Goal: Information Seeking & Learning: Learn about a topic

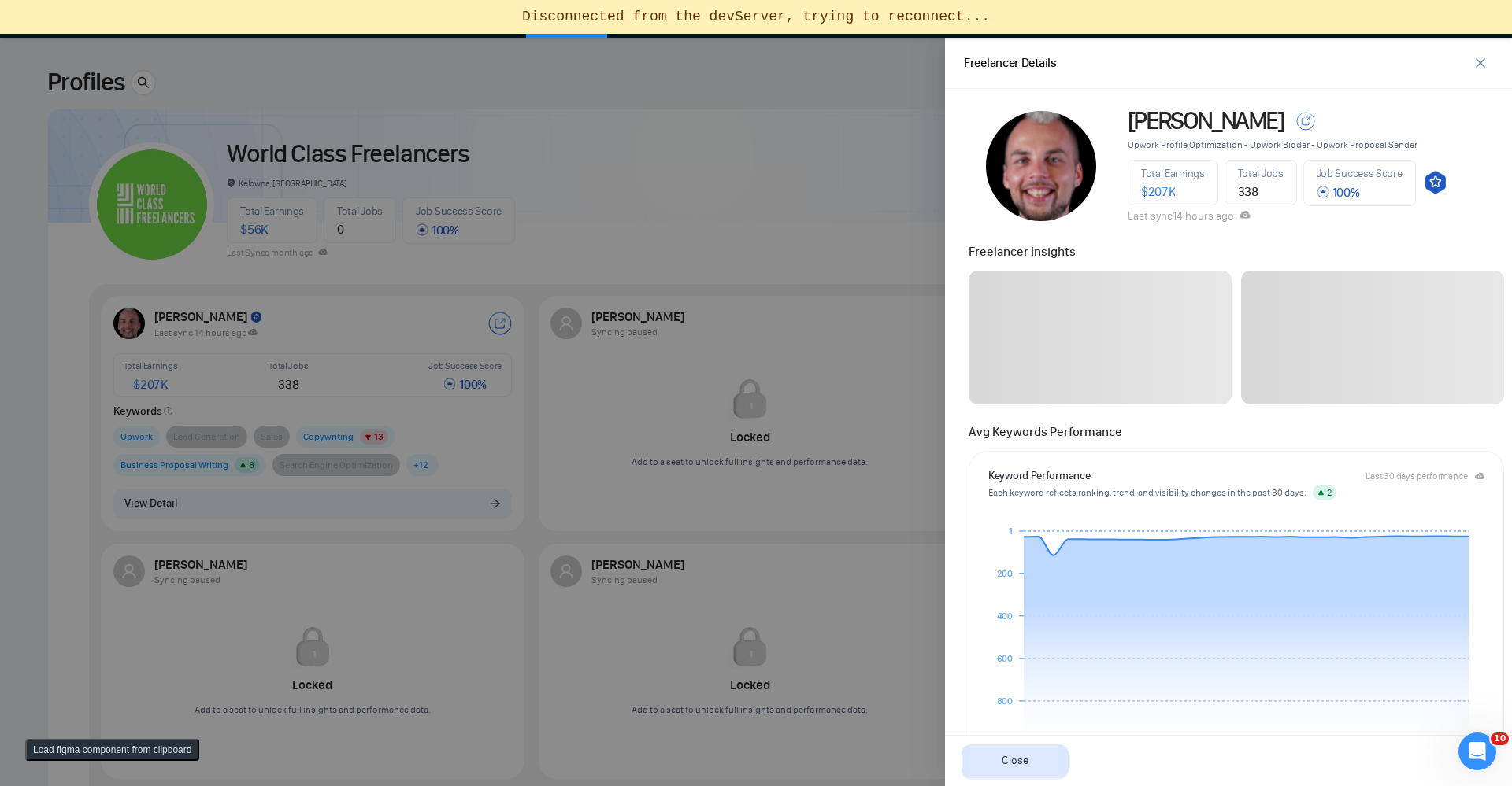
scroll to position [661, 0]
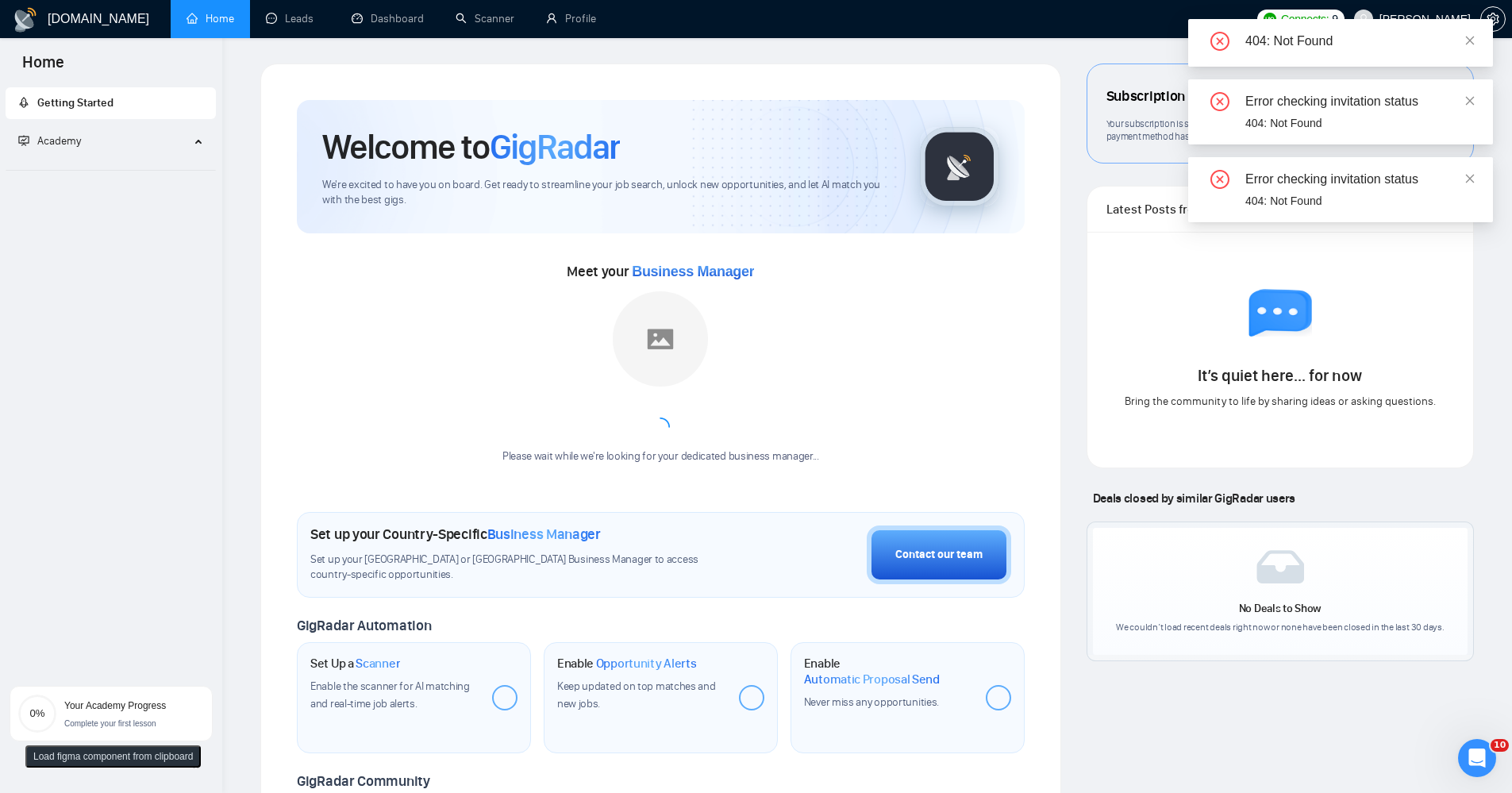
click at [1463, 39] on div "404: Not Found" at bounding box center [1360, 42] width 228 height 19
click at [1474, 35] on icon "close" at bounding box center [1470, 41] width 11 height 11
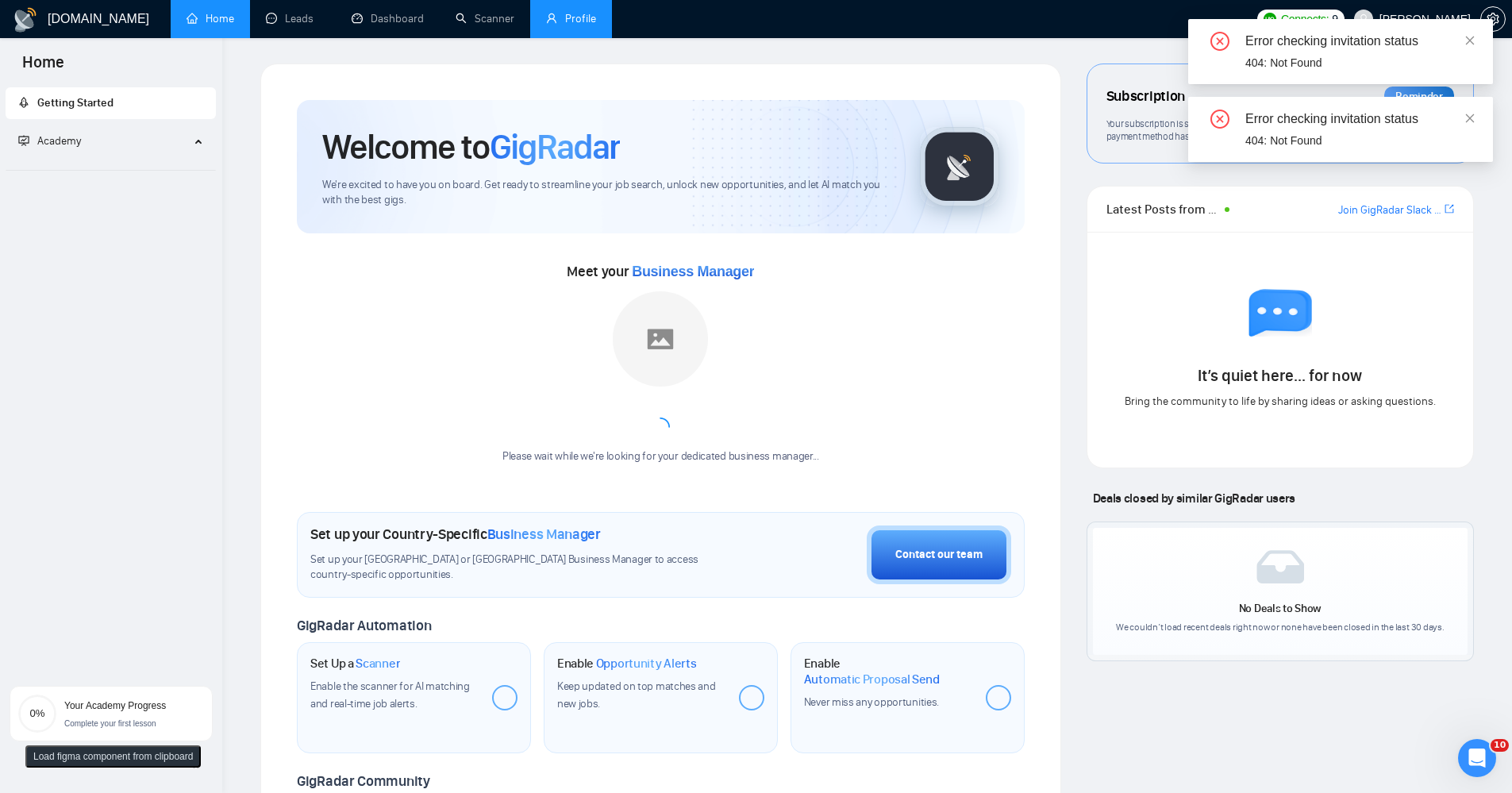
click at [596, 26] on link "Profile" at bounding box center [571, 18] width 50 height 14
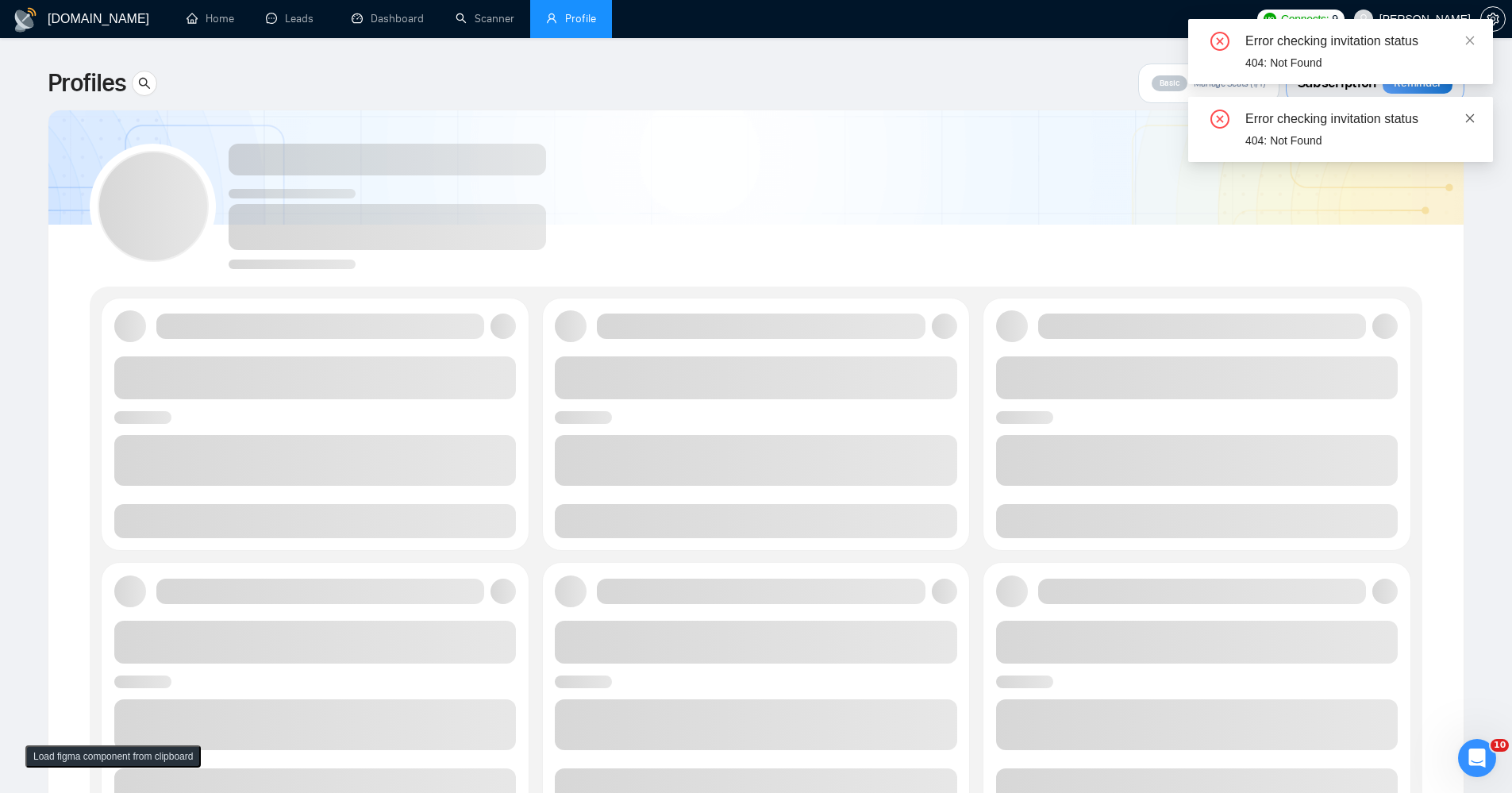
click at [1474, 114] on icon "close" at bounding box center [1470, 117] width 9 height 9
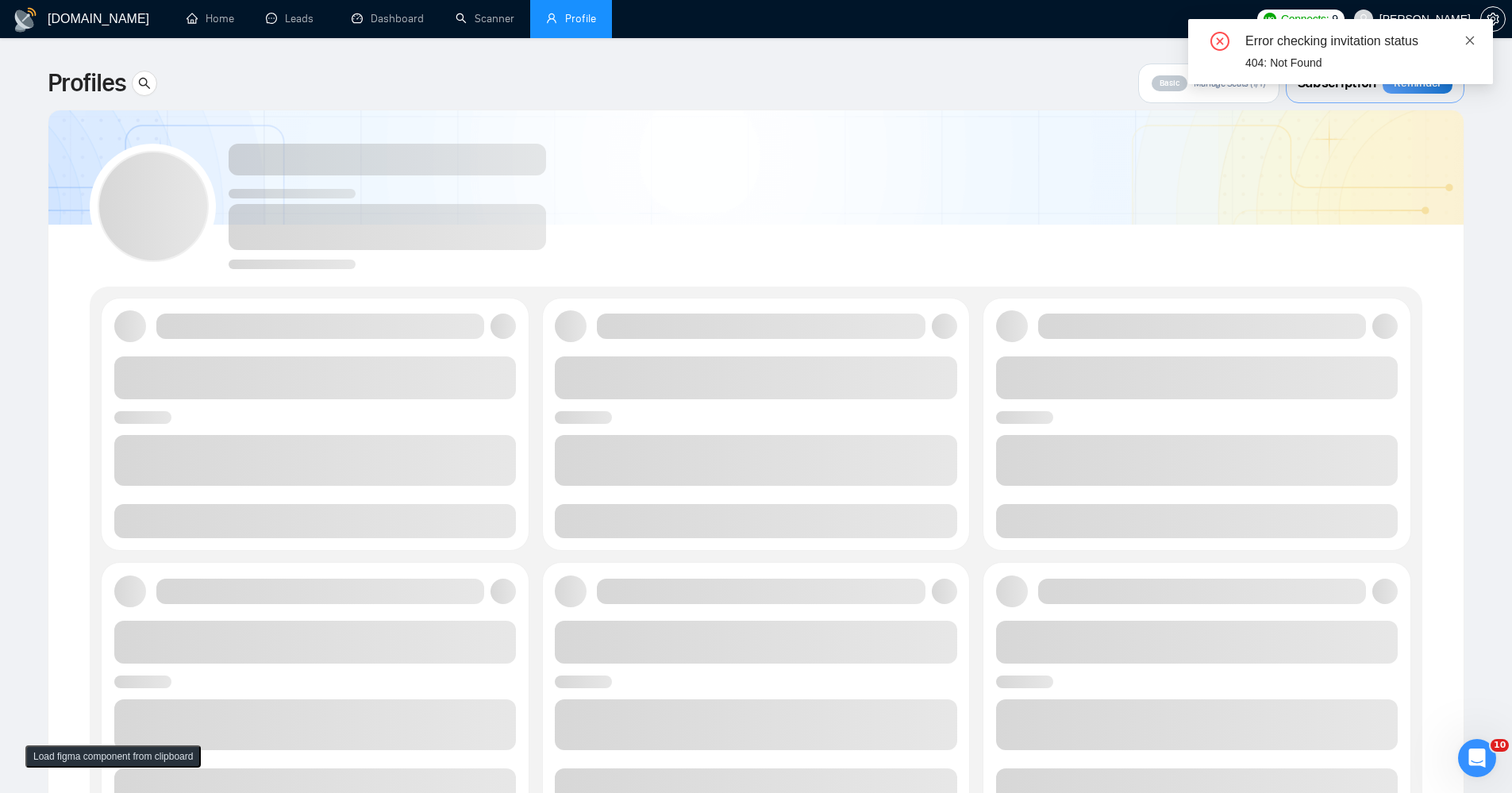
click at [1471, 41] on icon "close" at bounding box center [1470, 40] width 9 height 9
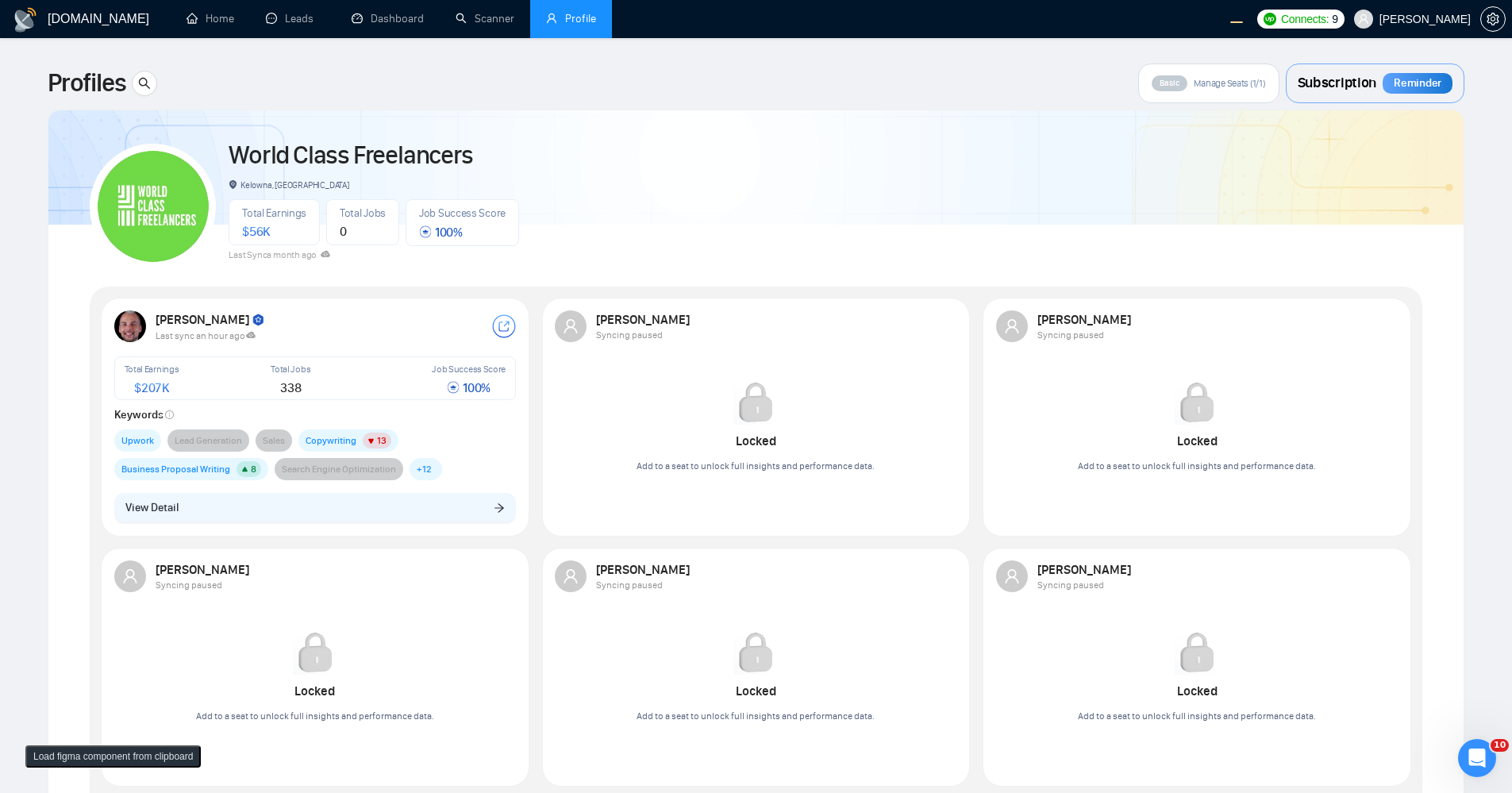
click at [374, 491] on div "Robert O'Kruk Last sync an hour ago Total Earnings $ 207K Total Jobs 338 Job Su…" at bounding box center [315, 416] width 422 height 231
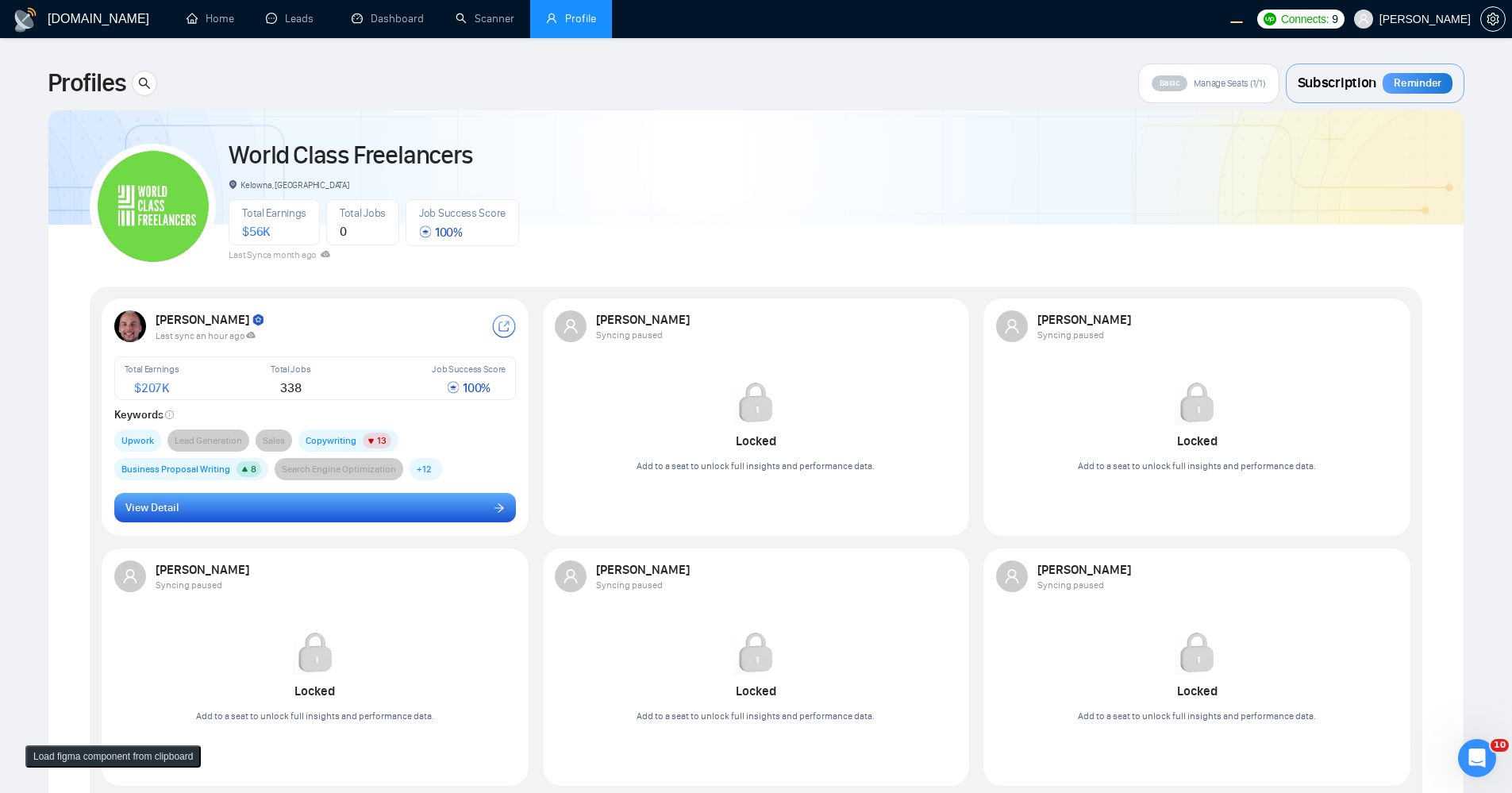
click at [377, 494] on button "View Detail" at bounding box center [315, 509] width 402 height 30
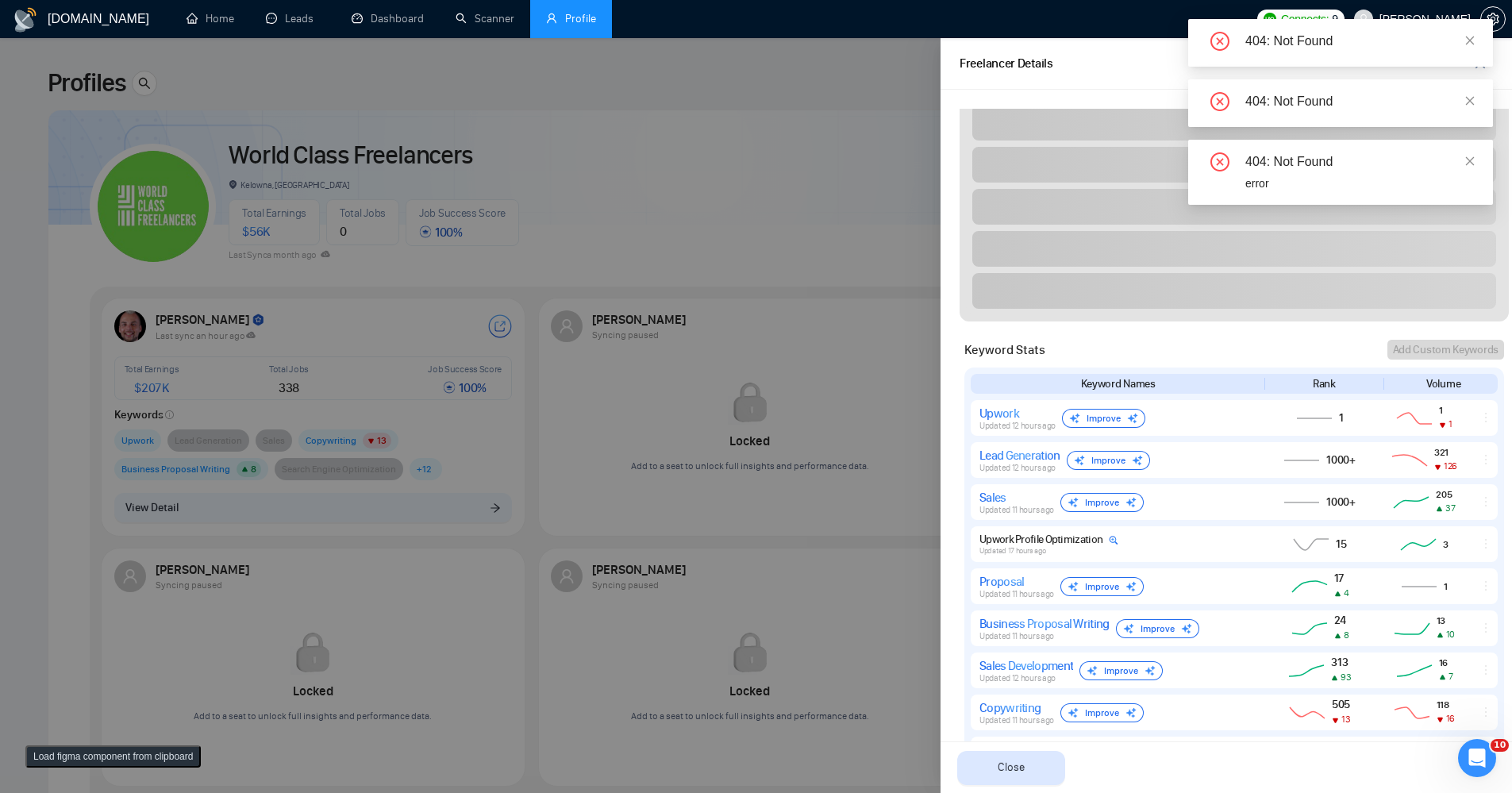
scroll to position [667, 0]
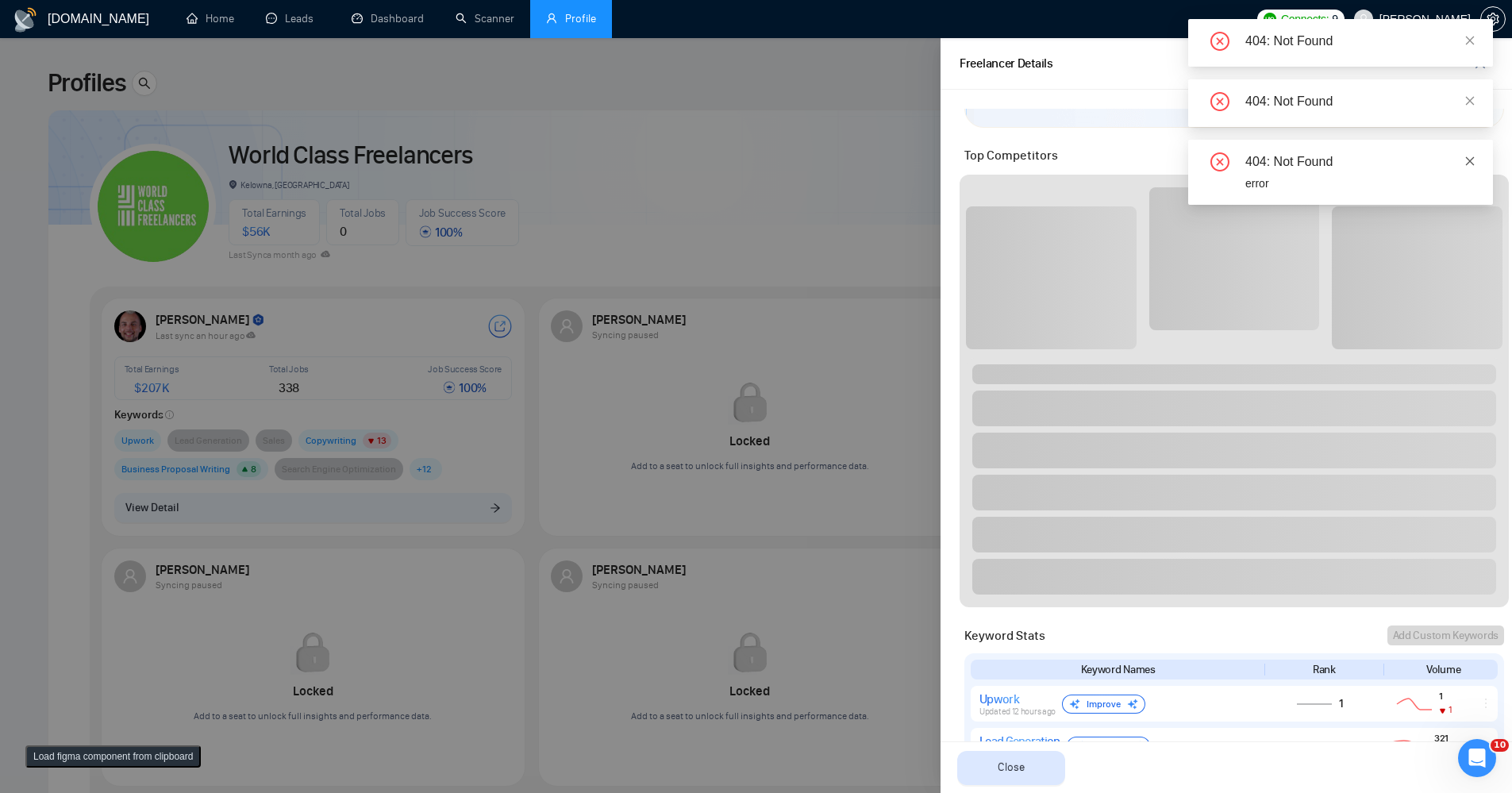
click at [1466, 165] on body "GigRadar.io Home Leads Dashboard Scanner Profile Connects: 9 Robert O'Kruk Prof…" at bounding box center [750, 396] width 1501 height 793
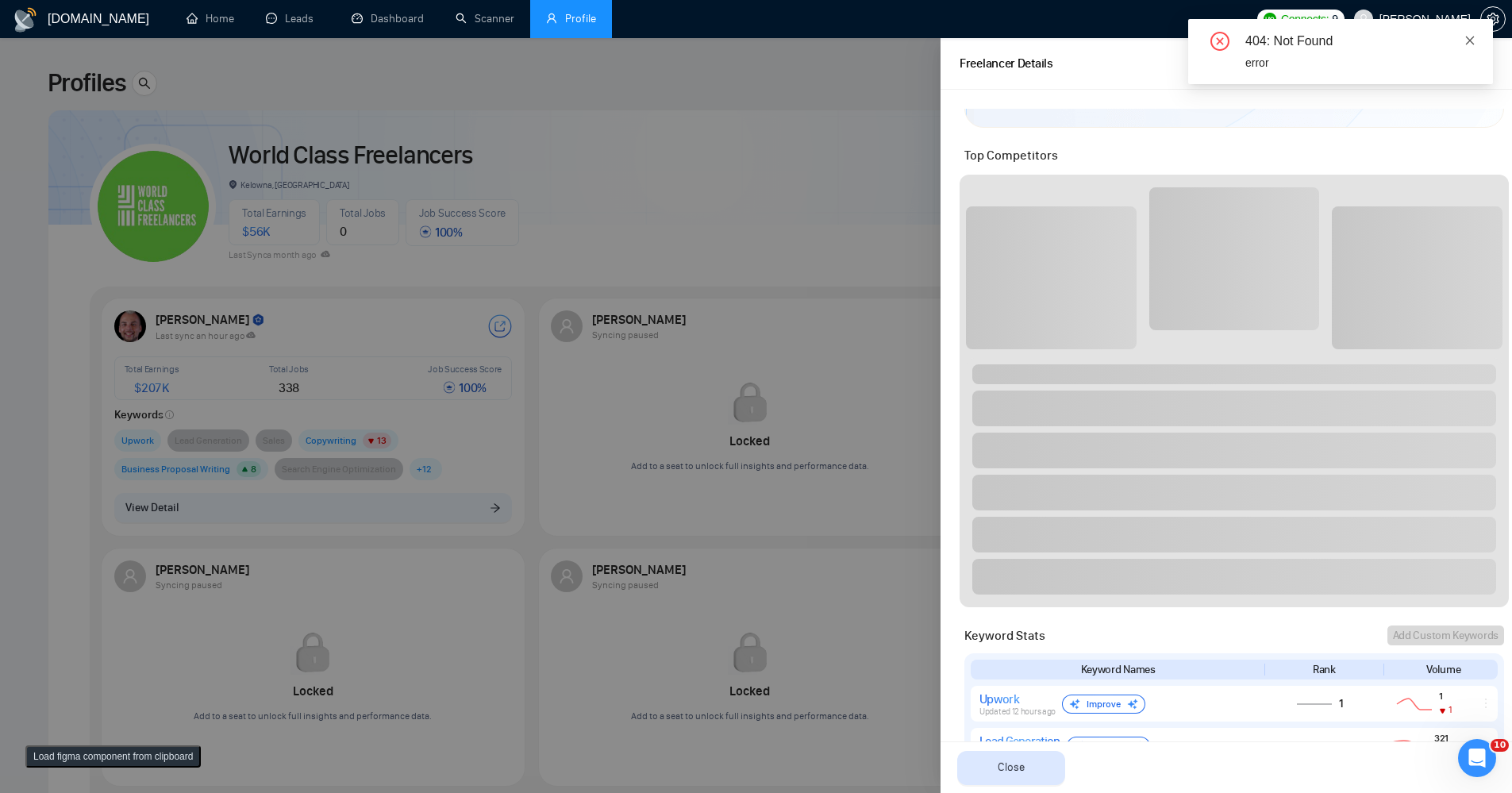
click at [1469, 39] on icon "close" at bounding box center [1470, 40] width 9 height 9
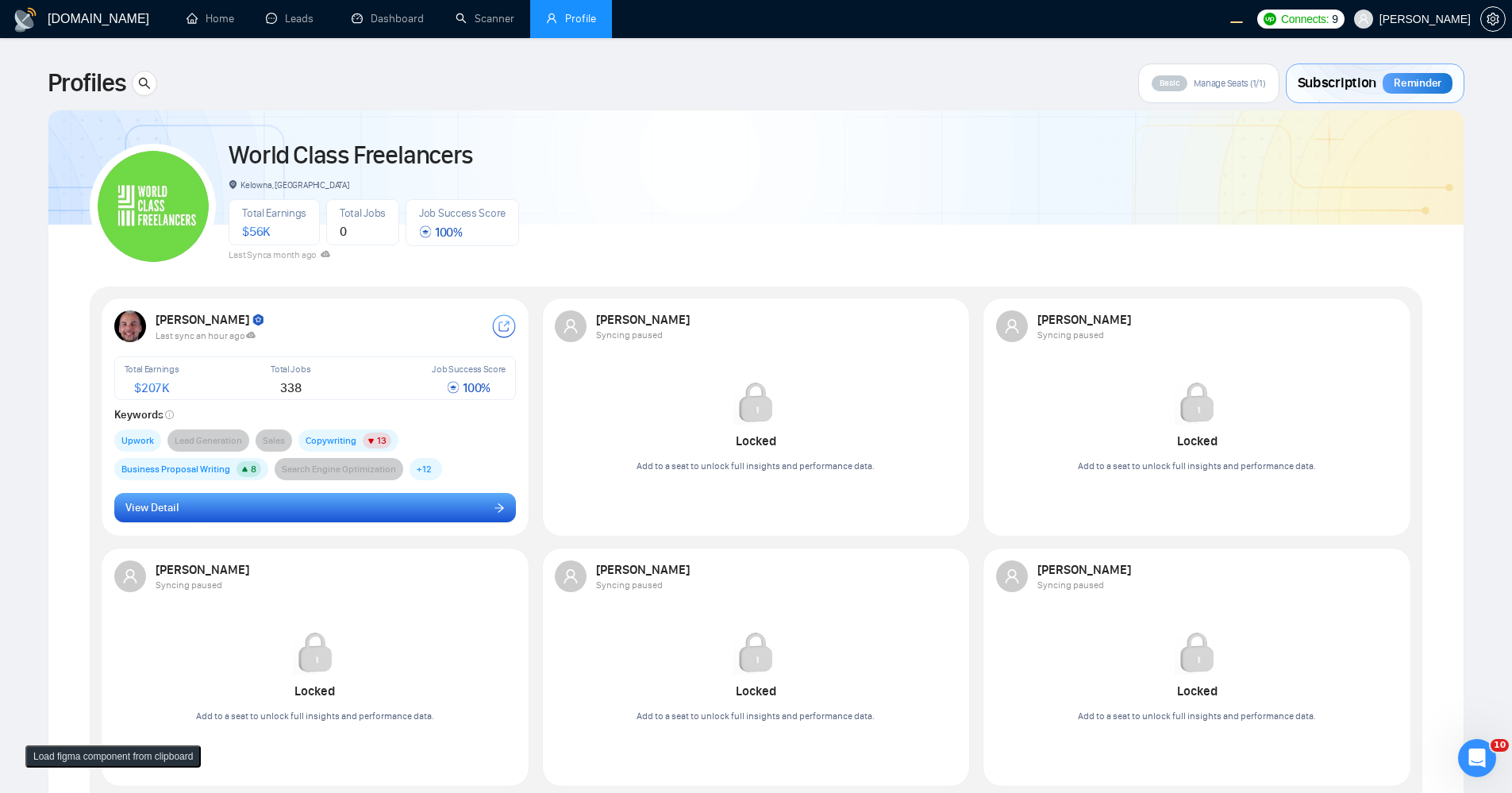
click at [232, 494] on button "View Detail" at bounding box center [315, 509] width 402 height 30
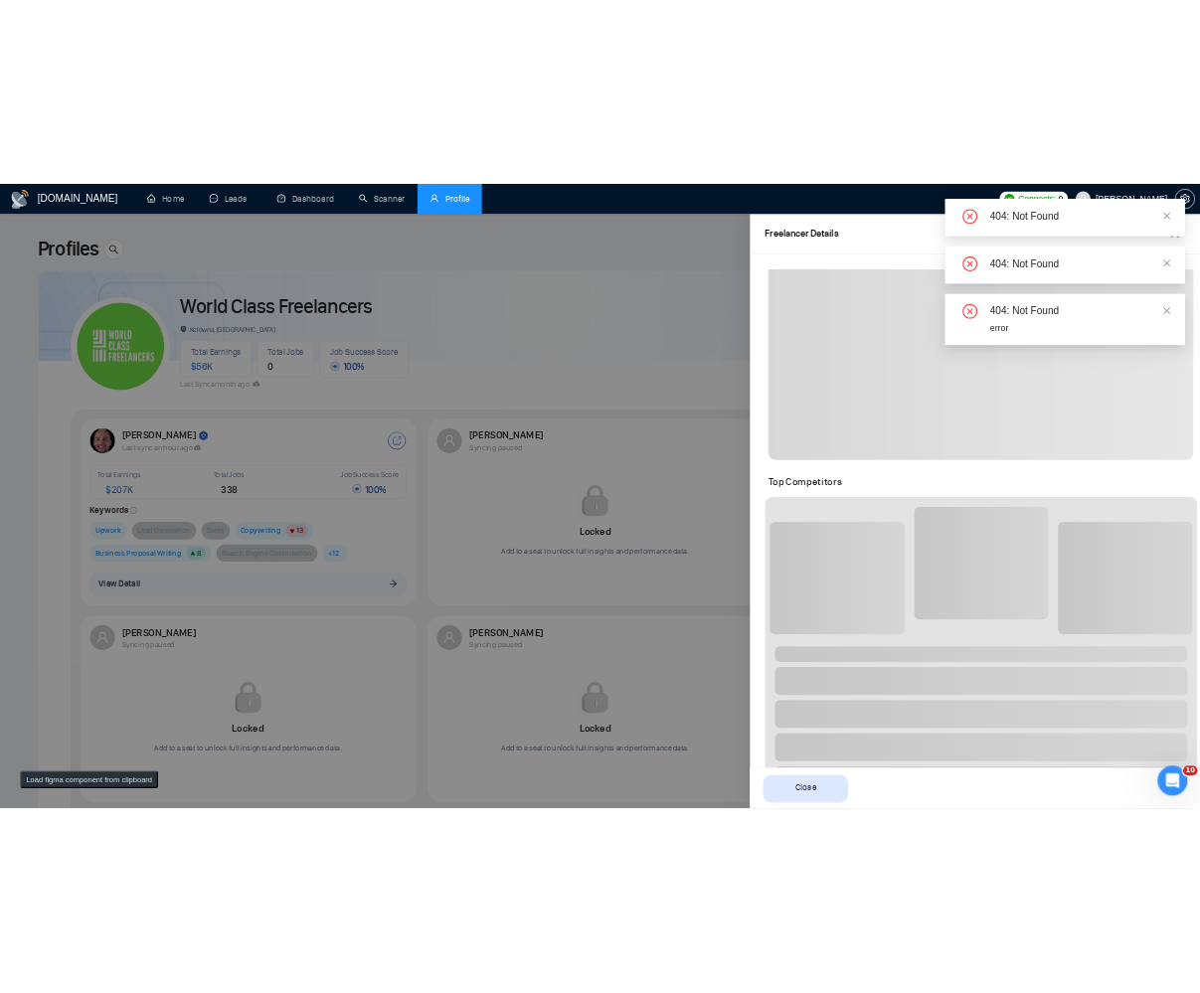
scroll to position [716, 0]
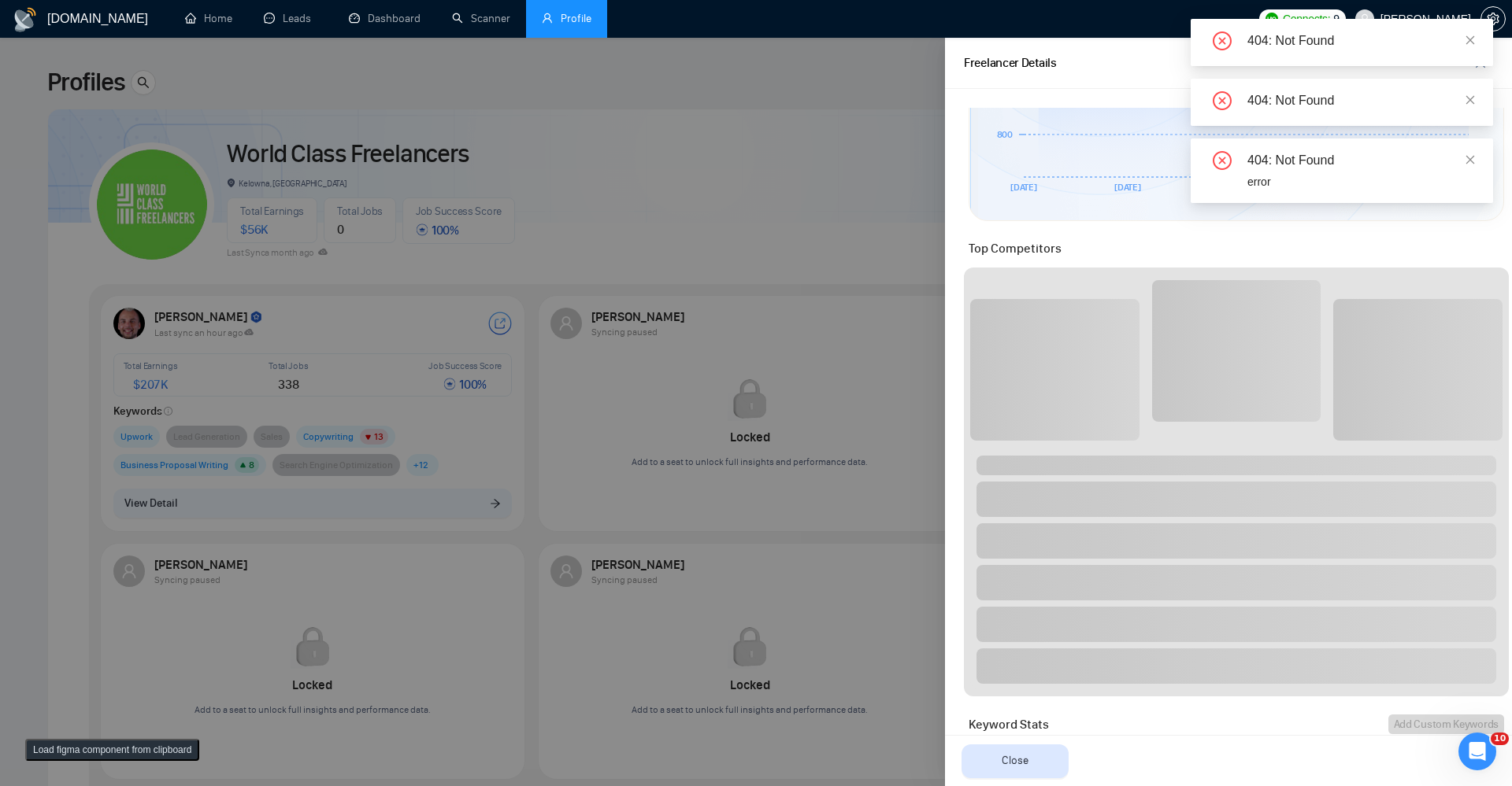
click at [77, 751] on button "Load figma component from clipboard" at bounding box center [112, 750] width 174 height 22
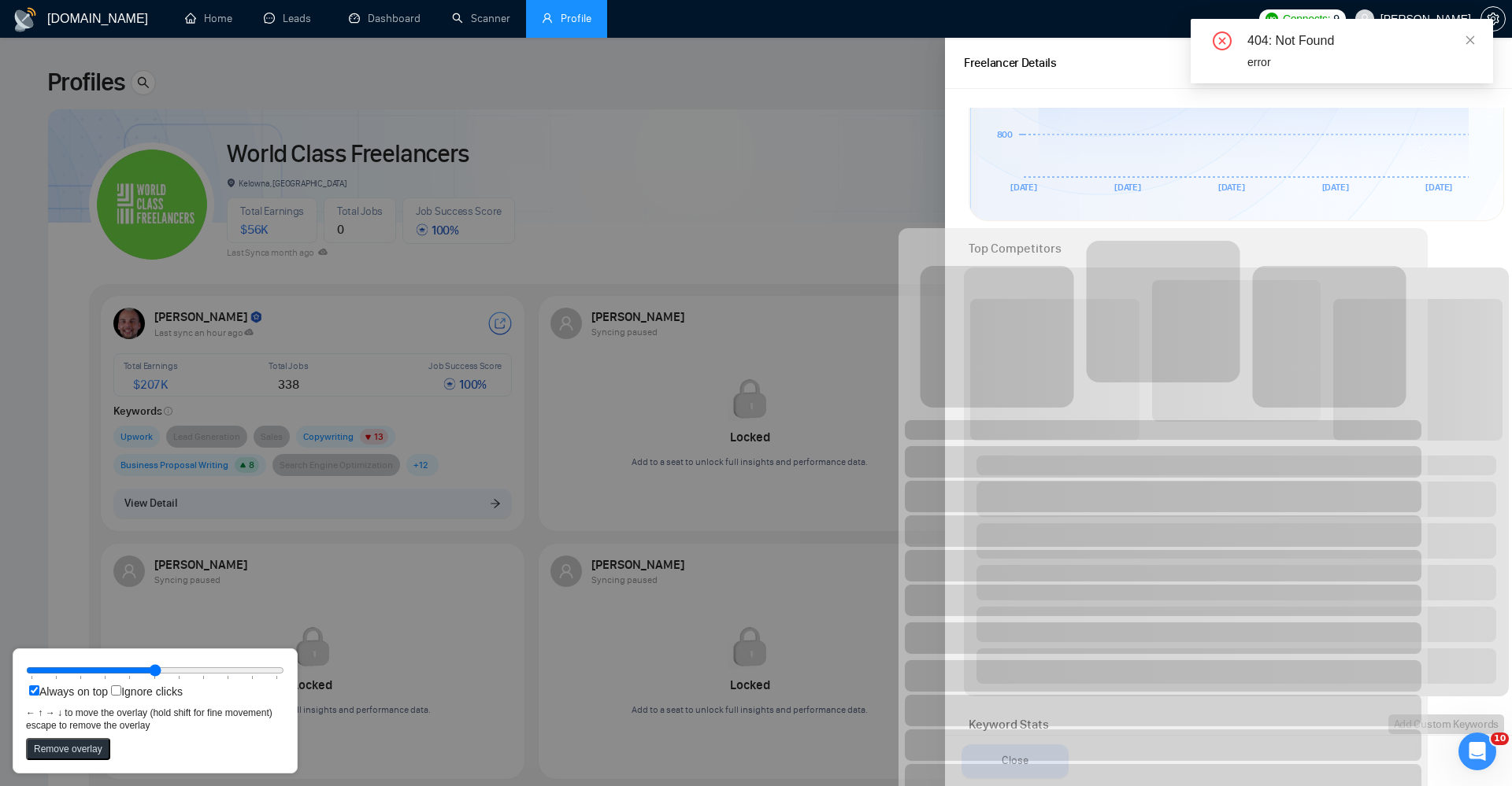
drag, startPoint x: 461, startPoint y: 416, endPoint x: 1354, endPoint y: 626, distance: 917.4
click at [1354, 627] on rect at bounding box center [1164, 532] width 529 height 609
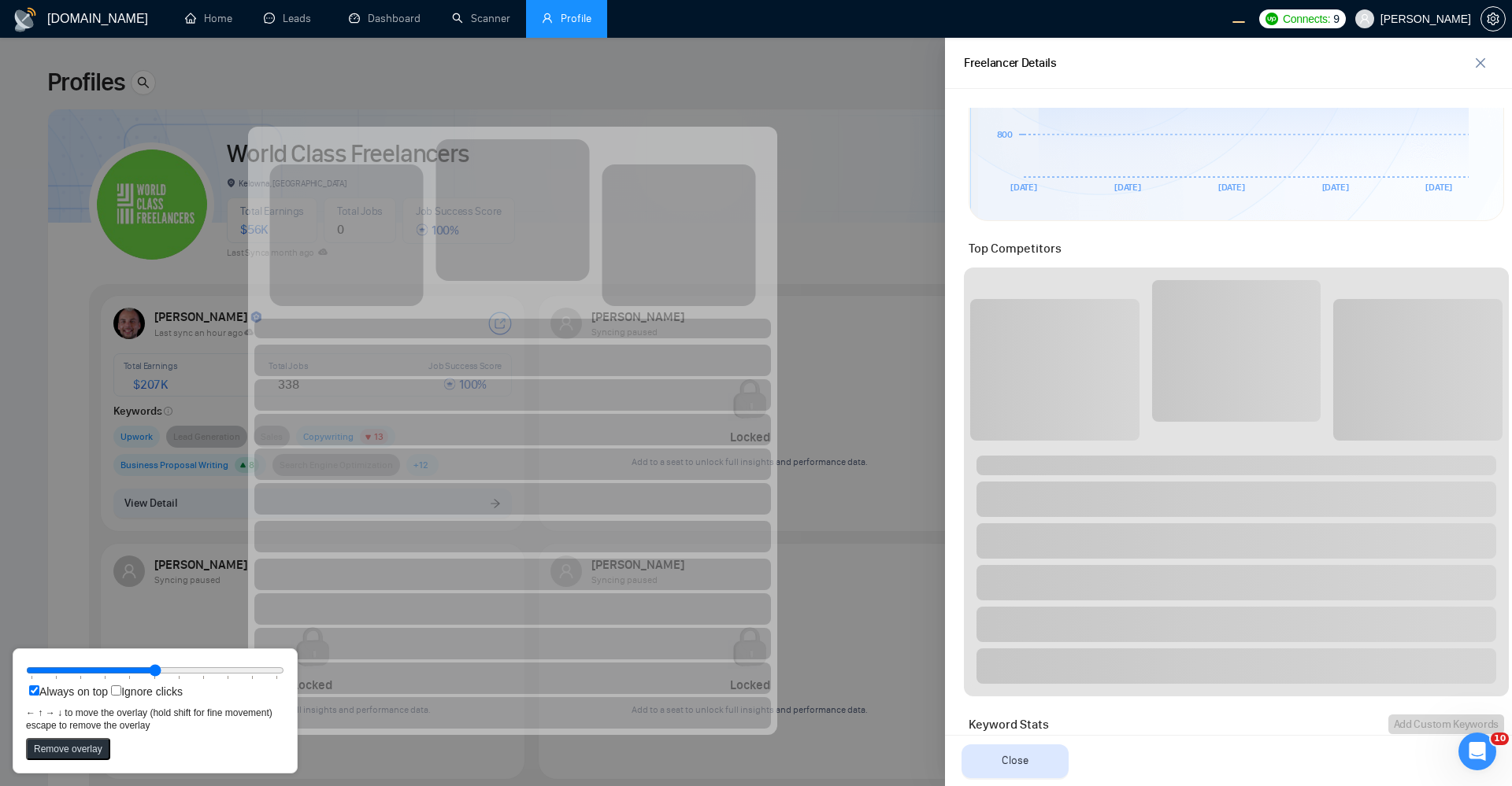
drag, startPoint x: 1150, startPoint y: 475, endPoint x: 486, endPoint y: 363, distance: 673.4
click at [486, 363] on rect at bounding box center [512, 361] width 516 height 32
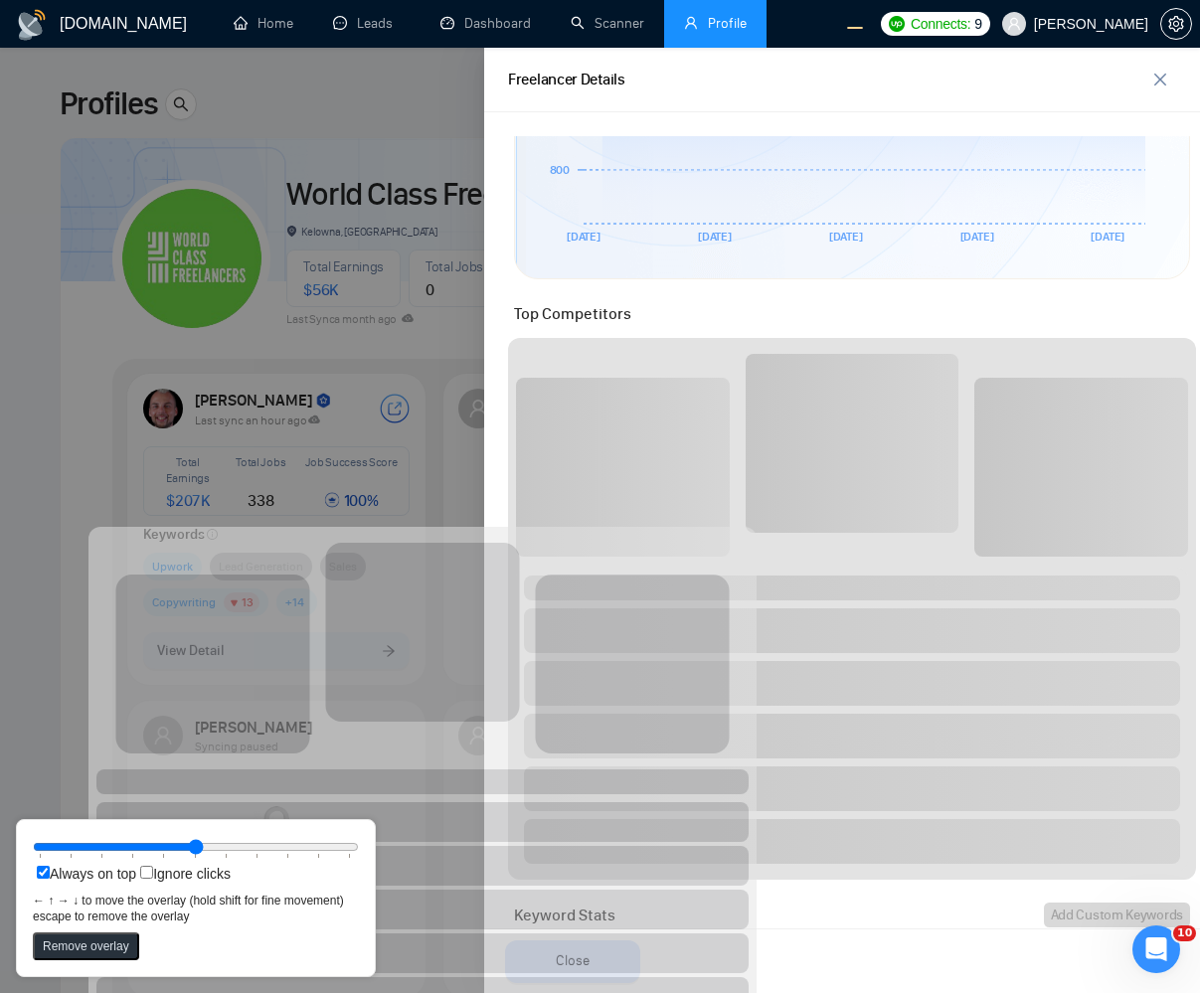
drag, startPoint x: 815, startPoint y: 413, endPoint x: 651, endPoint y: 810, distance: 430.3
click at [651, 795] on rect at bounding box center [422, 782] width 652 height 25
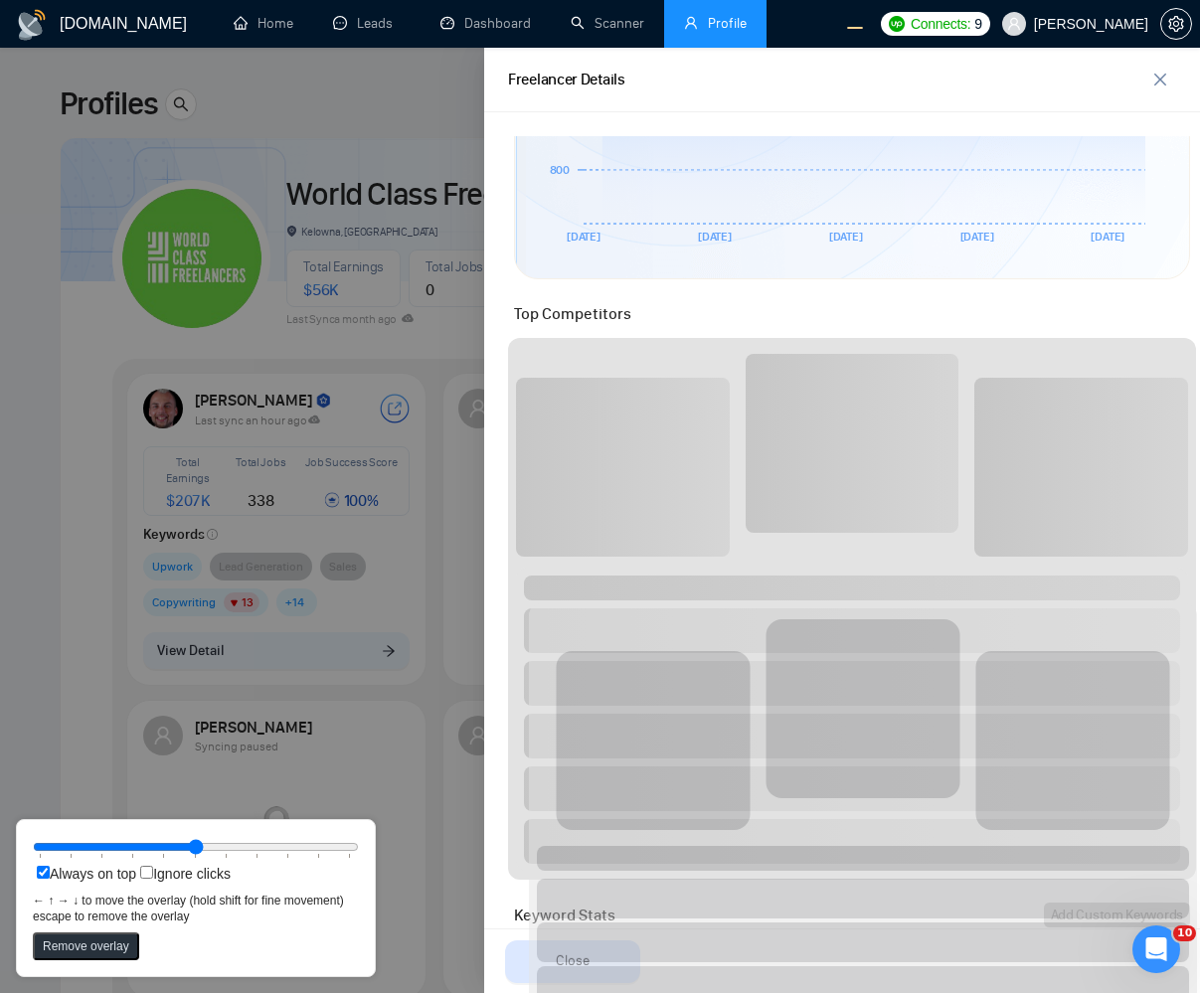
drag, startPoint x: 576, startPoint y: 709, endPoint x: 930, endPoint y: 755, distance: 357.0
click at [930, 755] on rect at bounding box center [864, 709] width 194 height 179
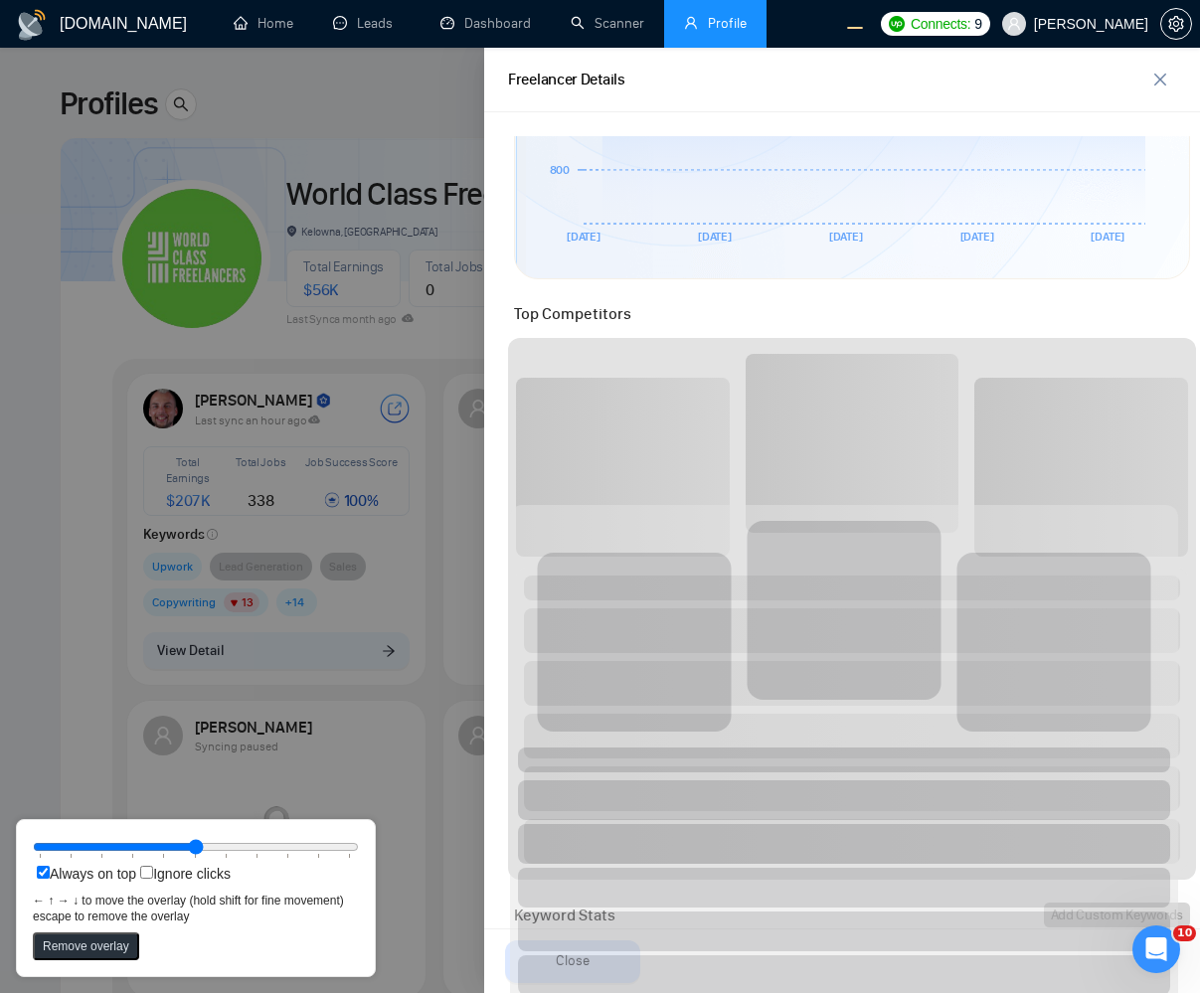
drag, startPoint x: 630, startPoint y: 910, endPoint x: 612, endPoint y: 811, distance: 100.2
click at [612, 811] on rect at bounding box center [844, 801] width 652 height 40
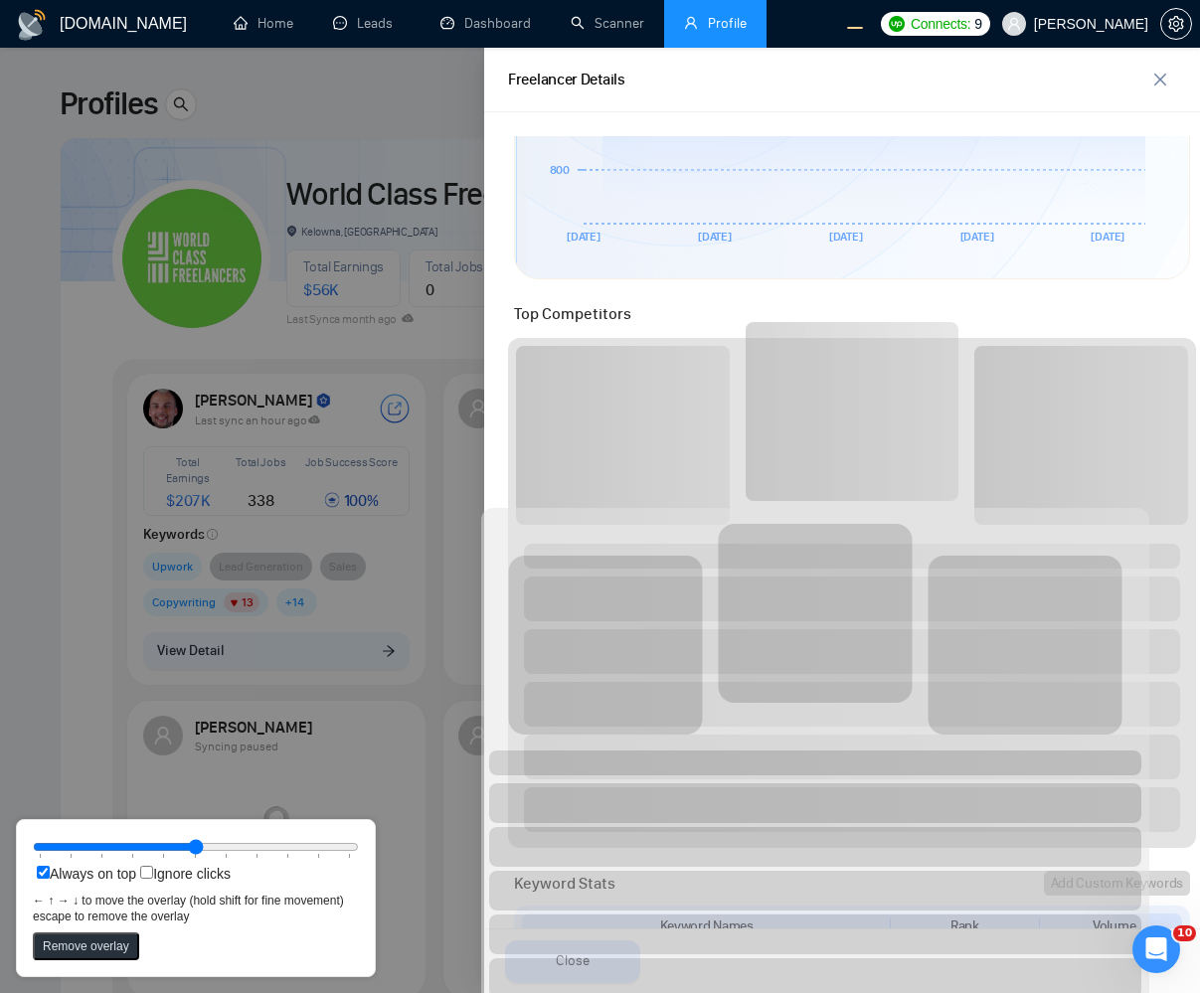
drag, startPoint x: 676, startPoint y: 625, endPoint x: 647, endPoint y: 633, distance: 30.2
click at [645, 633] on rect at bounding box center [606, 645] width 194 height 179
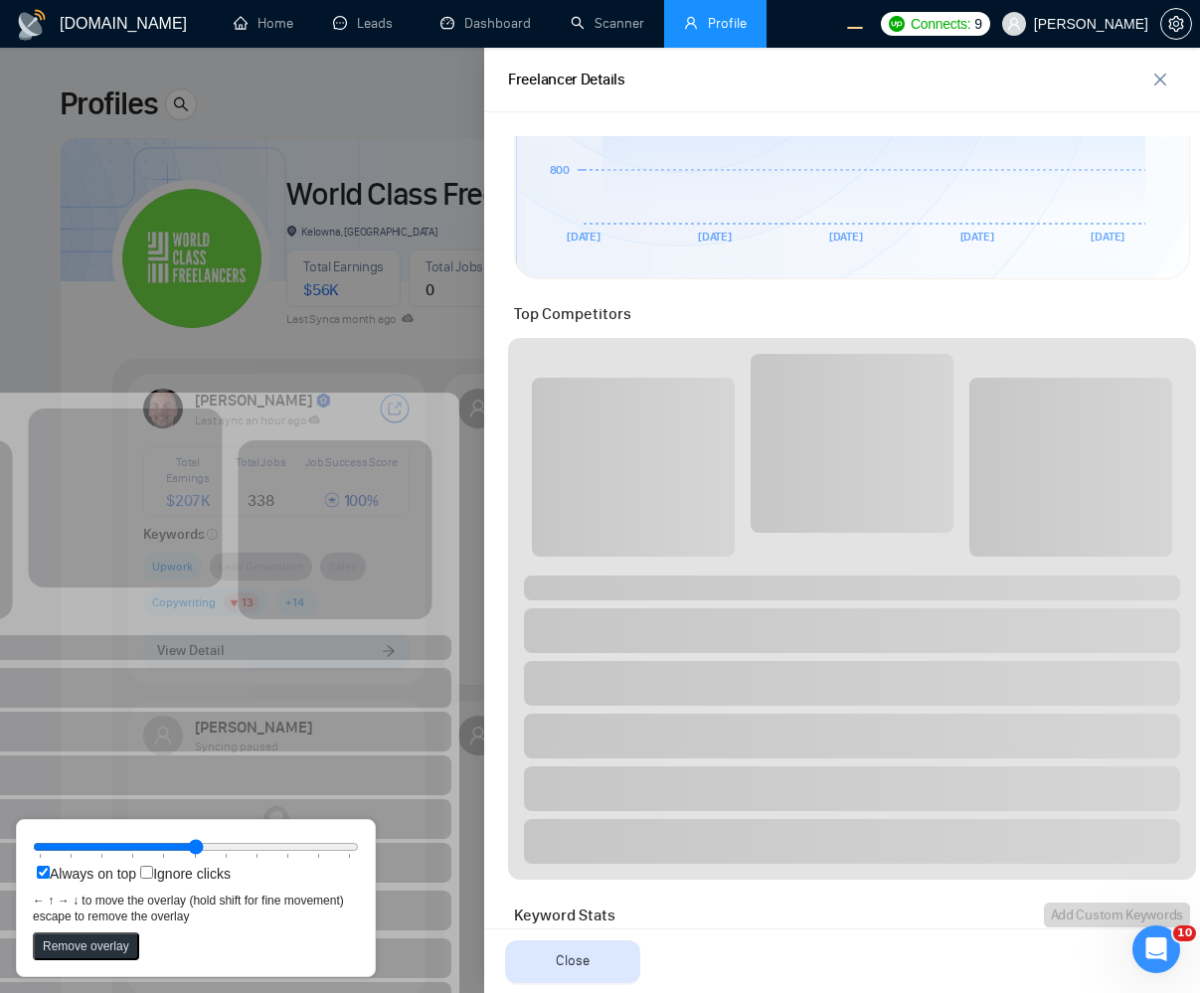
drag, startPoint x: 758, startPoint y: 674, endPoint x: 70, endPoint y: 553, distance: 698.8
click at [70, 553] on rect at bounding box center [126, 498] width 194 height 179
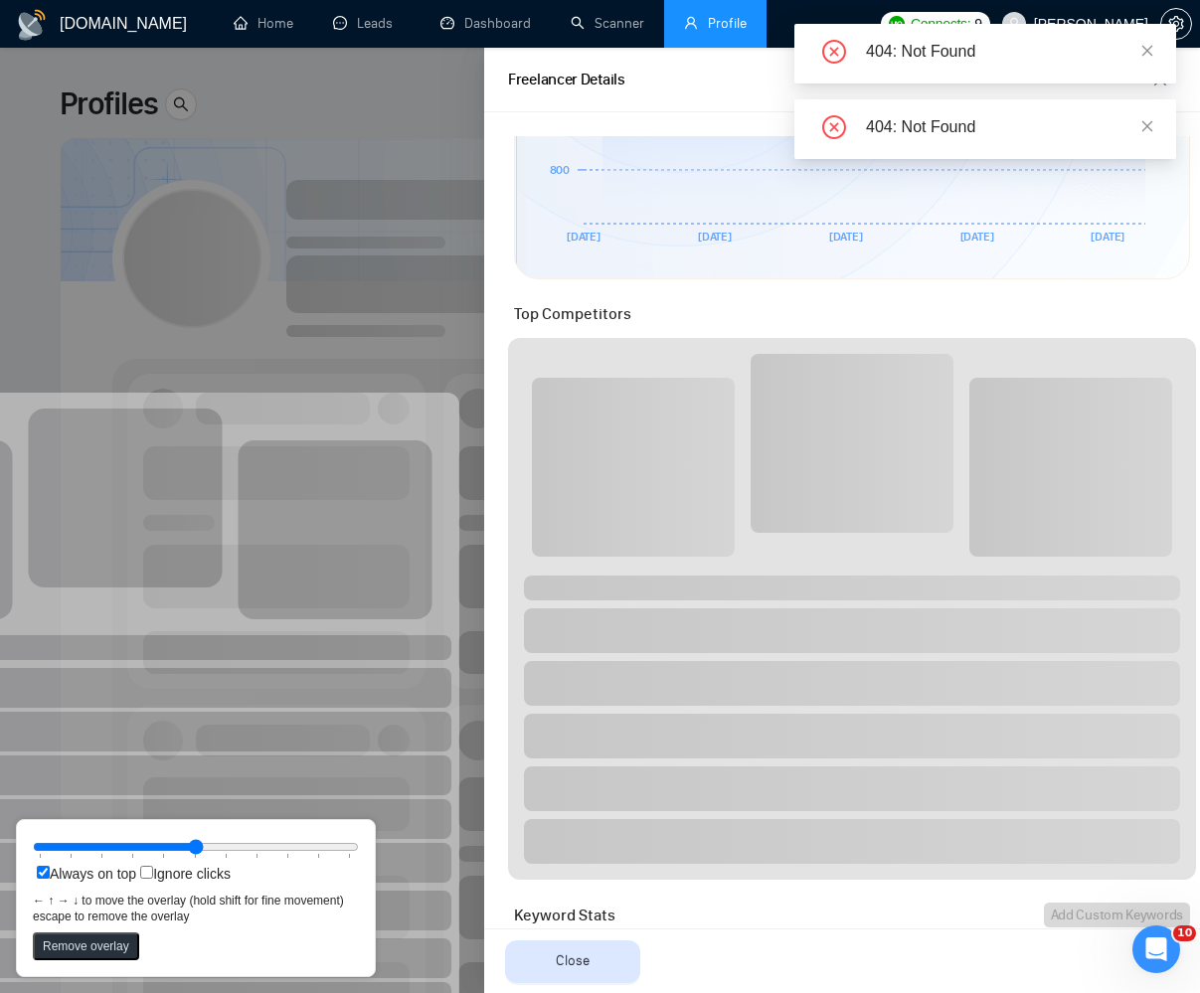
click at [410, 255] on div at bounding box center [600, 521] width 1200 height 946
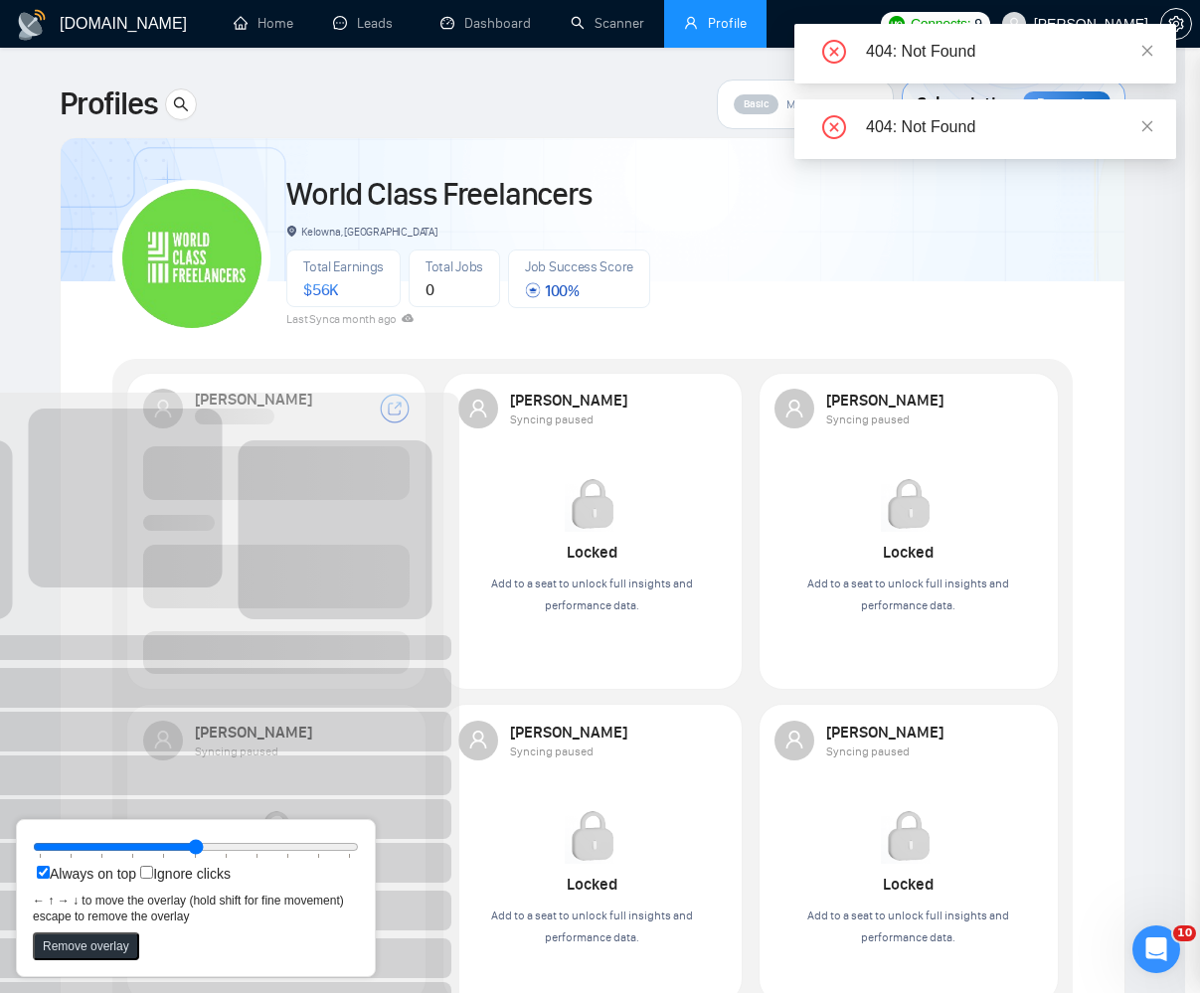
scroll to position [0, 0]
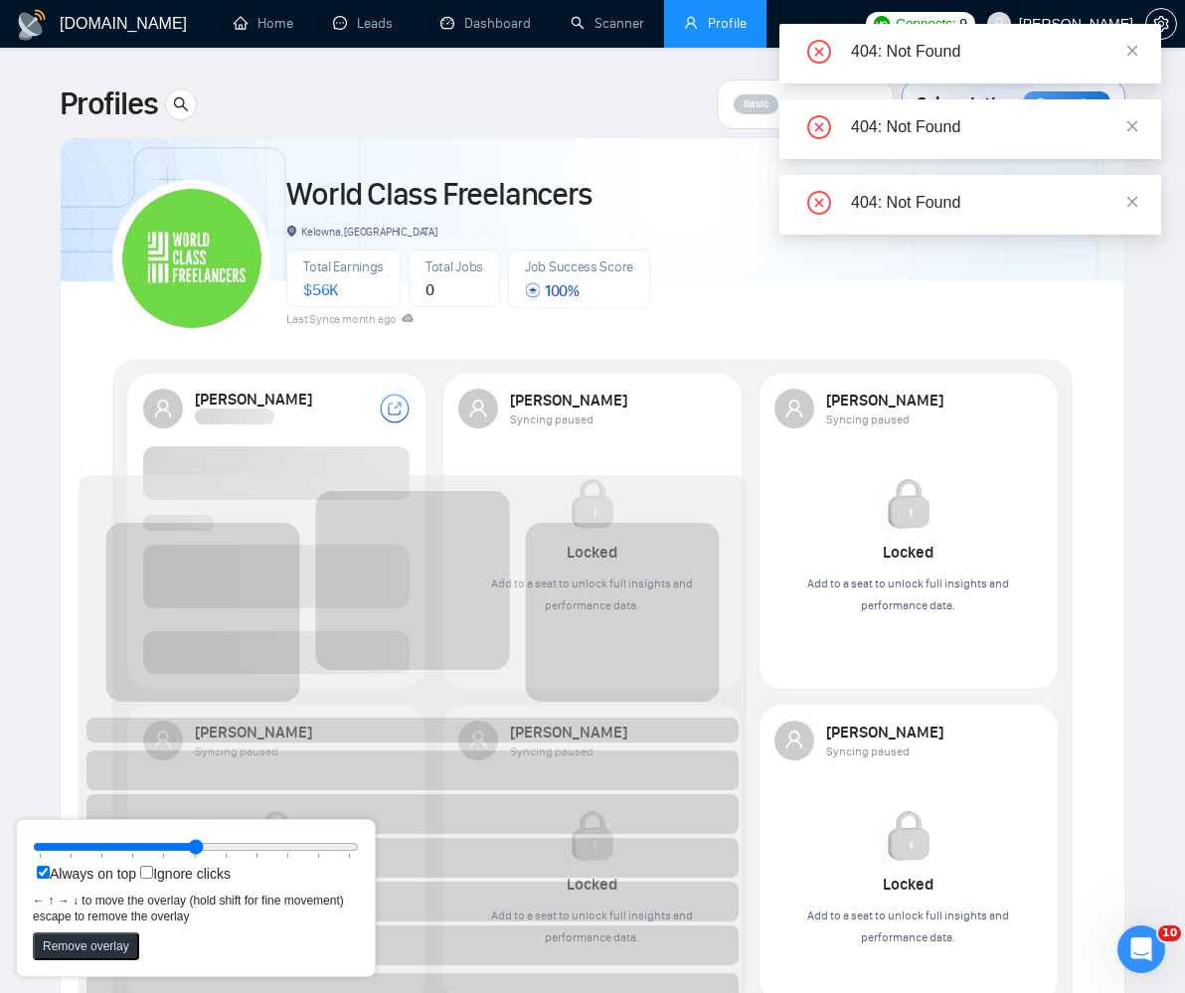
drag, startPoint x: 264, startPoint y: 584, endPoint x: 683, endPoint y: 865, distance: 505.3
click at [685, 702] on rect at bounding box center [623, 612] width 194 height 179
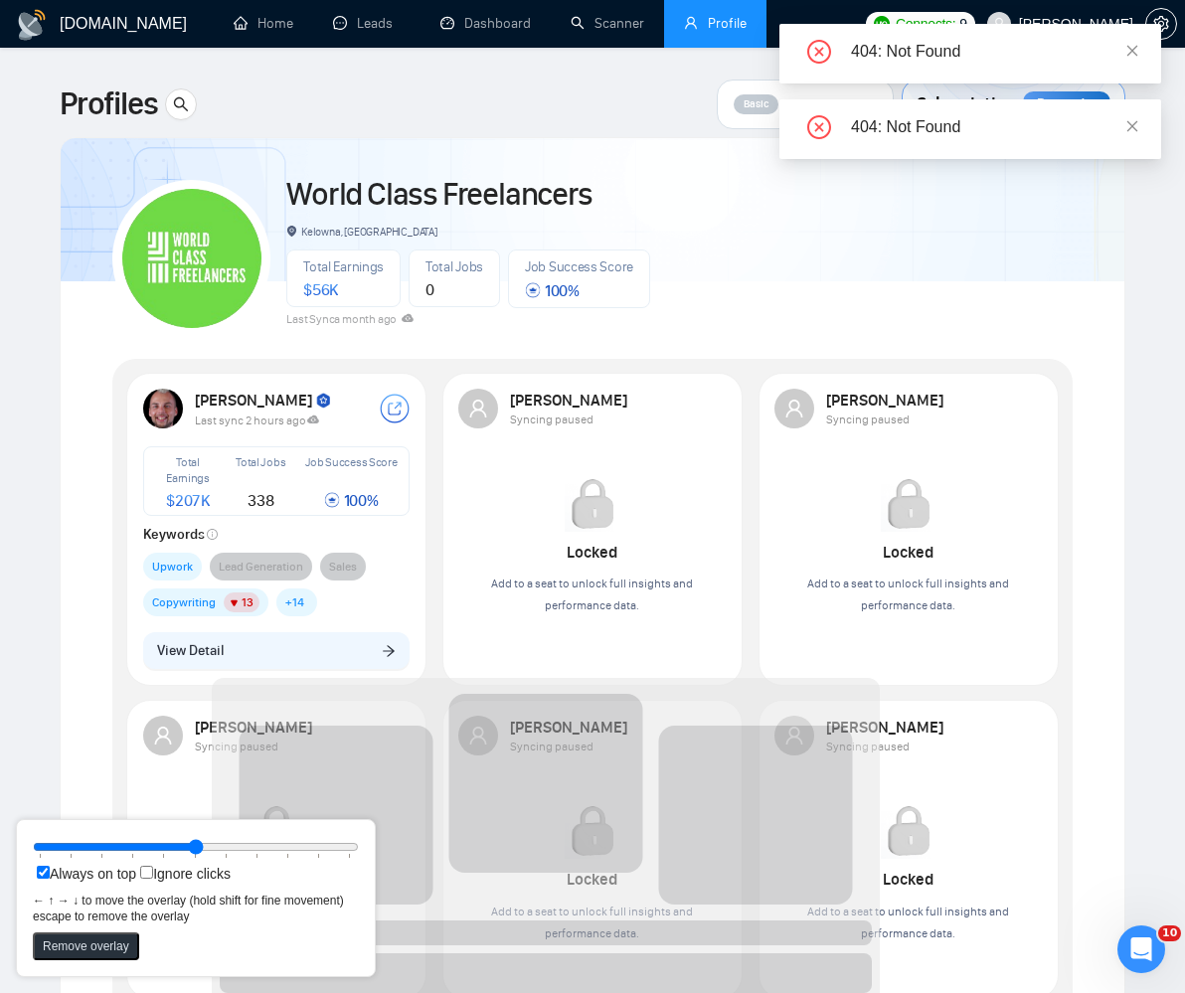
drag, startPoint x: 633, startPoint y: 814, endPoint x: 677, endPoint y: 849, distance: 55.9
click at [643, 849] on rect at bounding box center [546, 783] width 194 height 179
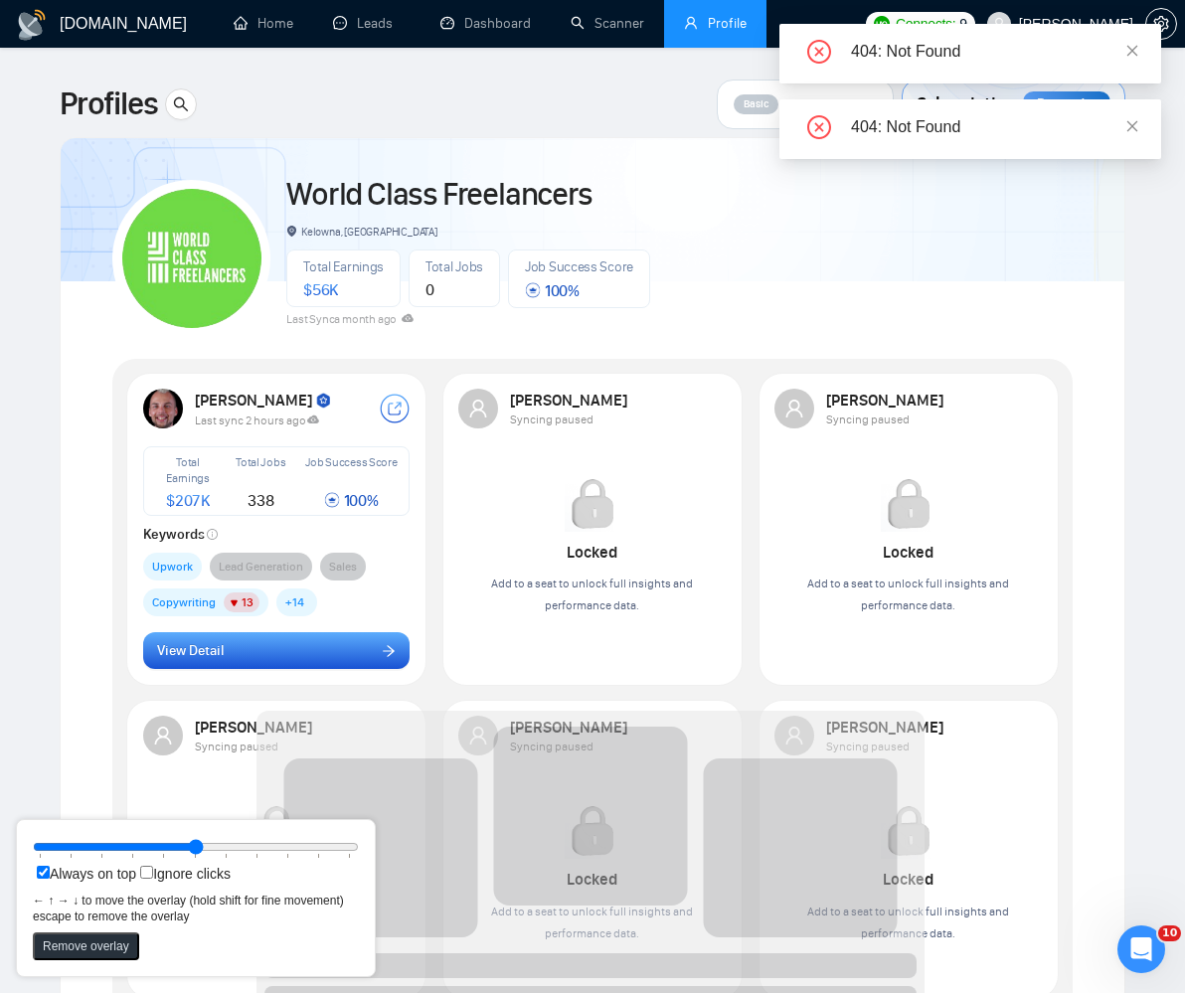
click at [322, 652] on button "View Detail" at bounding box center [277, 651] width 268 height 38
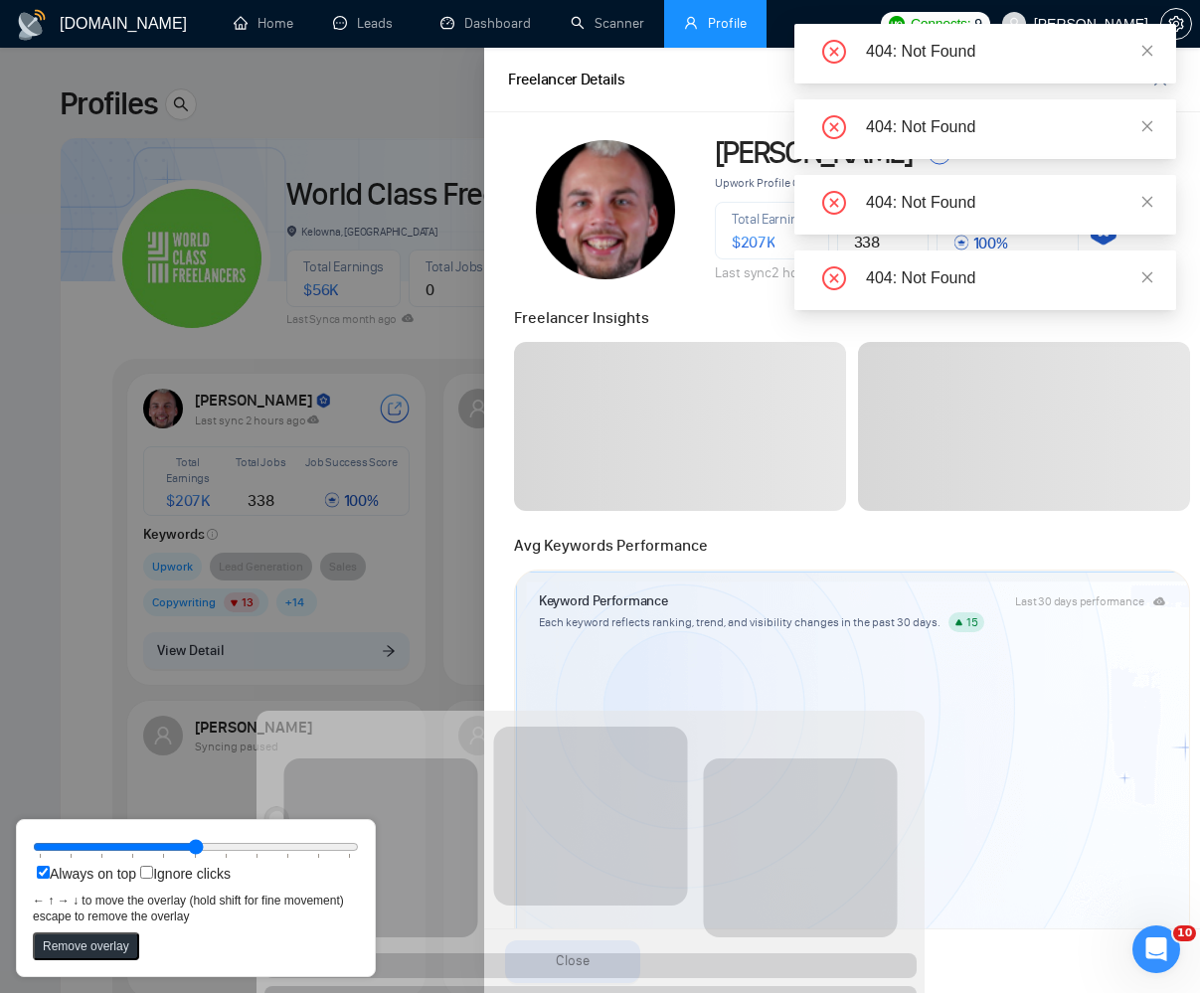
scroll to position [716, 0]
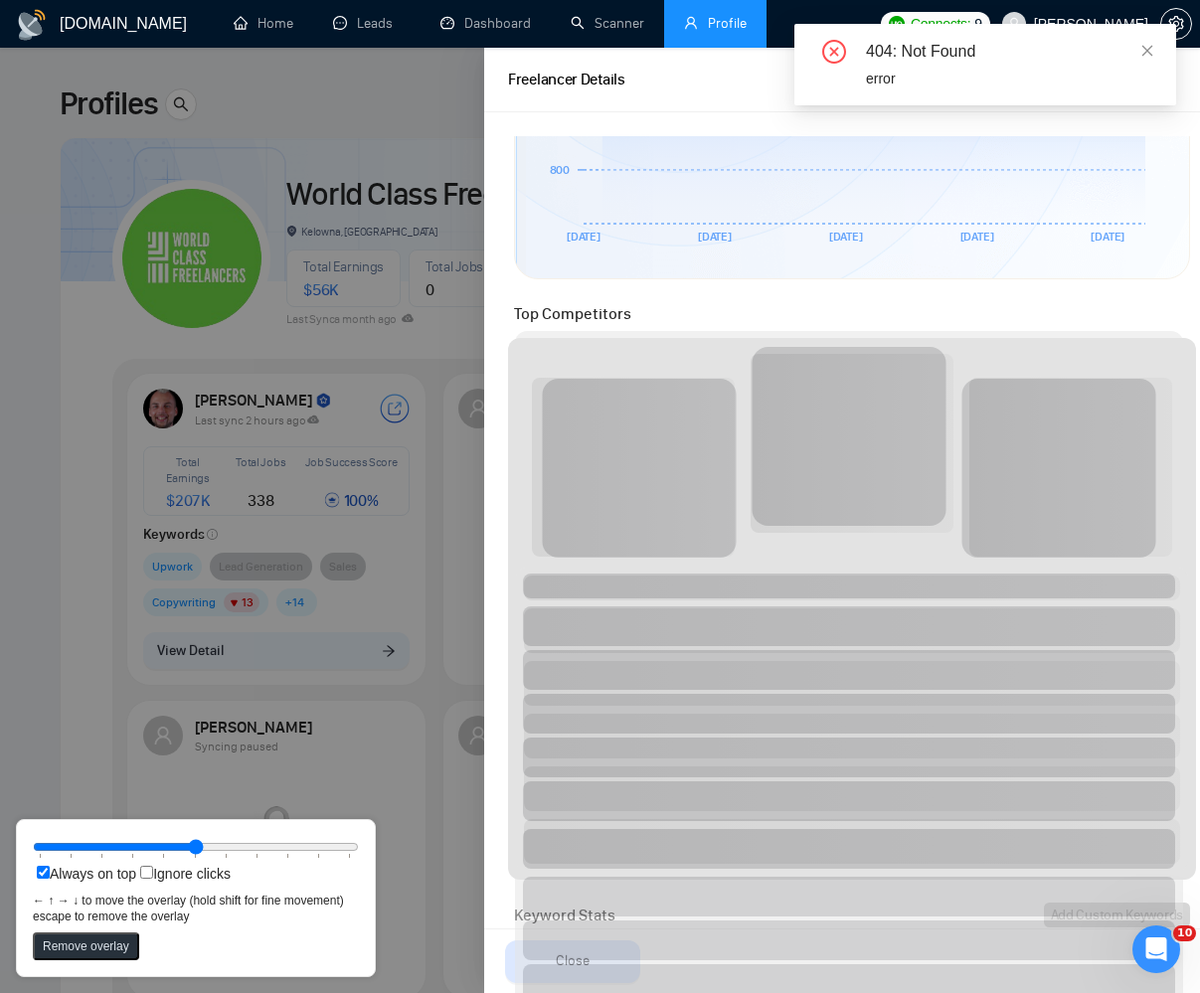
drag, startPoint x: 648, startPoint y: 811, endPoint x: 907, endPoint y: 432, distance: 459.5
click at [907, 432] on rect at bounding box center [850, 436] width 194 height 179
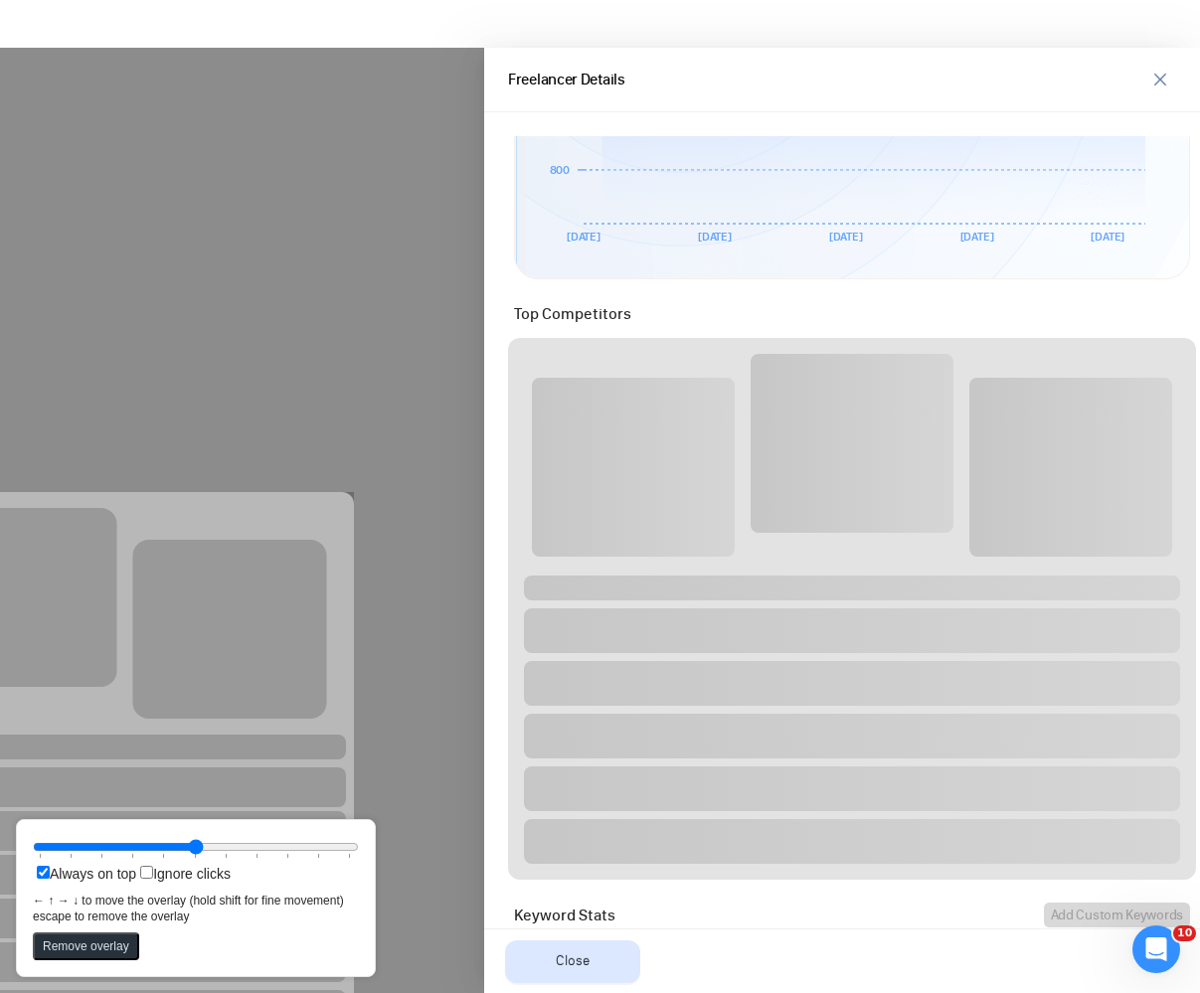
drag, startPoint x: 625, startPoint y: 609, endPoint x: 224, endPoint y: 611, distance: 400.8
click at [224, 611] on rect at bounding box center [230, 629] width 194 height 179
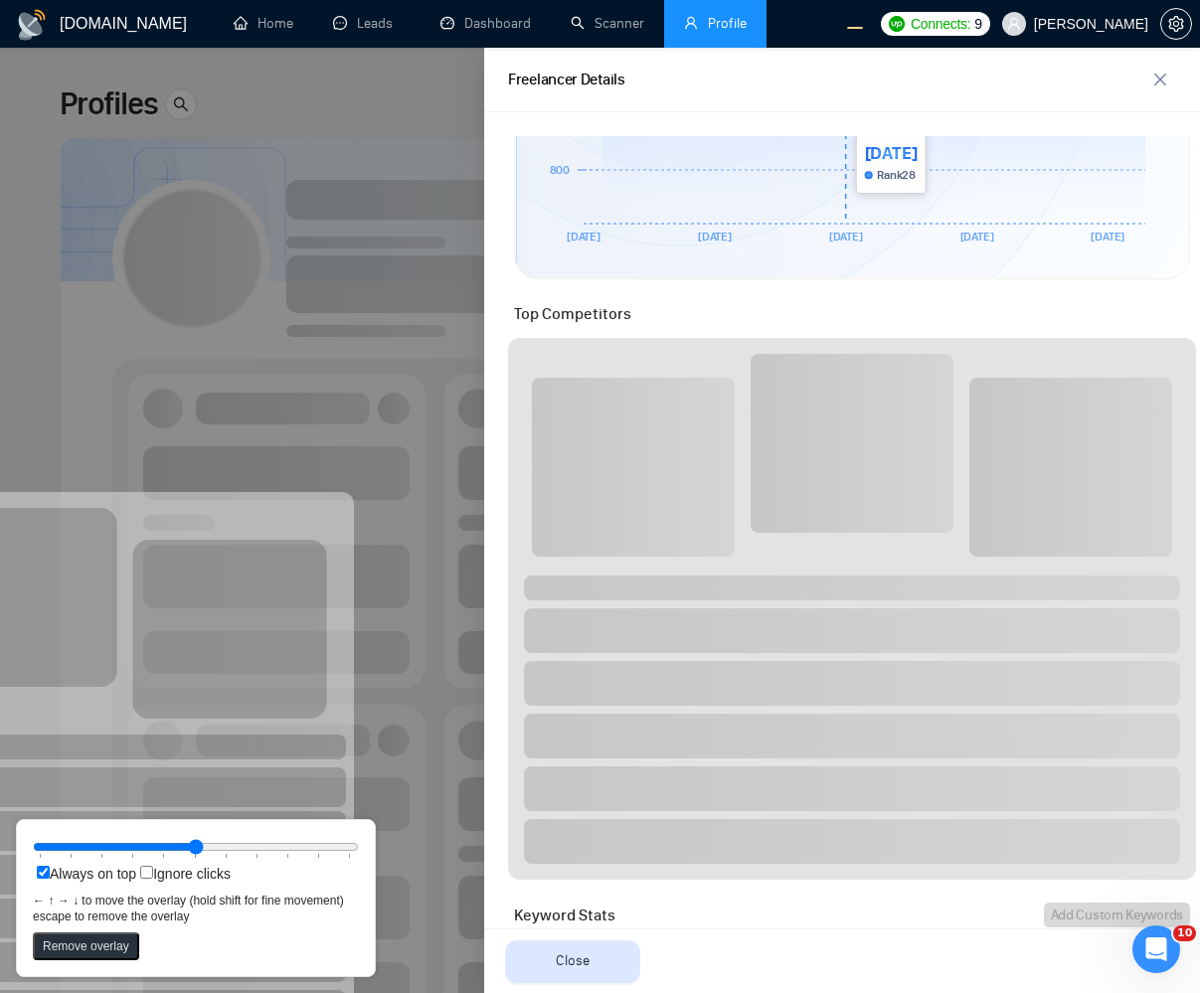
drag, startPoint x: 319, startPoint y: 248, endPoint x: 278, endPoint y: 547, distance: 302.1
click at [315, 247] on div at bounding box center [600, 521] width 1200 height 946
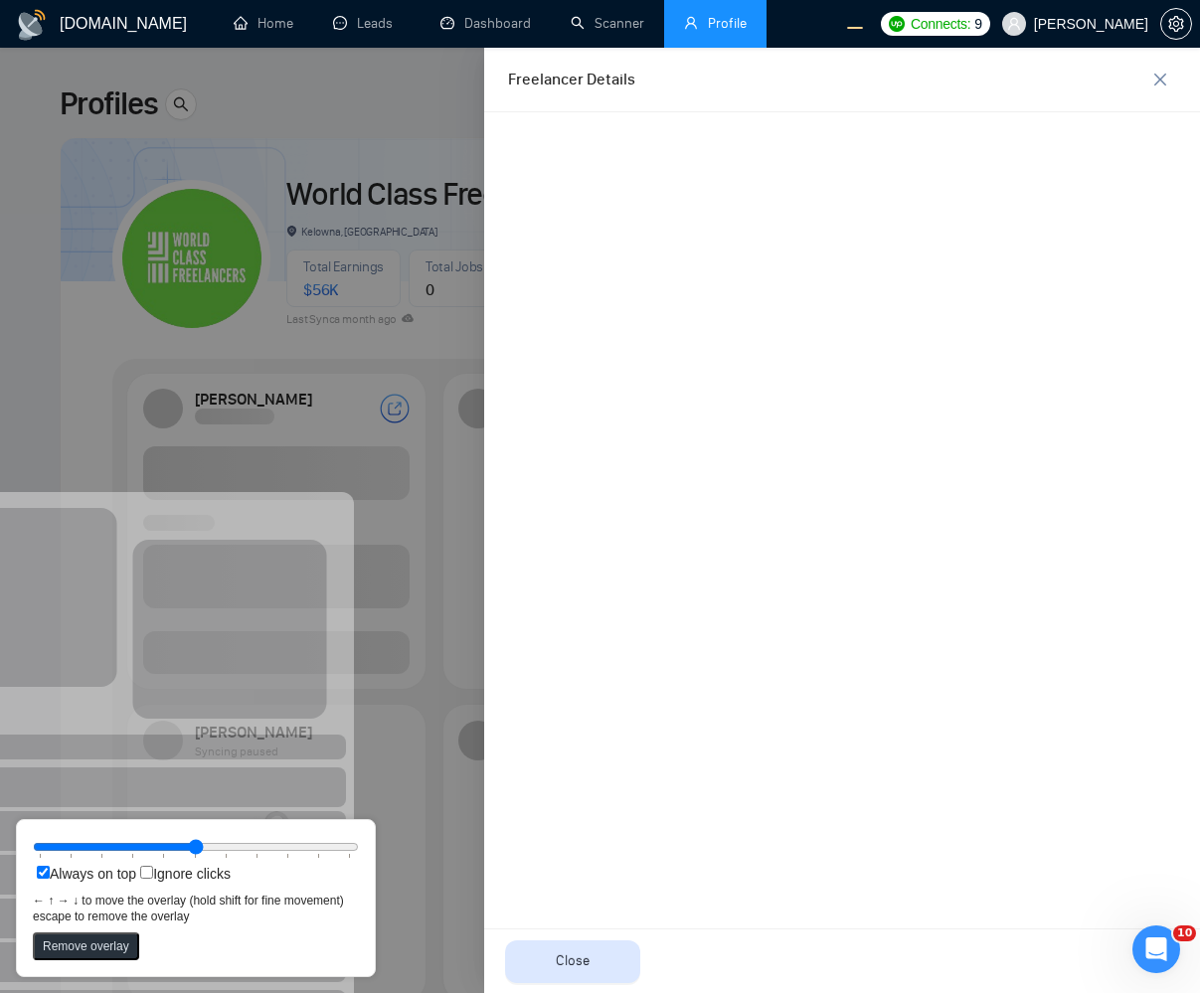
scroll to position [0, 0]
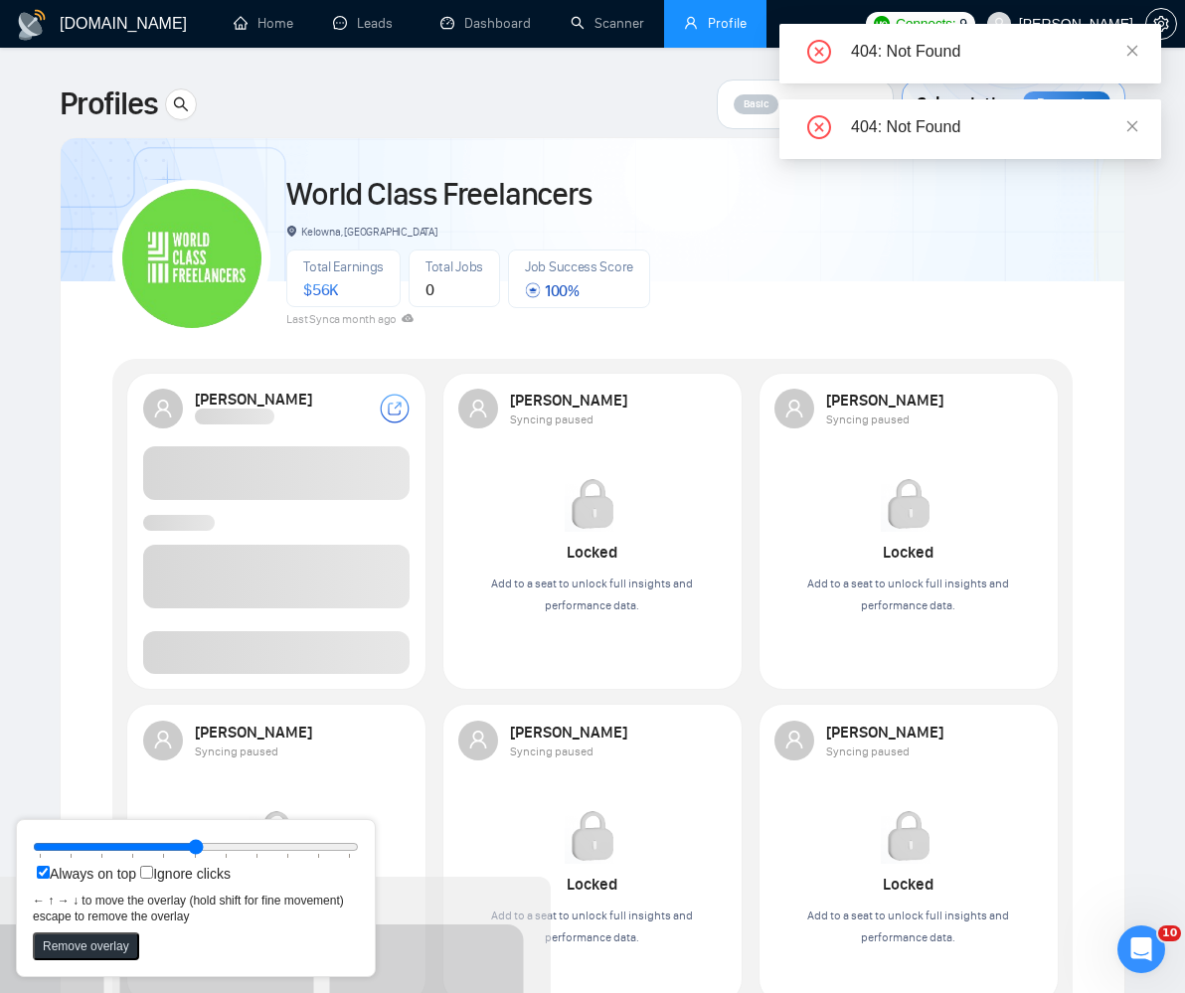
drag, startPoint x: 277, startPoint y: 590, endPoint x: 474, endPoint y: 975, distance: 432.3
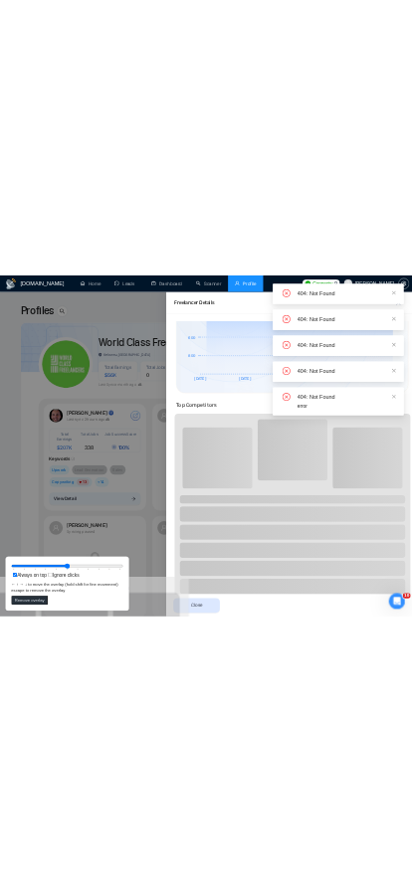
scroll to position [477, 0]
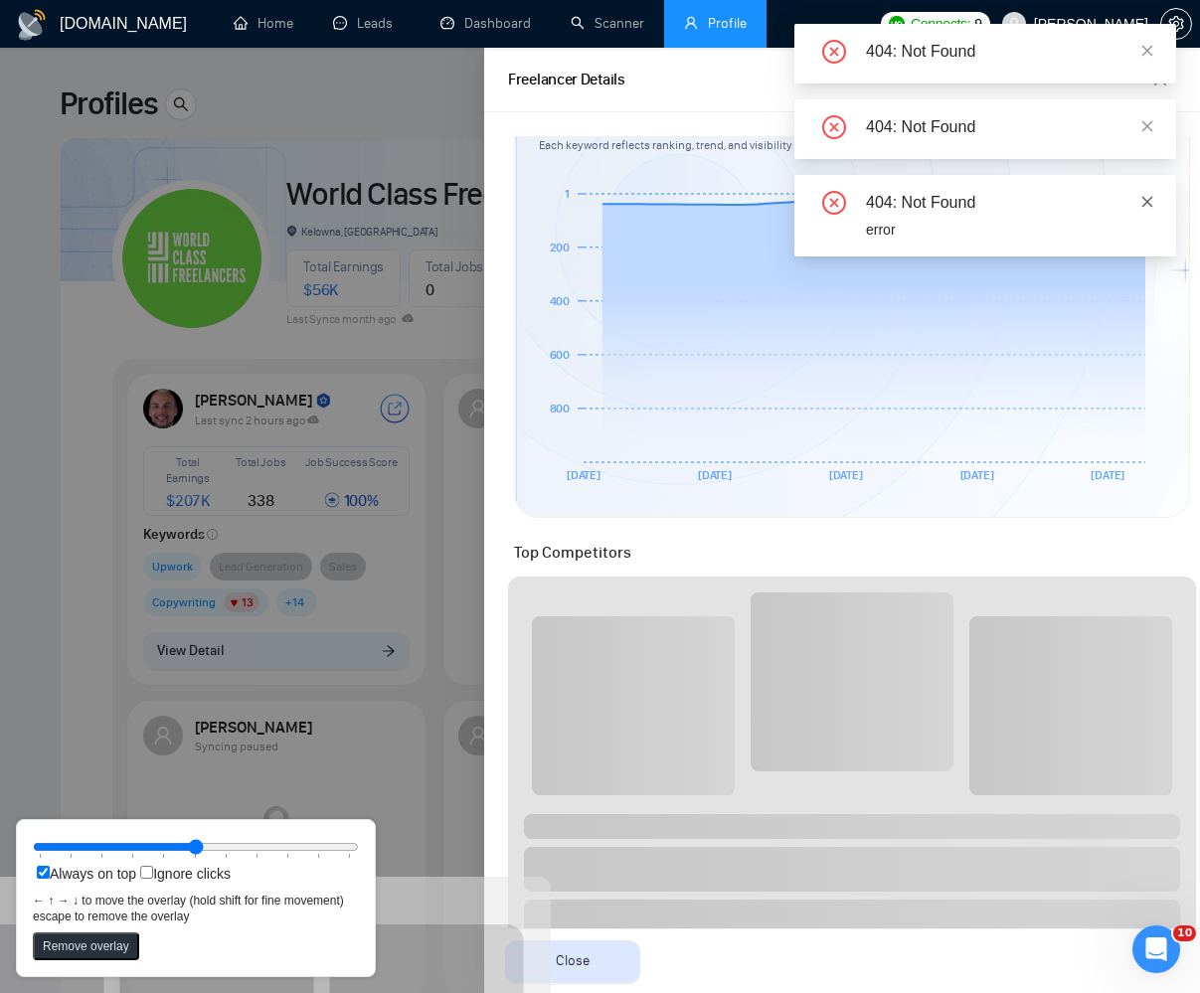
click at [1141, 193] on link at bounding box center [1148, 202] width 14 height 22
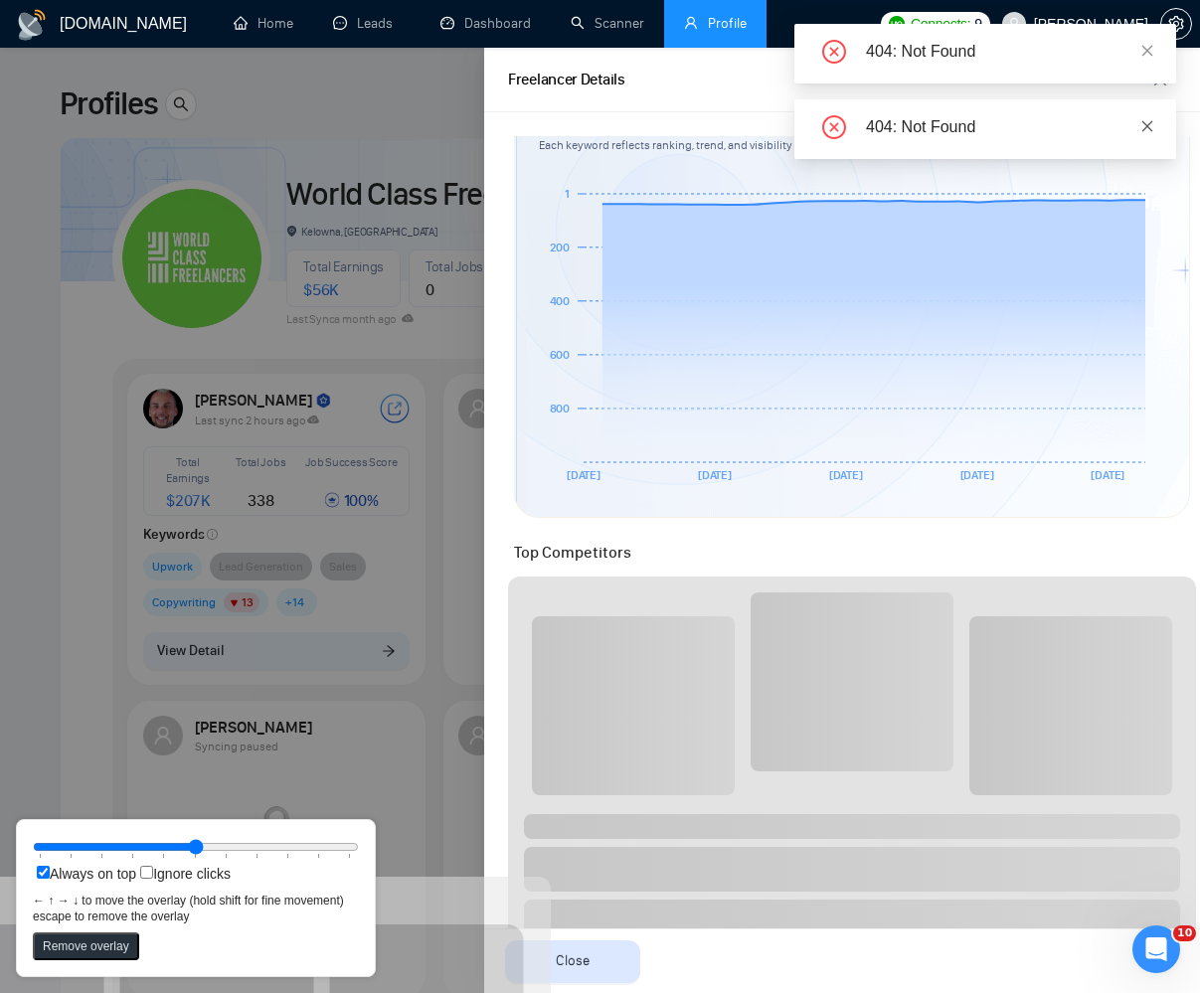
click at [1145, 119] on icon "close" at bounding box center [1148, 126] width 14 height 14
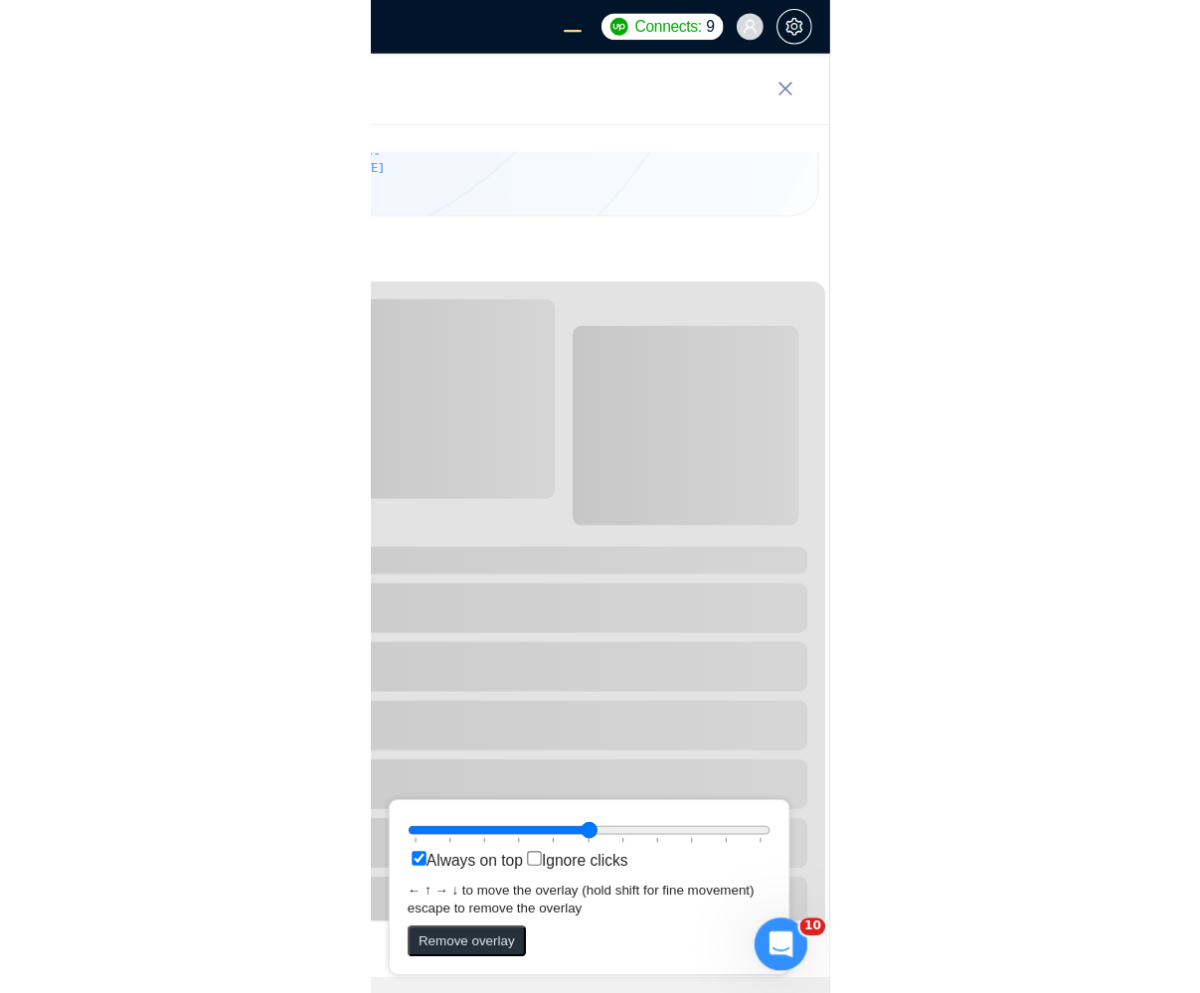
scroll to position [696, 0]
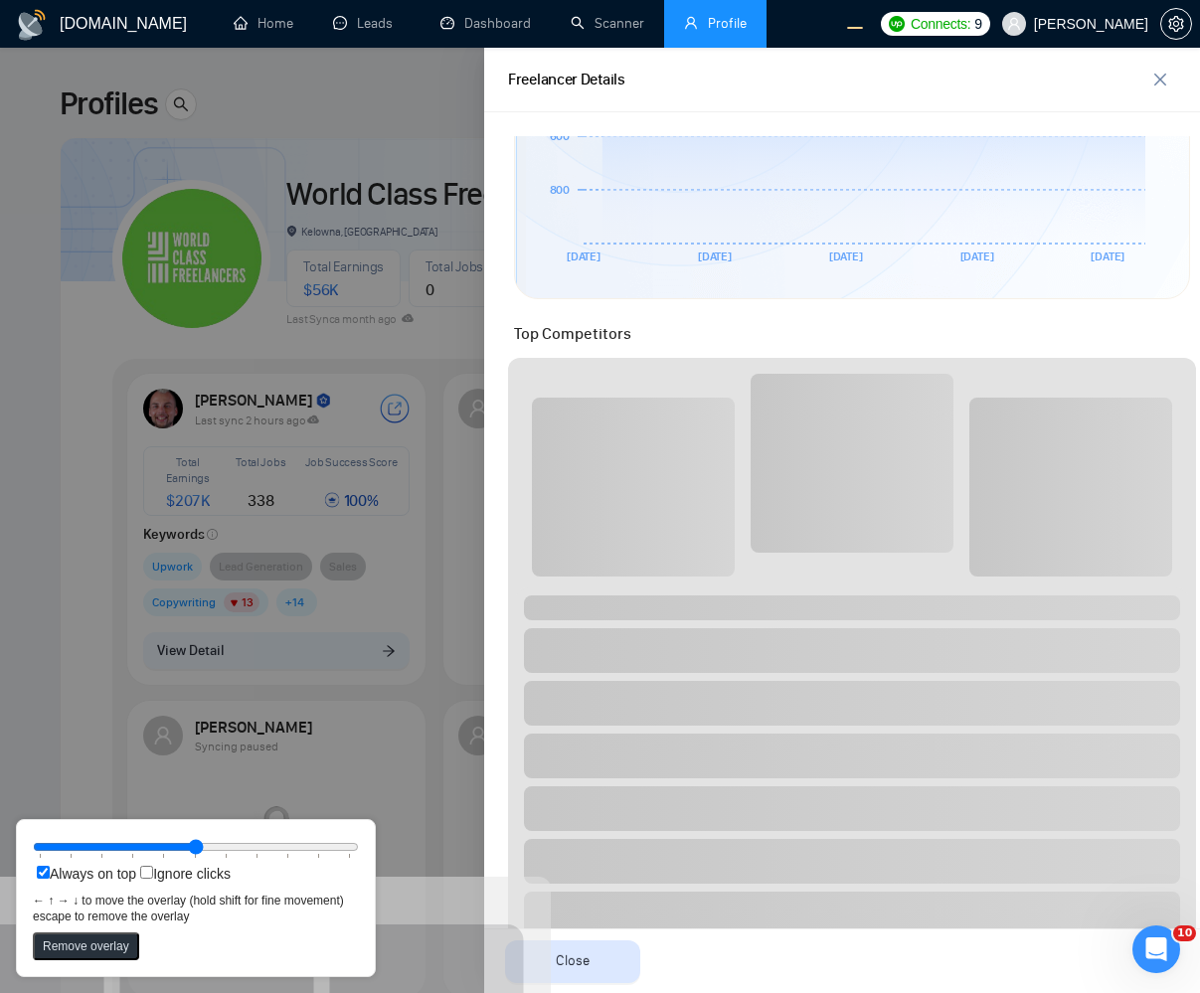
click at [128, 525] on div at bounding box center [600, 521] width 1200 height 946
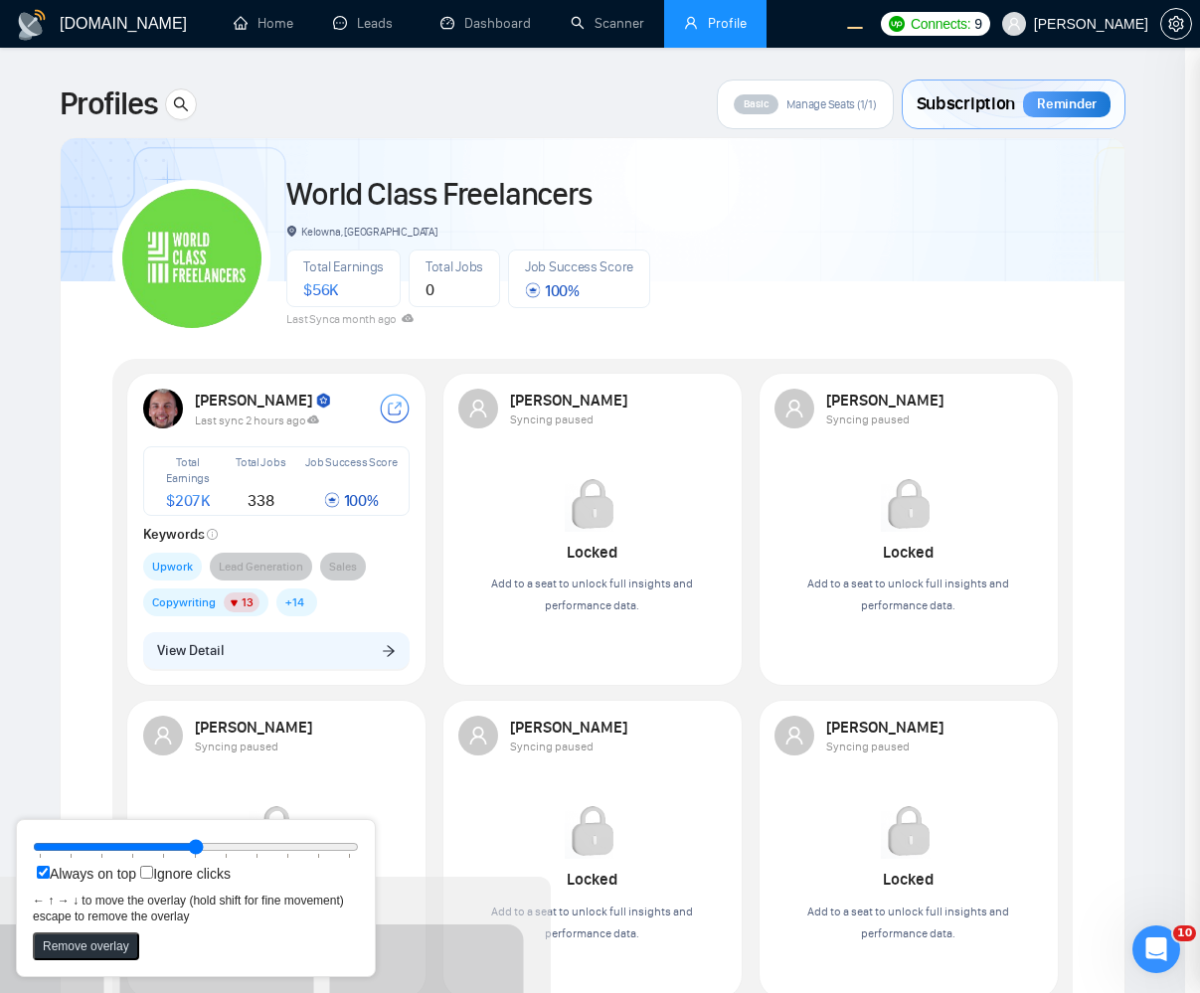
scroll to position [0, 0]
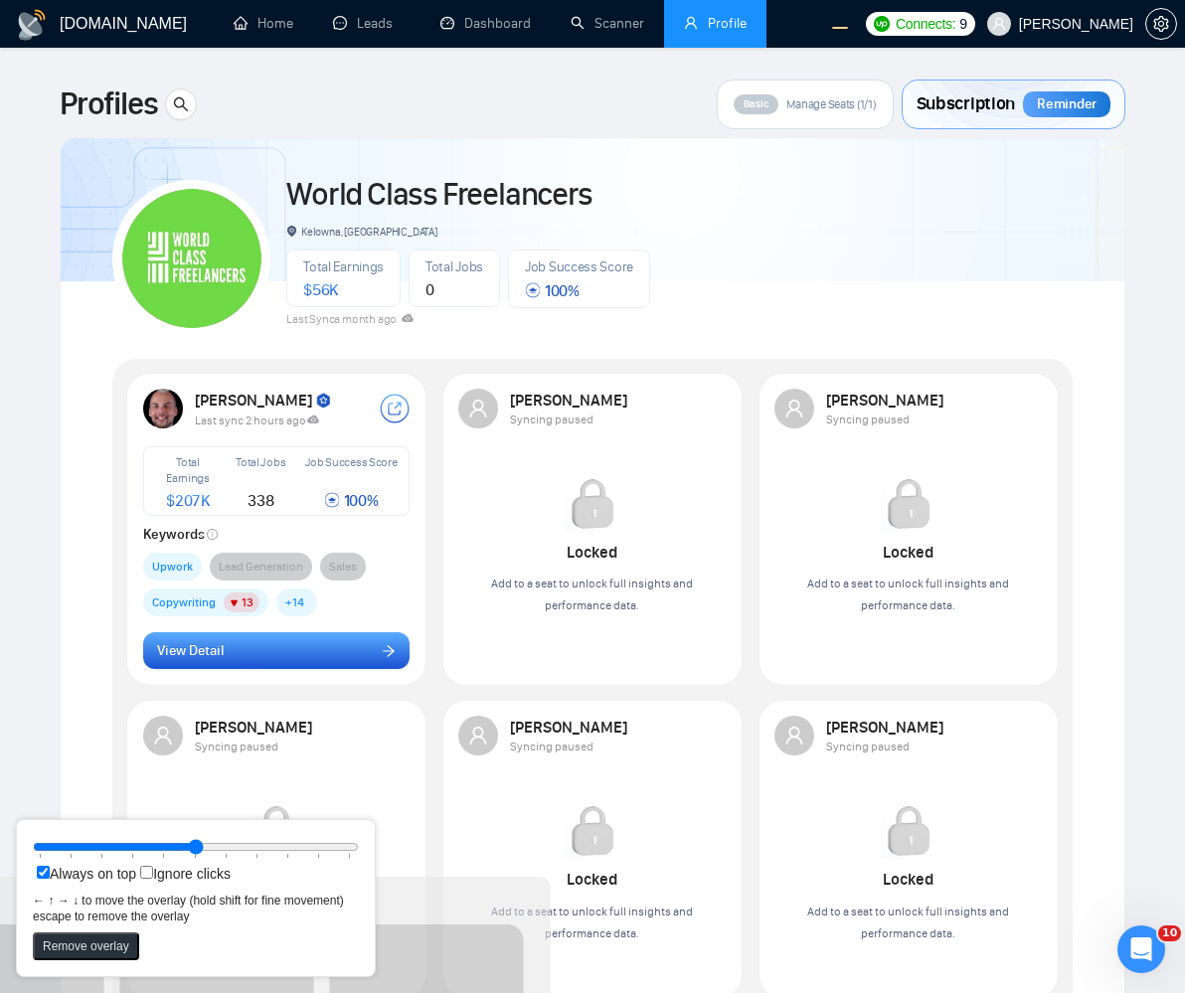
click at [335, 663] on button "View Detail" at bounding box center [277, 651] width 268 height 38
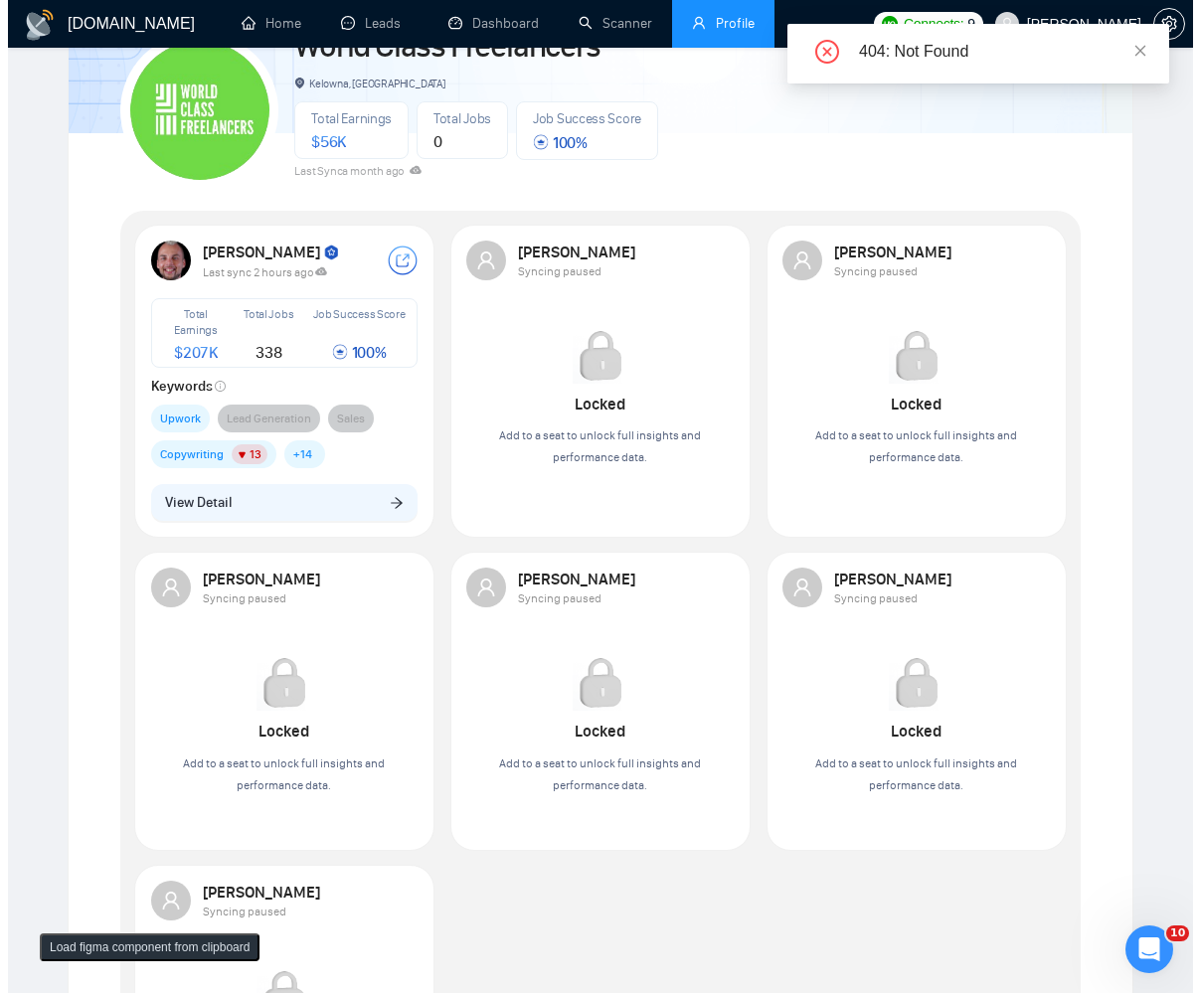
scroll to position [119, 0]
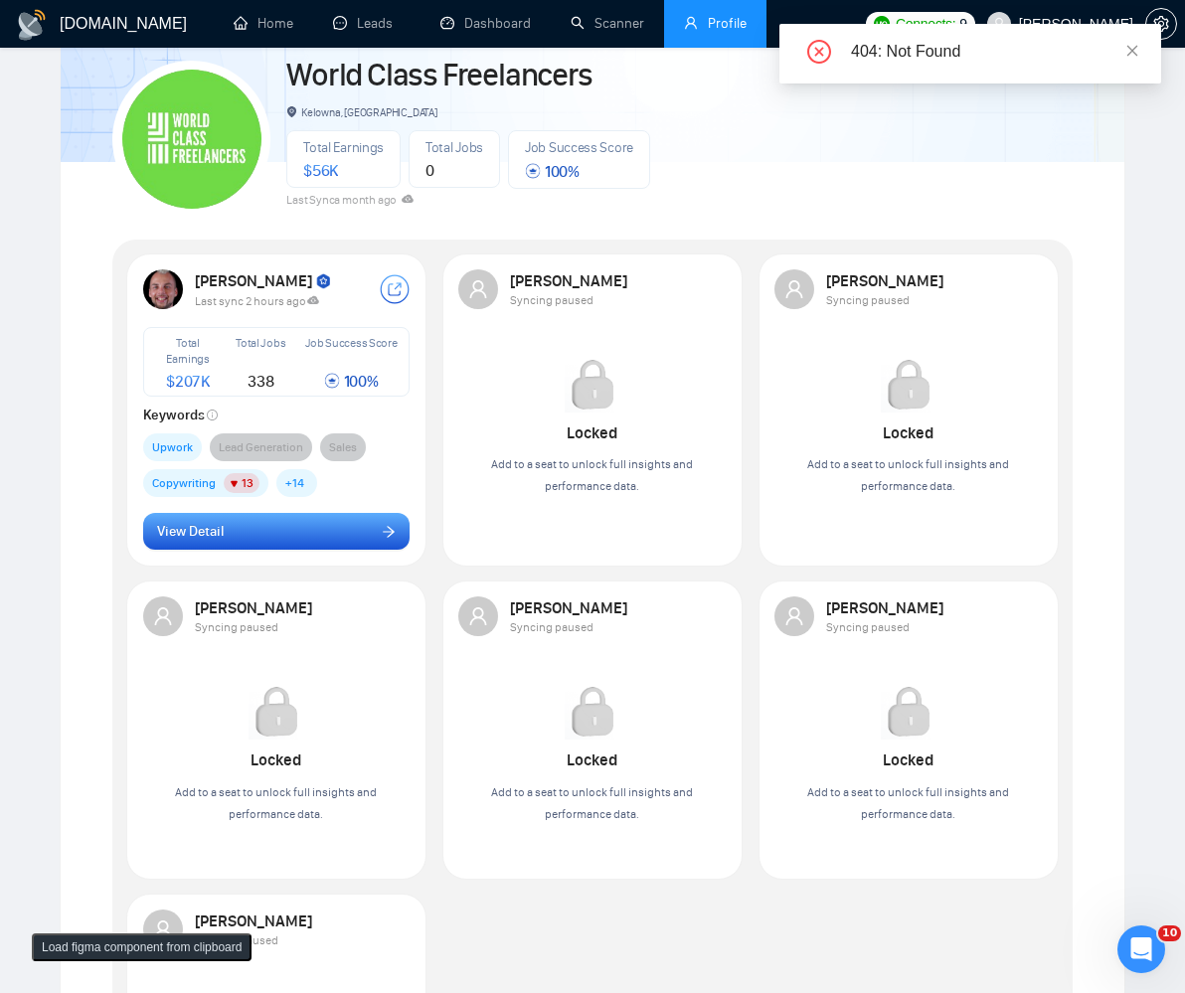
click at [194, 519] on button "View Detail" at bounding box center [277, 532] width 268 height 38
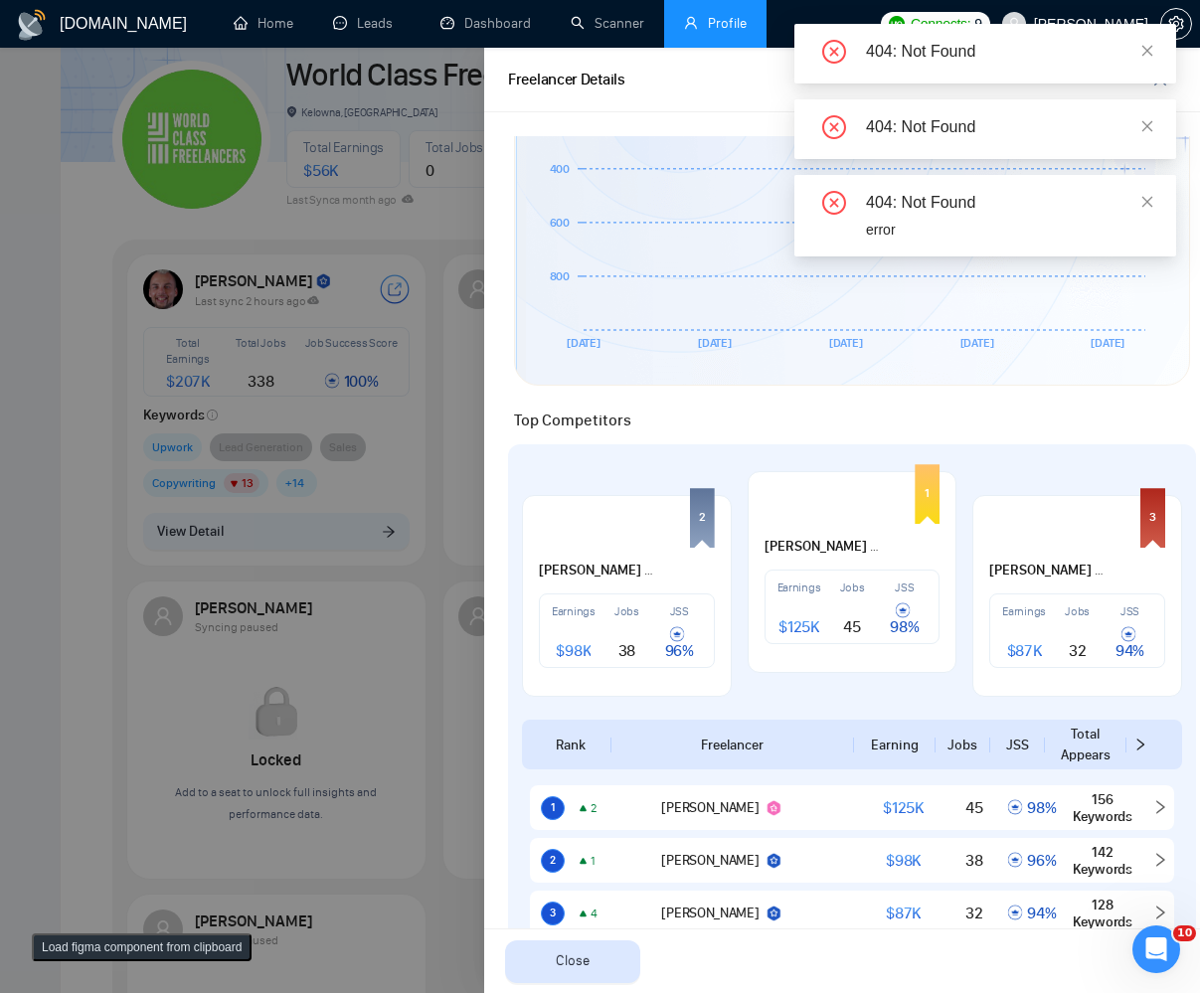
scroll to position [835, 0]
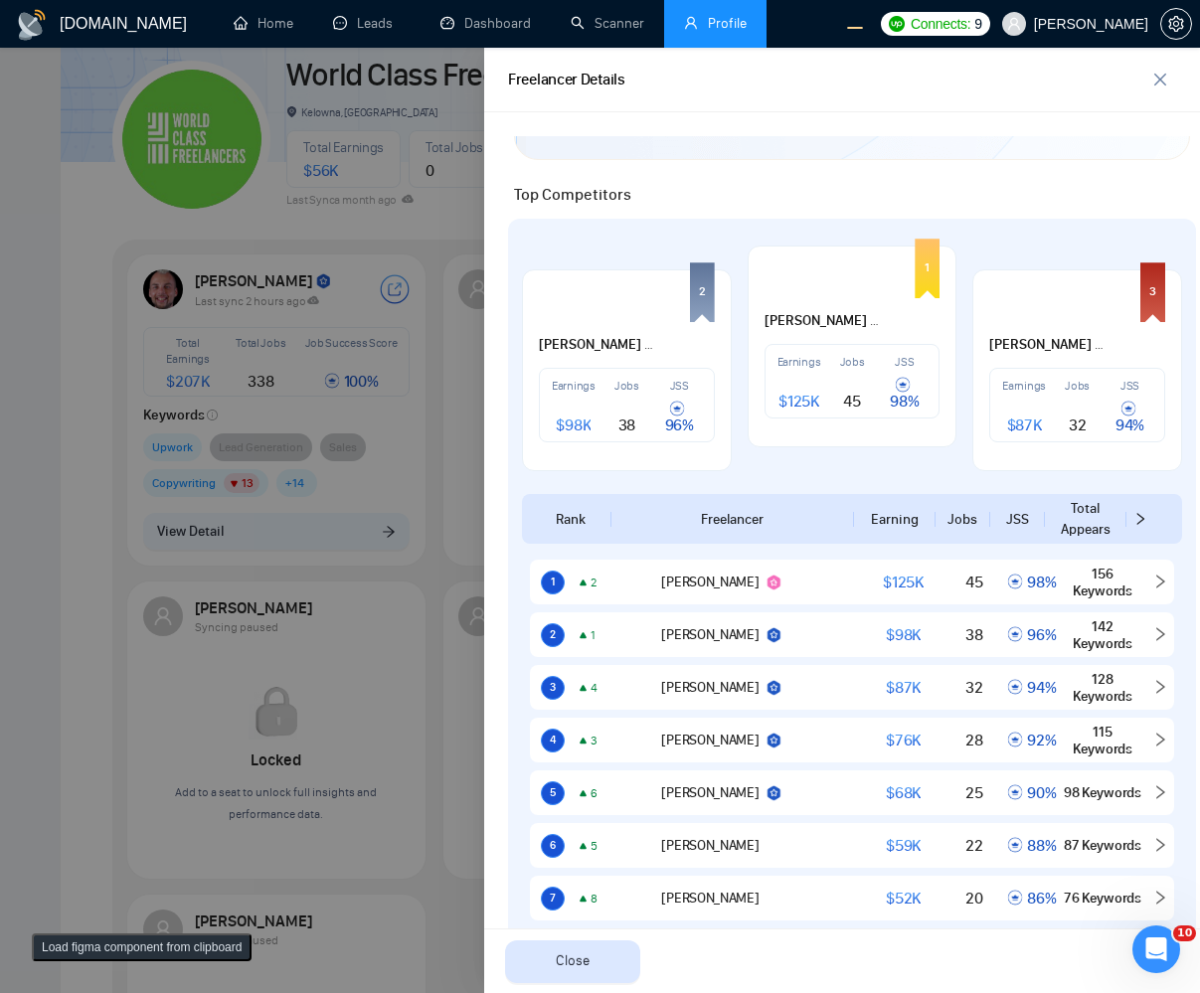
click at [144, 951] on button "Load figma component from clipboard" at bounding box center [142, 948] width 220 height 28
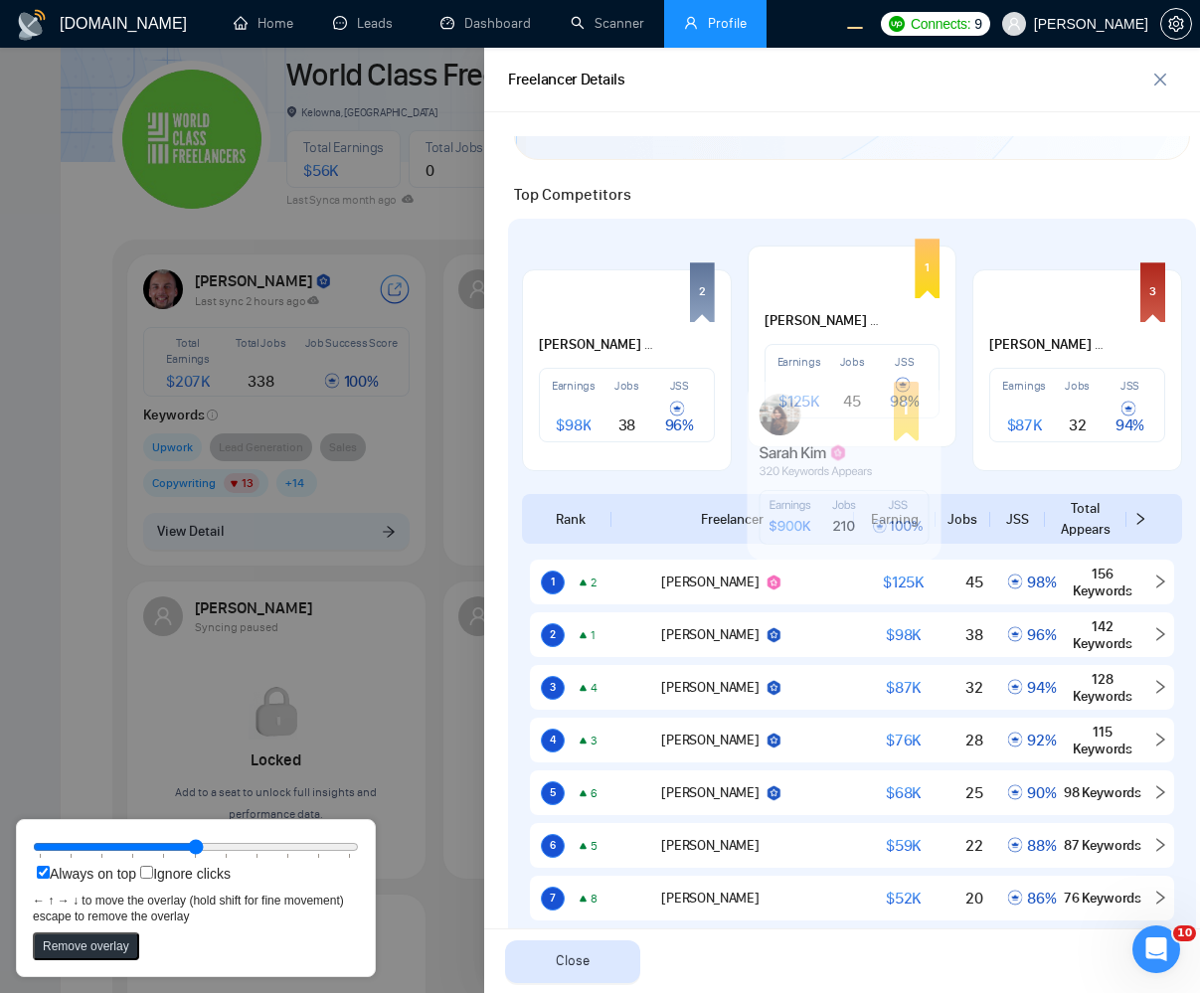
drag, startPoint x: 137, startPoint y: 92, endPoint x: 884, endPoint y: 474, distance: 838.8
click at [884, 474] on rect at bounding box center [845, 471] width 194 height 179
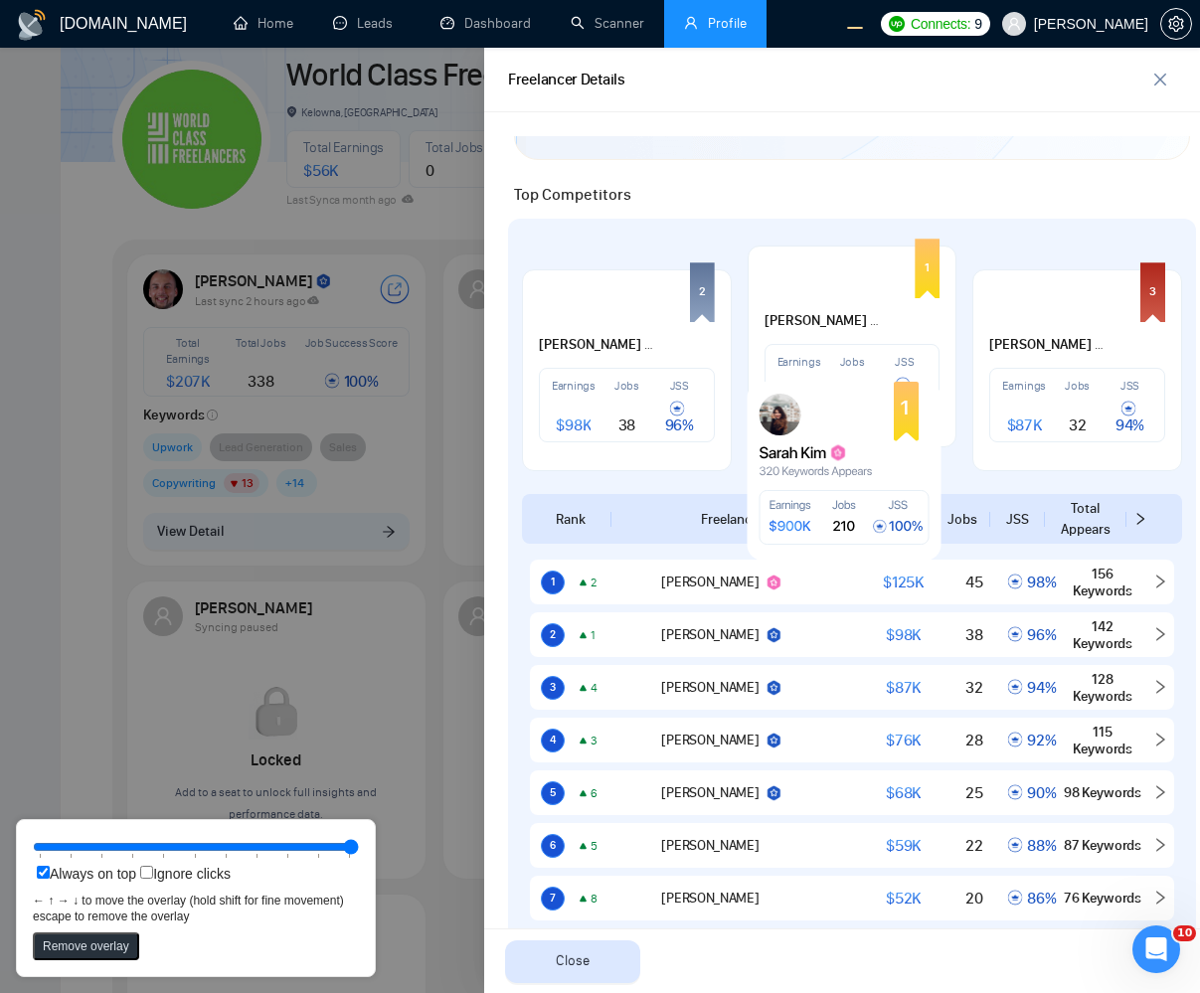
drag, startPoint x: 357, startPoint y: 842, endPoint x: 384, endPoint y: 847, distance: 27.3
type input "100"
click at [359, 847] on input "range" at bounding box center [196, 847] width 326 height 22
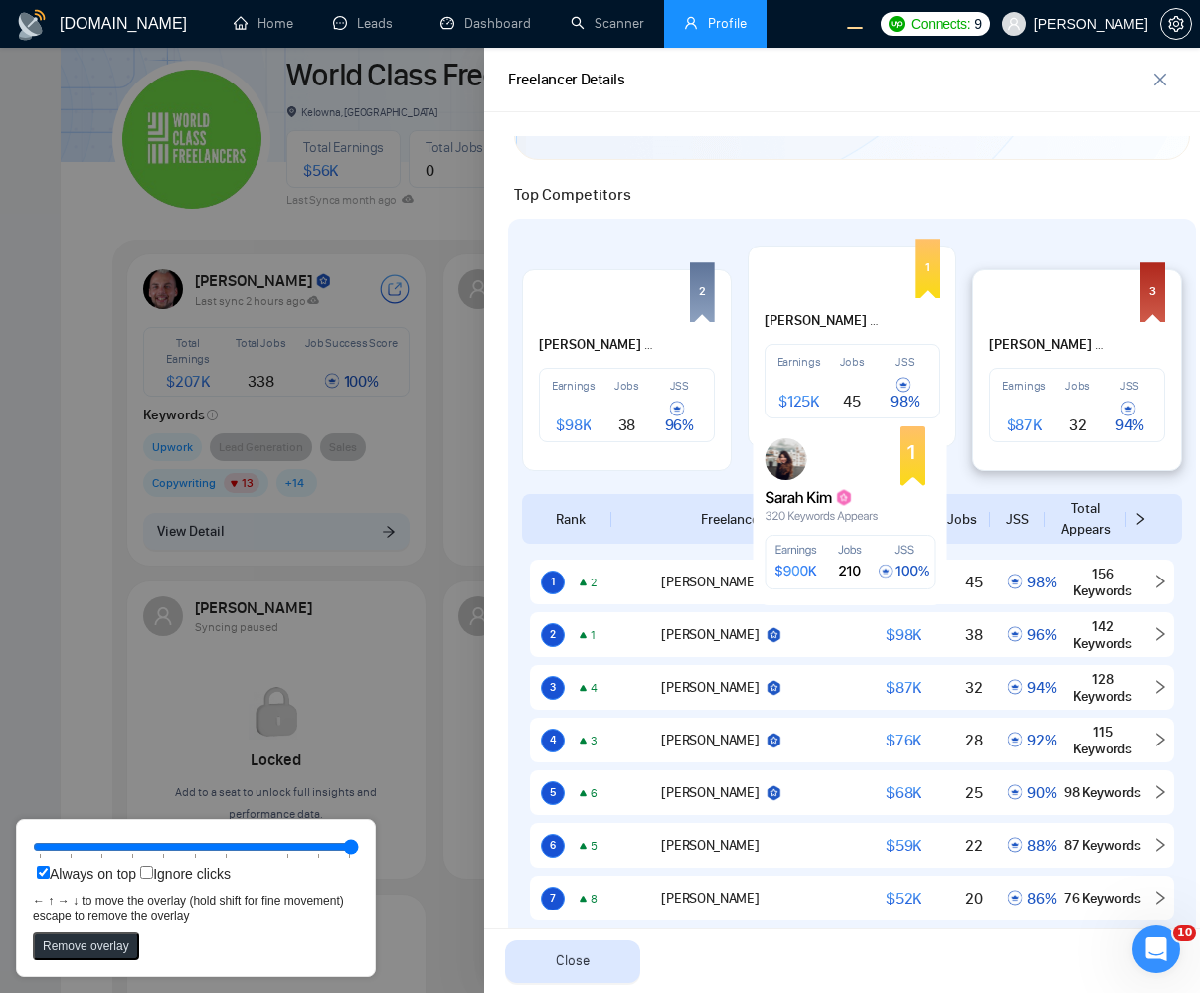
drag, startPoint x: 757, startPoint y: 472, endPoint x: 965, endPoint y: 330, distance: 251.8
click at [762, 513] on rect at bounding box center [851, 516] width 194 height 179
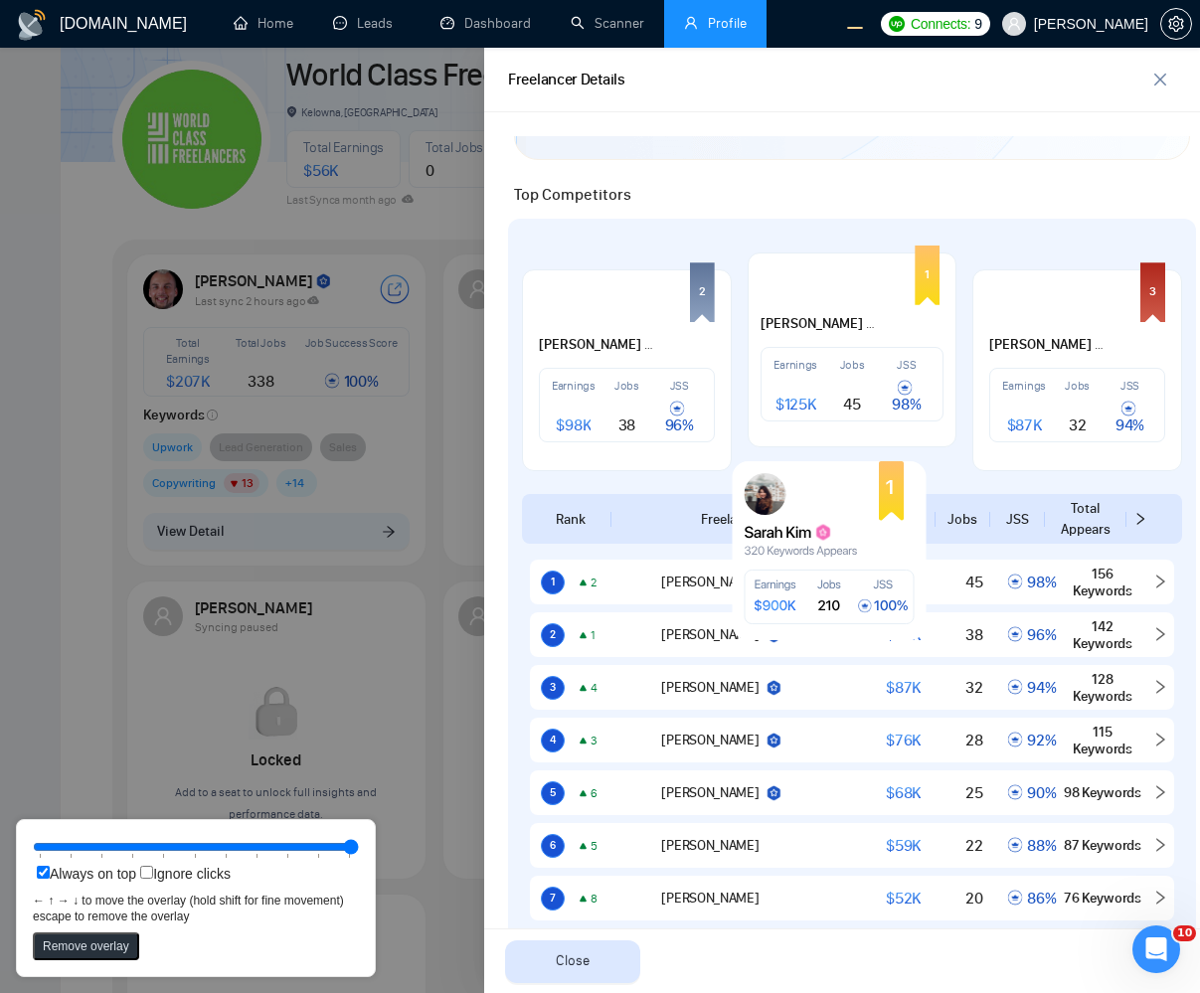
drag, startPoint x: 828, startPoint y: 545, endPoint x: 808, endPoint y: 584, distance: 44.0
click at [808, 584] on icon at bounding box center [829, 598] width 169 height 54
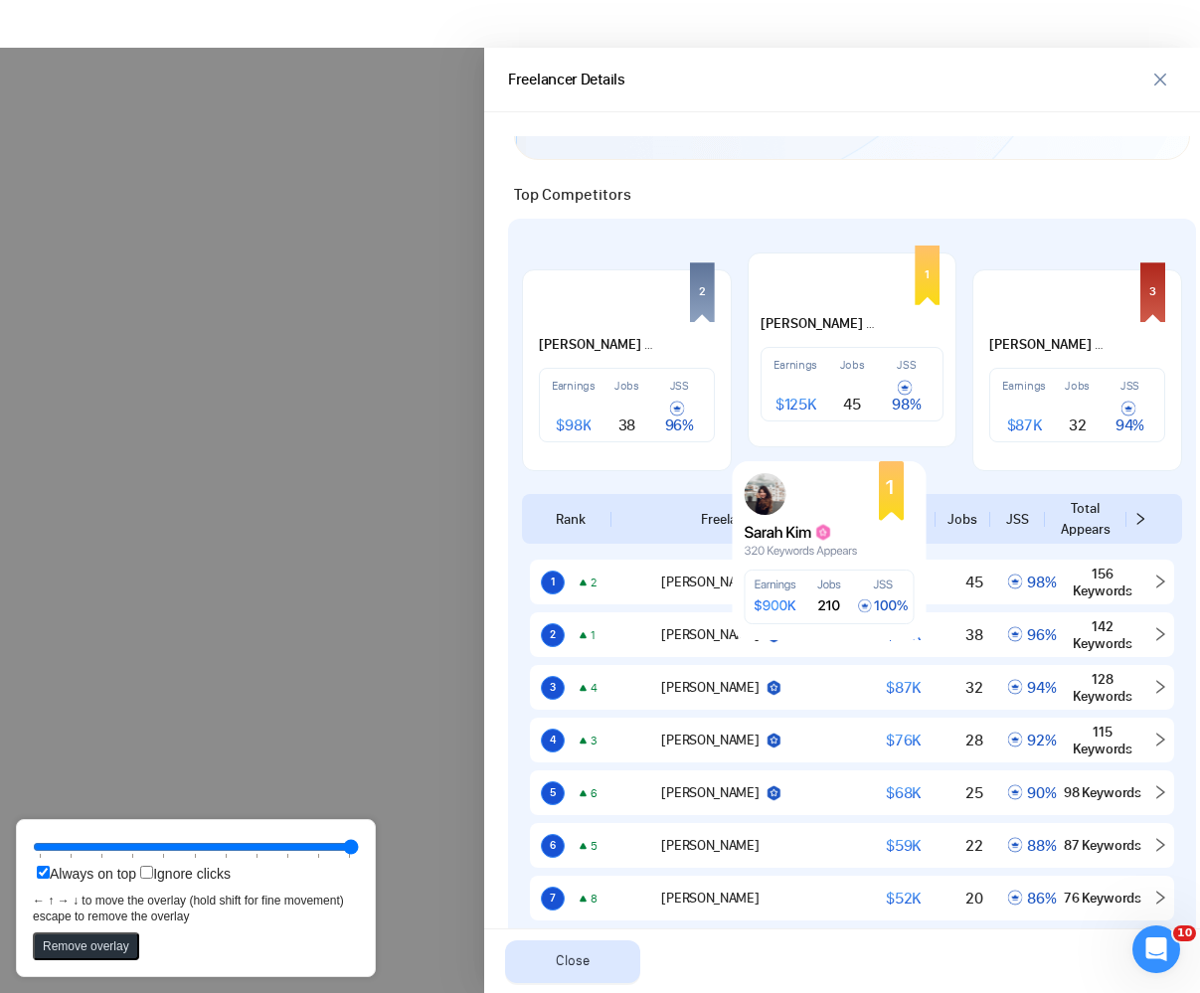
scroll to position [0, 0]
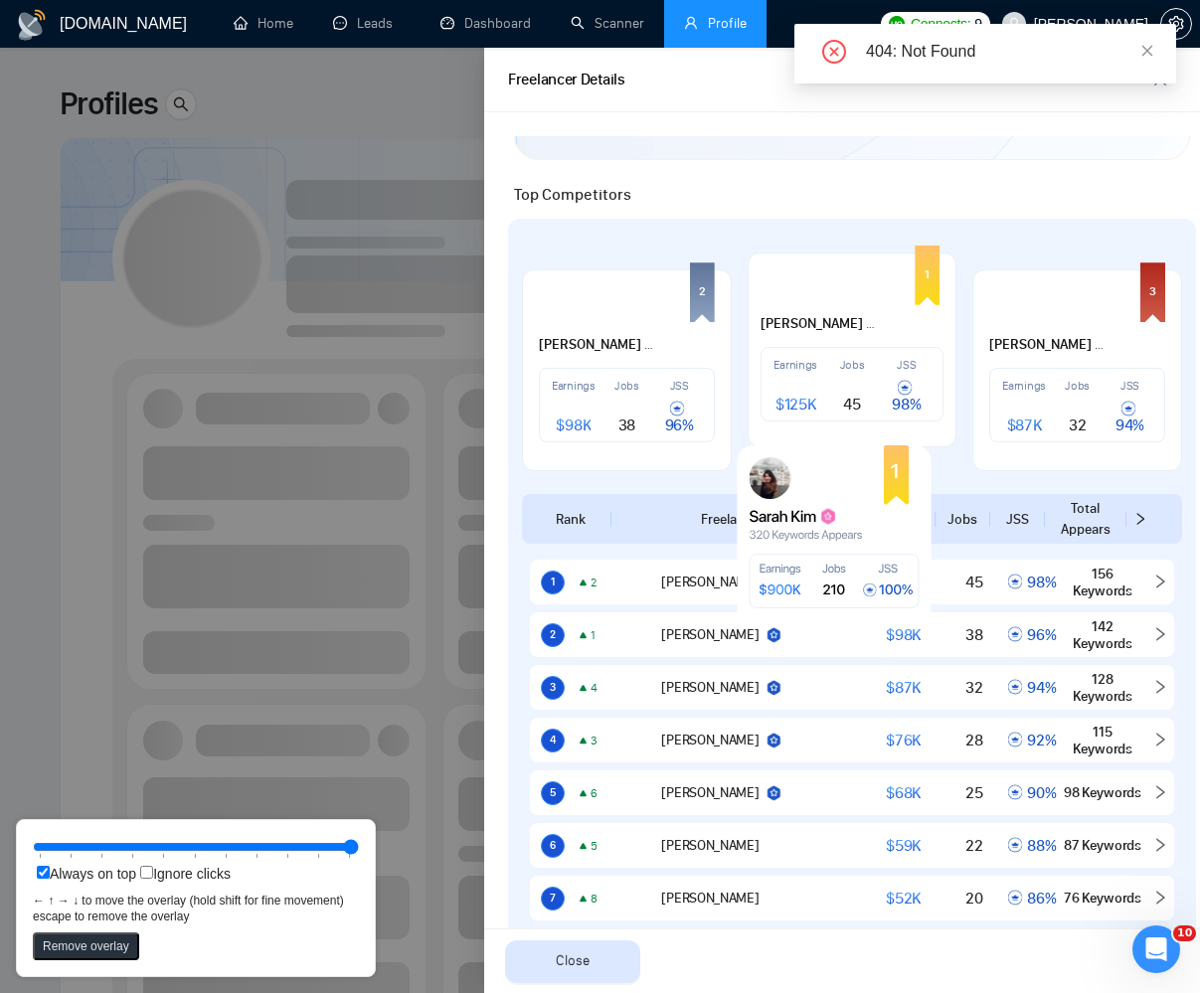
drag, startPoint x: 802, startPoint y: 595, endPoint x: 807, endPoint y: 579, distance: 16.7
click at [807, 579] on icon at bounding box center [834, 582] width 169 height 54
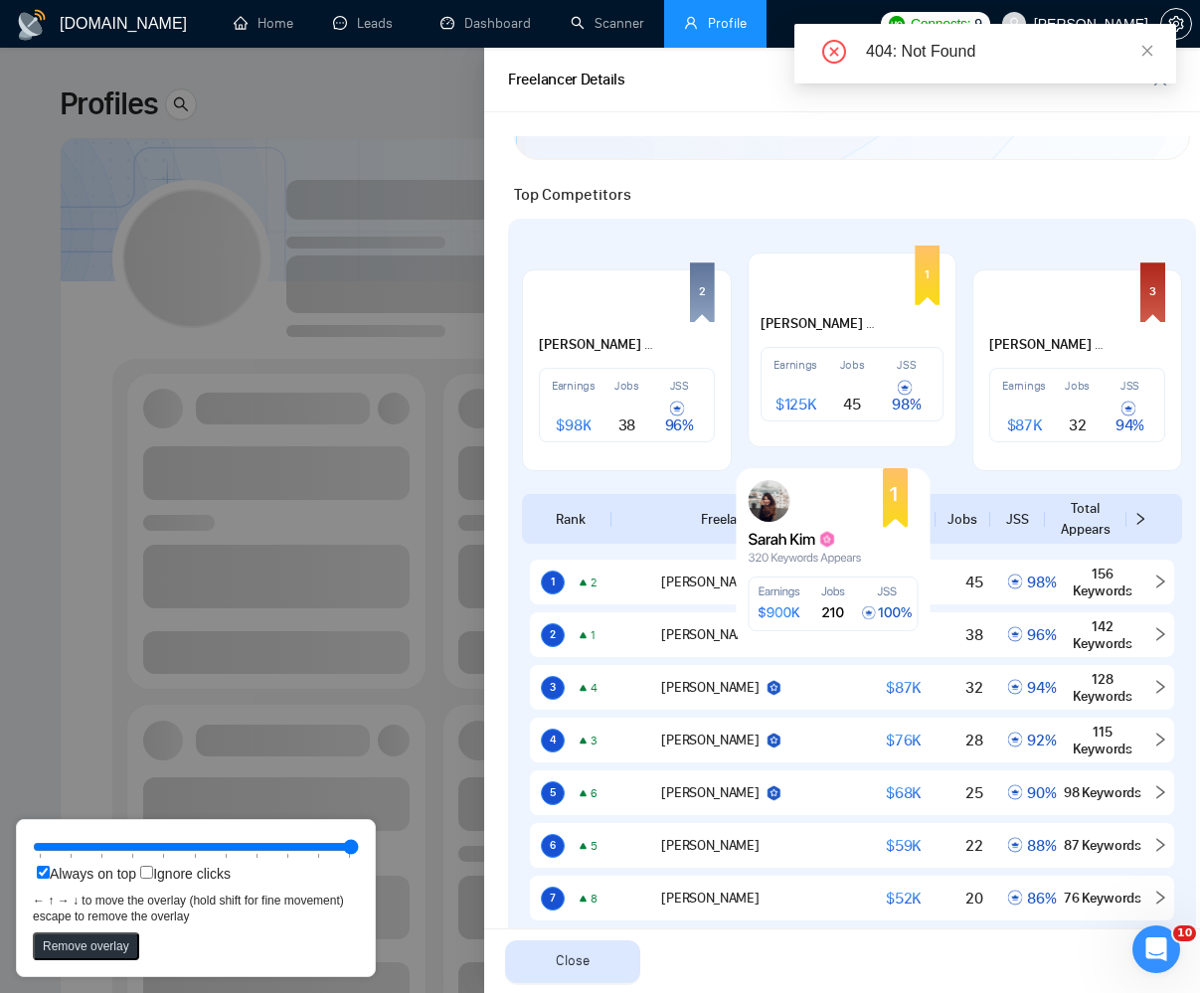
drag, startPoint x: 807, startPoint y: 518, endPoint x: 806, endPoint y: 542, distance: 23.9
click at [806, 542] on rect at bounding box center [834, 557] width 194 height 179
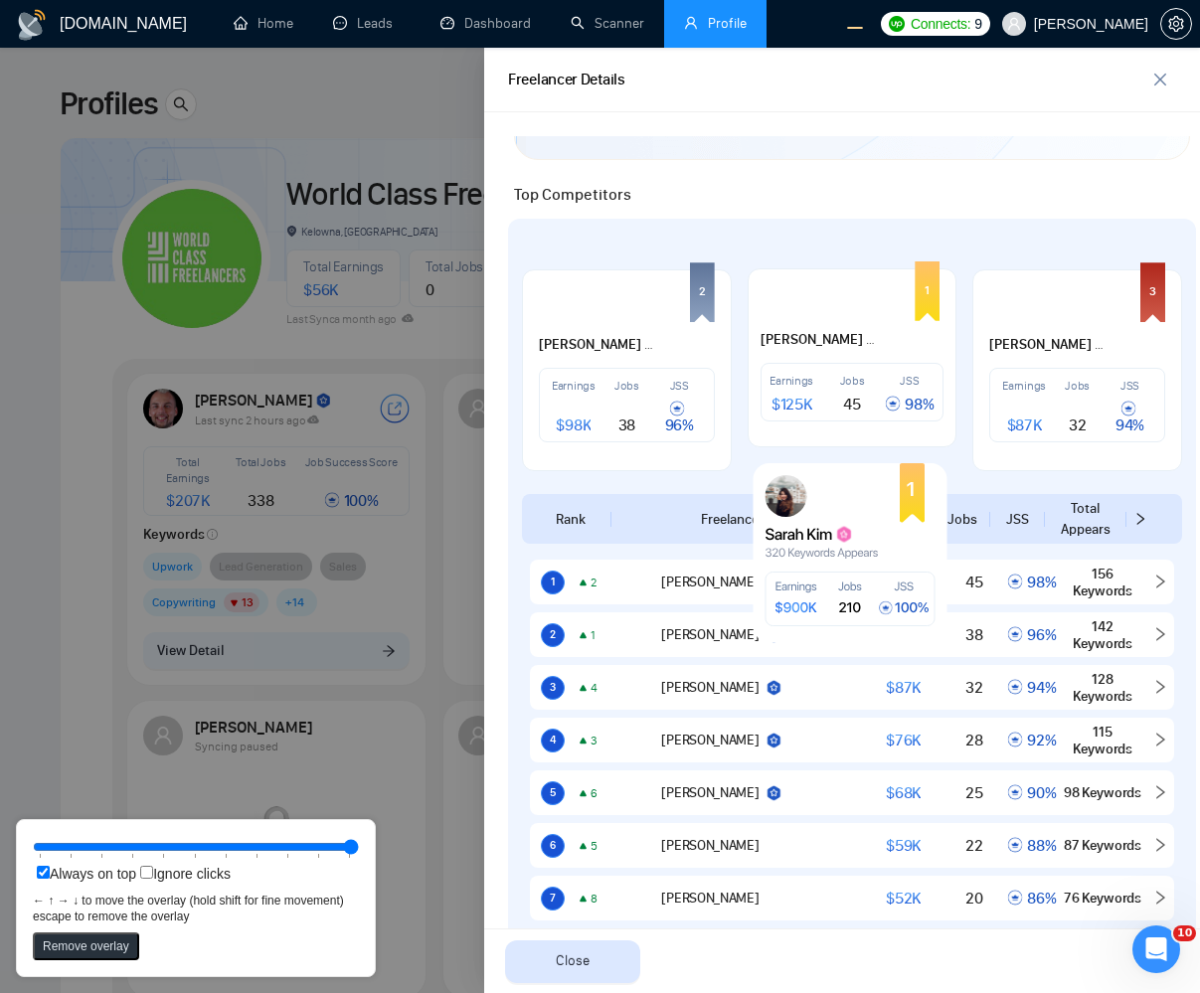
drag, startPoint x: 856, startPoint y: 556, endPoint x: 873, endPoint y: 550, distance: 17.9
click at [873, 550] on rect at bounding box center [851, 552] width 194 height 179
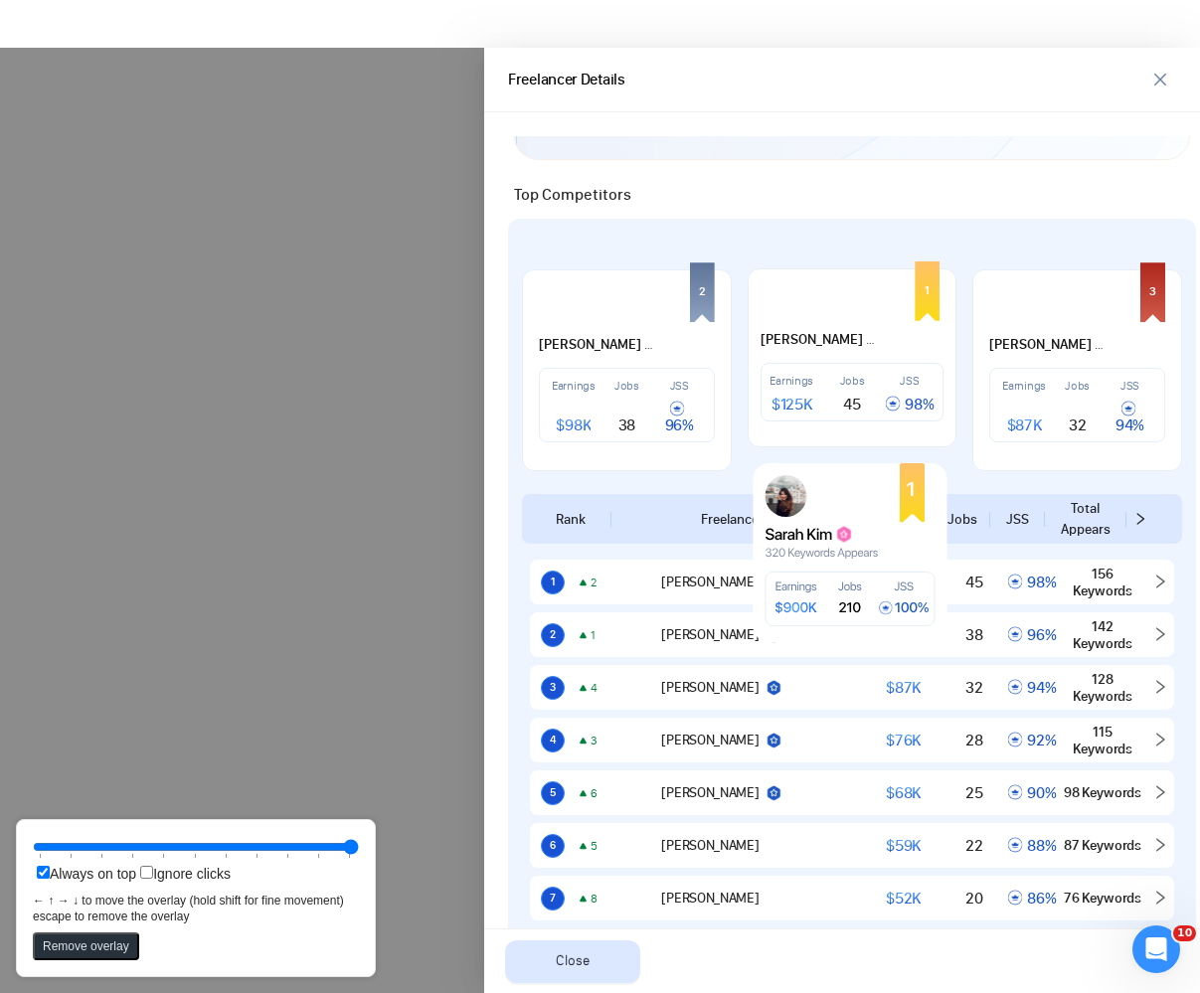
click at [230, 515] on div at bounding box center [600, 521] width 1200 height 946
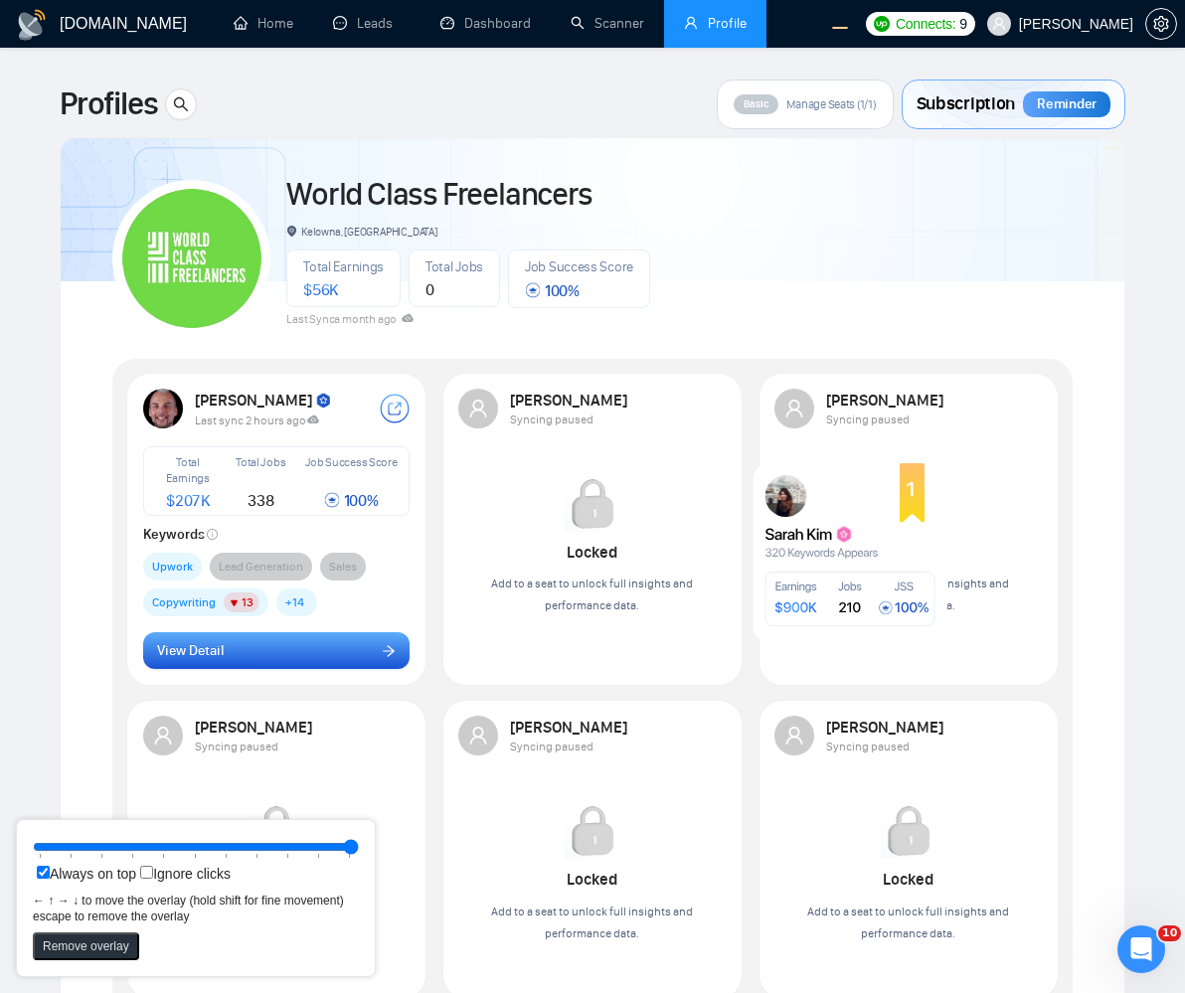
click at [254, 640] on button "View Detail" at bounding box center [277, 651] width 268 height 38
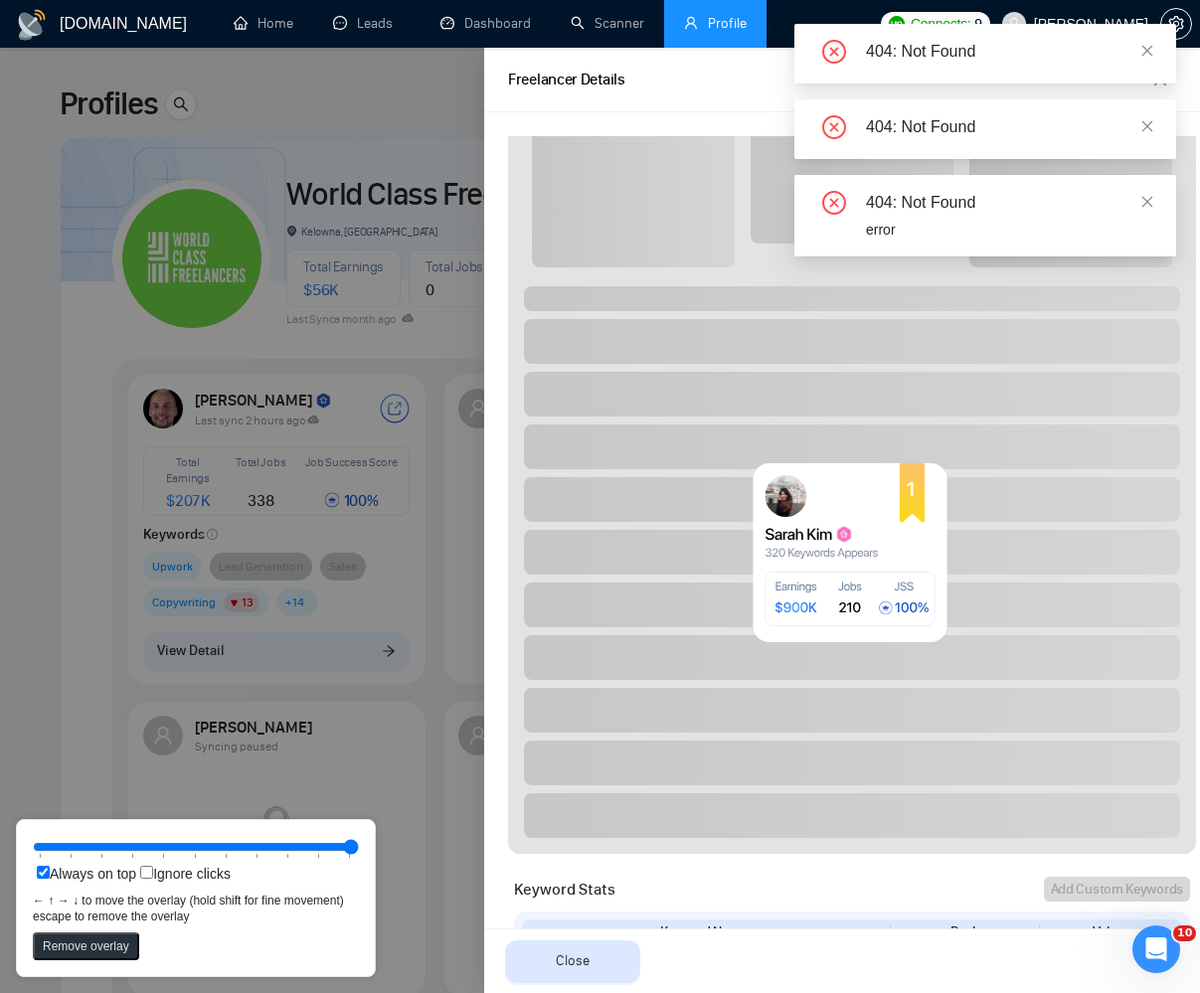
scroll to position [716, 0]
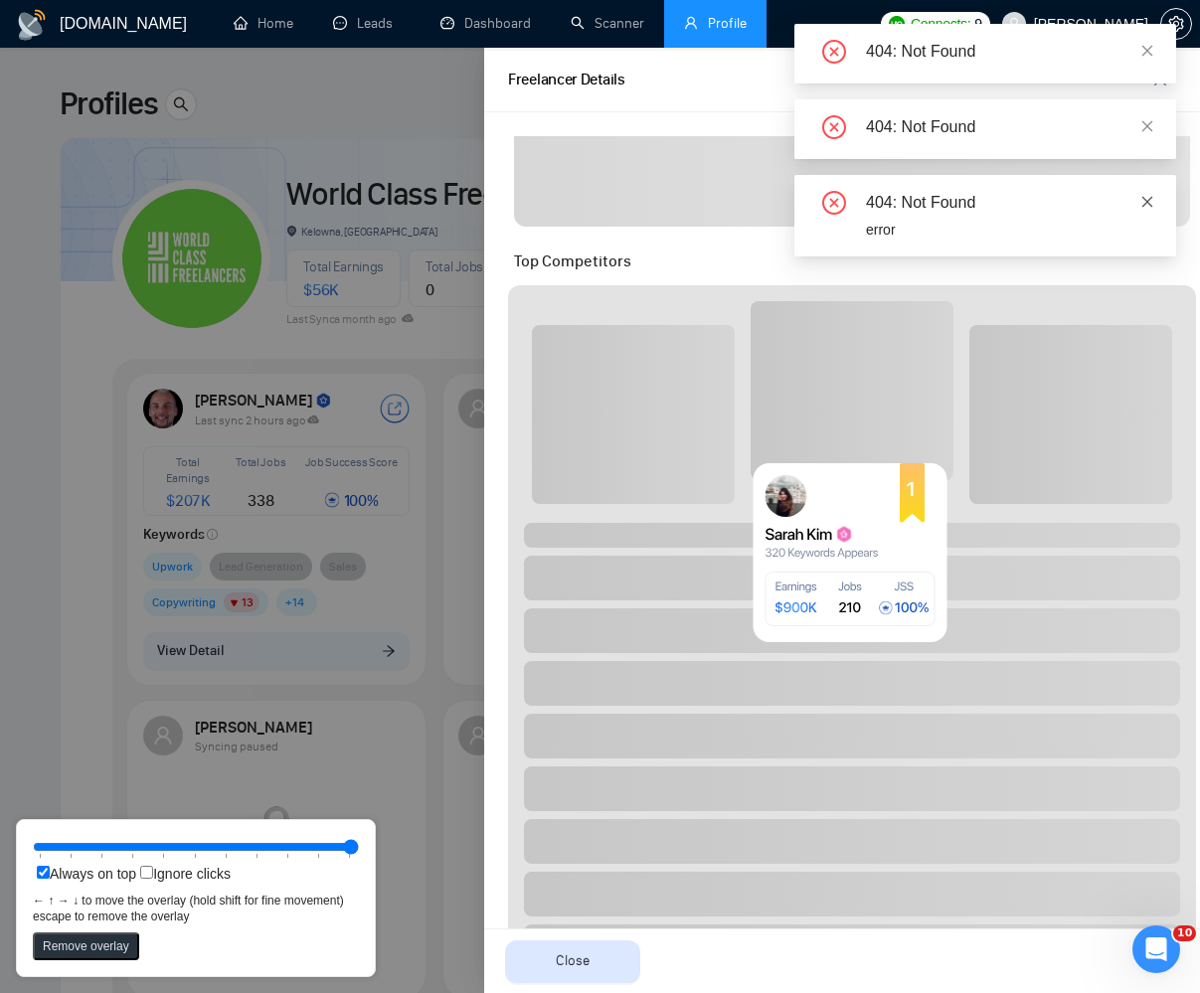
click at [1143, 195] on icon "close" at bounding box center [1148, 202] width 14 height 14
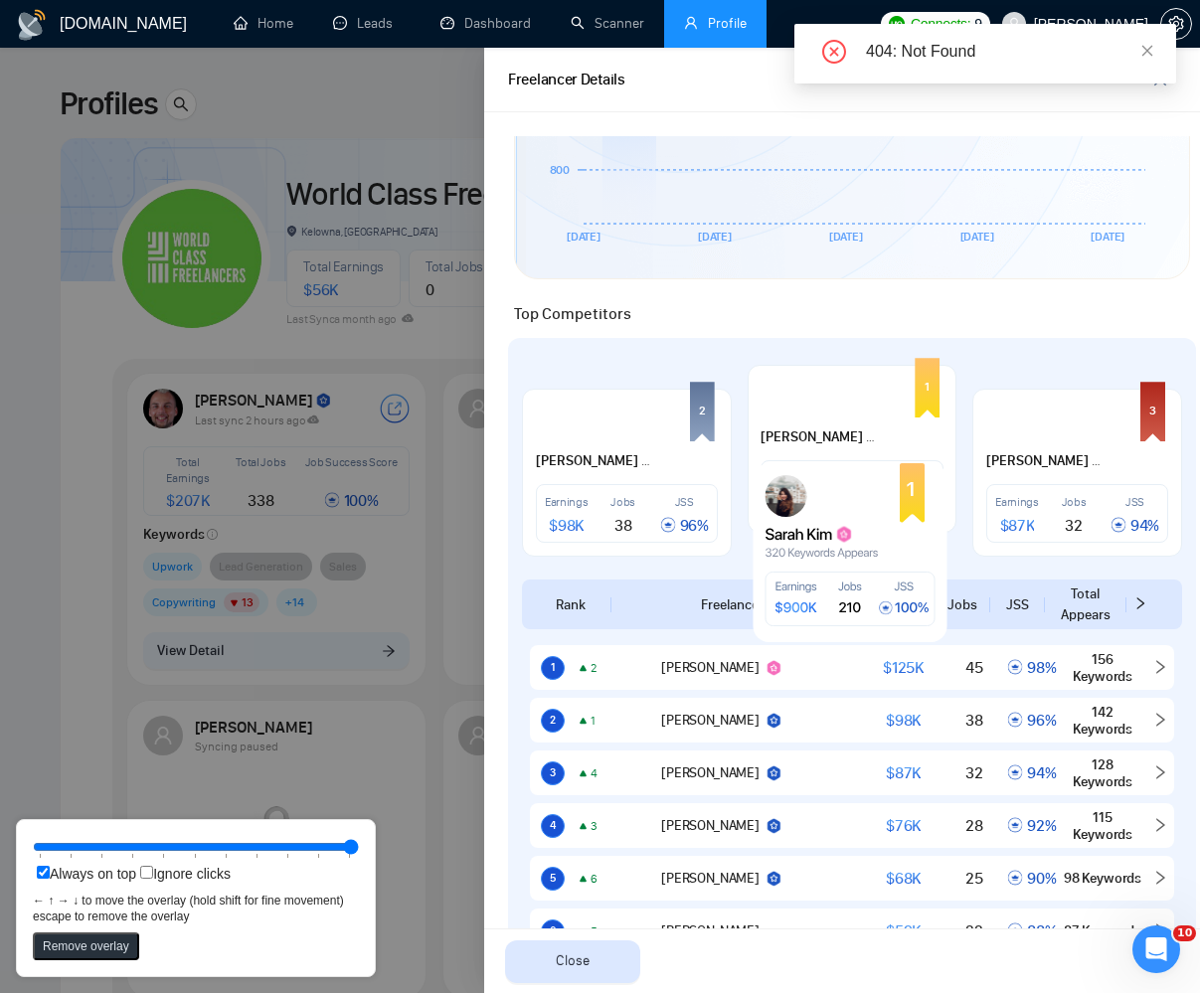
click at [1156, 107] on body "GigRadar.io Home Leads Dashboard Scanner Profile Connects: 9 Robert O'Kruk Prof…" at bounding box center [592, 496] width 1185 height 993
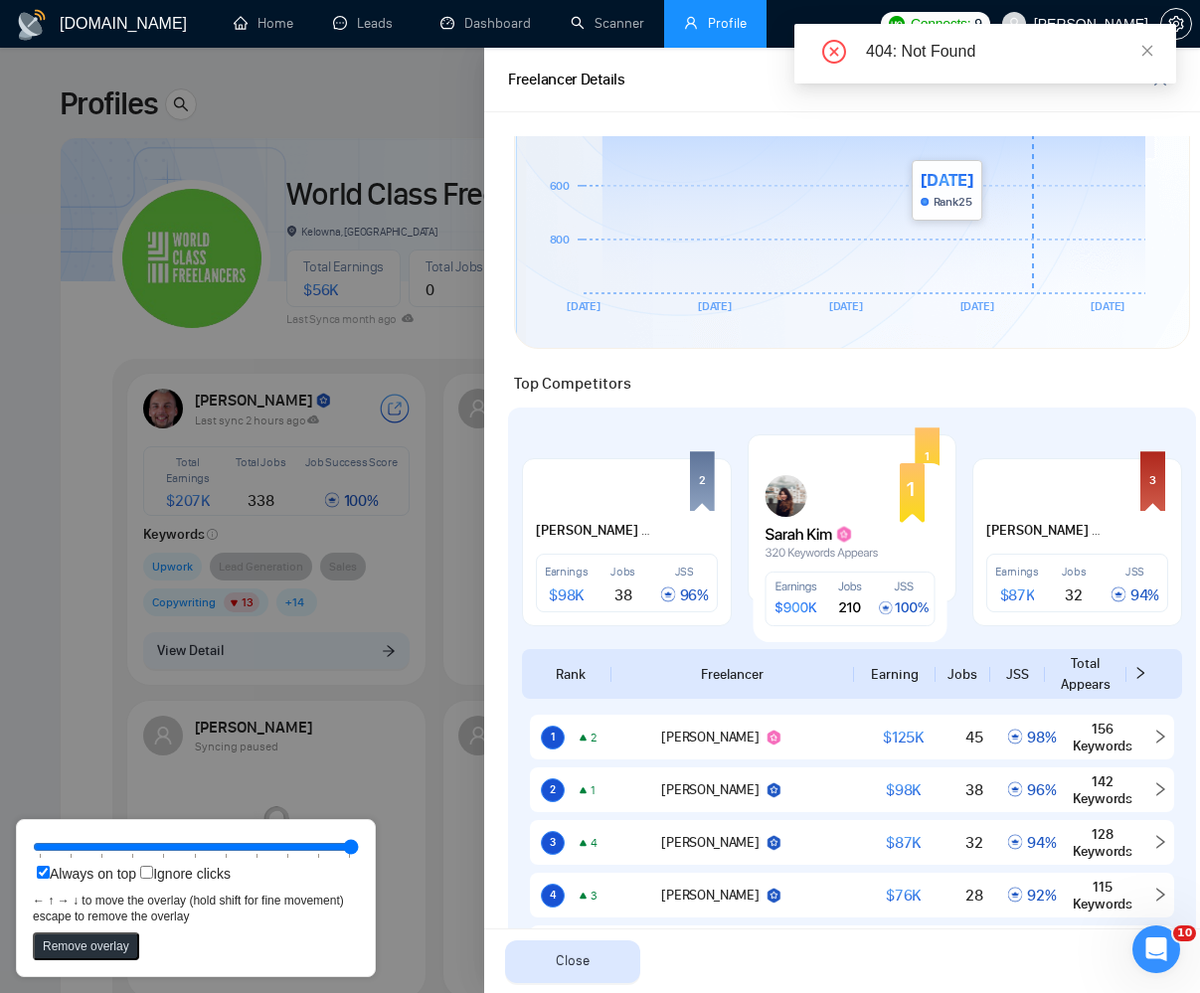
scroll to position [597, 0]
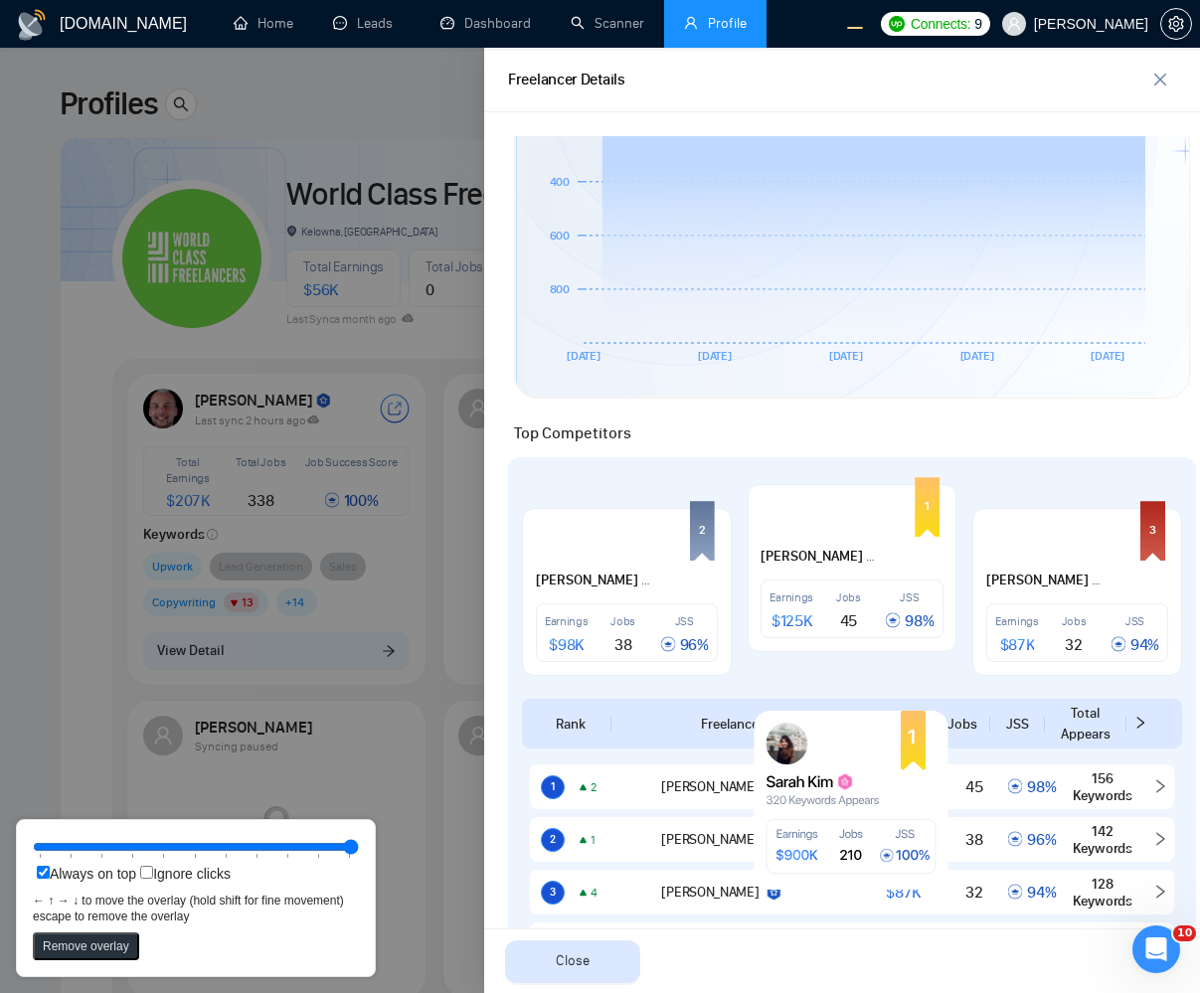
drag, startPoint x: 849, startPoint y: 536, endPoint x: 852, endPoint y: 778, distance: 241.7
click at [853, 791] on rect at bounding box center [845, 783] width 15 height 16
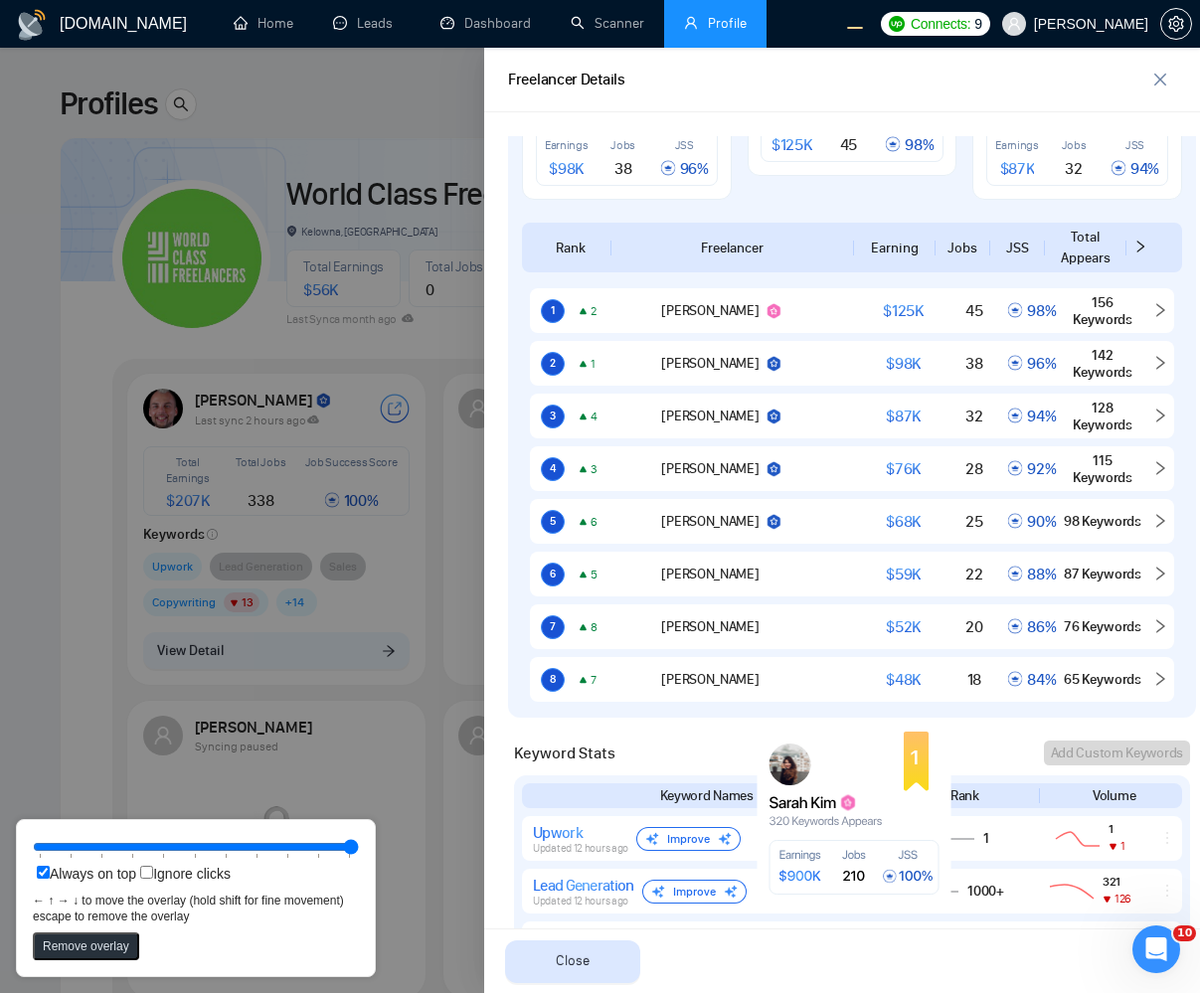
scroll to position [1074, 0]
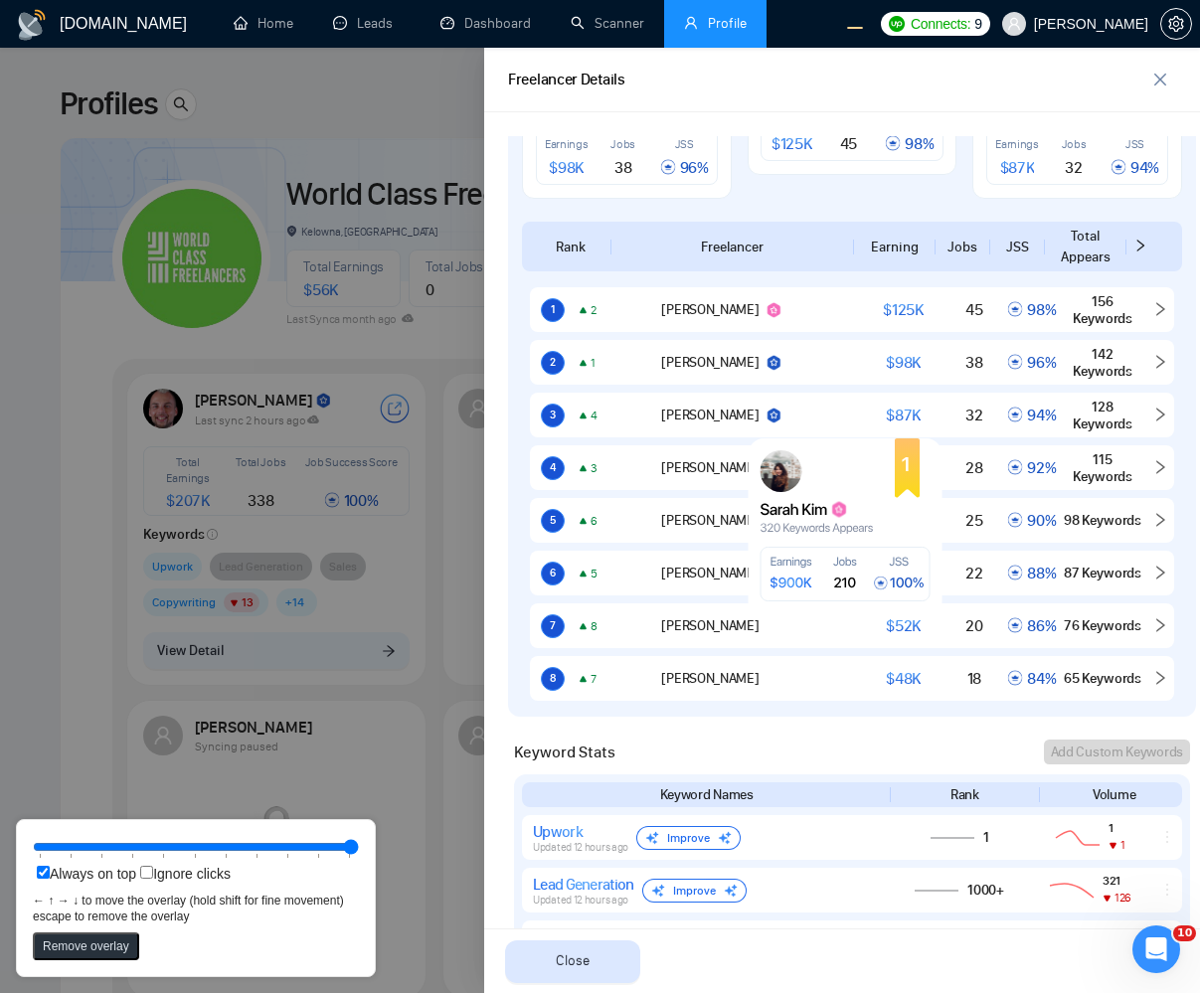
drag, startPoint x: 841, startPoint y: 780, endPoint x: 832, endPoint y: 486, distance: 293.5
click at [832, 486] on rect at bounding box center [846, 528] width 194 height 179
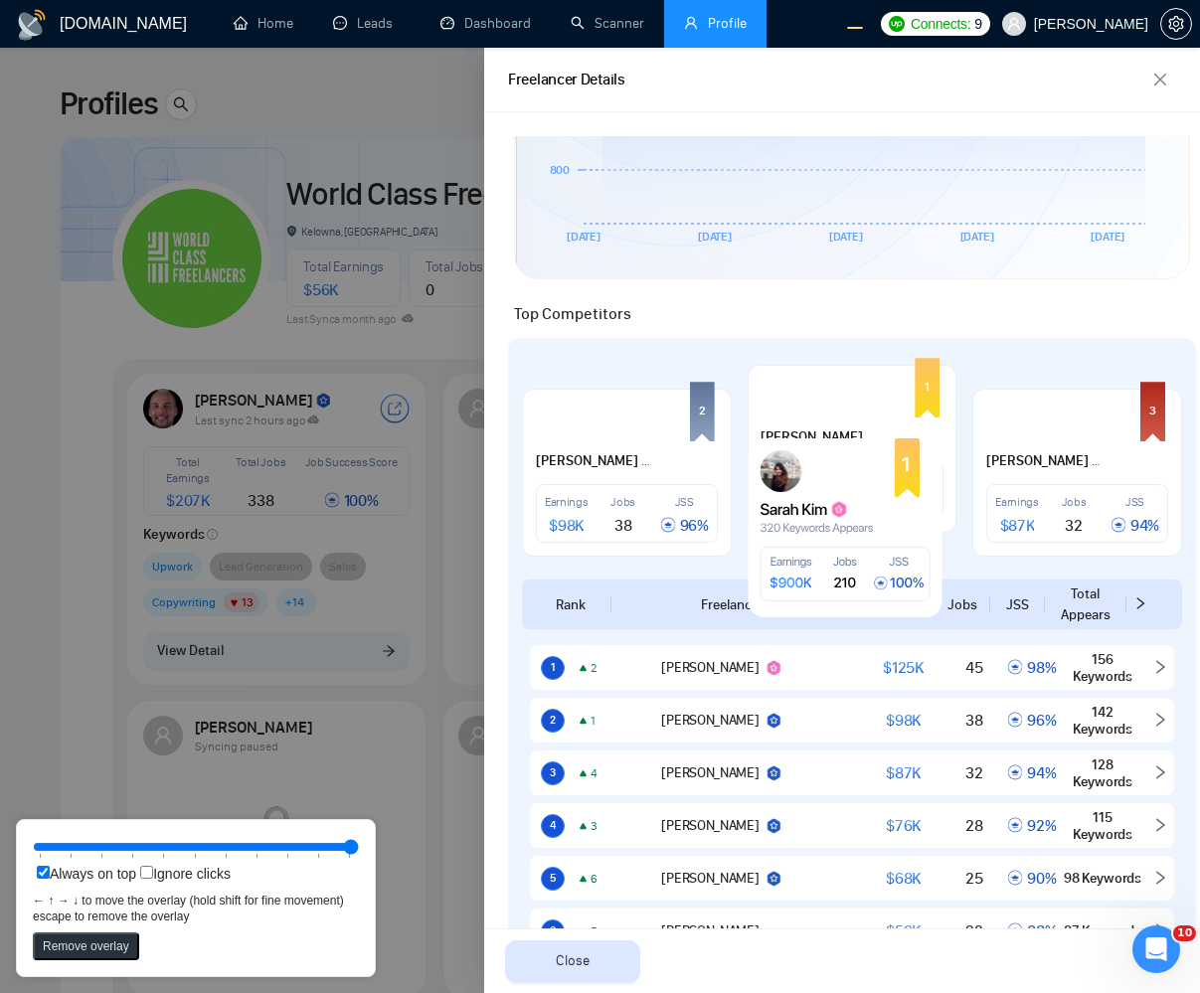
click at [59, 955] on button "Remove overlay" at bounding box center [86, 947] width 106 height 28
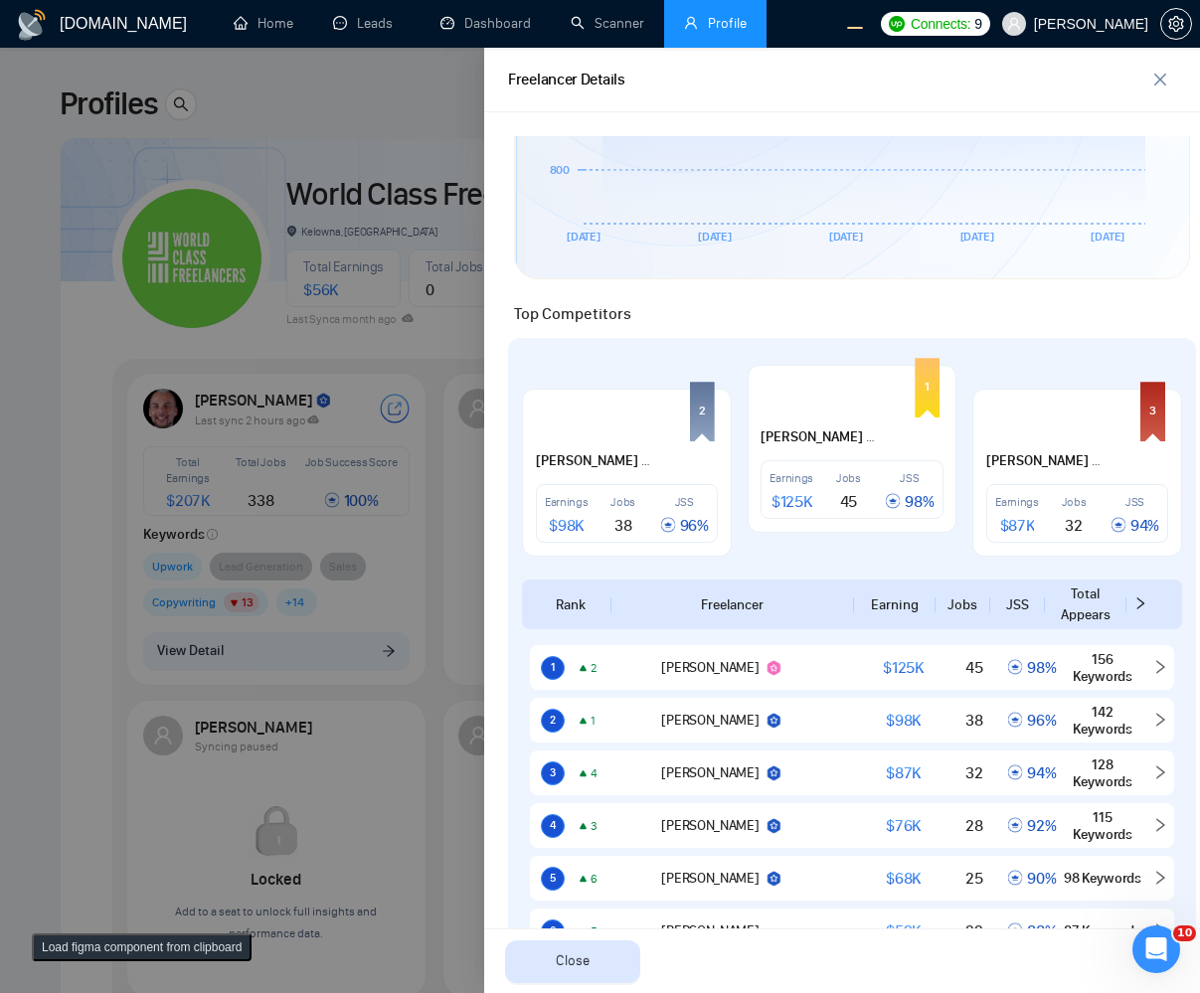
click at [64, 953] on button "Load figma component from clipboard" at bounding box center [142, 948] width 220 height 28
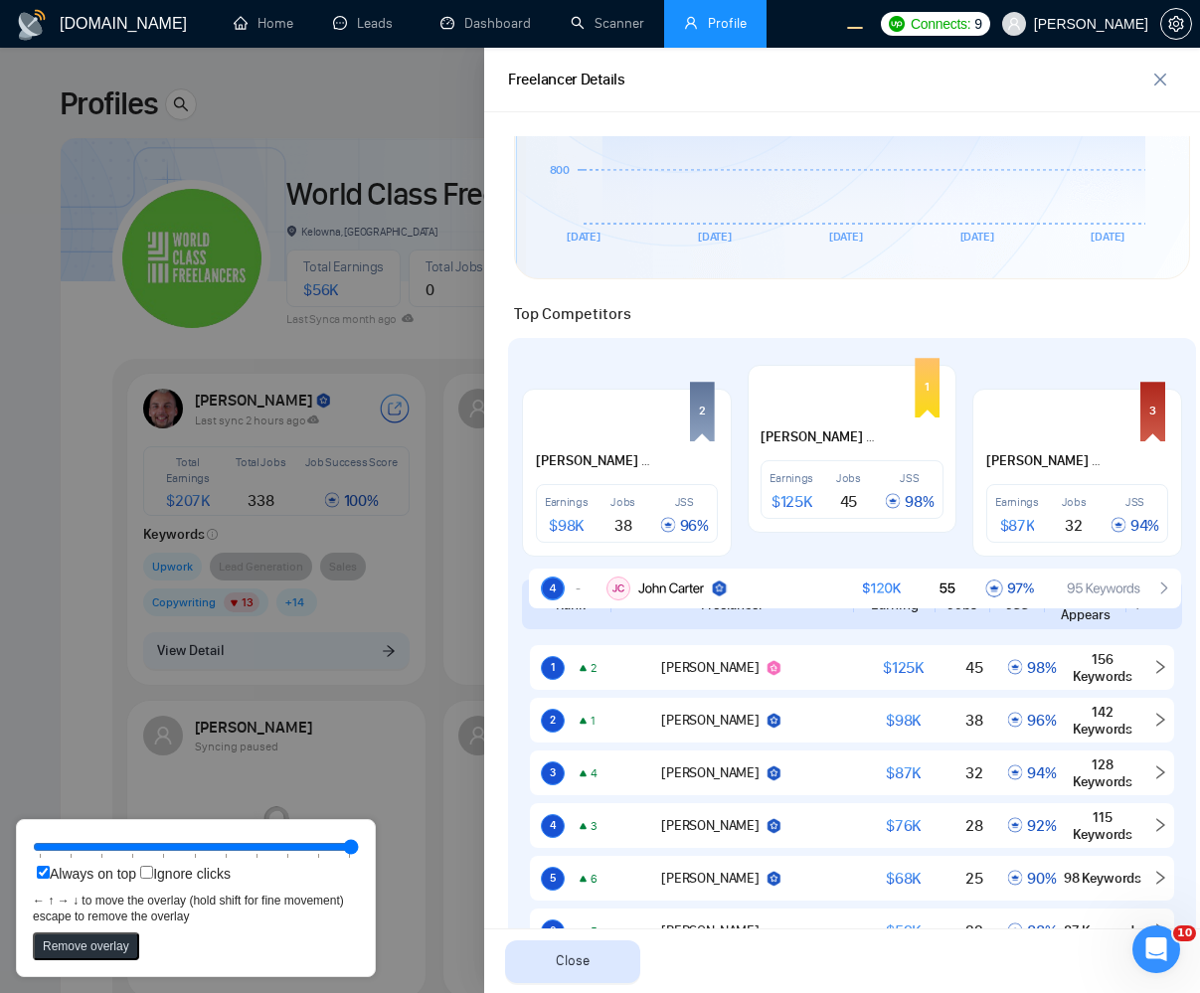
drag, startPoint x: 866, startPoint y: 467, endPoint x: 661, endPoint y: 598, distance: 242.8
click at [661, 598] on rect at bounding box center [855, 589] width 652 height 40
click at [58, 957] on button "Remove overlay" at bounding box center [86, 947] width 106 height 28
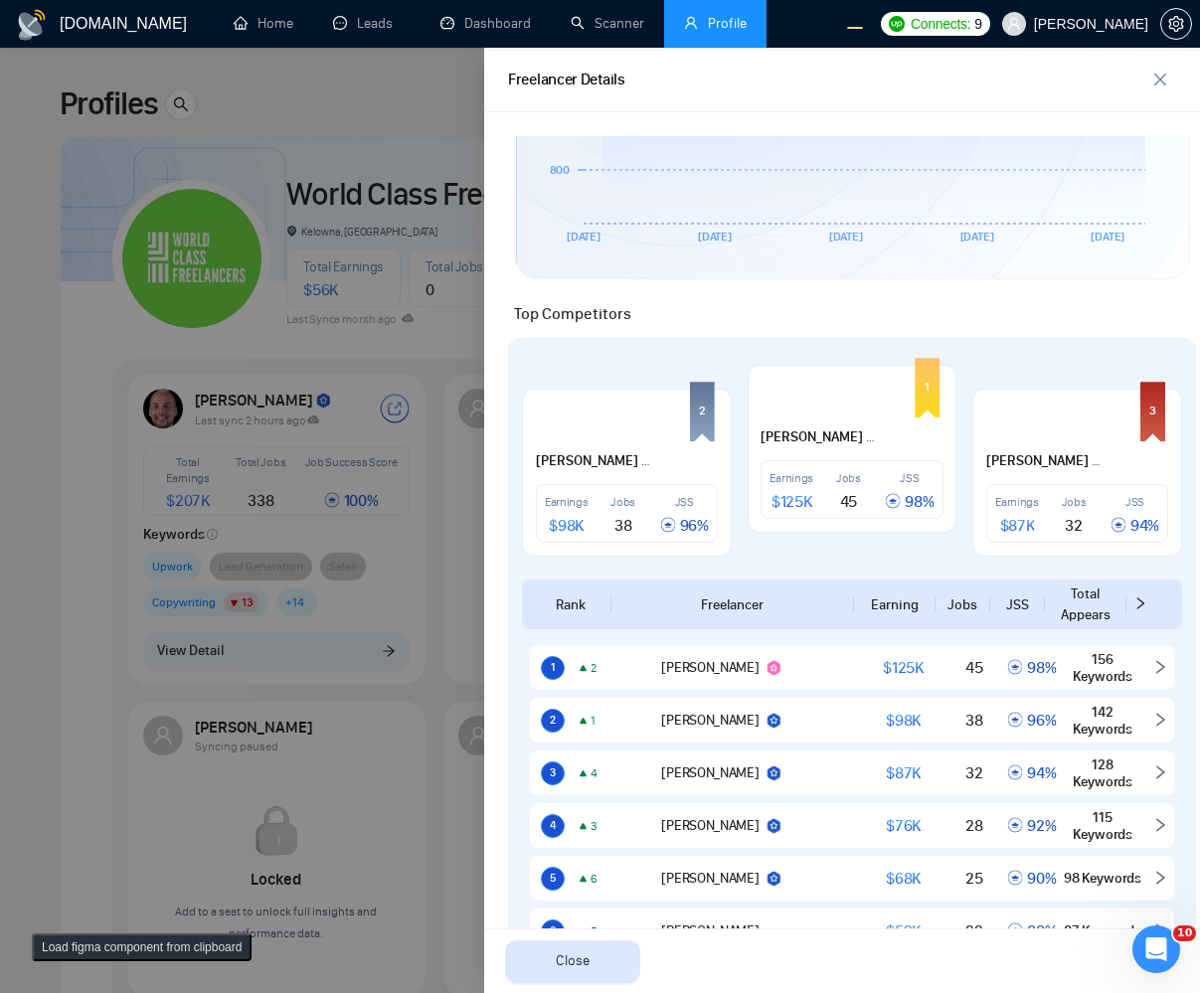
click at [58, 957] on button "Load figma component from clipboard" at bounding box center [142, 948] width 220 height 28
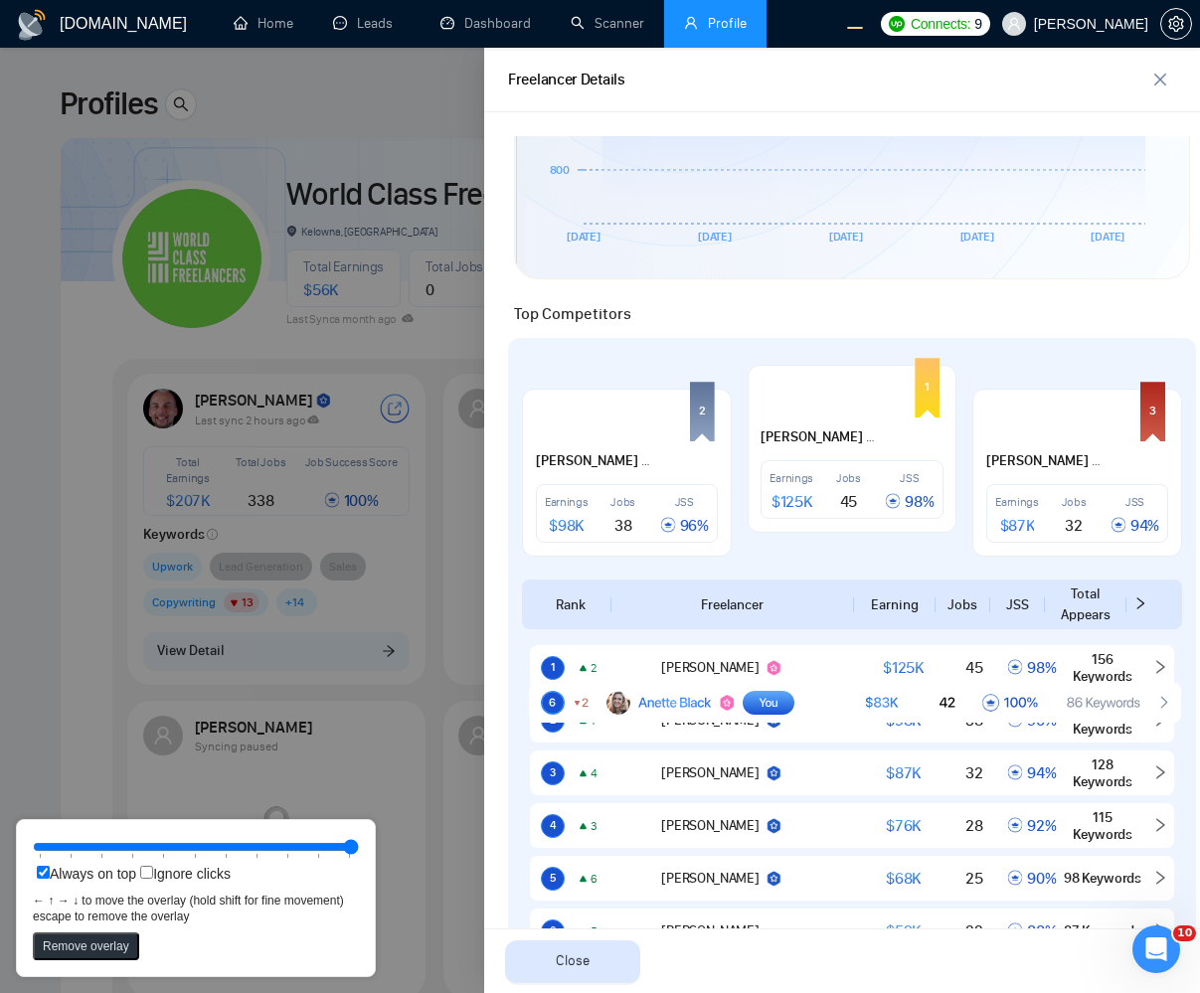
drag, startPoint x: 864, startPoint y: 595, endPoint x: 864, endPoint y: 709, distance: 114.4
click at [864, 709] on rect at bounding box center [855, 703] width 652 height 40
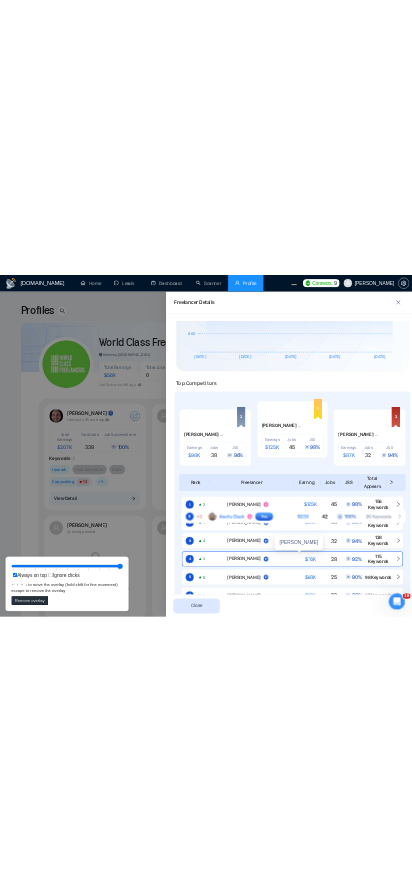
scroll to position [835, 0]
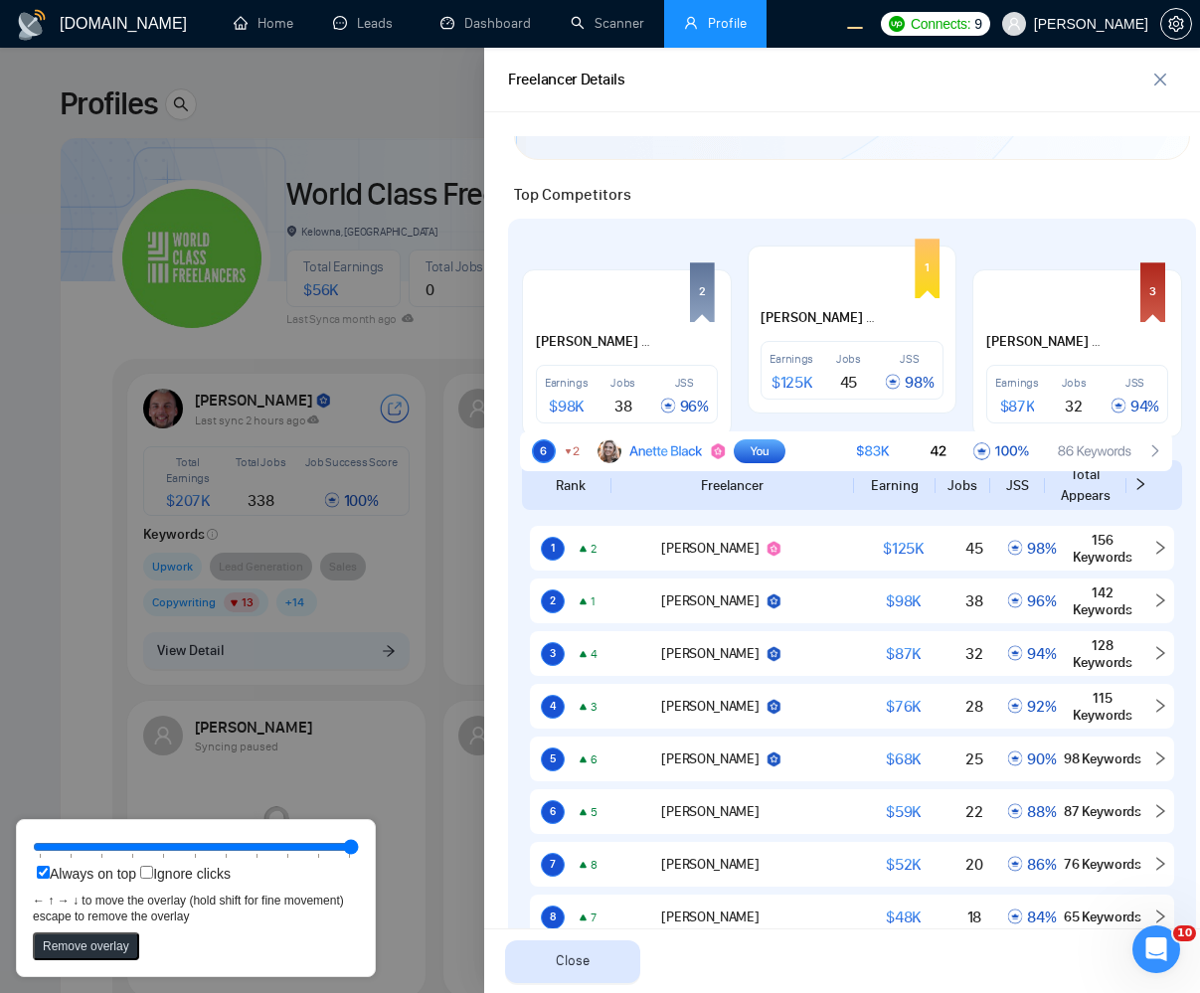
drag, startPoint x: 863, startPoint y: 715, endPoint x: 864, endPoint y: 409, distance: 306.3
click at [864, 432] on rect at bounding box center [846, 452] width 652 height 40
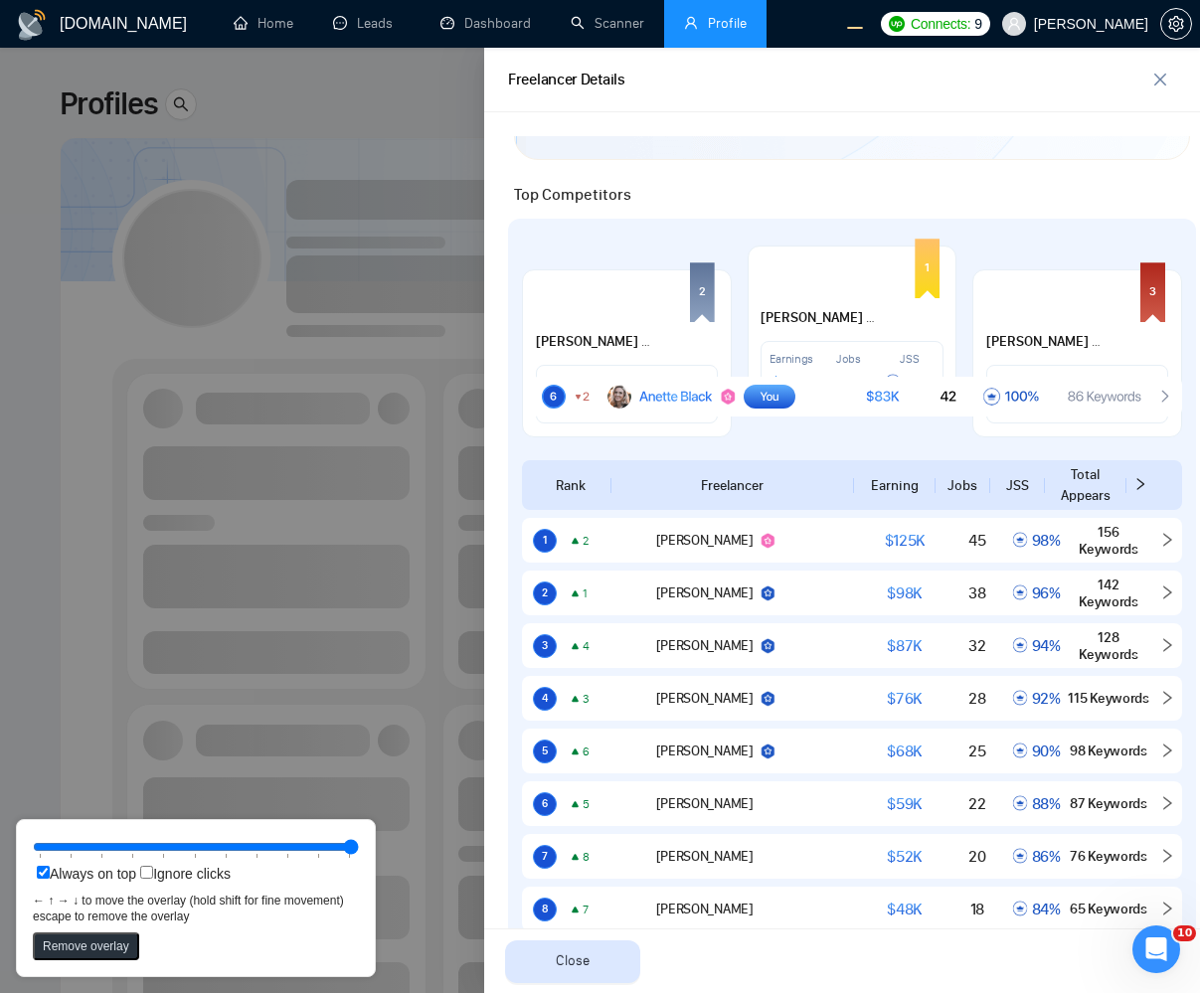
click at [319, 643] on div at bounding box center [600, 521] width 1200 height 946
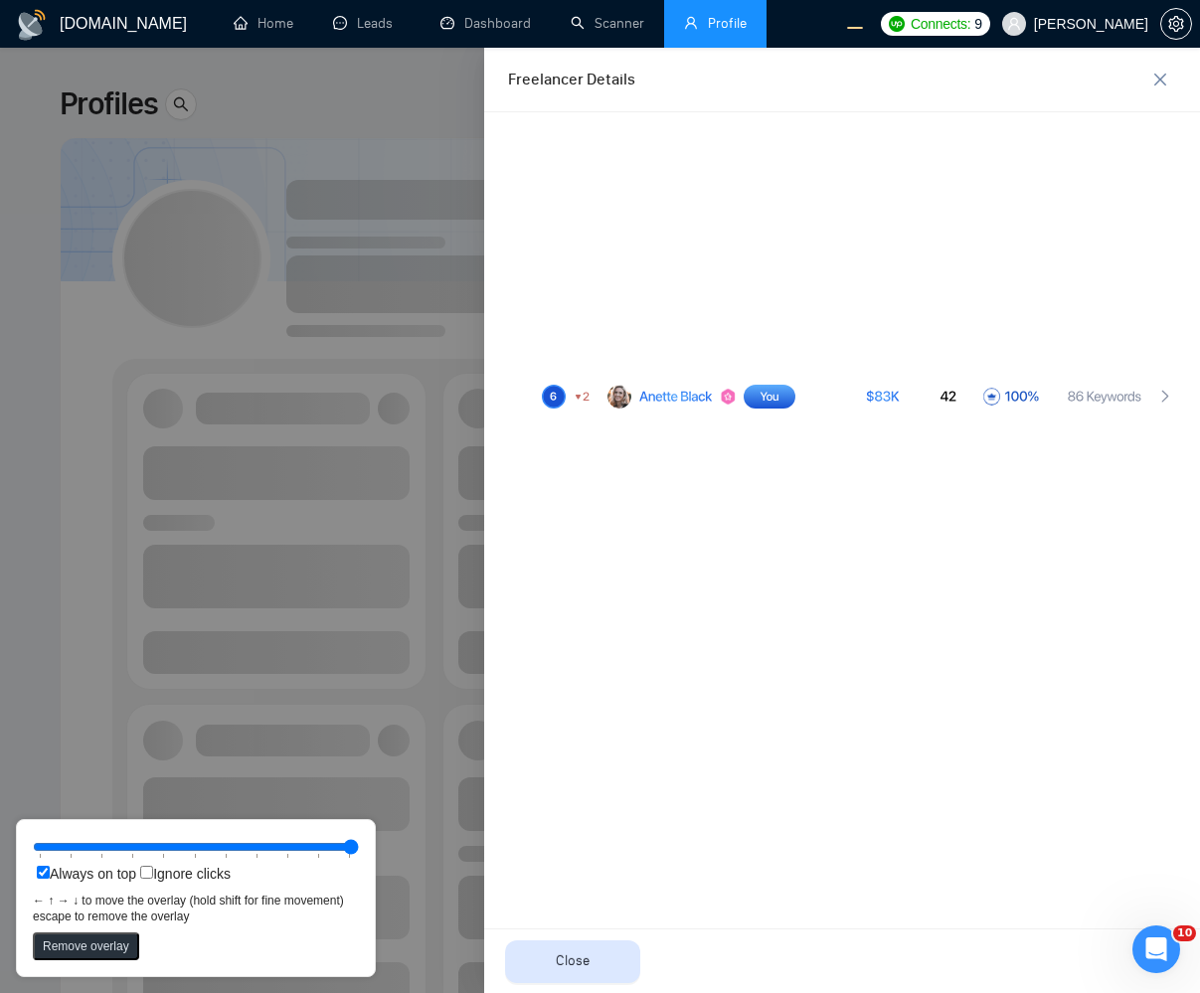
scroll to position [0, 0]
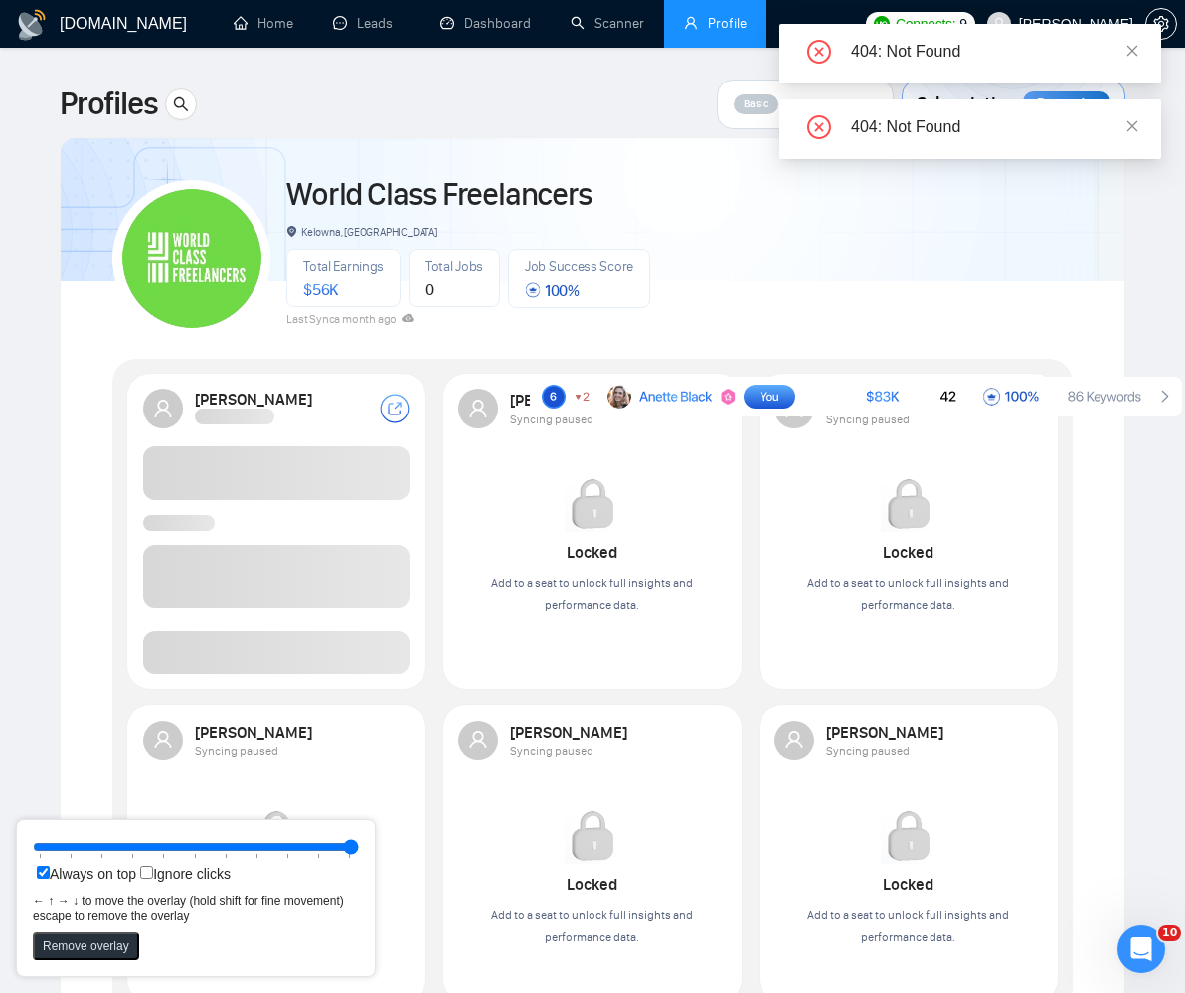
click at [355, 650] on span at bounding box center [277, 652] width 268 height 43
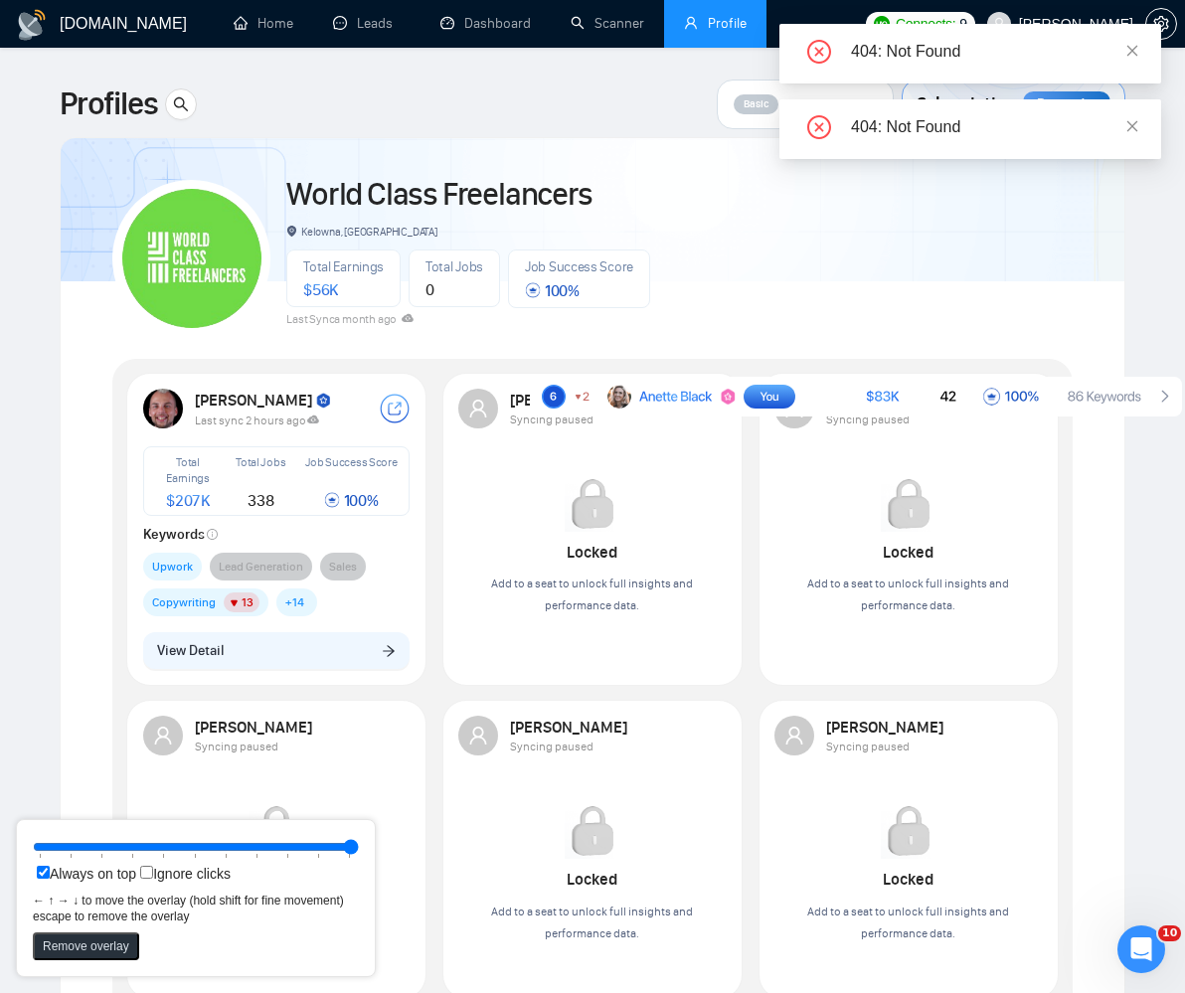
click at [355, 650] on button "View Detail" at bounding box center [277, 651] width 268 height 38
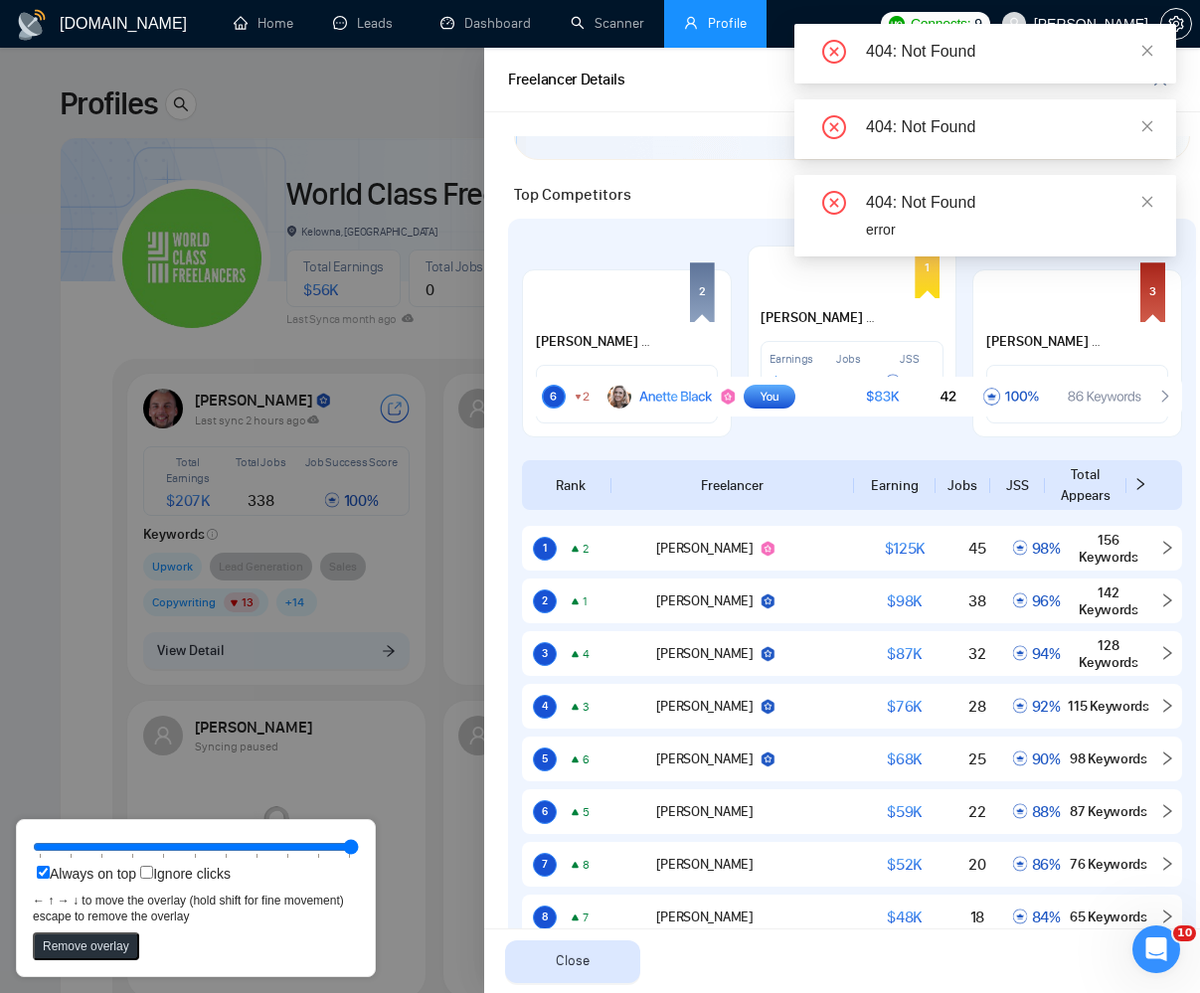
scroll to position [888, 0]
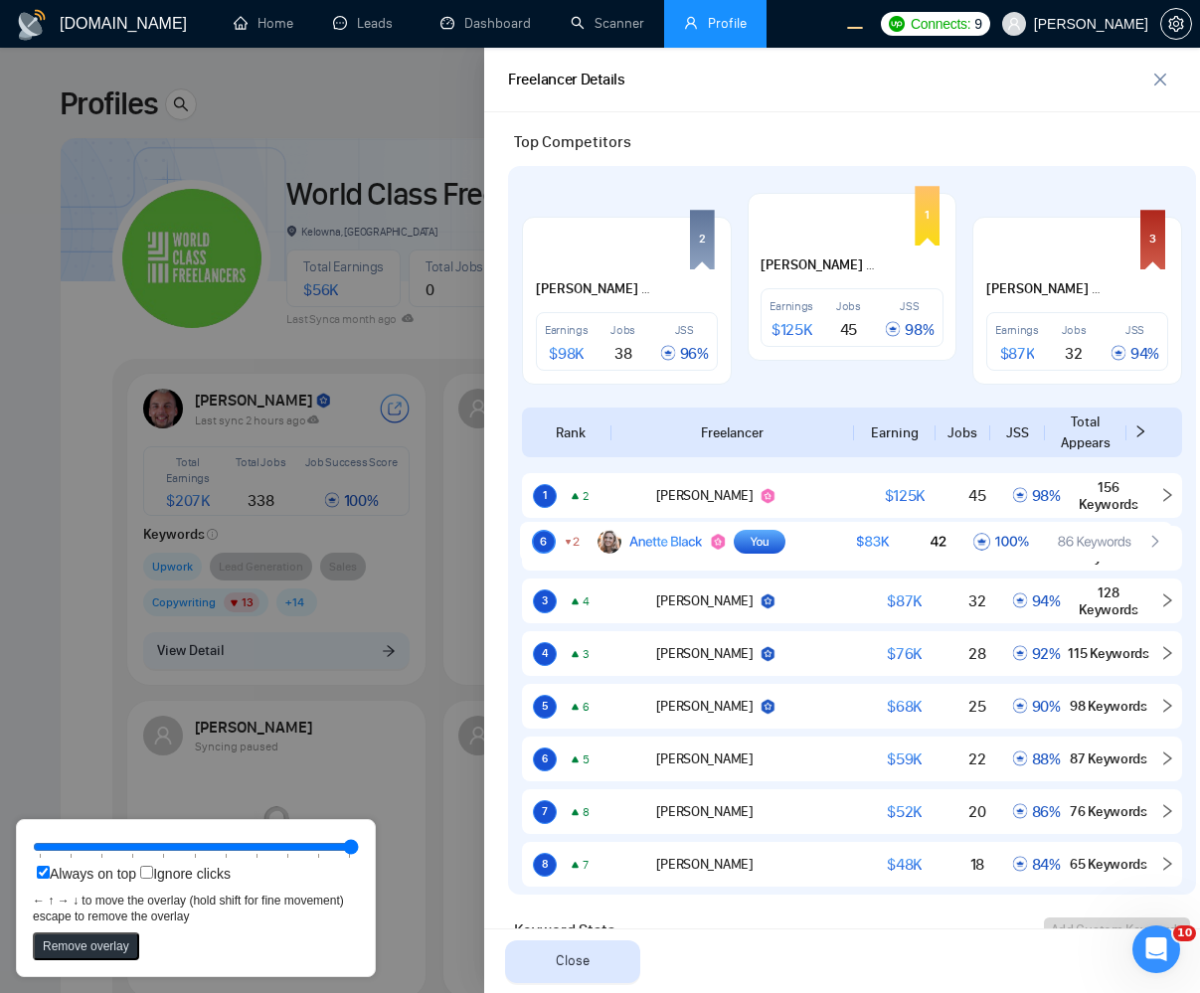
drag, startPoint x: 791, startPoint y: 392, endPoint x: 781, endPoint y: 536, distance: 144.5
click at [781, 536] on rect at bounding box center [760, 542] width 52 height 24
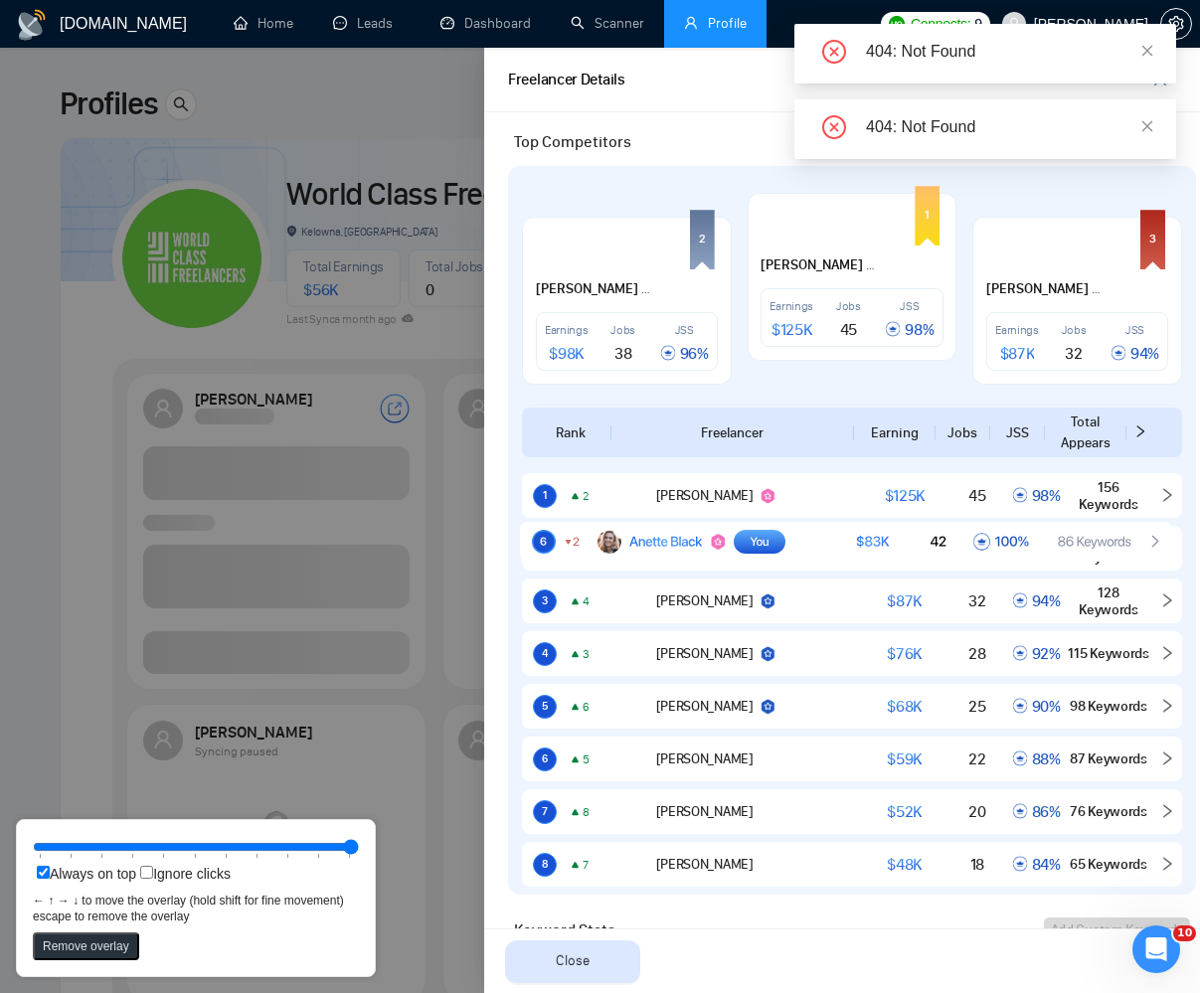
click at [296, 668] on div at bounding box center [600, 521] width 1200 height 946
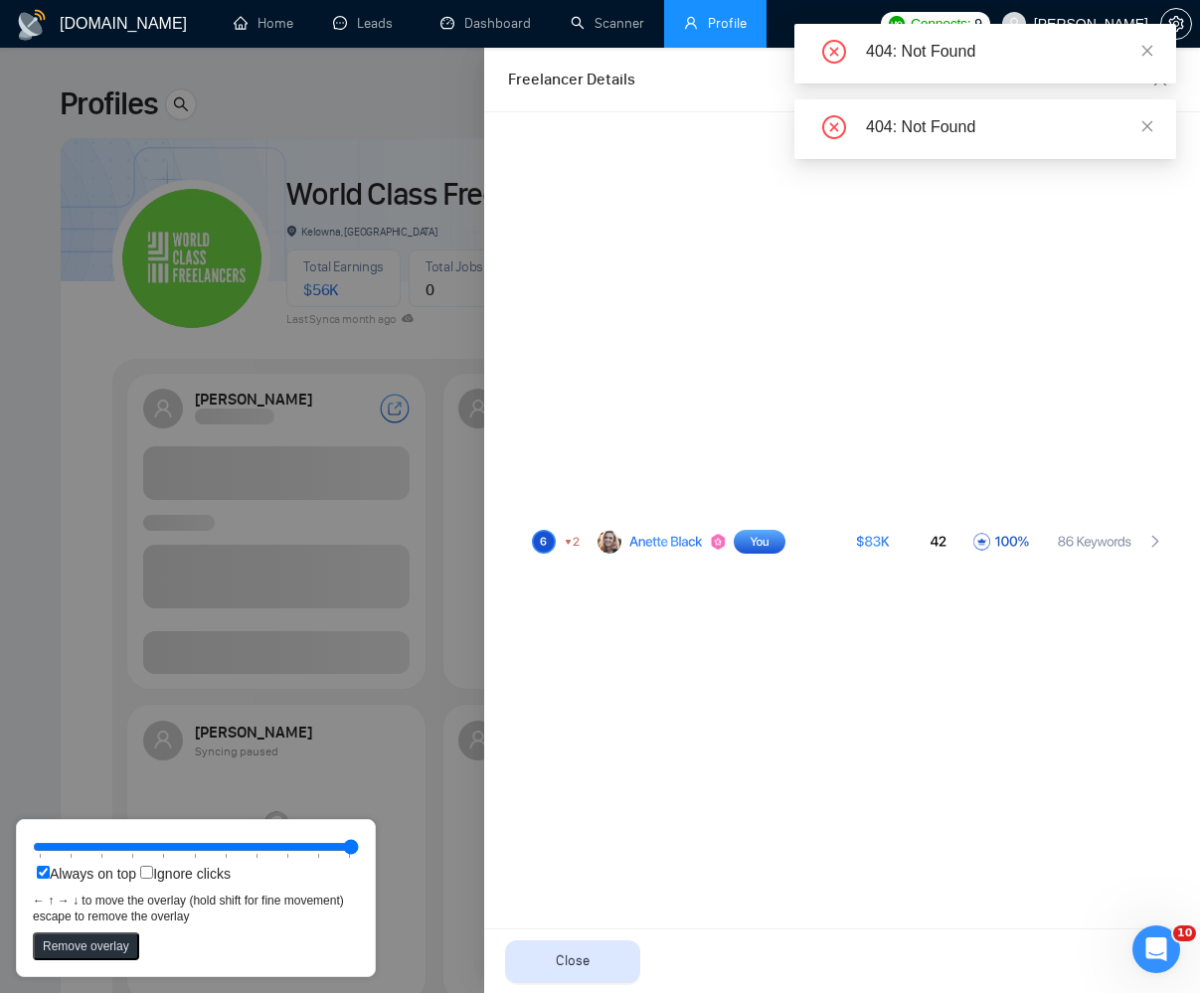
scroll to position [0, 0]
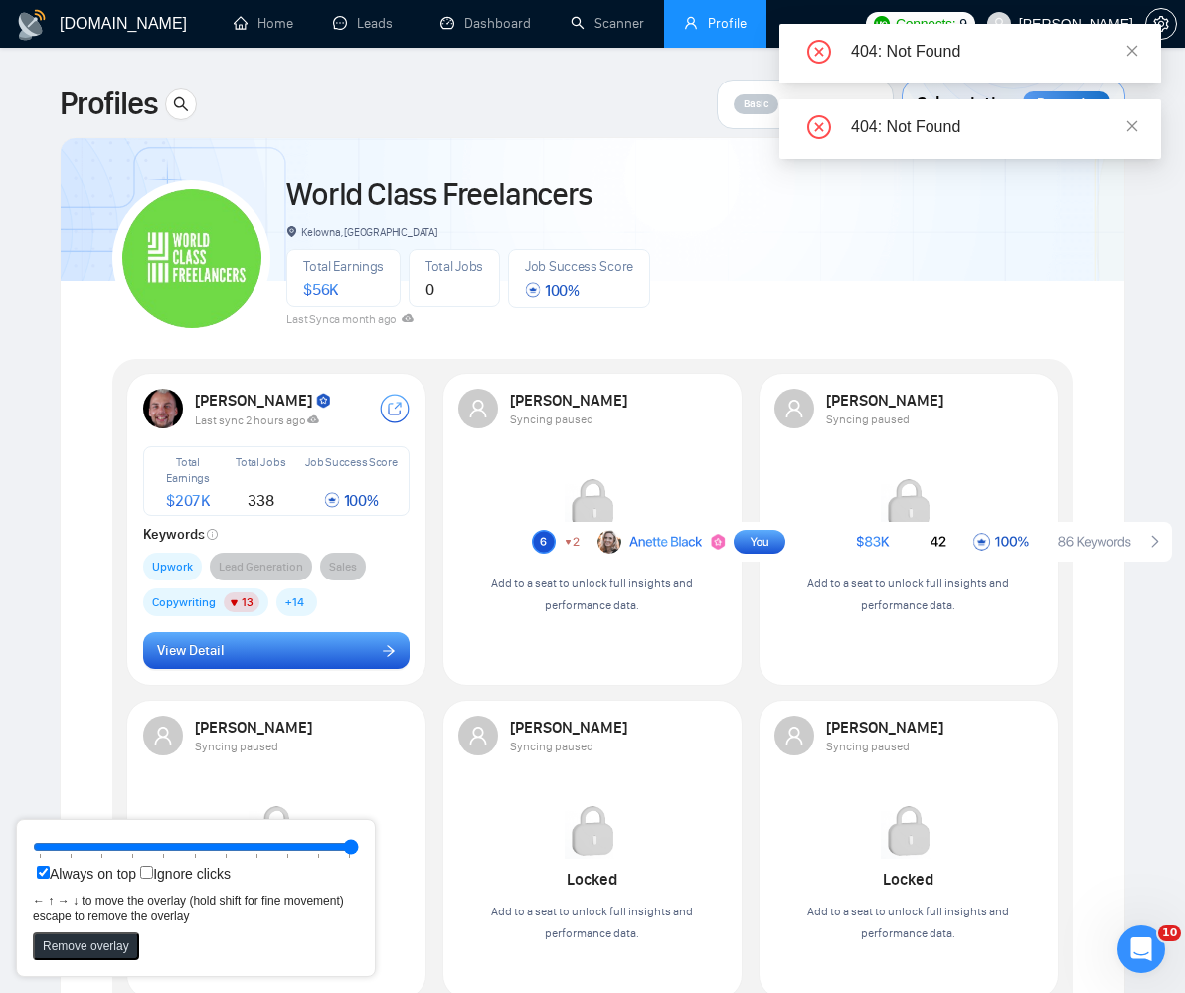
click at [328, 643] on button "View Detail" at bounding box center [277, 651] width 268 height 38
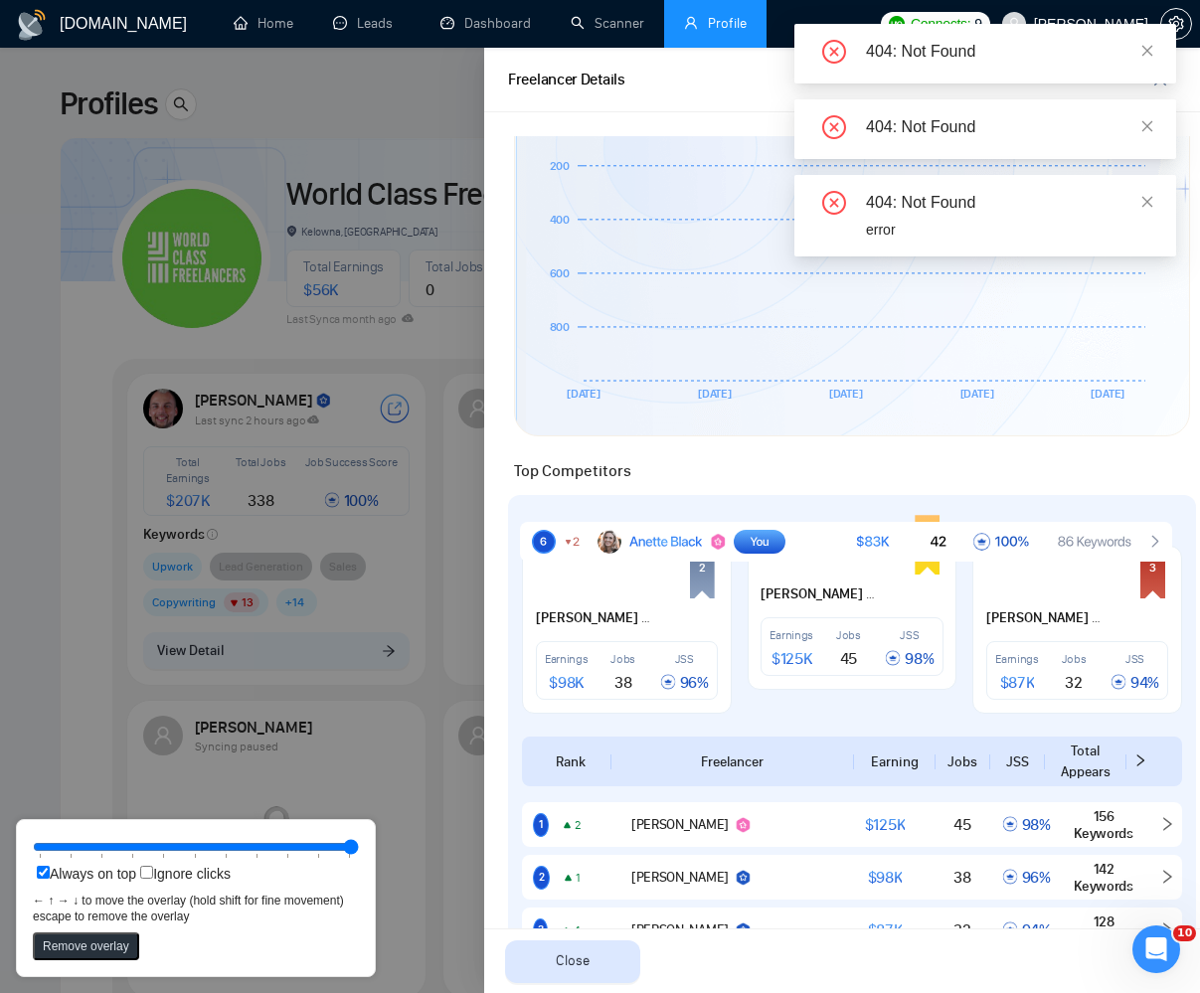
scroll to position [1007, 0]
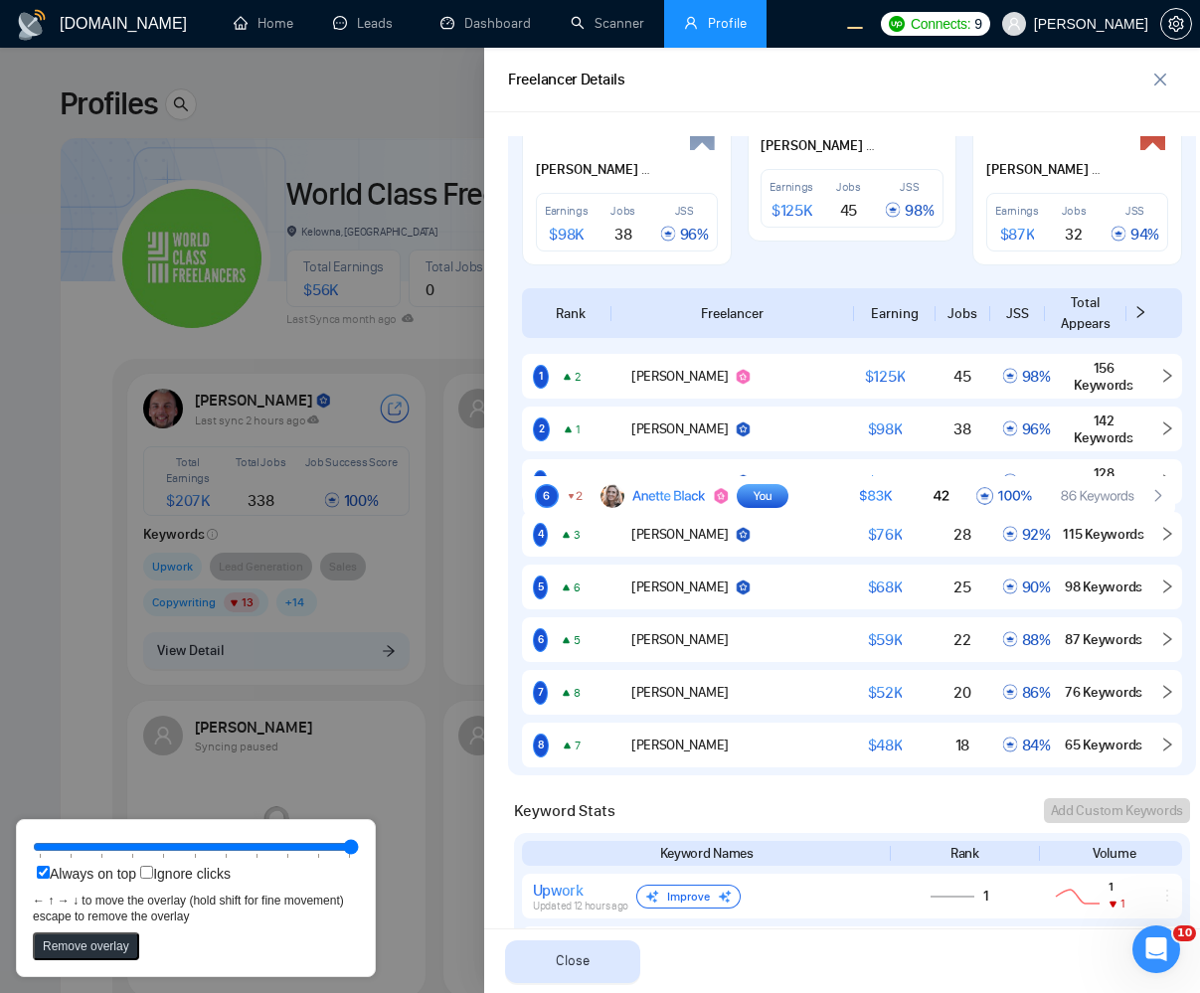
drag, startPoint x: 636, startPoint y: 553, endPoint x: 639, endPoint y: 507, distance: 45.8
click at [639, 507] on rect at bounding box center [849, 496] width 652 height 40
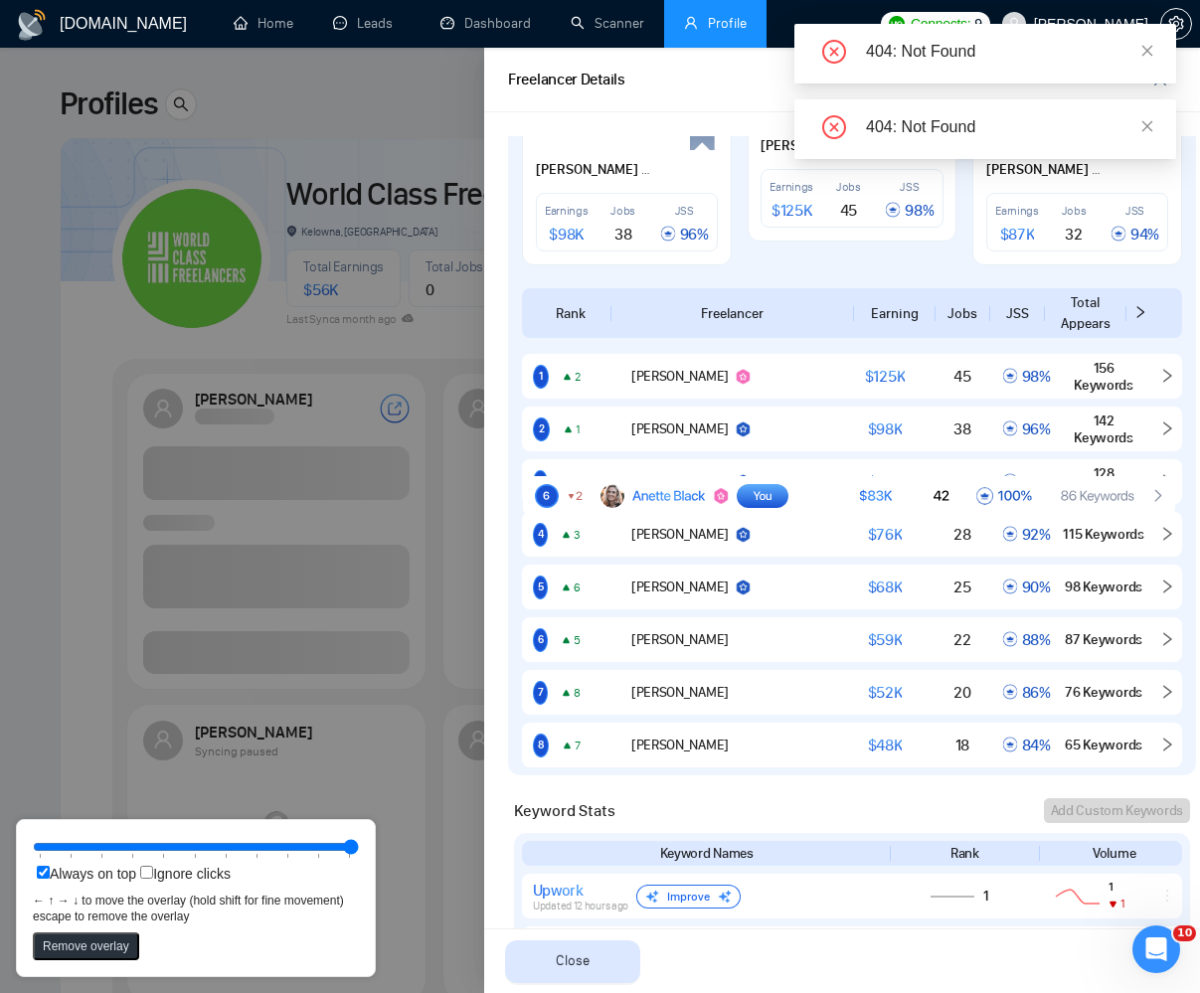
click at [221, 464] on div at bounding box center [600, 521] width 1200 height 946
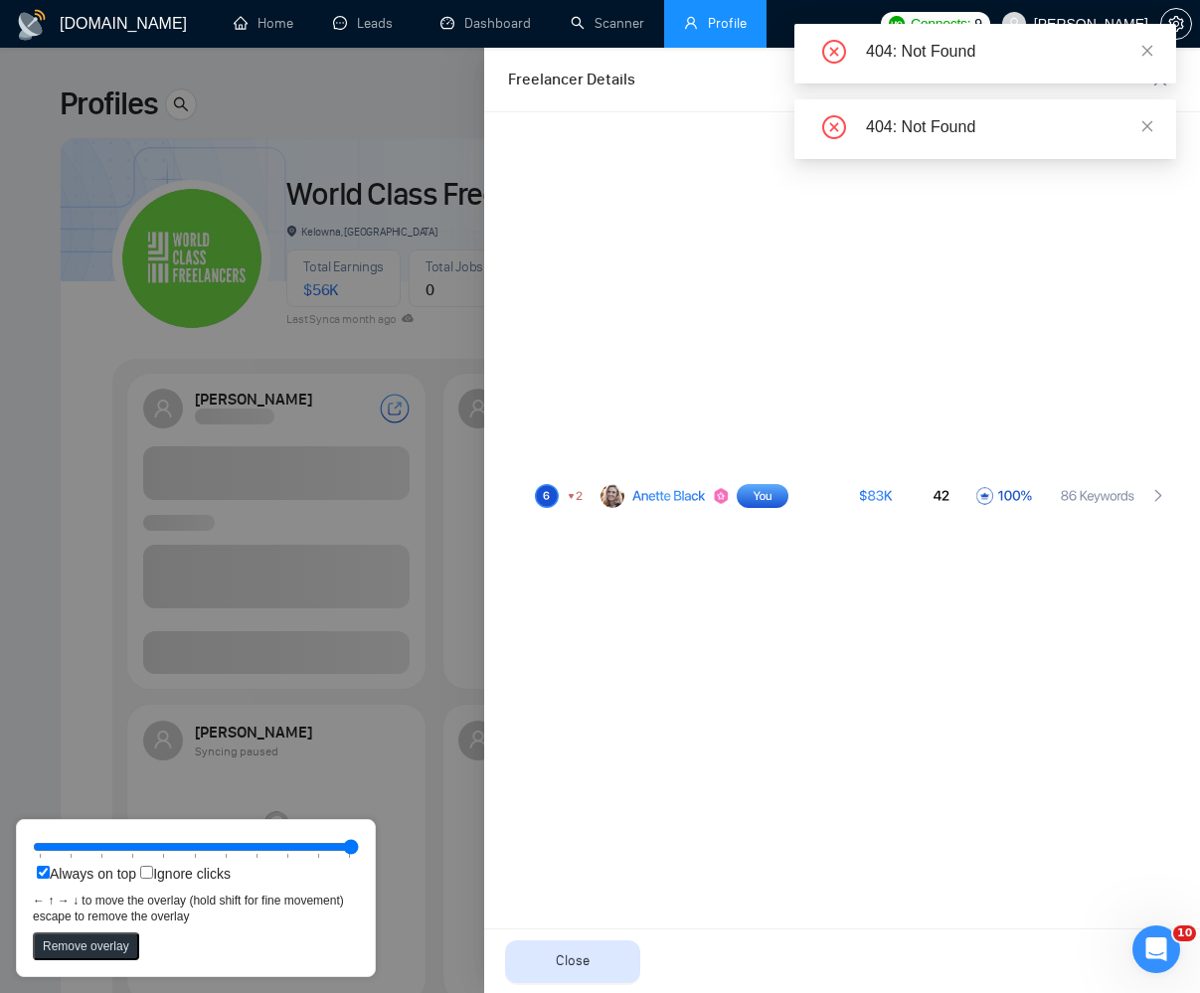
scroll to position [0, 0]
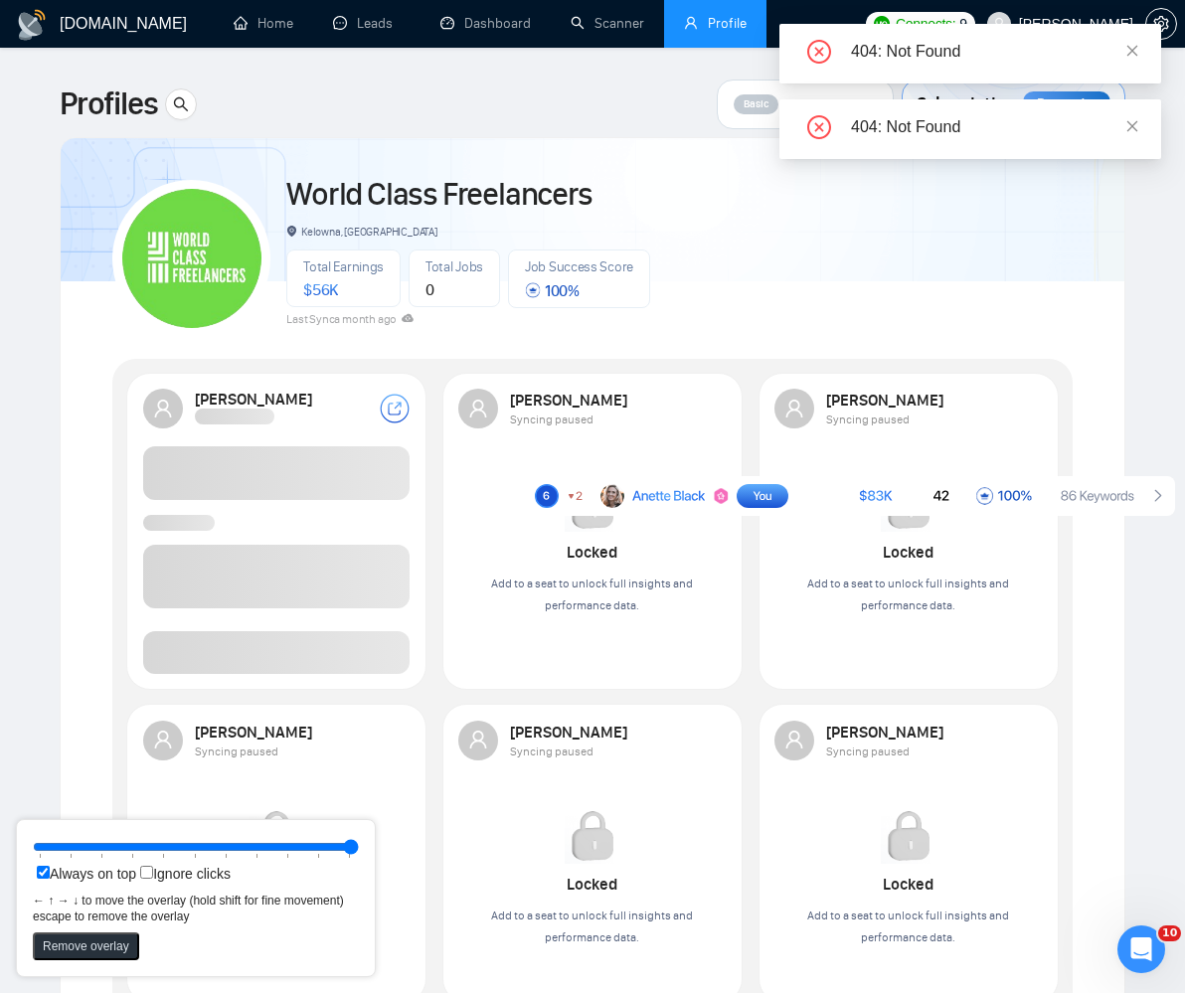
click at [221, 670] on div "[PERSON_NAME]" at bounding box center [276, 531] width 291 height 309
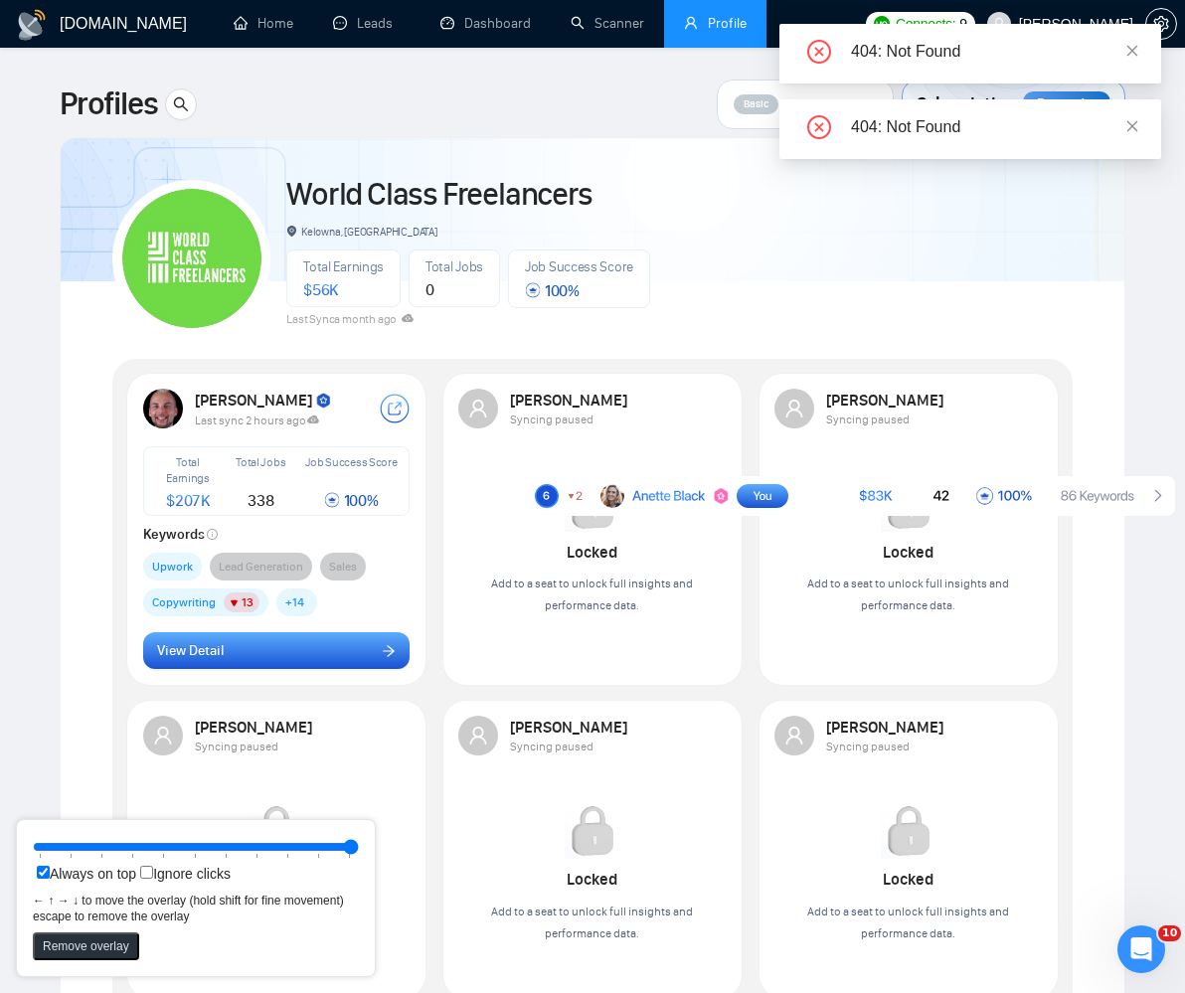
click at [228, 659] on button "View Detail" at bounding box center [277, 651] width 268 height 38
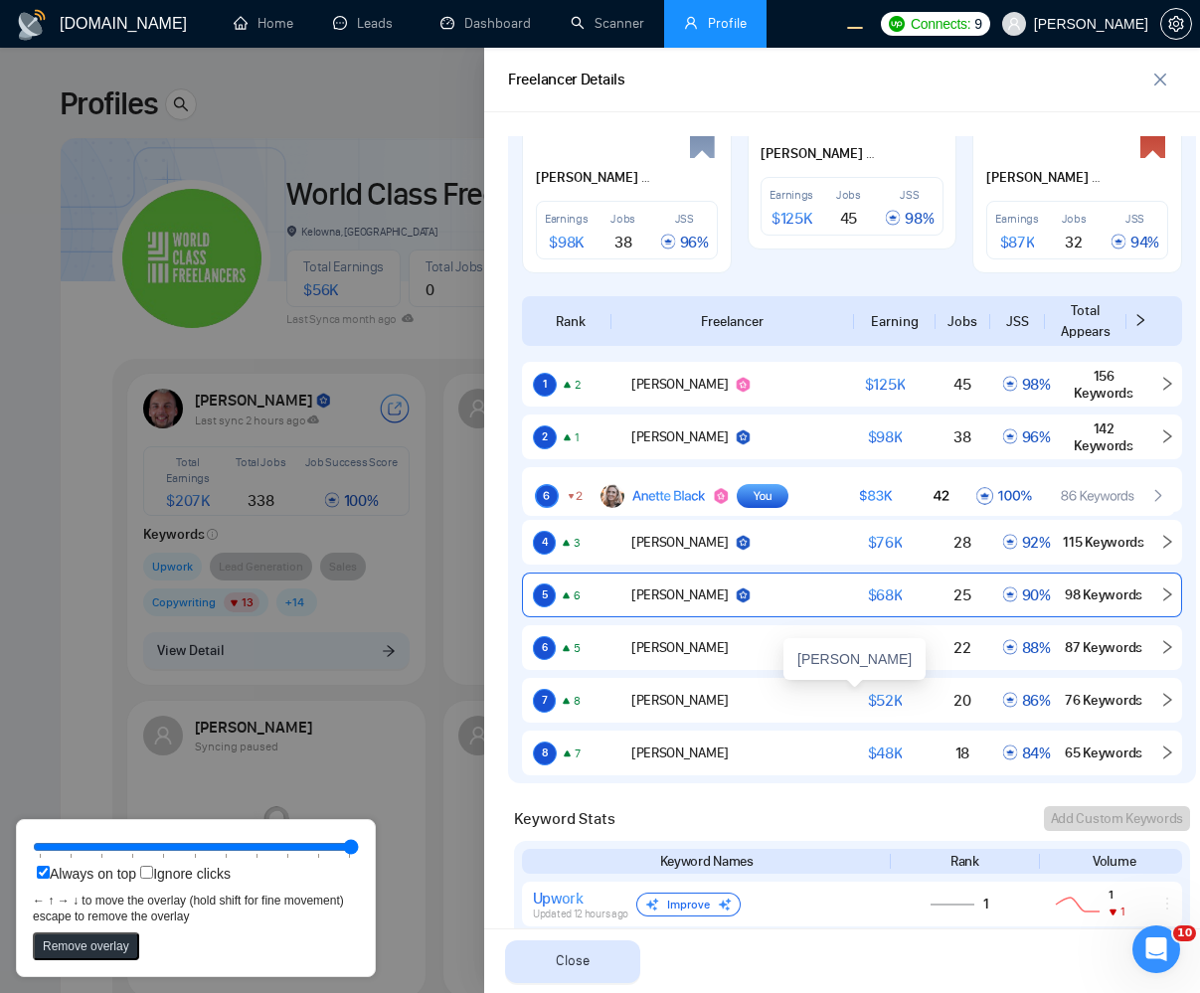
scroll to position [1127, 0]
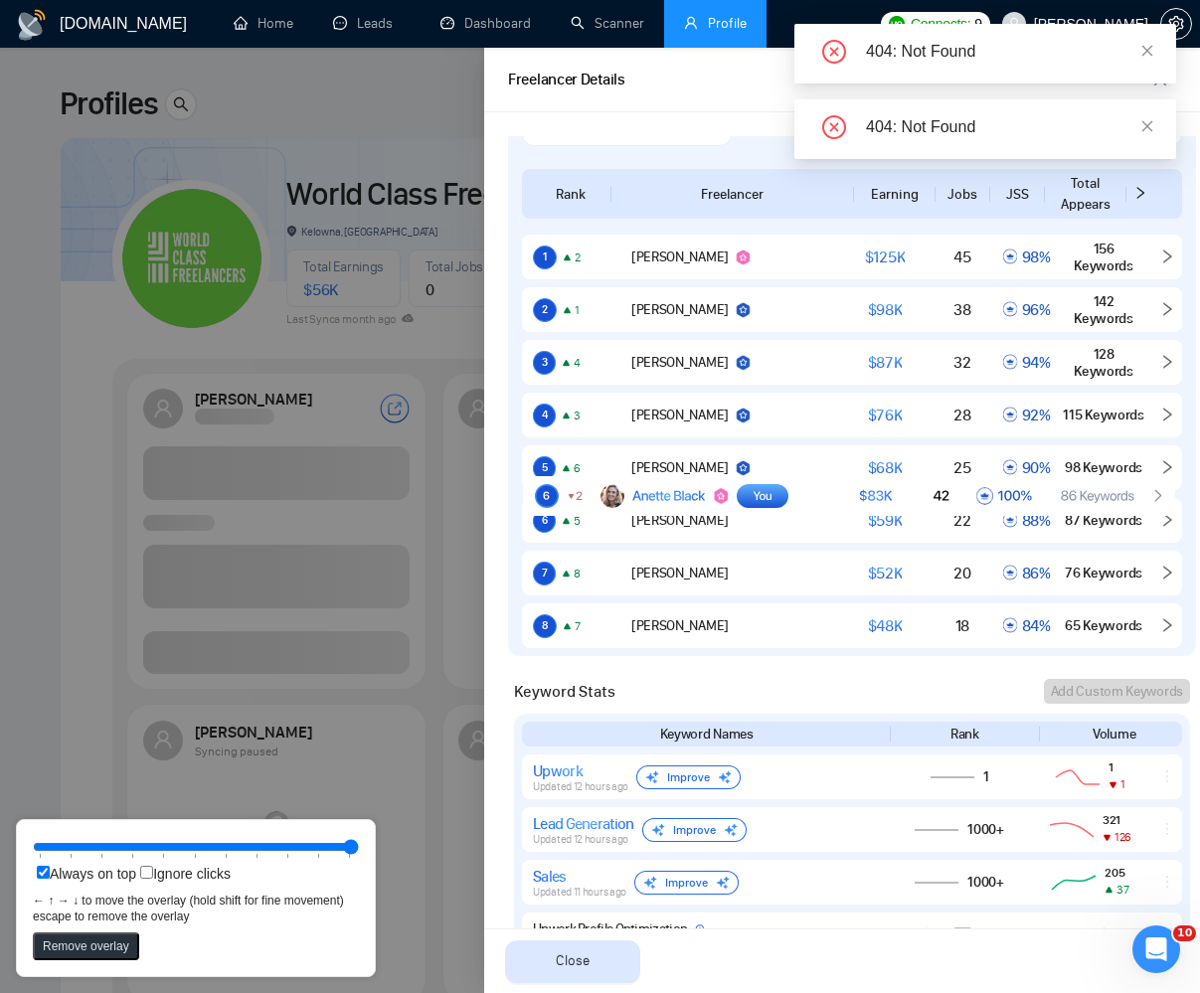
drag, startPoint x: 364, startPoint y: 594, endPoint x: 391, endPoint y: 566, distance: 38.7
click at [365, 594] on div at bounding box center [600, 521] width 1200 height 946
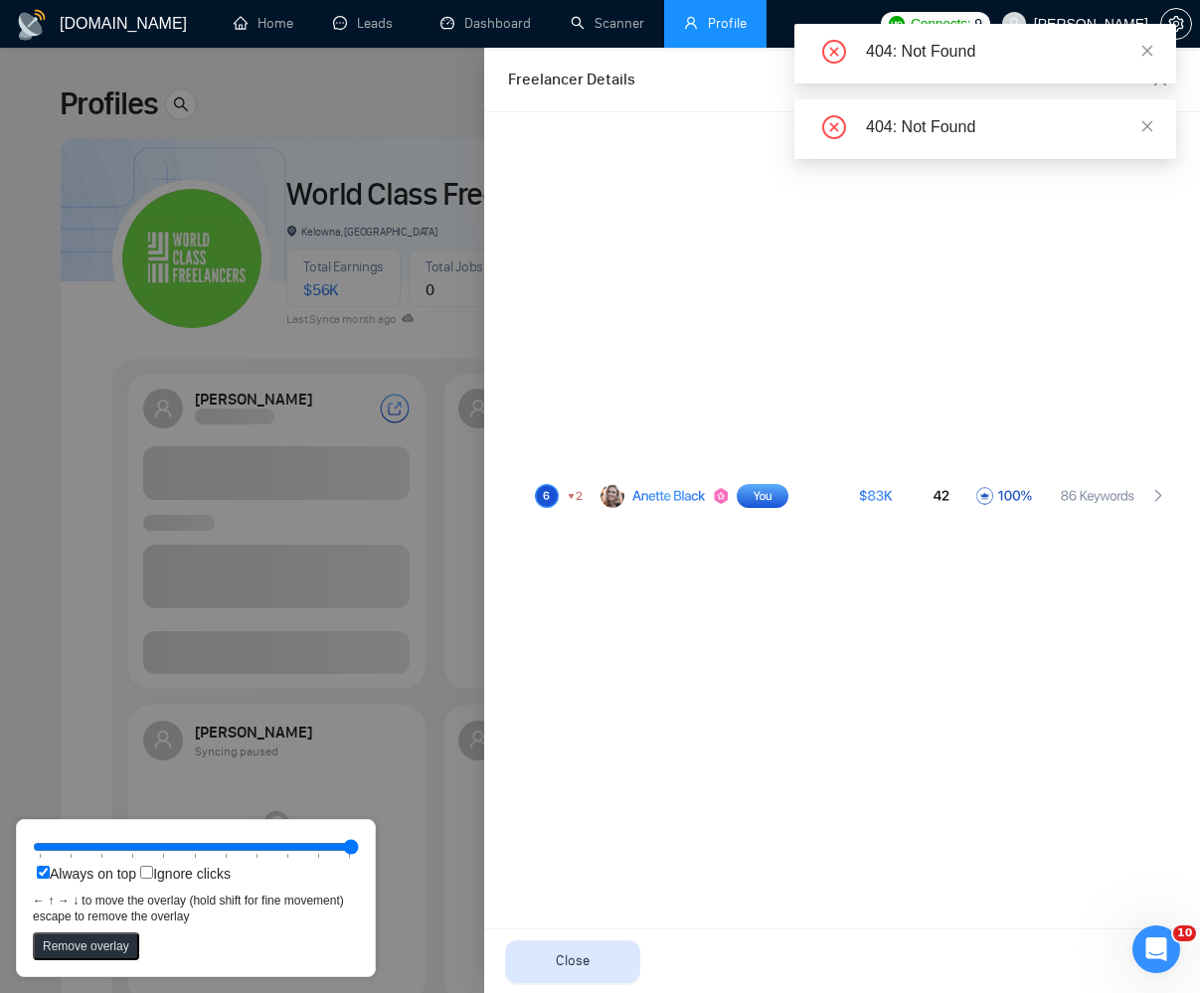
scroll to position [0, 0]
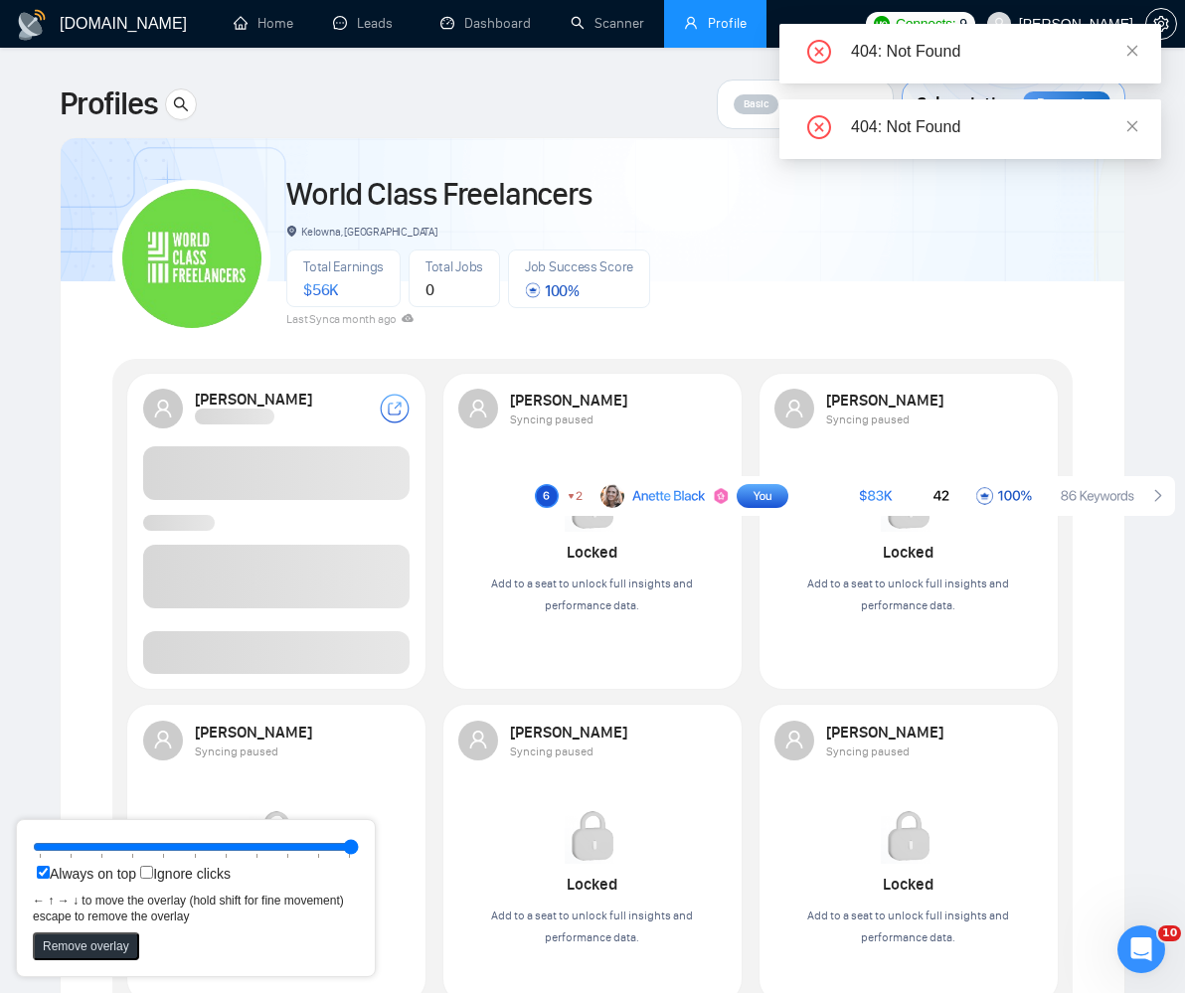
click at [329, 659] on span at bounding box center [277, 652] width 268 height 43
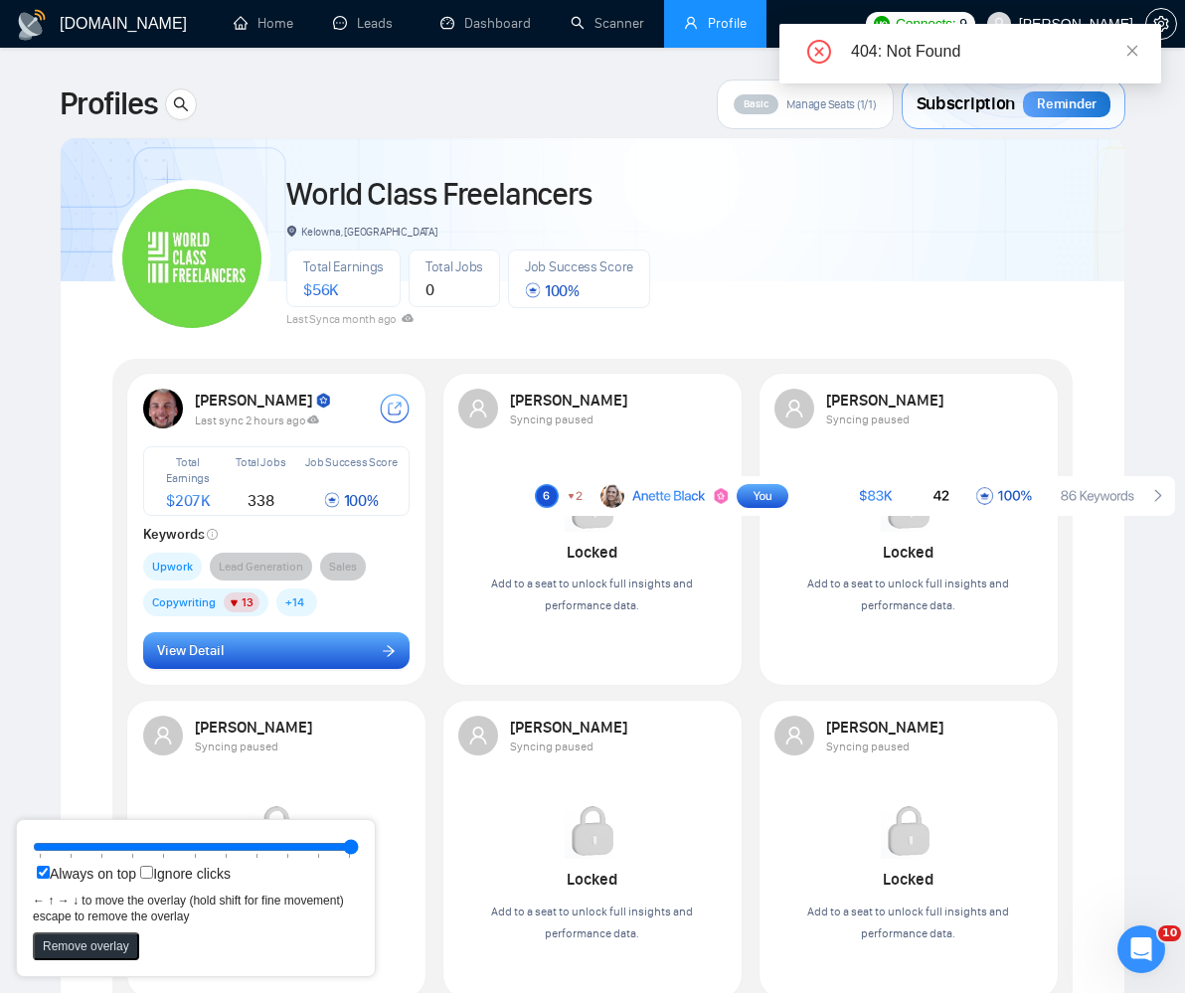
click at [176, 653] on span "View Detail" at bounding box center [190, 651] width 67 height 22
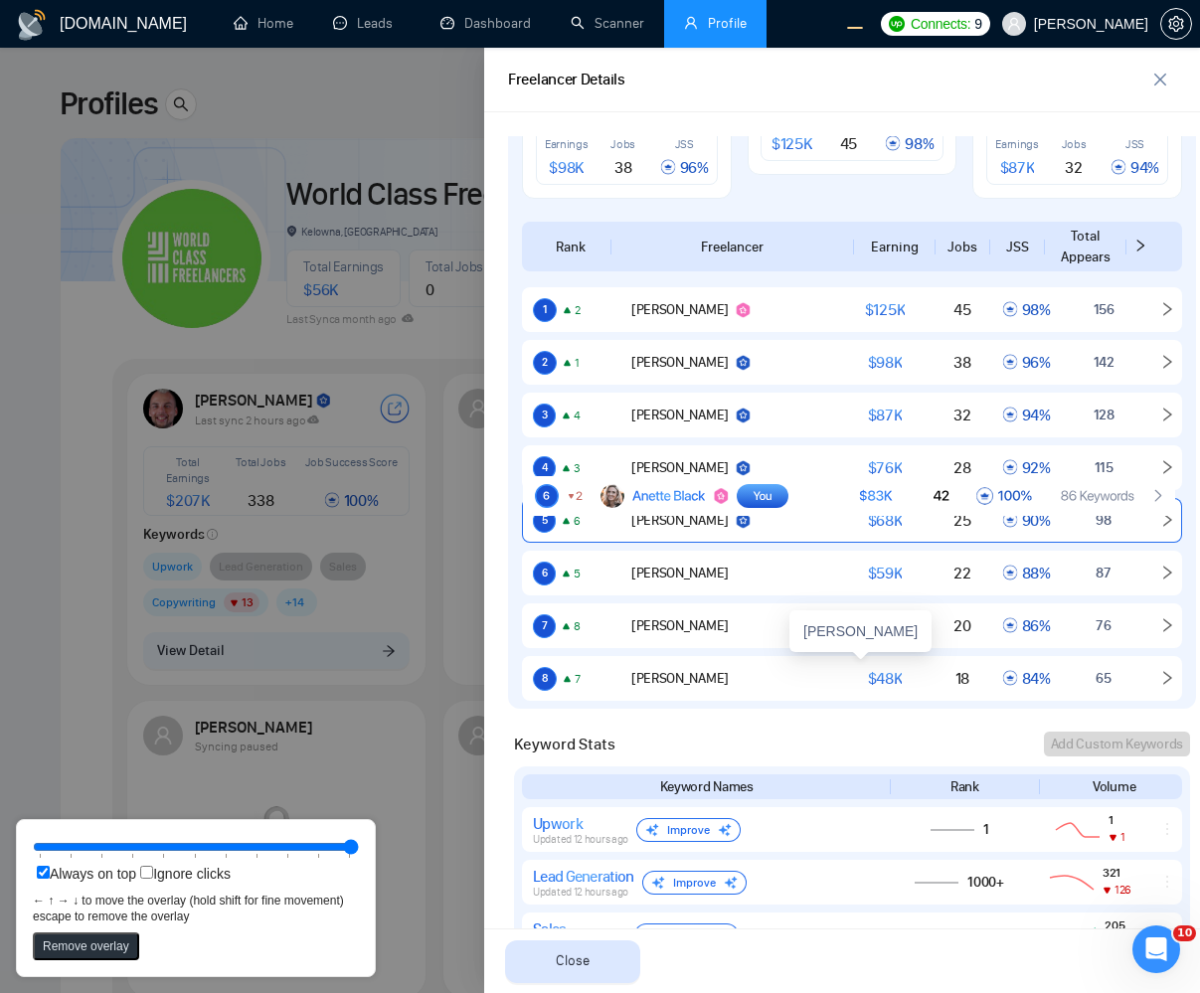
scroll to position [1193, 0]
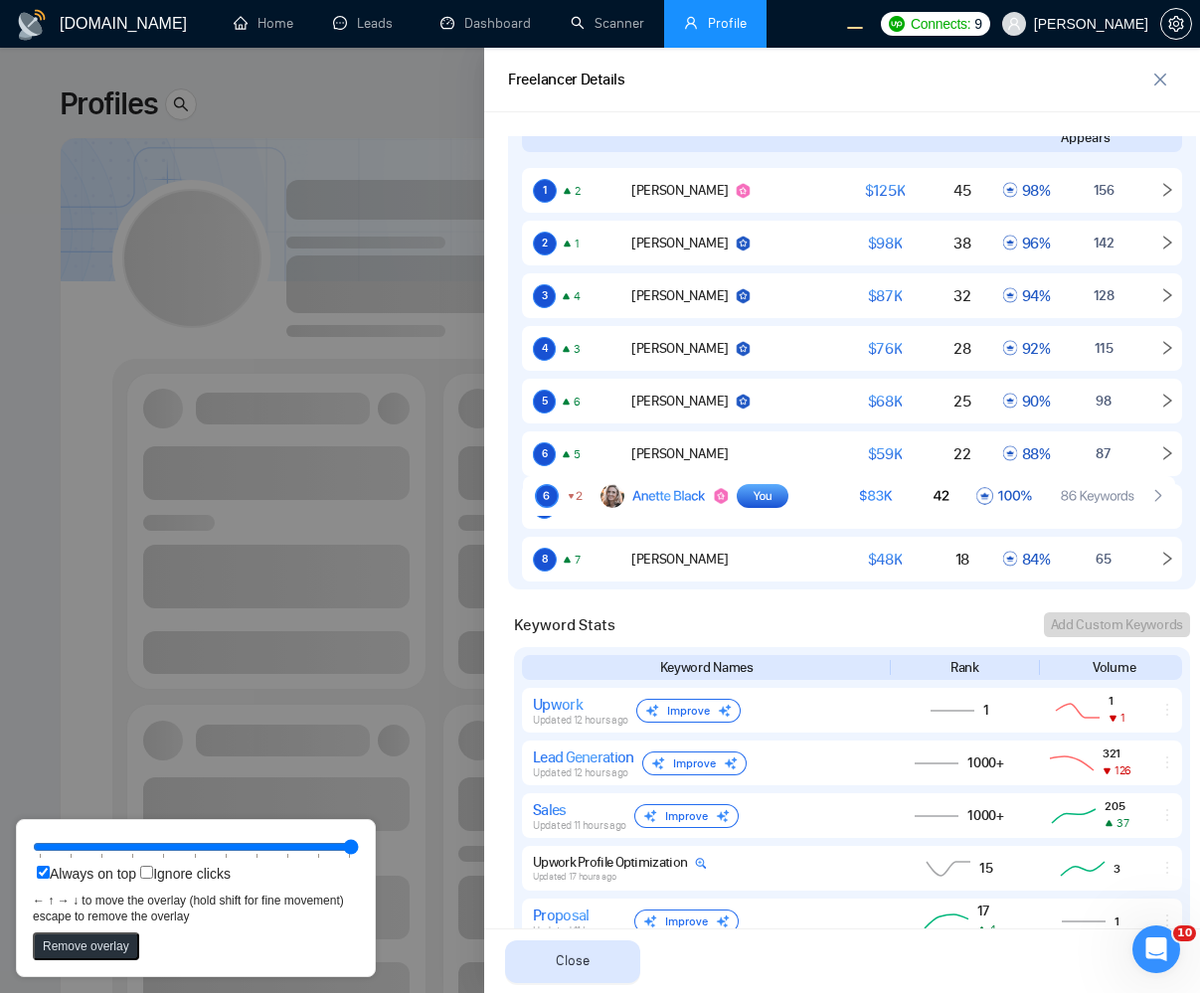
click at [264, 369] on div at bounding box center [600, 521] width 1200 height 946
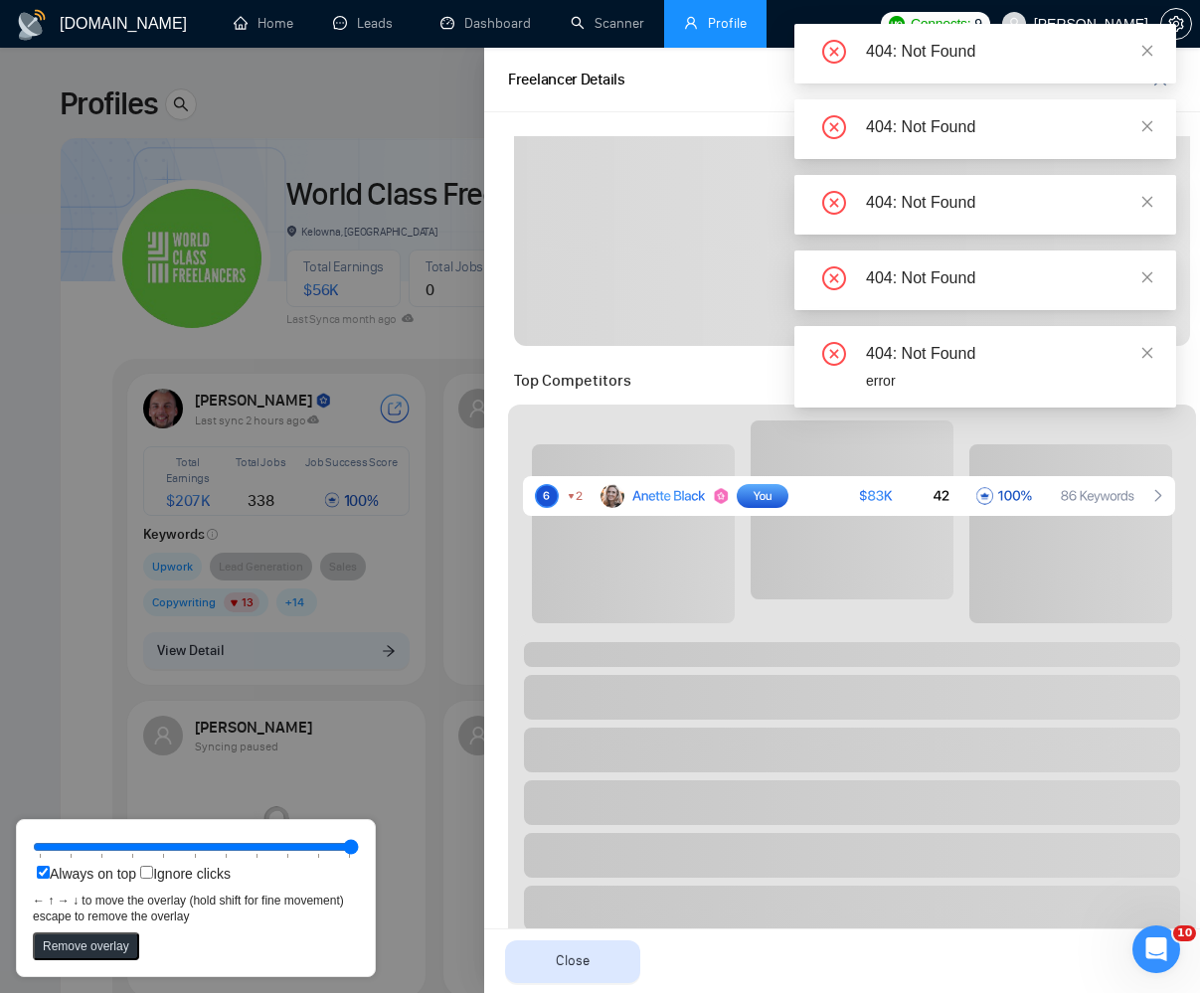
scroll to position [477, 0]
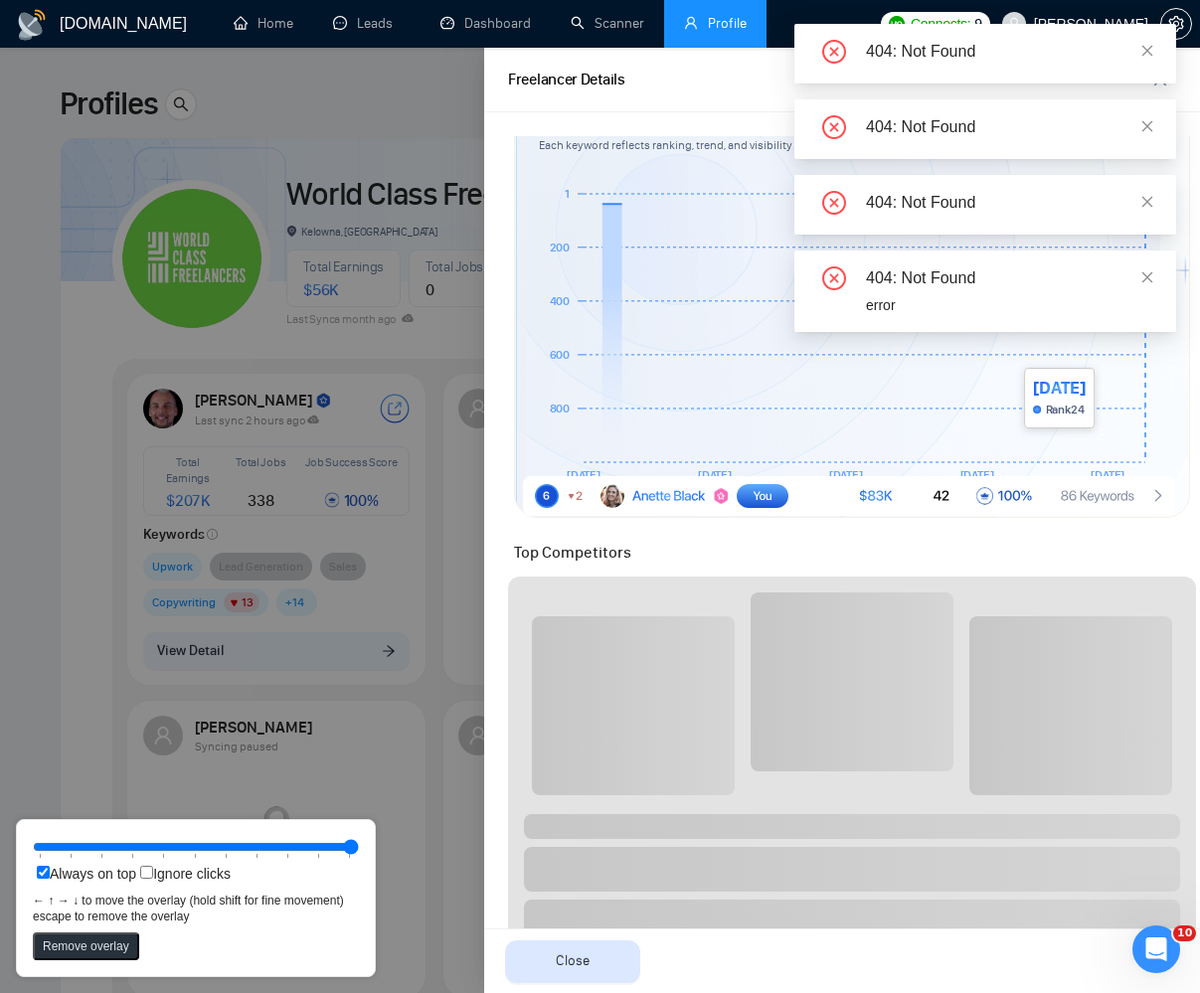
click at [1145, 358] on icon "30 Aug 6 Sep 13 Sep 20 Sep 27 Sep 800 600 400 200 1" at bounding box center [845, 338] width 612 height 318
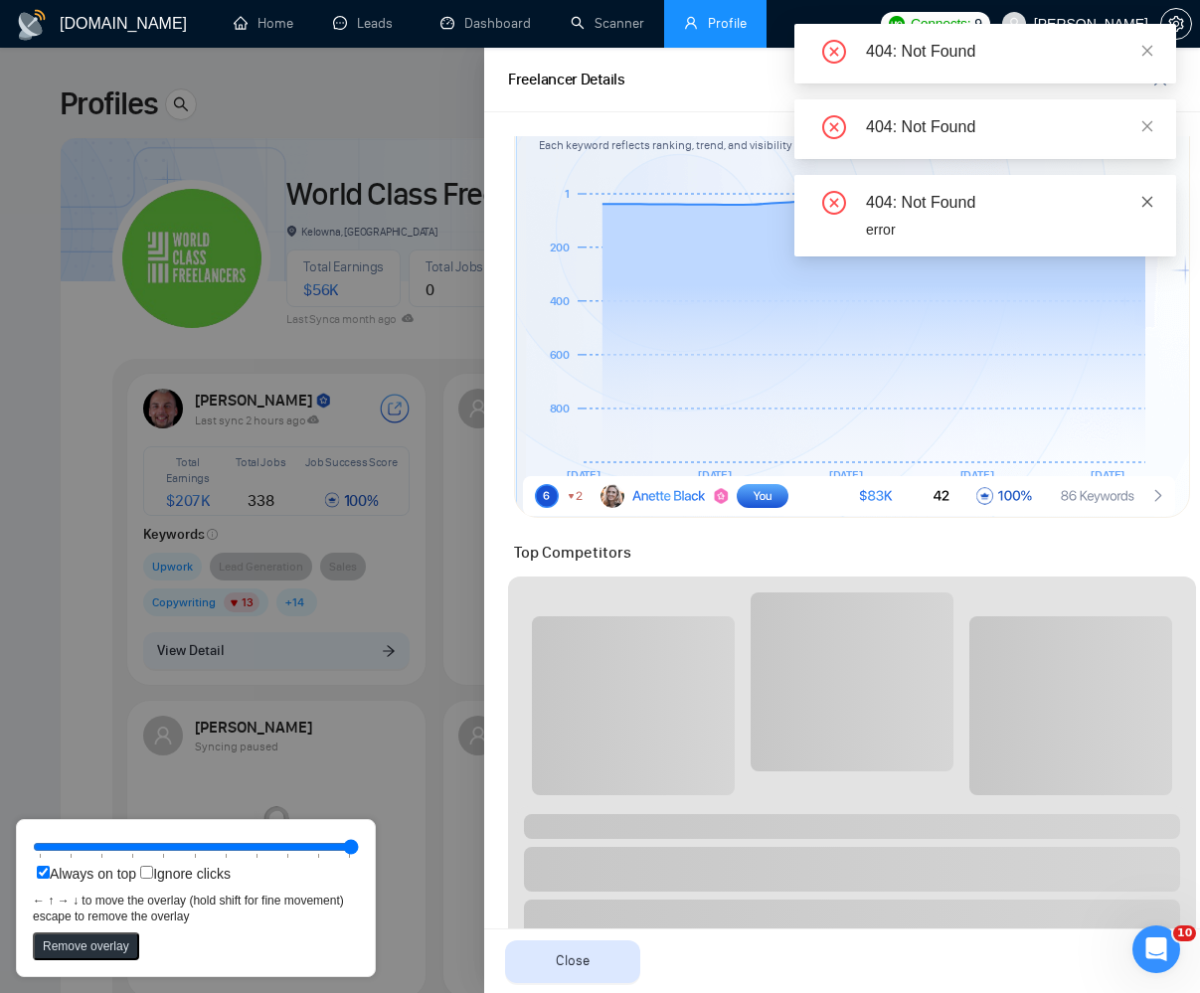
click at [1148, 204] on icon "close" at bounding box center [1148, 202] width 14 height 14
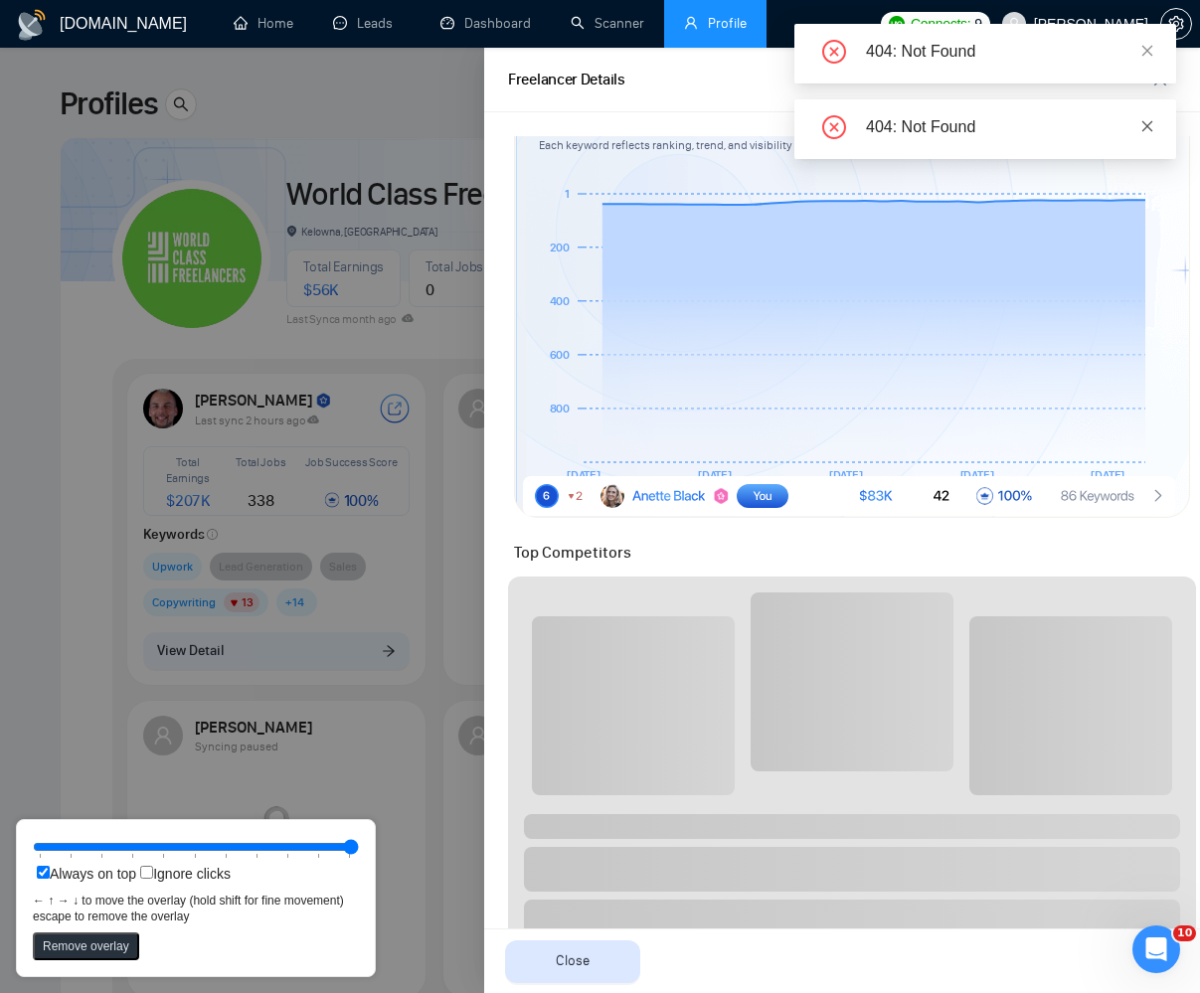
click at [1149, 123] on icon "close" at bounding box center [1148, 126] width 14 height 14
click at [1146, 49] on icon "close" at bounding box center [1148, 50] width 11 height 11
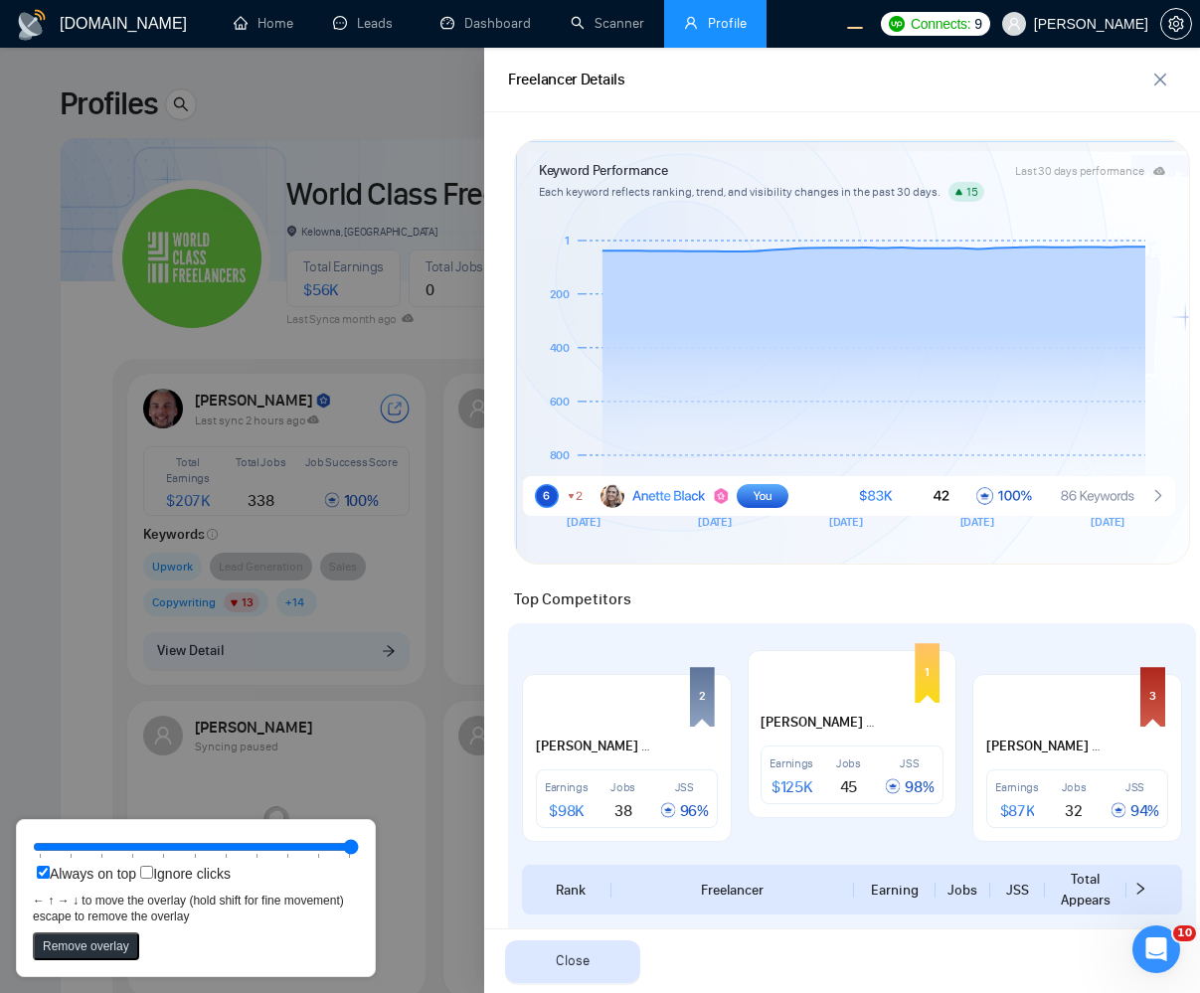
scroll to position [955, 0]
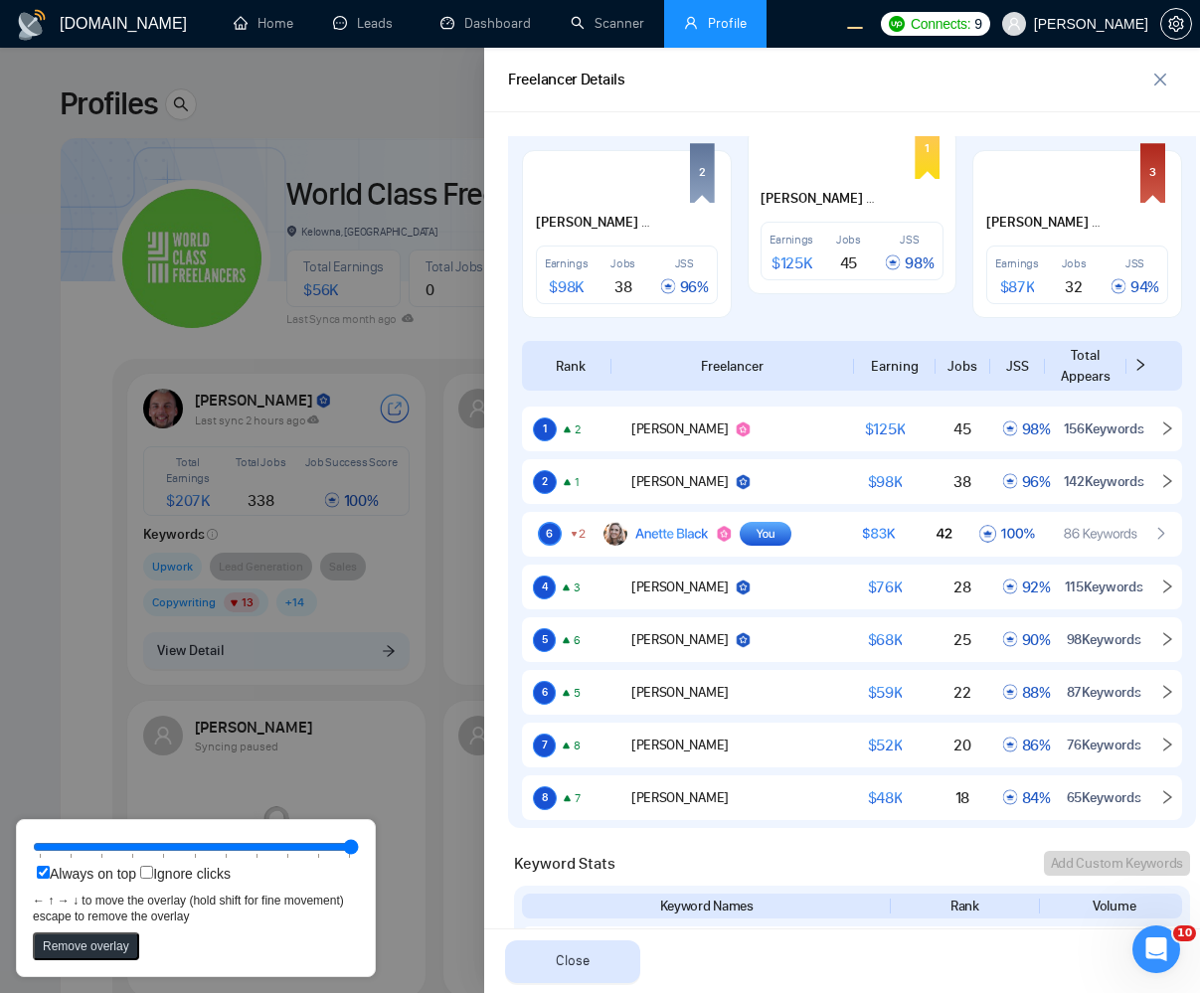
drag, startPoint x: 693, startPoint y: 501, endPoint x: 696, endPoint y: 539, distance: 37.9
click at [696, 539] on rect at bounding box center [852, 534] width 652 height 40
click at [310, 643] on div at bounding box center [600, 521] width 1200 height 946
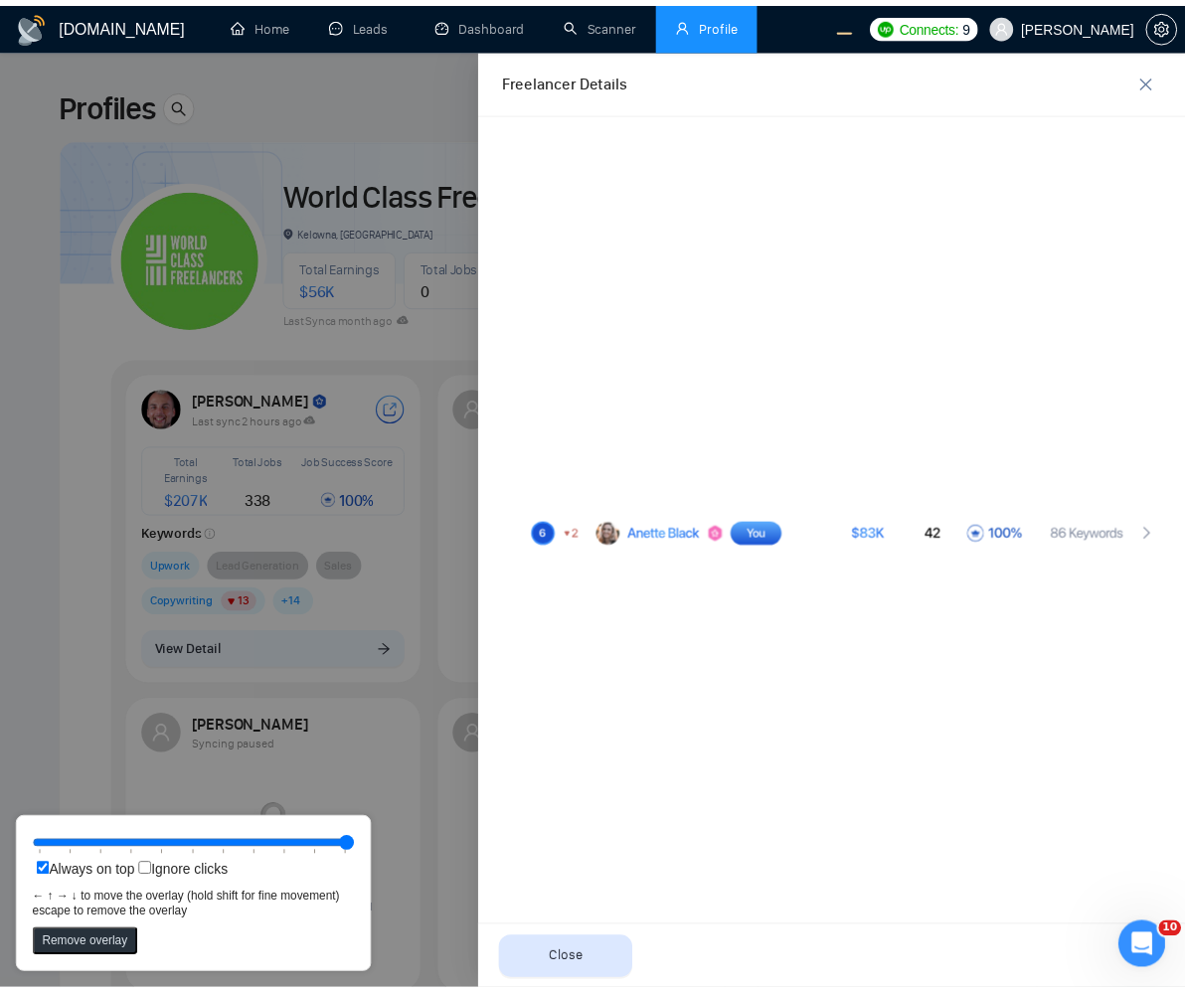
scroll to position [0, 0]
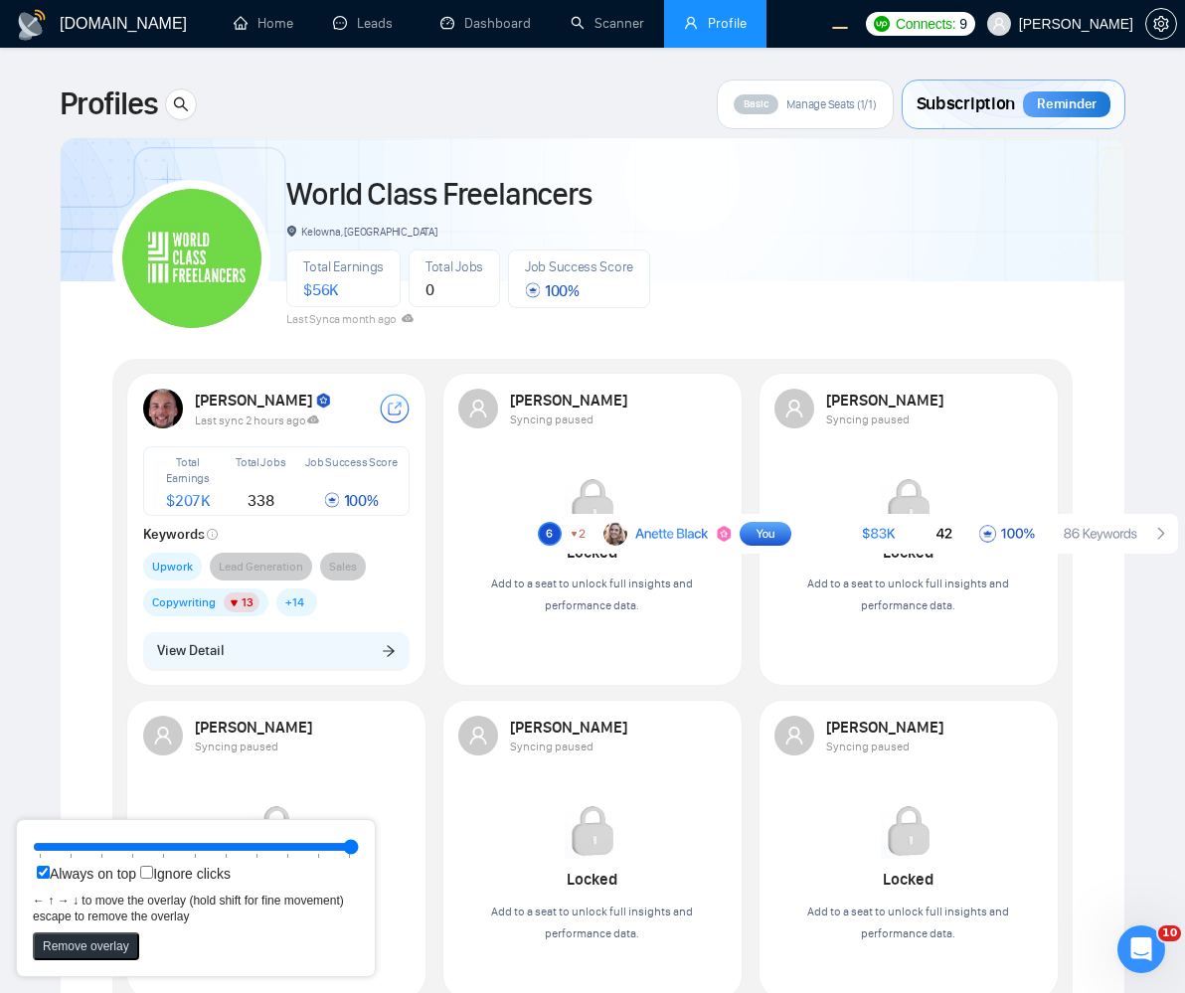
click at [693, 196] on div "World Class Freelancers Kelowna, Canada Total Earnings $ 56K Total Jobs 0 Job S…" at bounding box center [592, 250] width 961 height 176
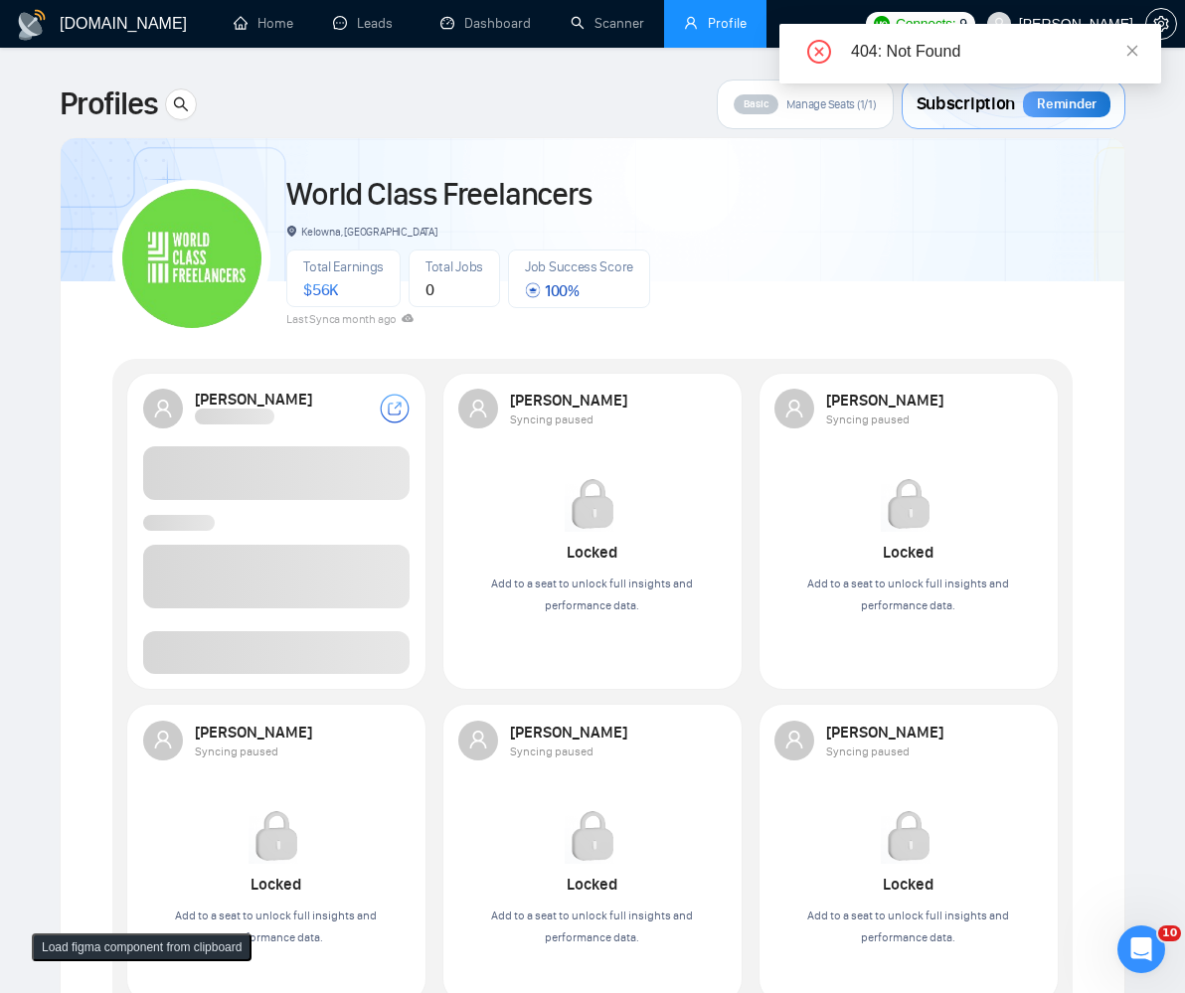
click at [374, 640] on span at bounding box center [277, 652] width 268 height 43
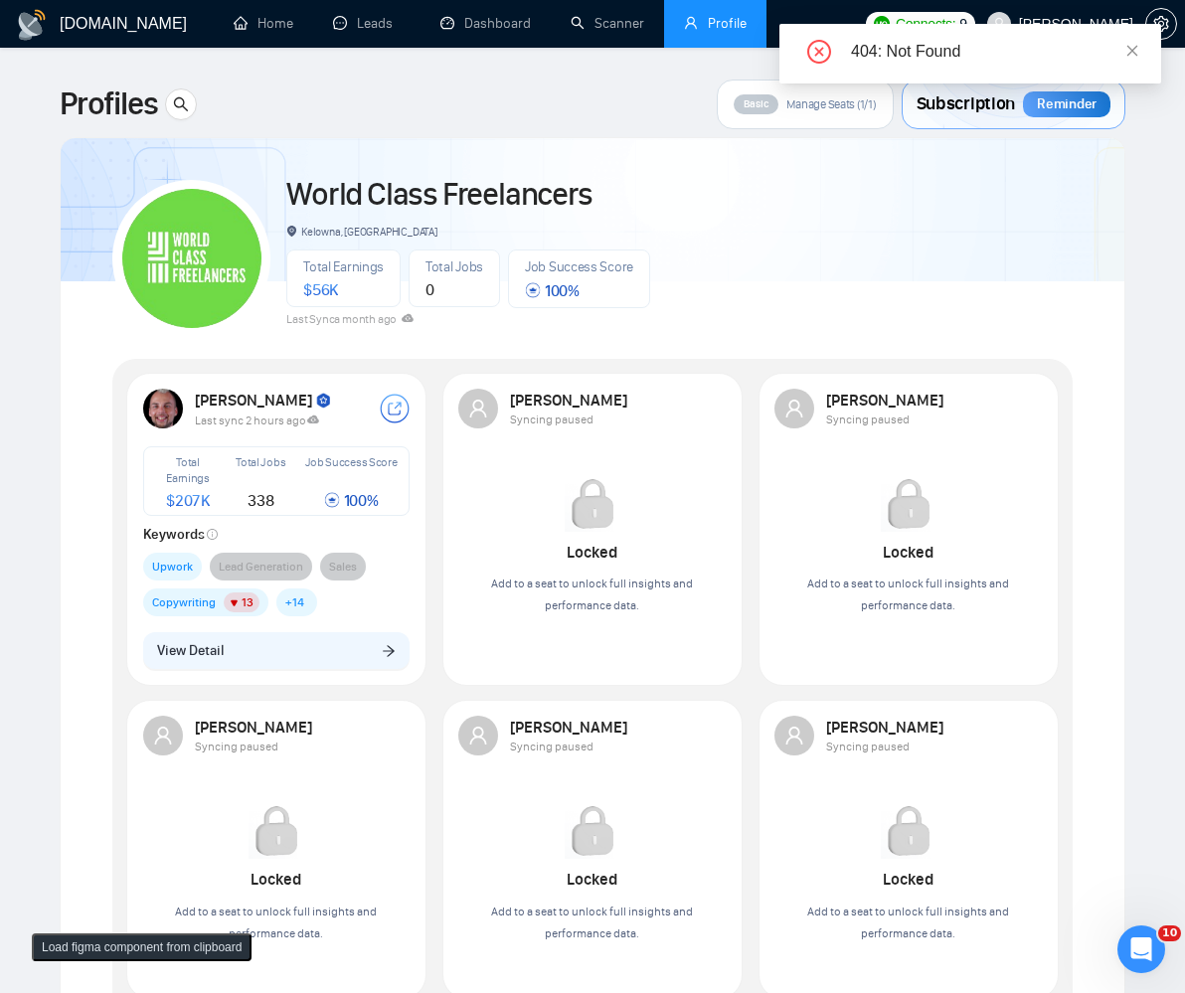
click at [339, 661] on button "View Detail" at bounding box center [277, 651] width 268 height 38
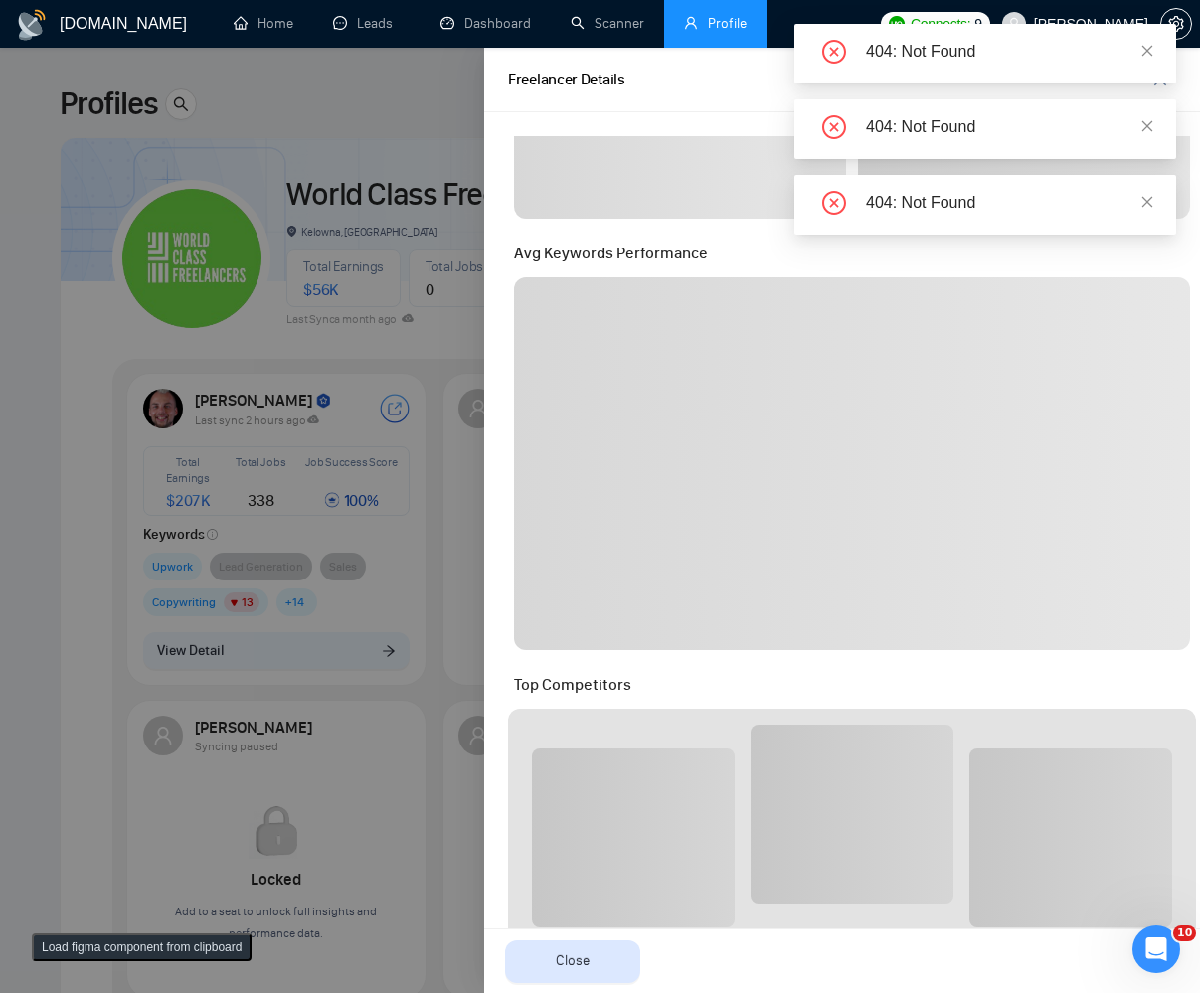
scroll to position [835, 0]
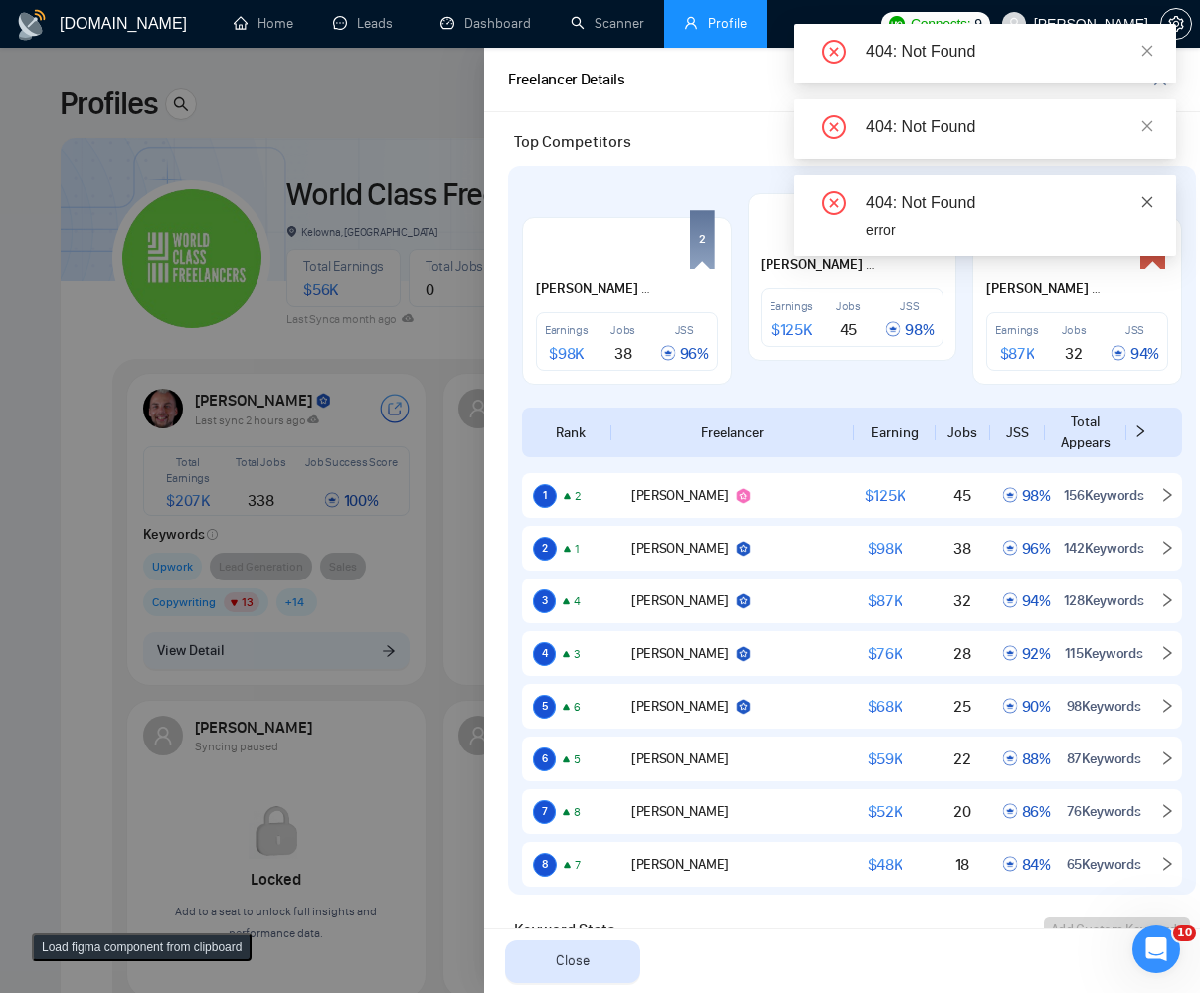
click at [1146, 198] on icon "close" at bounding box center [1148, 202] width 14 height 14
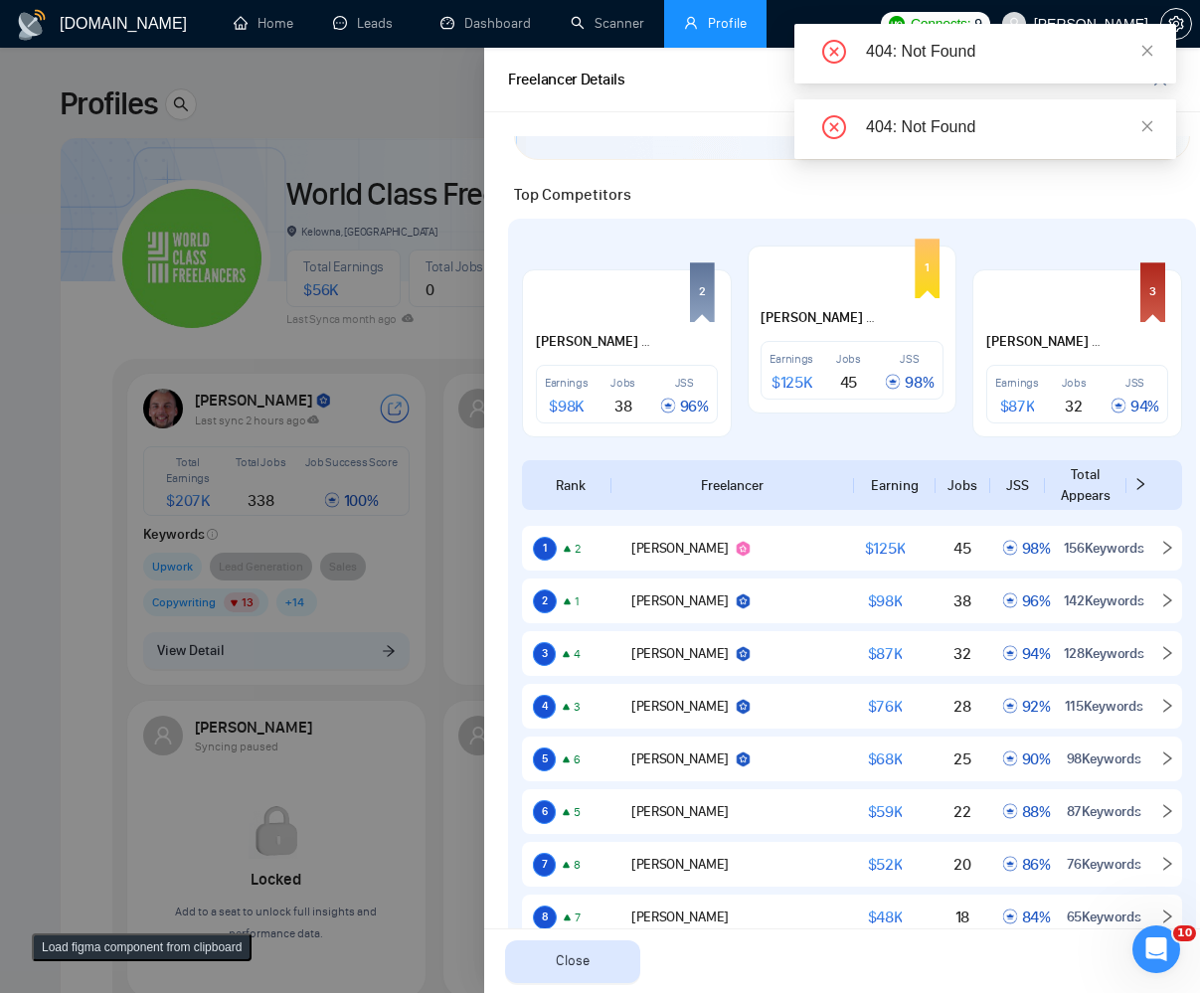
click at [1142, 110] on div "404: Not Found" at bounding box center [986, 129] width 382 height 60
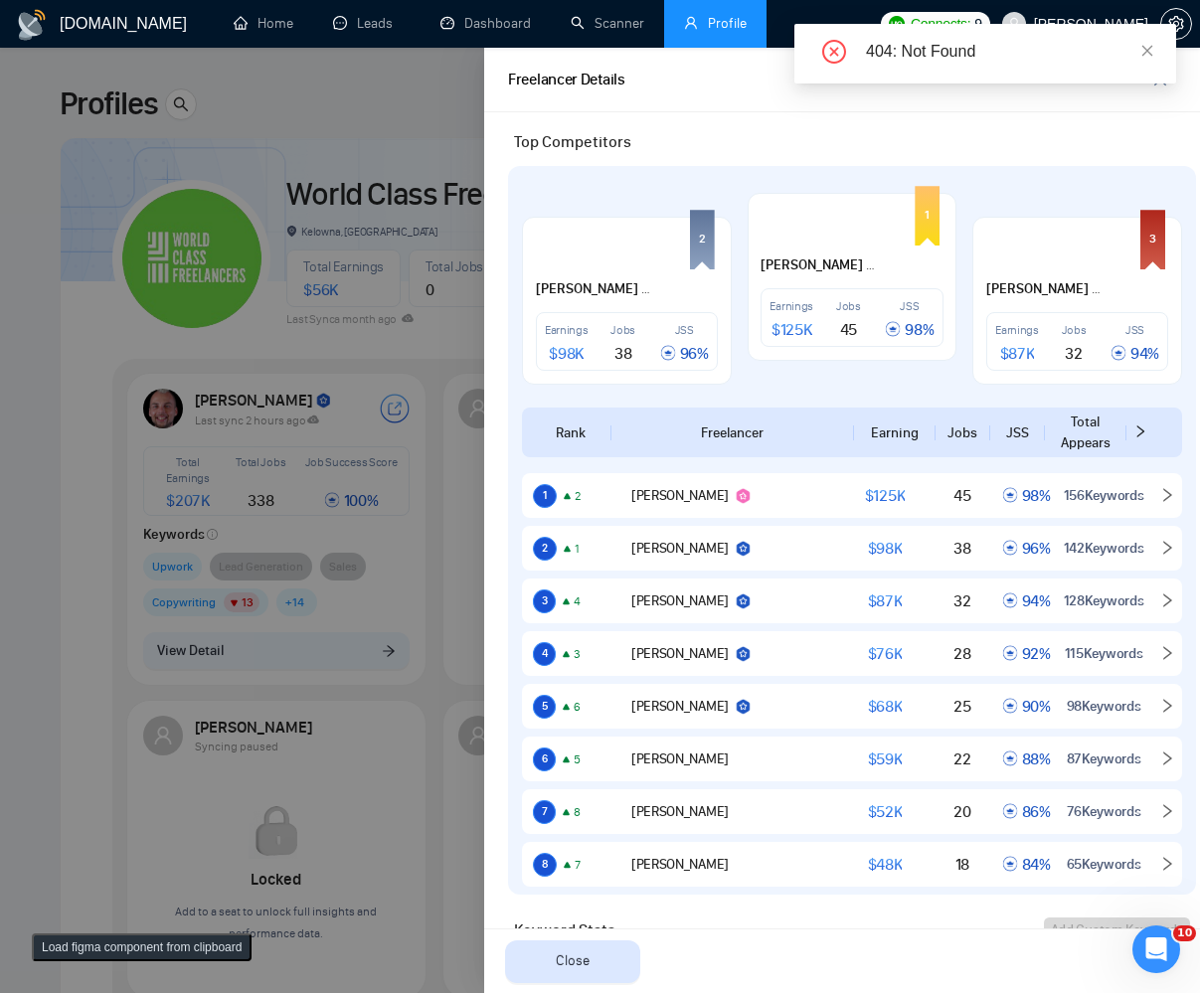
click at [1149, 121] on div "Robert O'Kruk Upwork Profile Optimization - Upwork Bidder - Upwork Proposal Sen…" at bounding box center [842, 552] width 716 height 881
click at [1148, 66] on div "404: Not Found" at bounding box center [986, 54] width 382 height 60
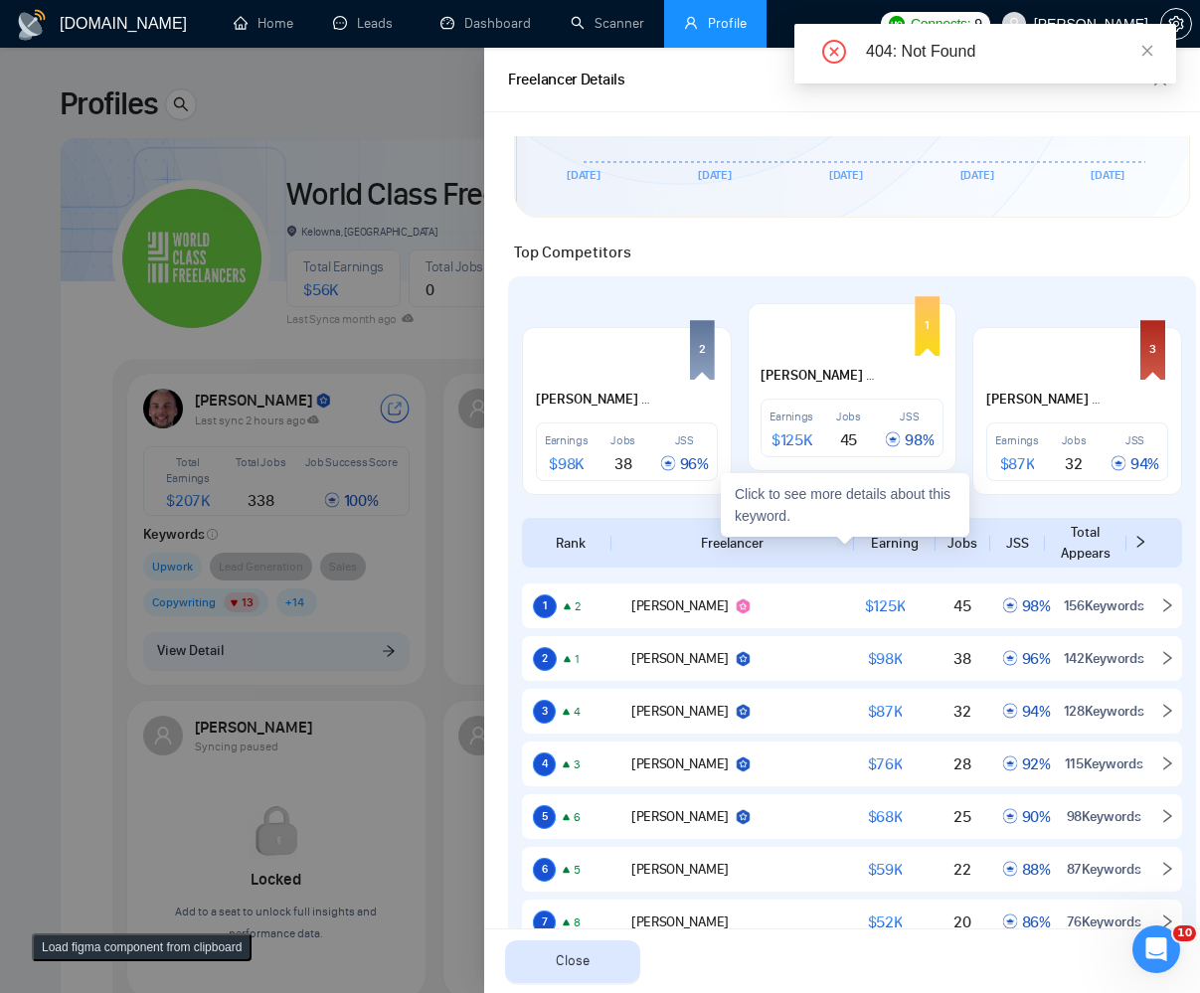
scroll to position [769, 0]
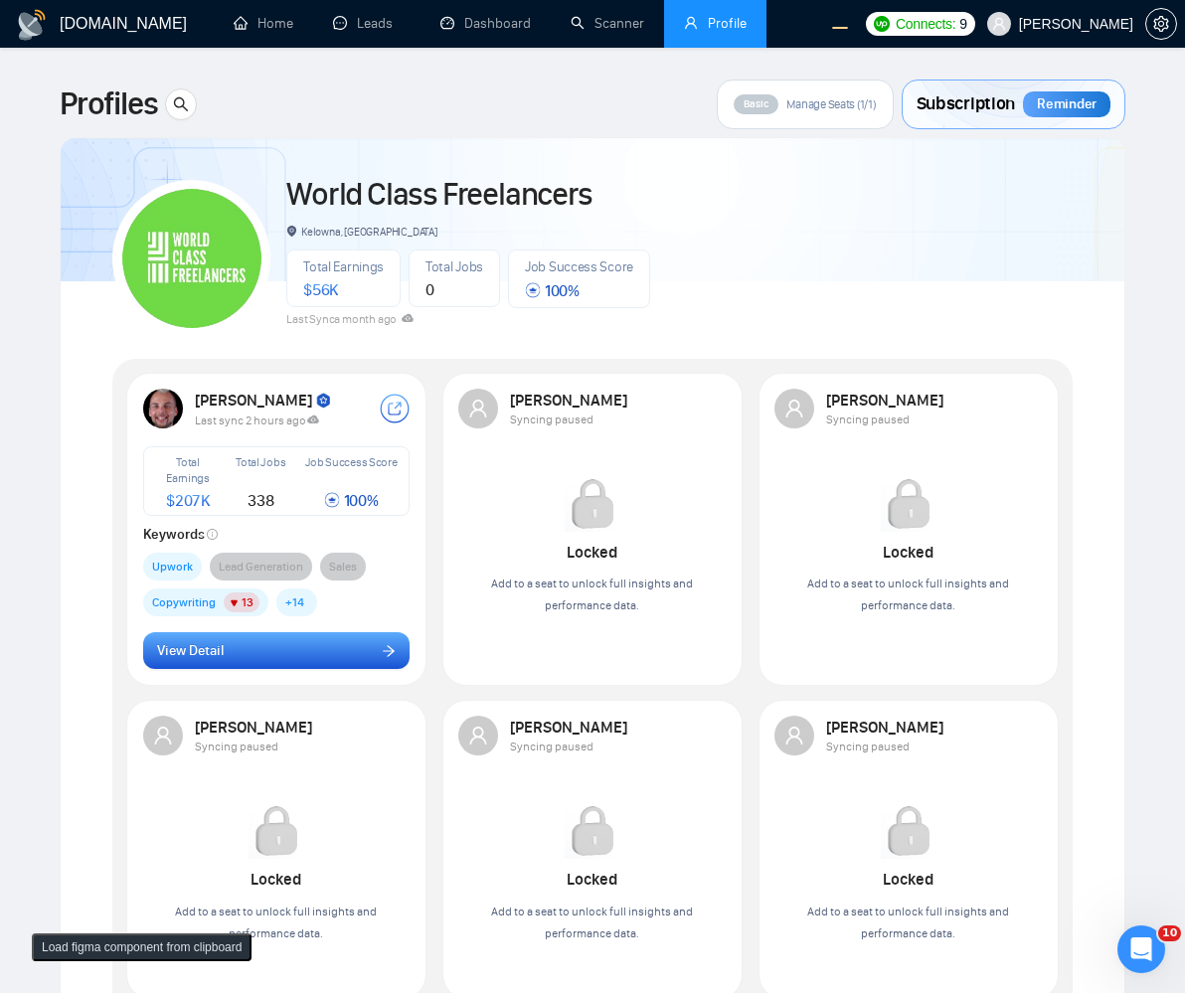
click at [175, 659] on span "View Detail" at bounding box center [190, 651] width 67 height 22
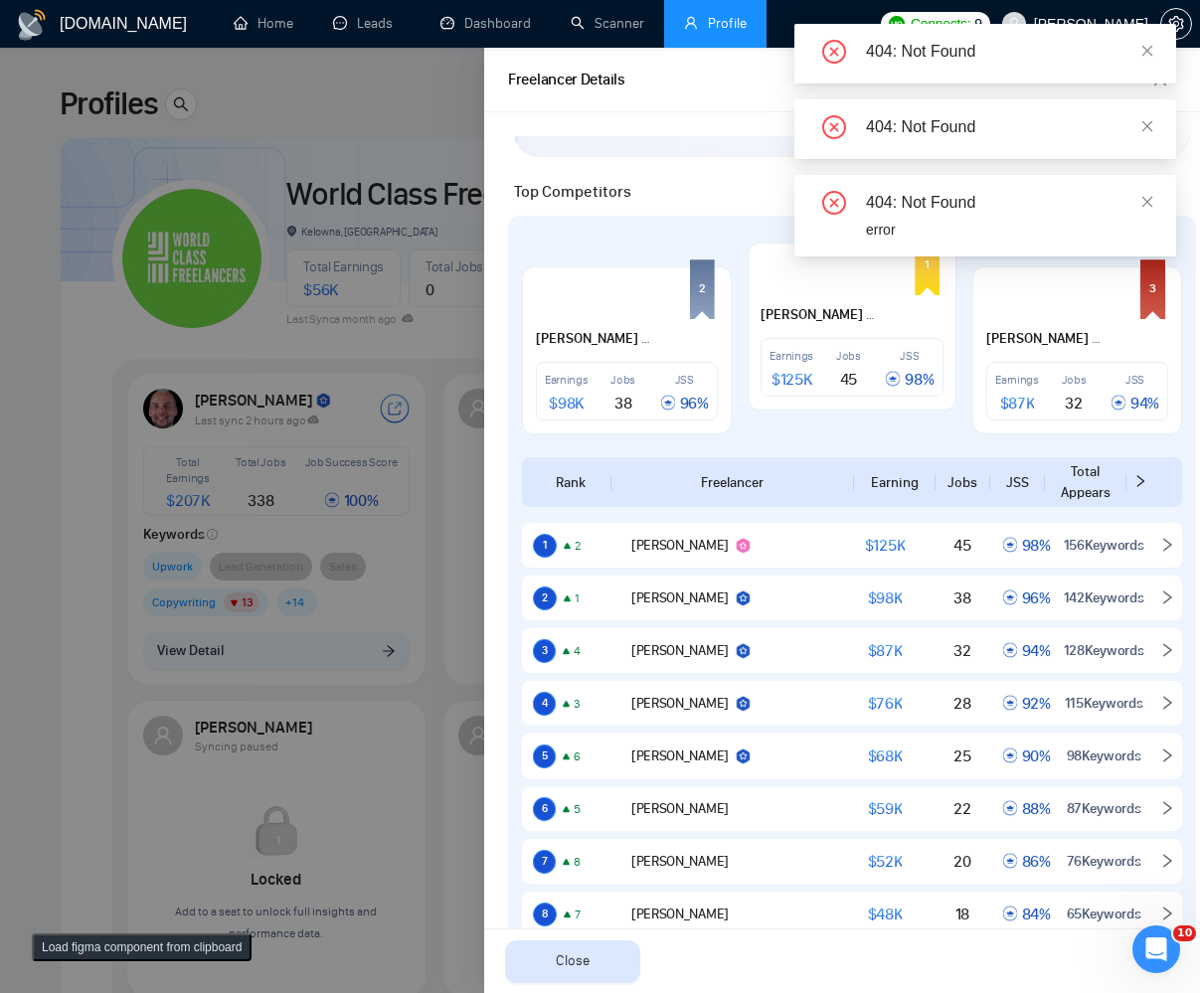
scroll to position [835, 0]
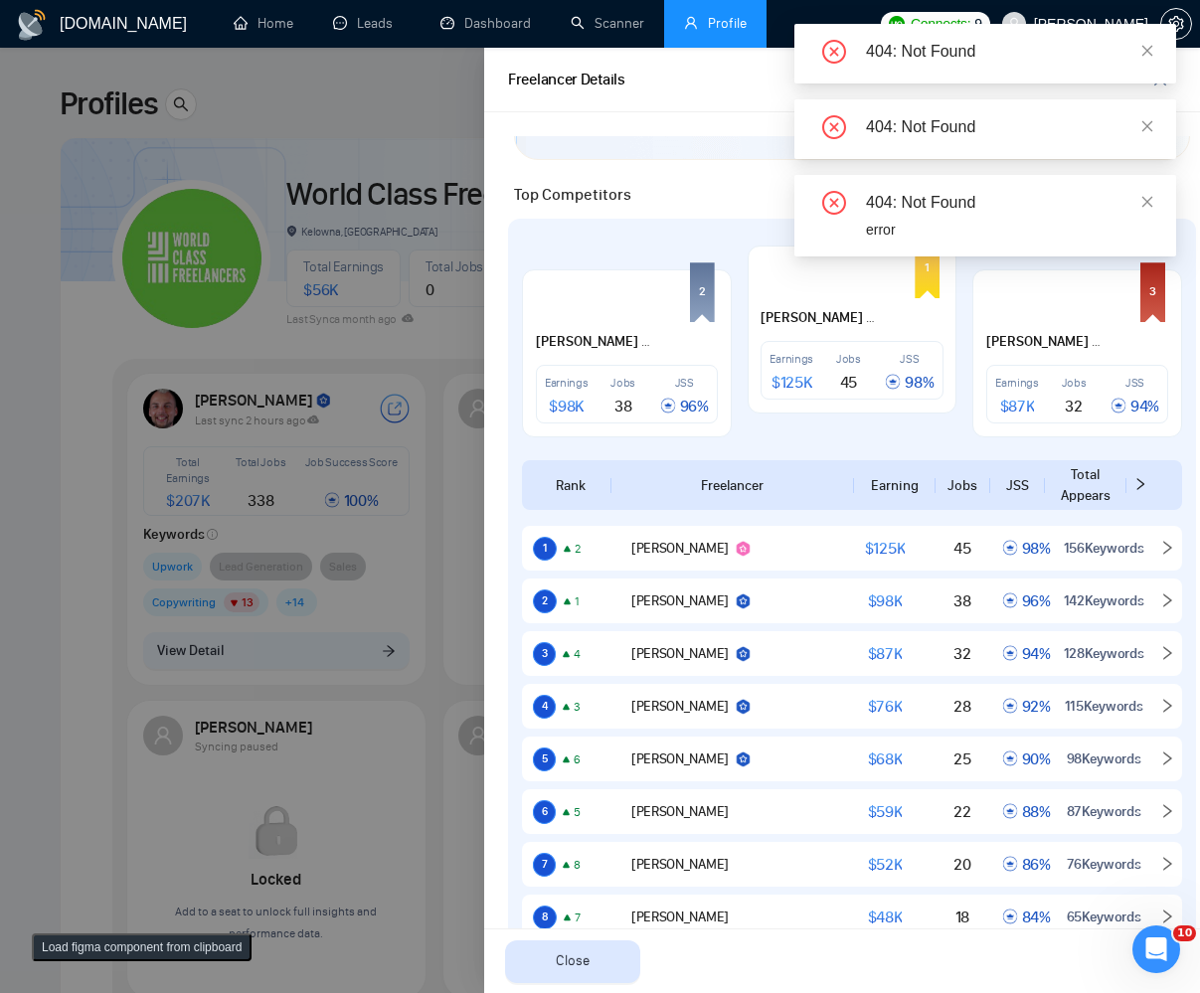
click at [1159, 193] on div "404: Not Found error" at bounding box center [986, 216] width 382 height 82
click at [1136, 207] on div "404: Not Found" at bounding box center [1009, 203] width 286 height 24
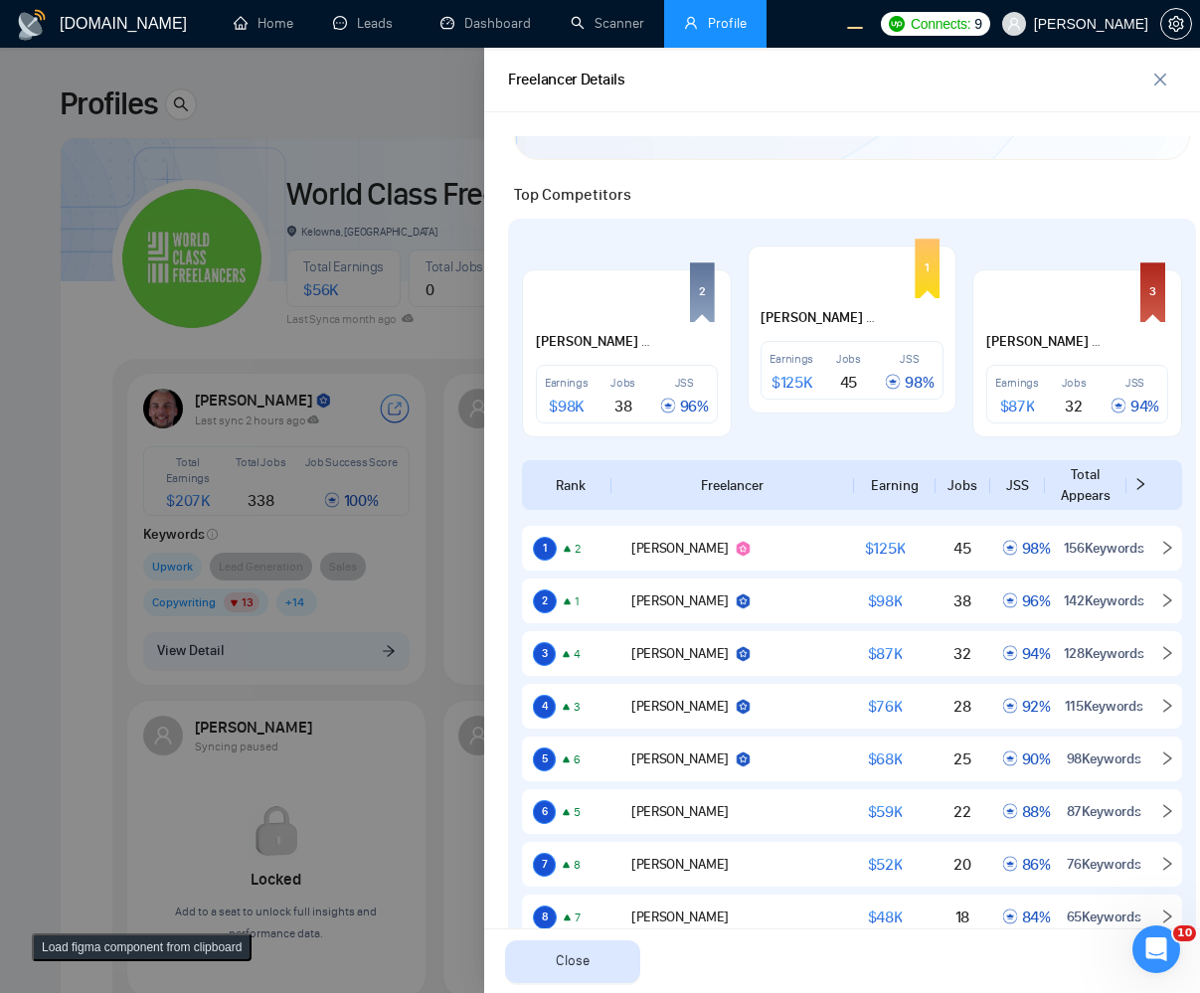
click at [321, 554] on div at bounding box center [600, 521] width 1200 height 946
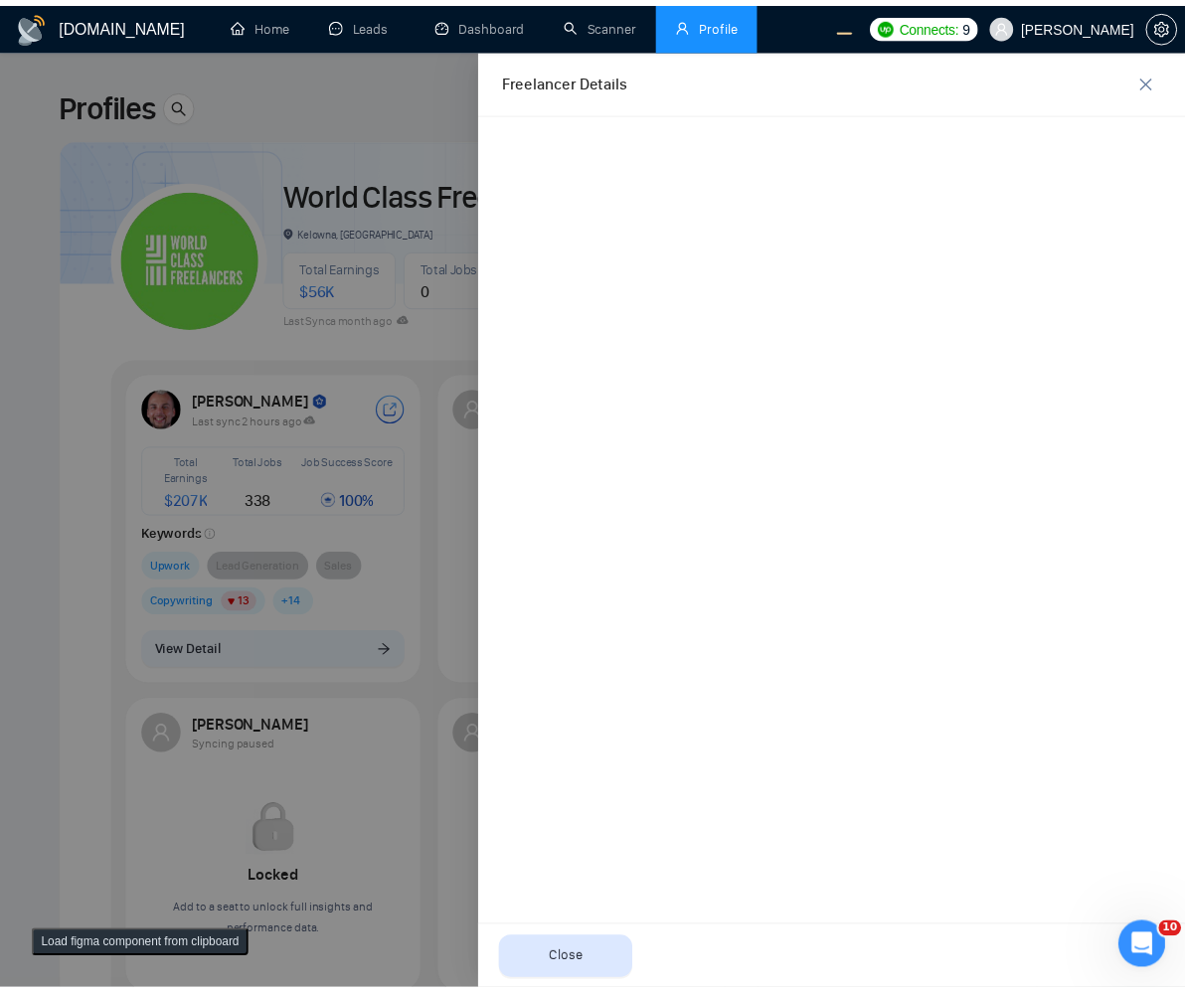
scroll to position [0, 0]
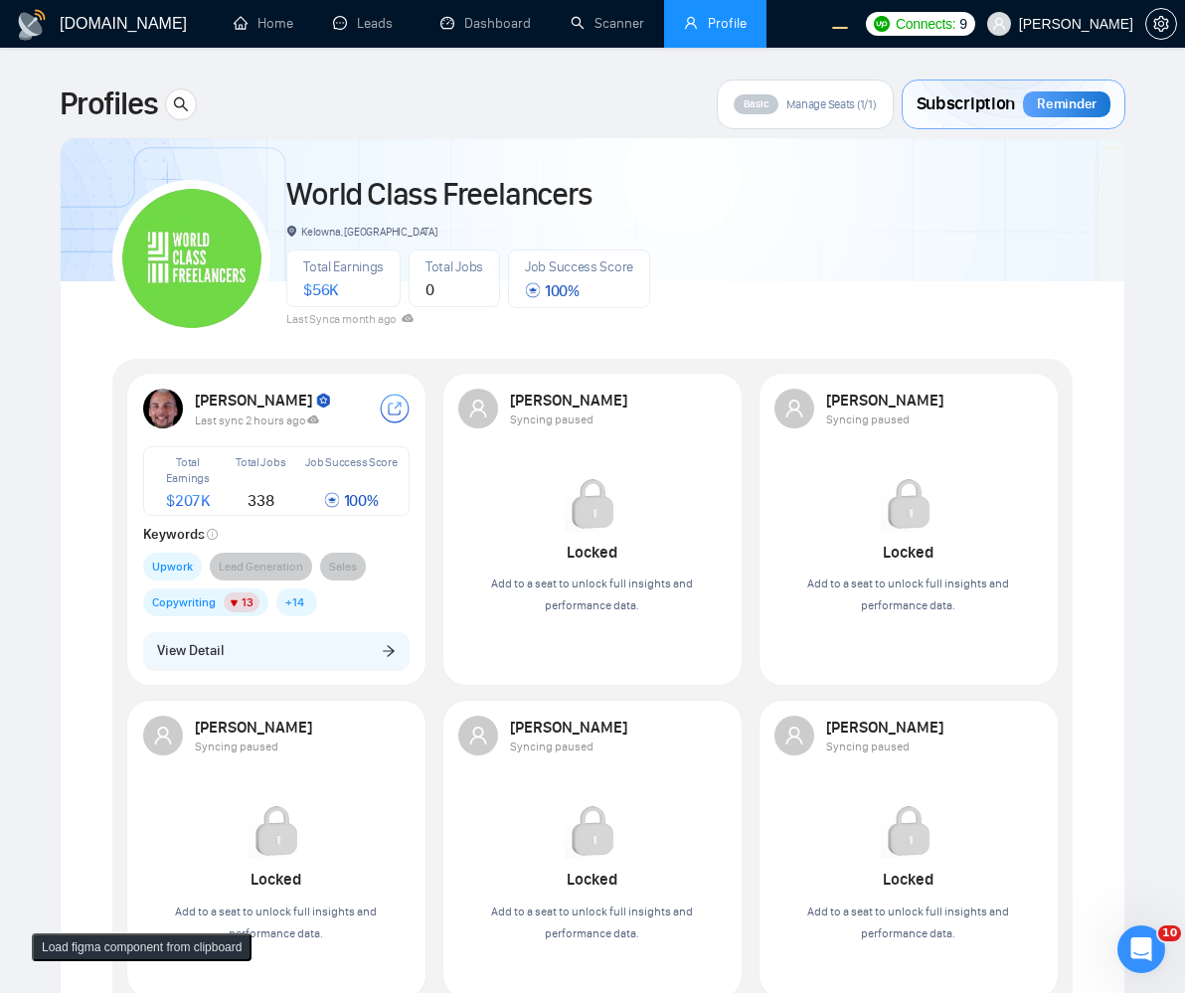
click at [697, 336] on div "World Class Freelancers Kelowna, [GEOGRAPHIC_DATA] Total Earnings $ 56K Total J…" at bounding box center [592, 250] width 961 height 176
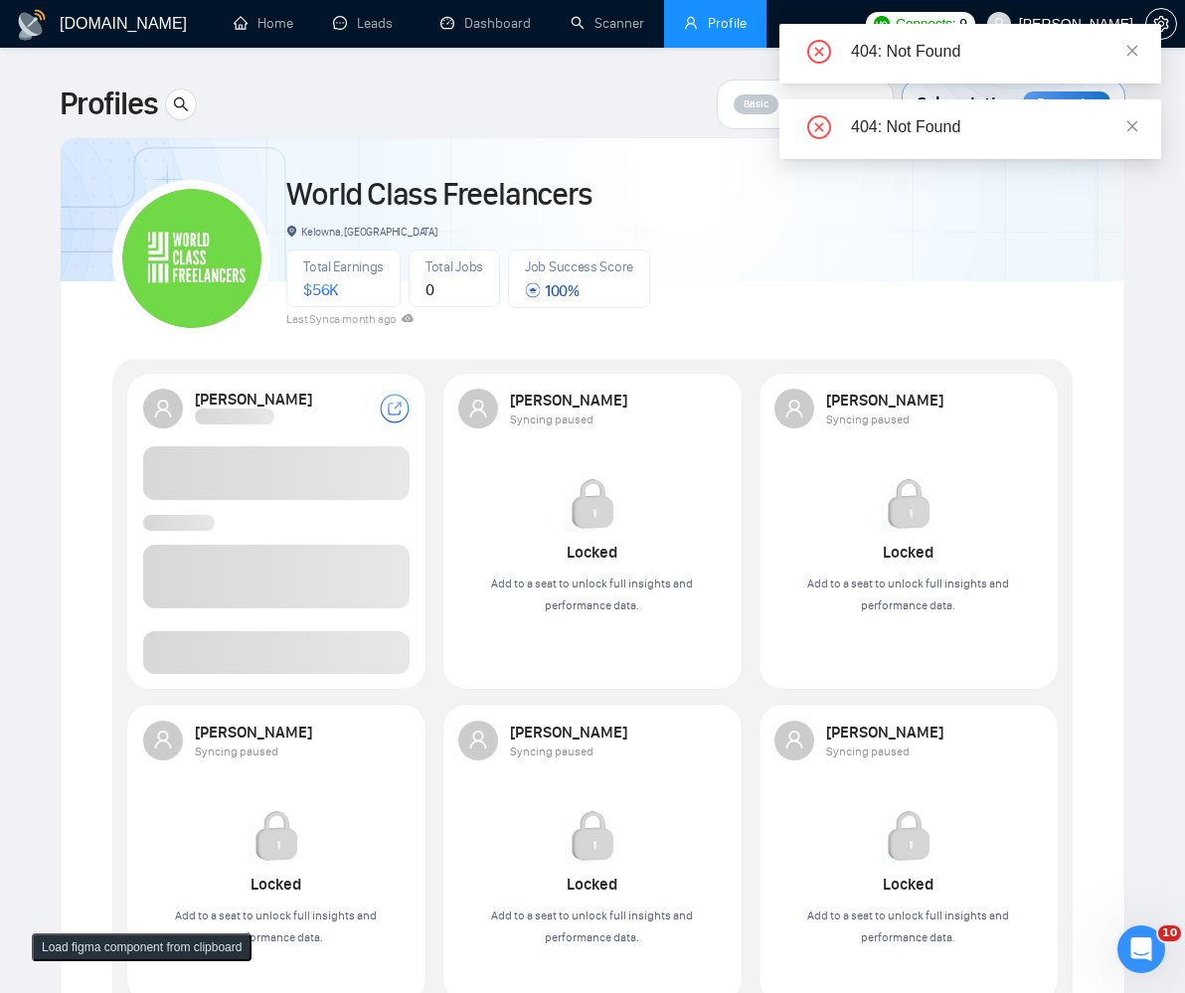
click at [352, 654] on span at bounding box center [277, 652] width 268 height 43
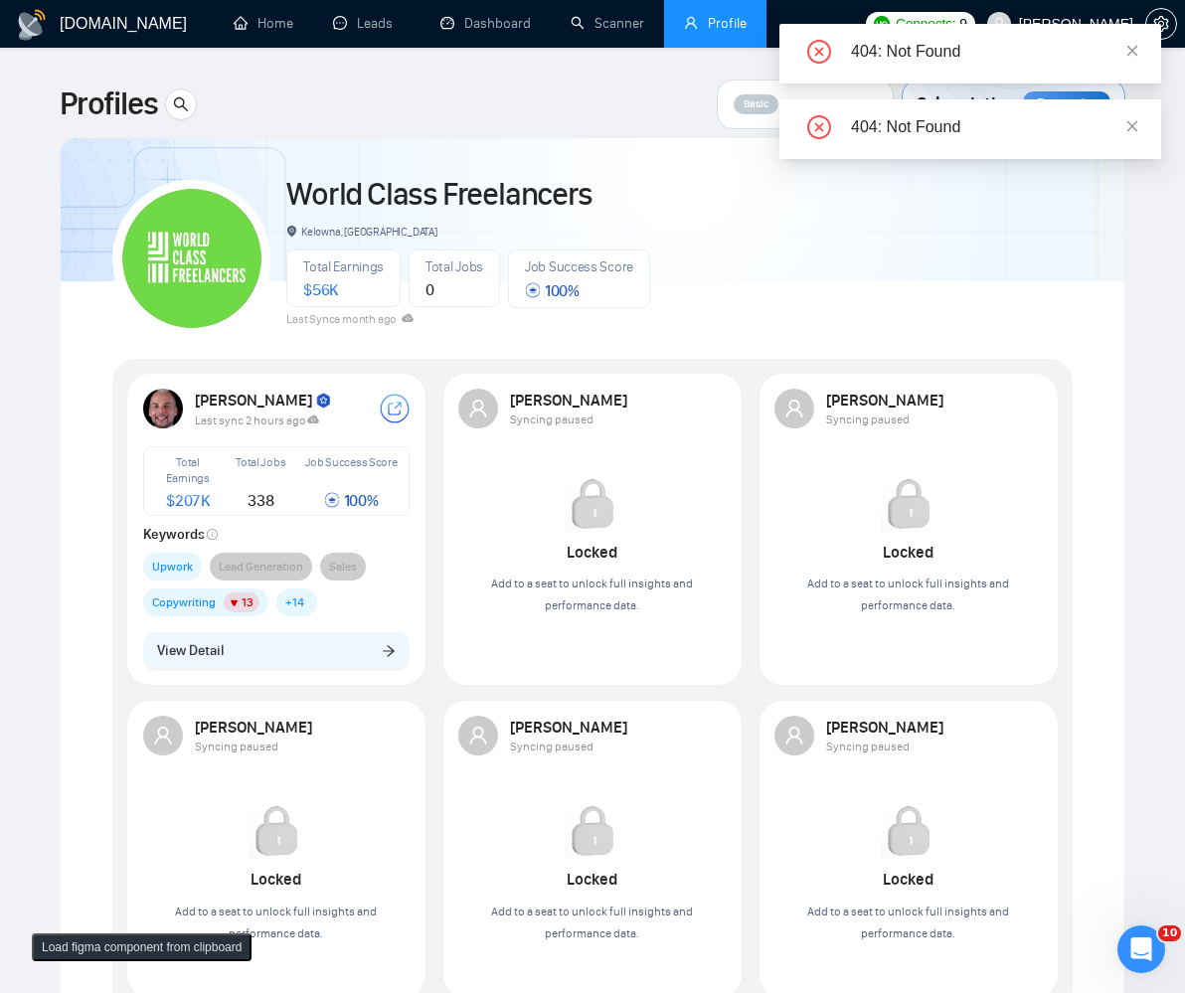
click at [352, 654] on button "View Detail" at bounding box center [277, 651] width 268 height 38
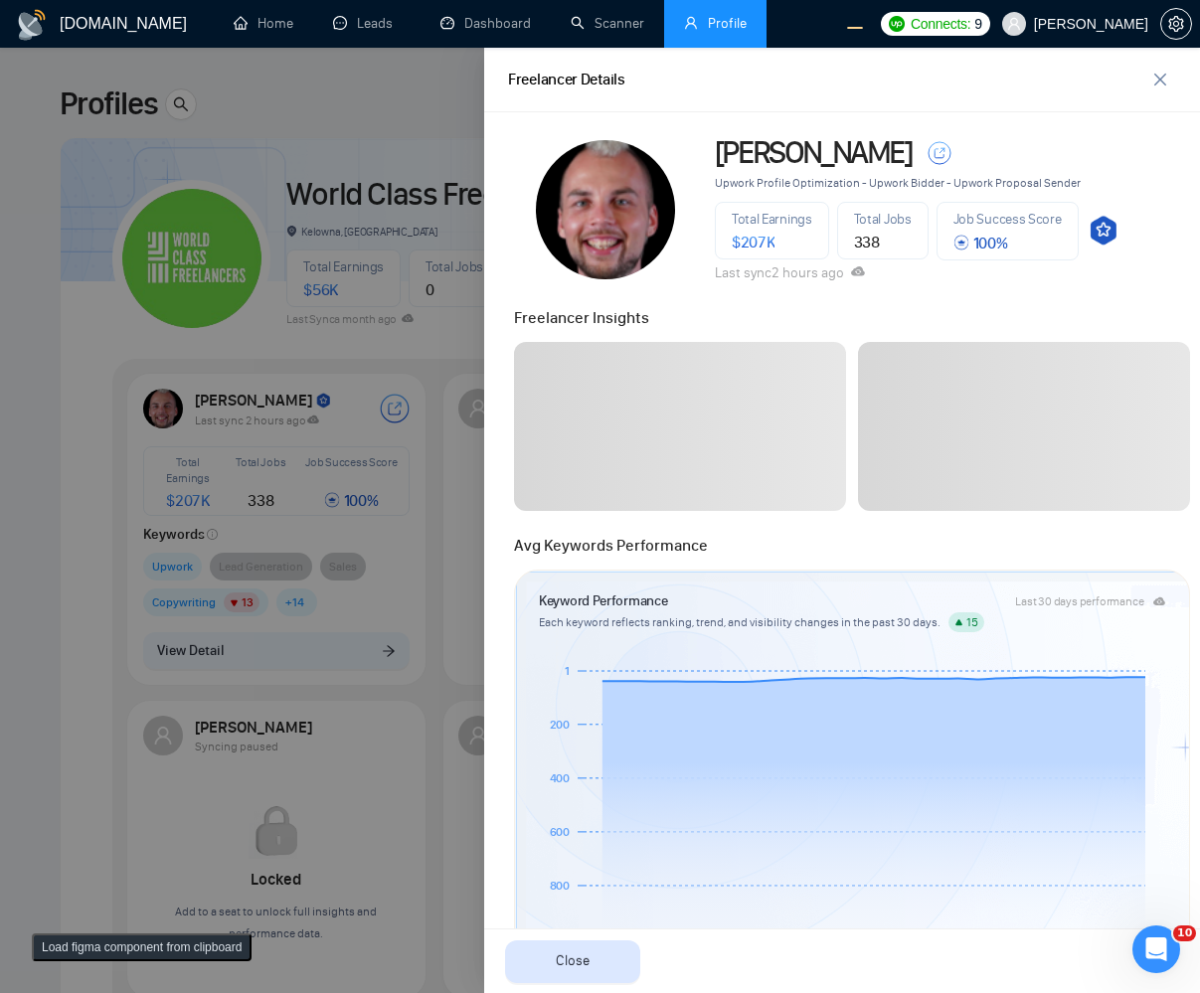
drag, startPoint x: 297, startPoint y: 509, endPoint x: 371, endPoint y: 645, distance: 154.8
click at [297, 507] on div at bounding box center [600, 521] width 1200 height 946
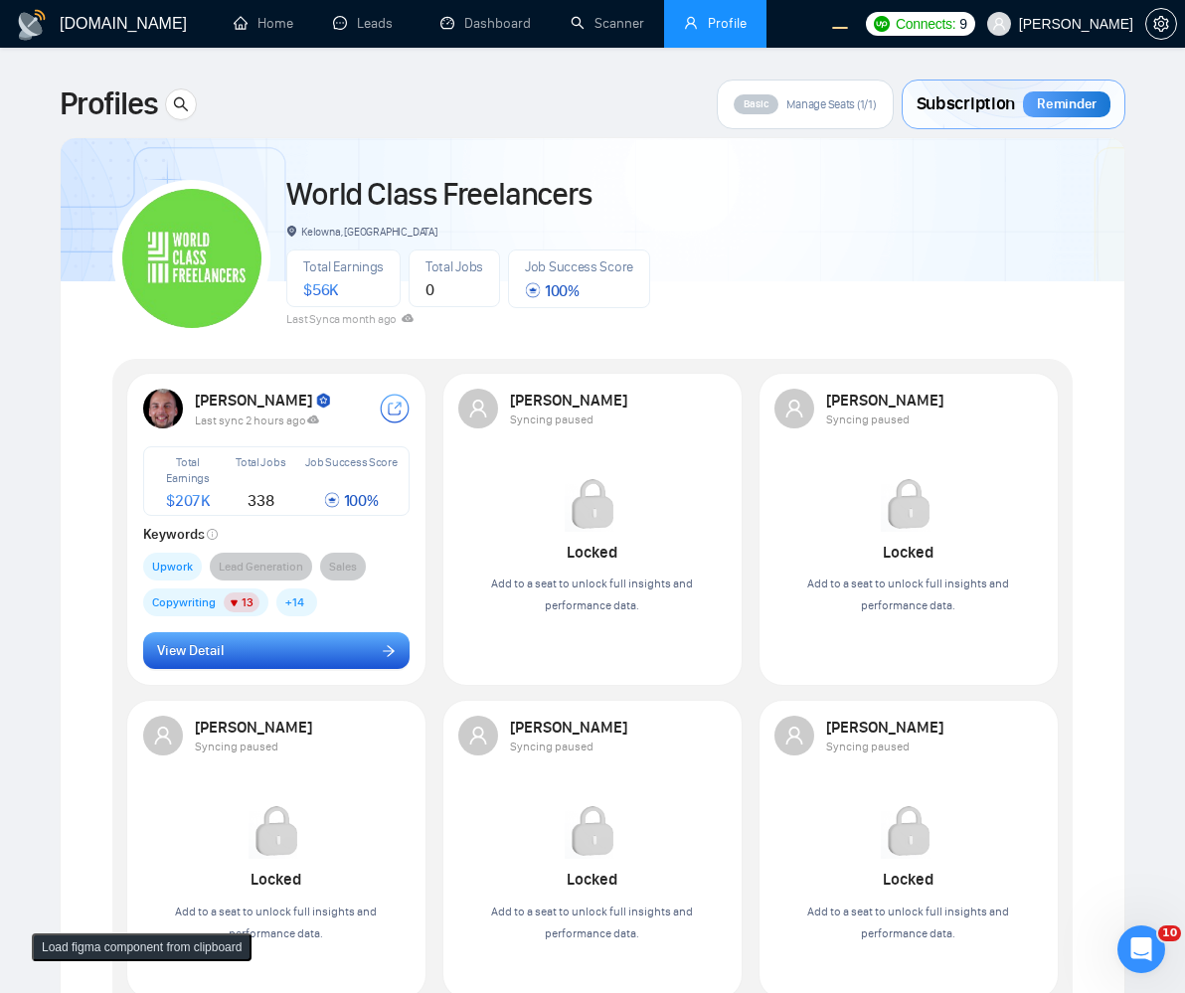
click at [368, 645] on button "View Detail" at bounding box center [277, 651] width 268 height 38
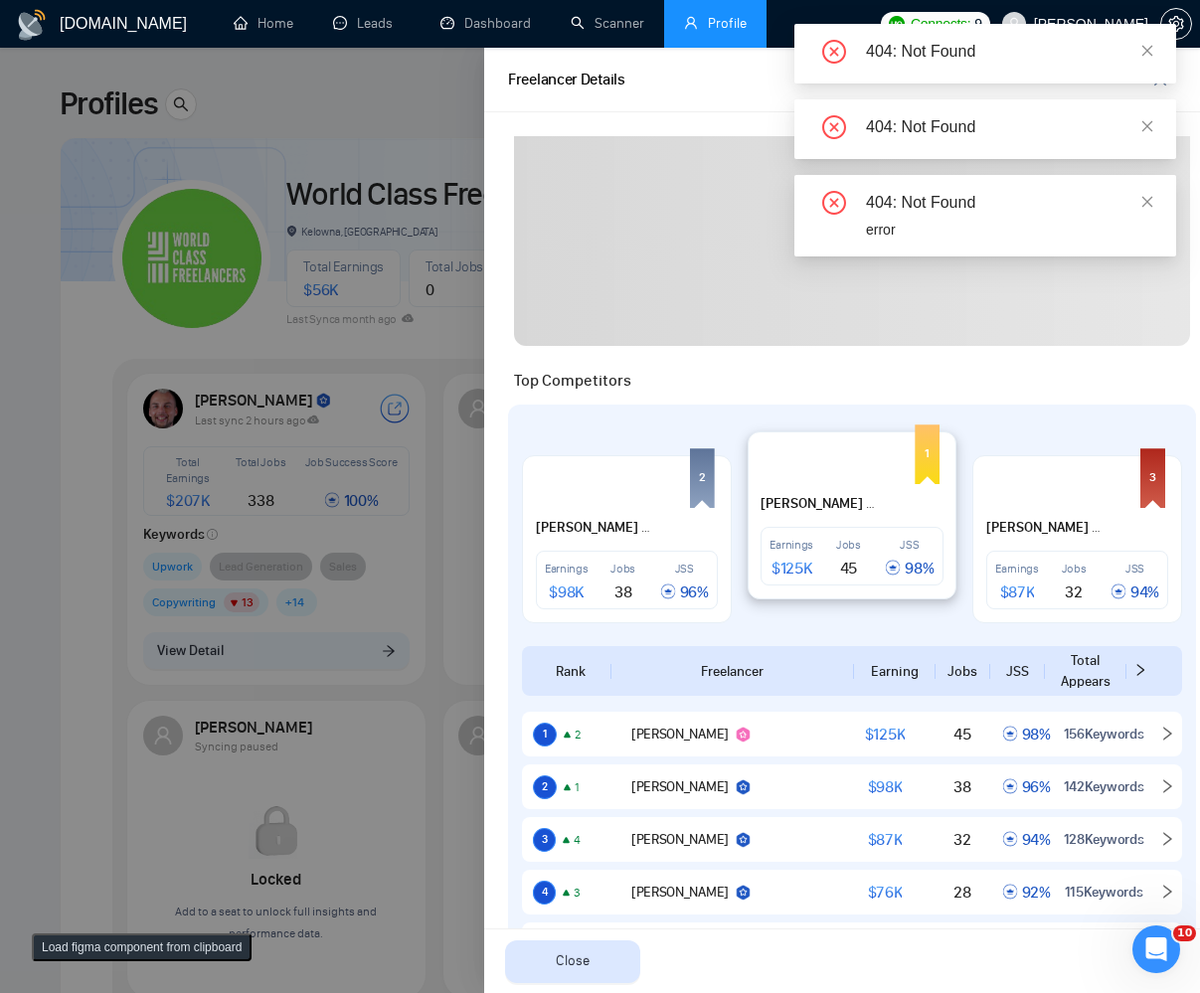
scroll to position [716, 0]
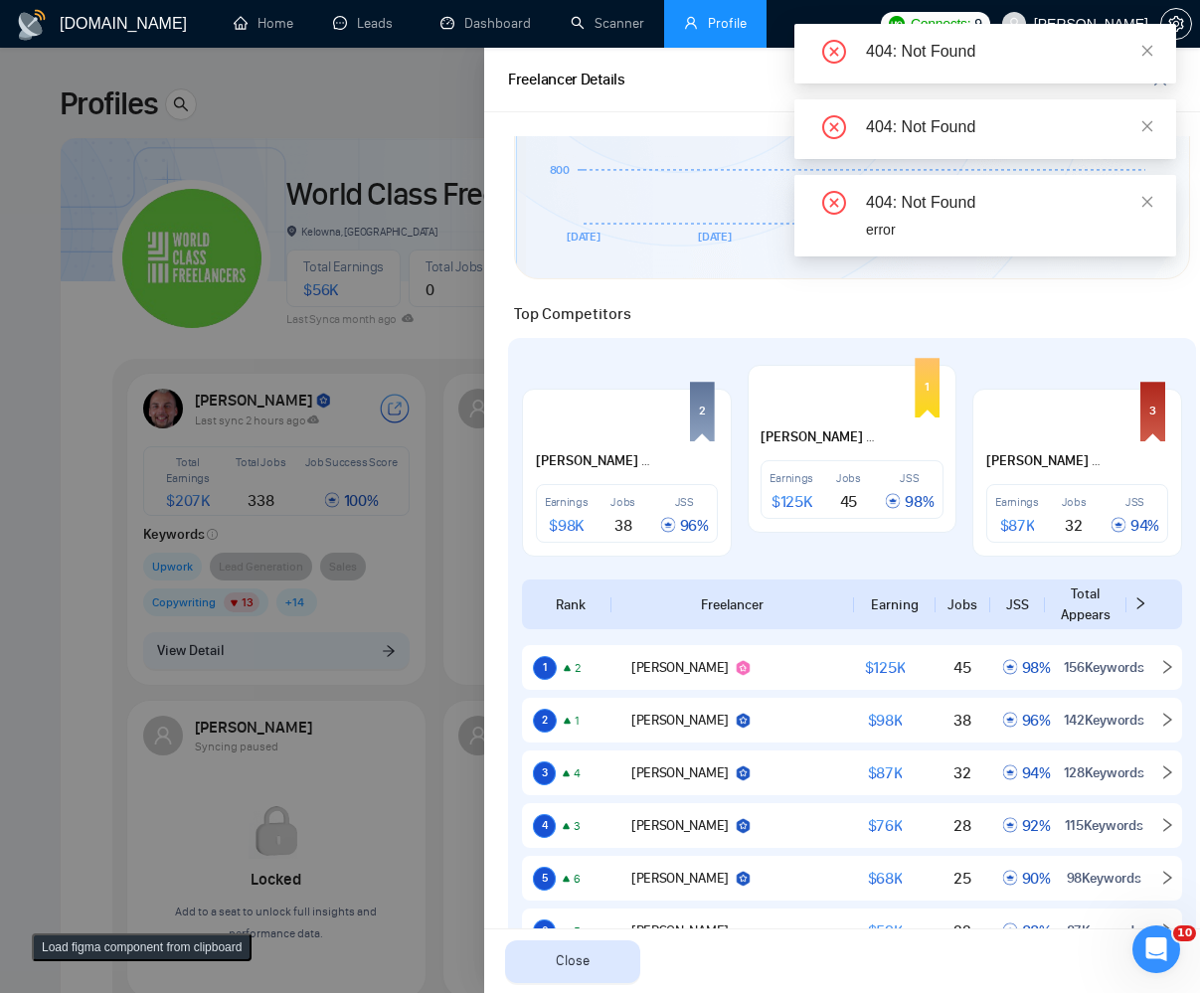
click at [305, 567] on div at bounding box center [600, 521] width 1200 height 946
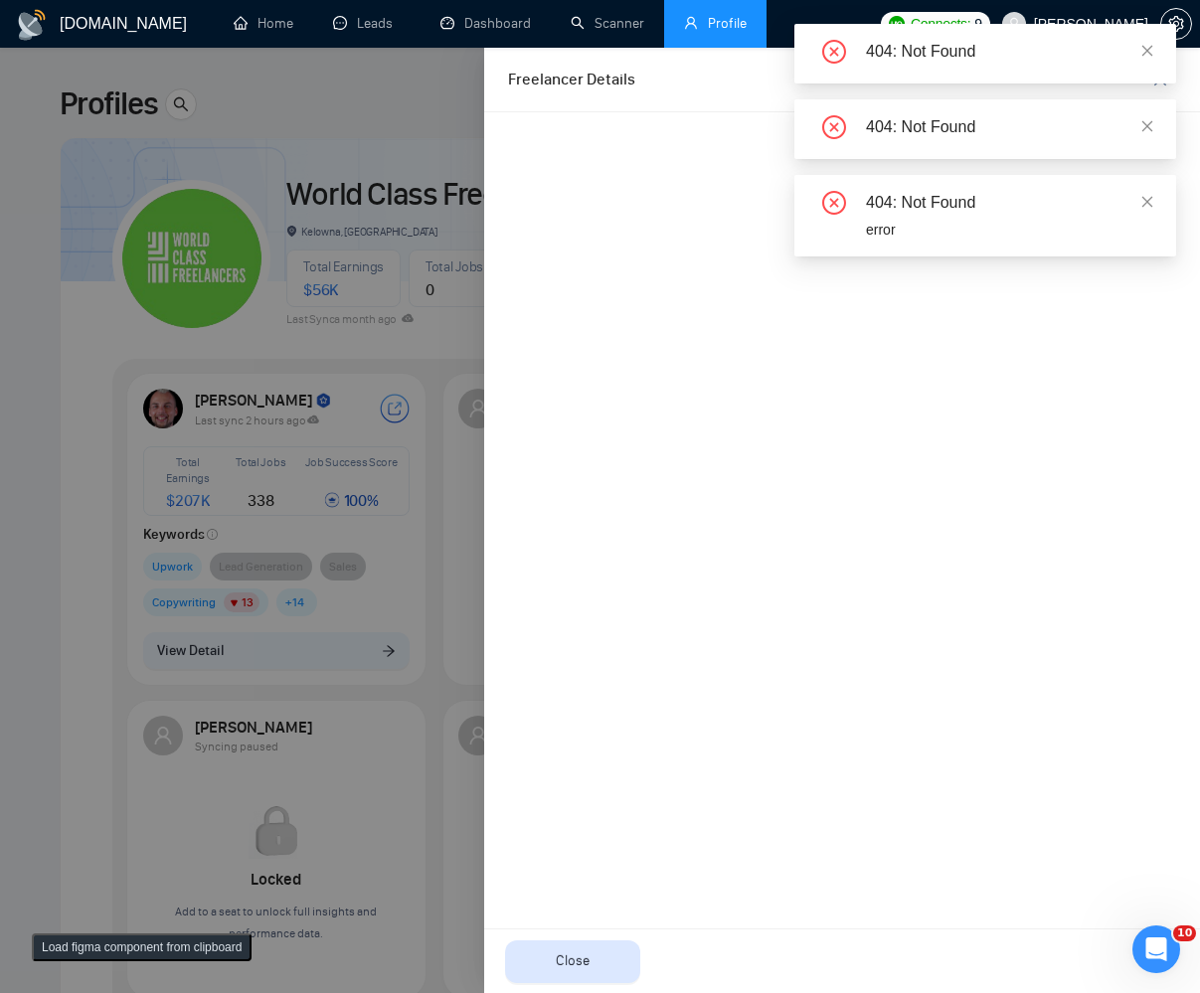
scroll to position [0, 0]
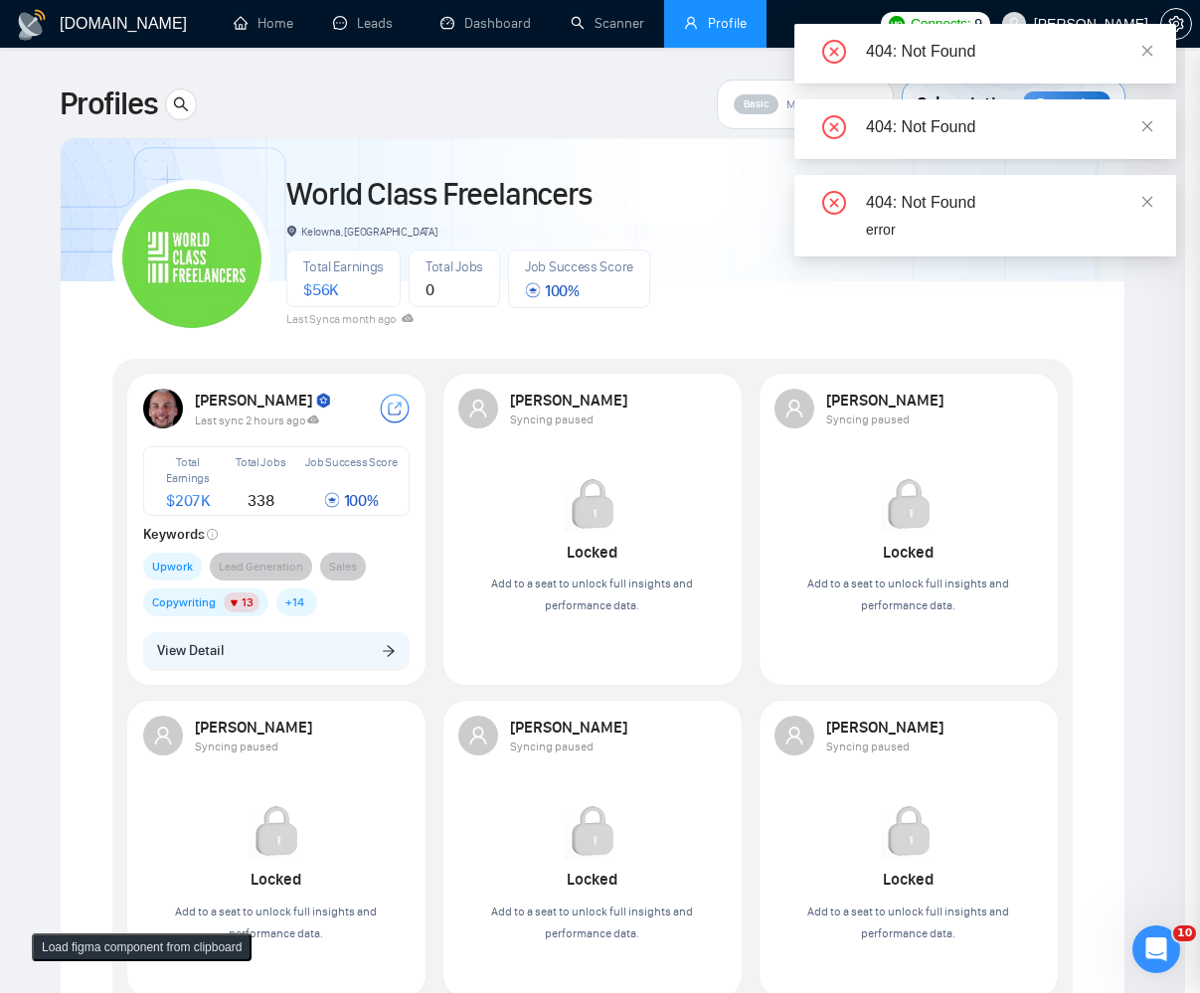
click at [294, 645] on div at bounding box center [600, 521] width 1200 height 946
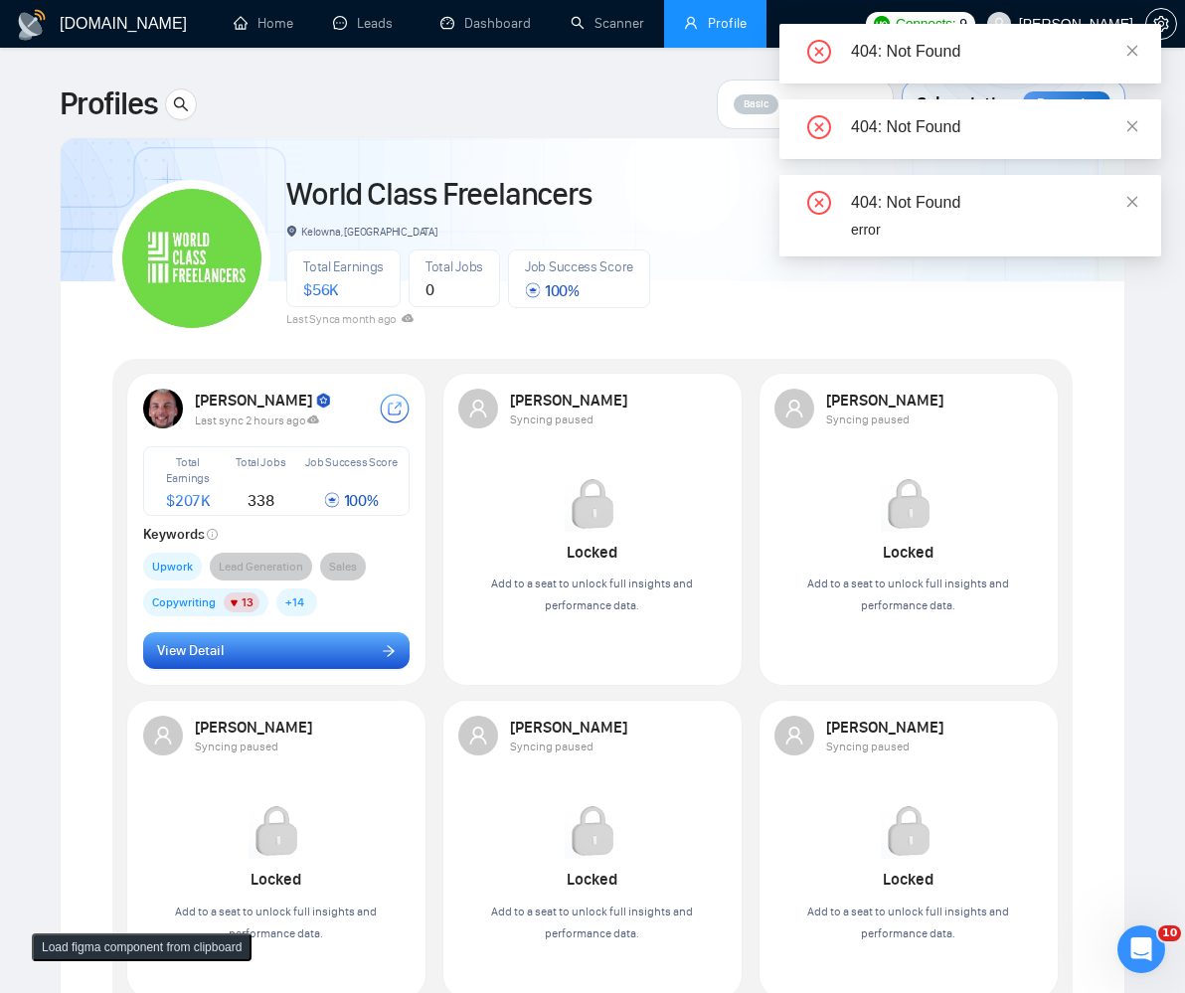
click at [336, 656] on button "View Detail" at bounding box center [277, 651] width 268 height 38
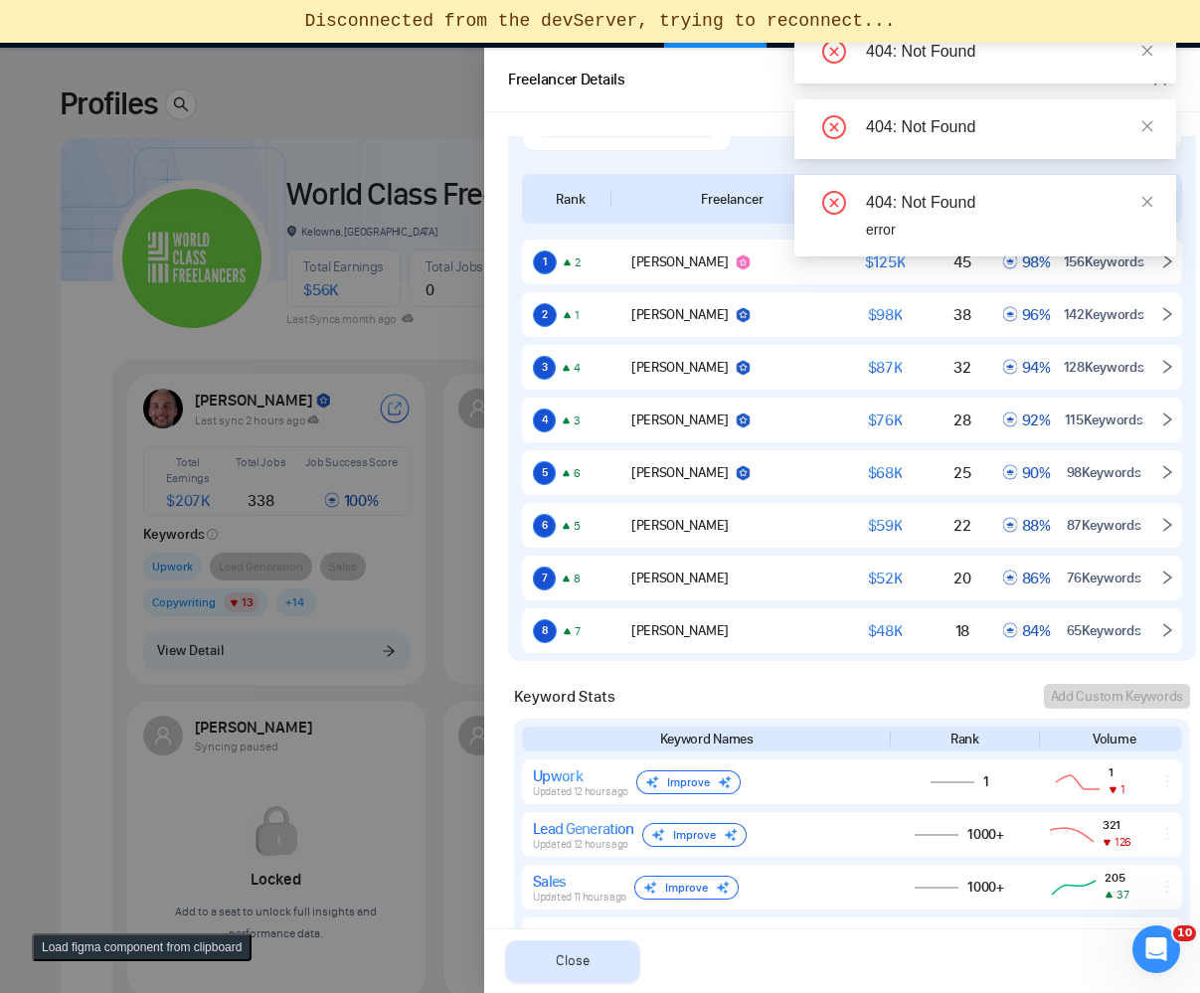
scroll to position [1127, 0]
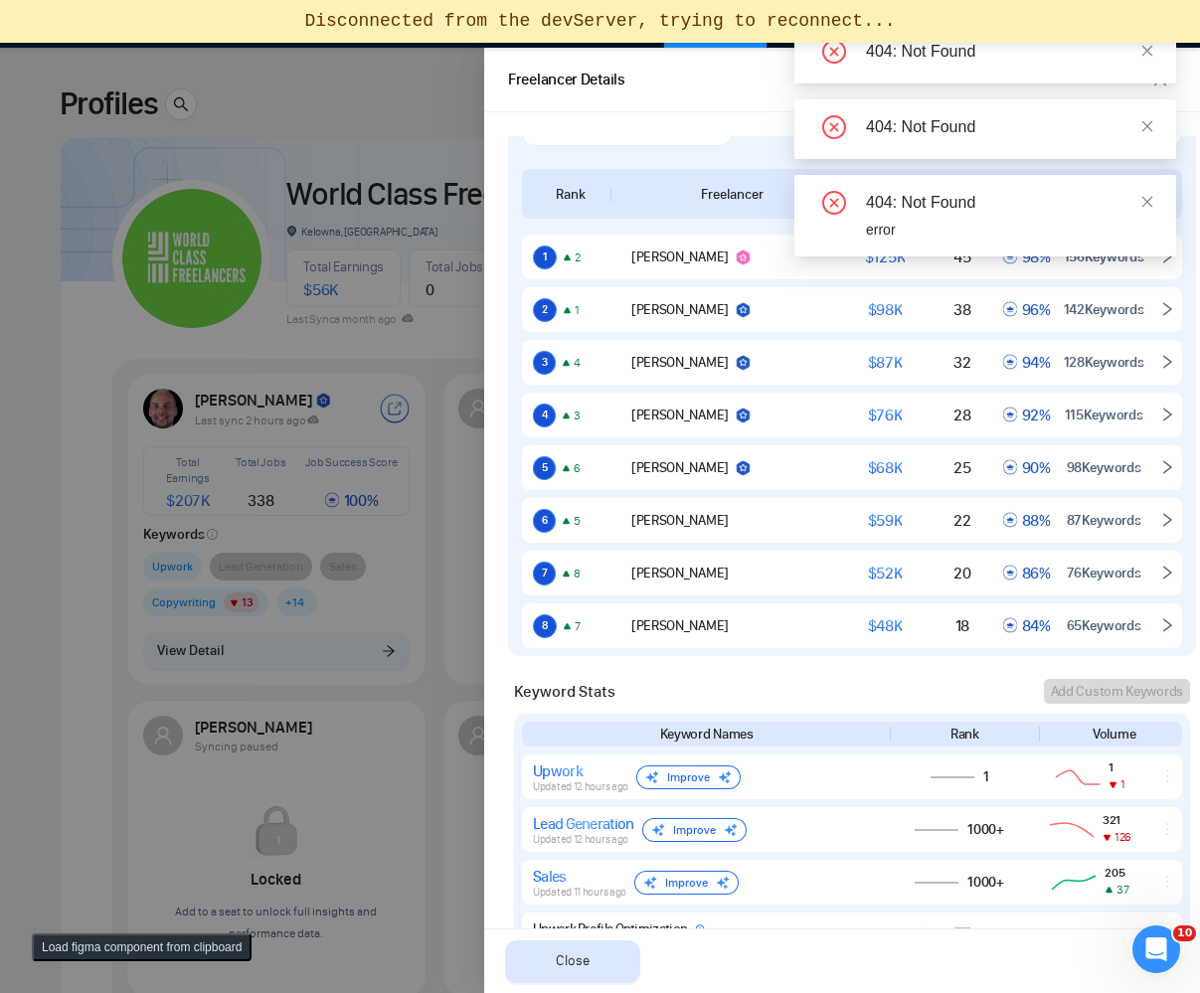
click at [357, 607] on div at bounding box center [600, 521] width 1200 height 946
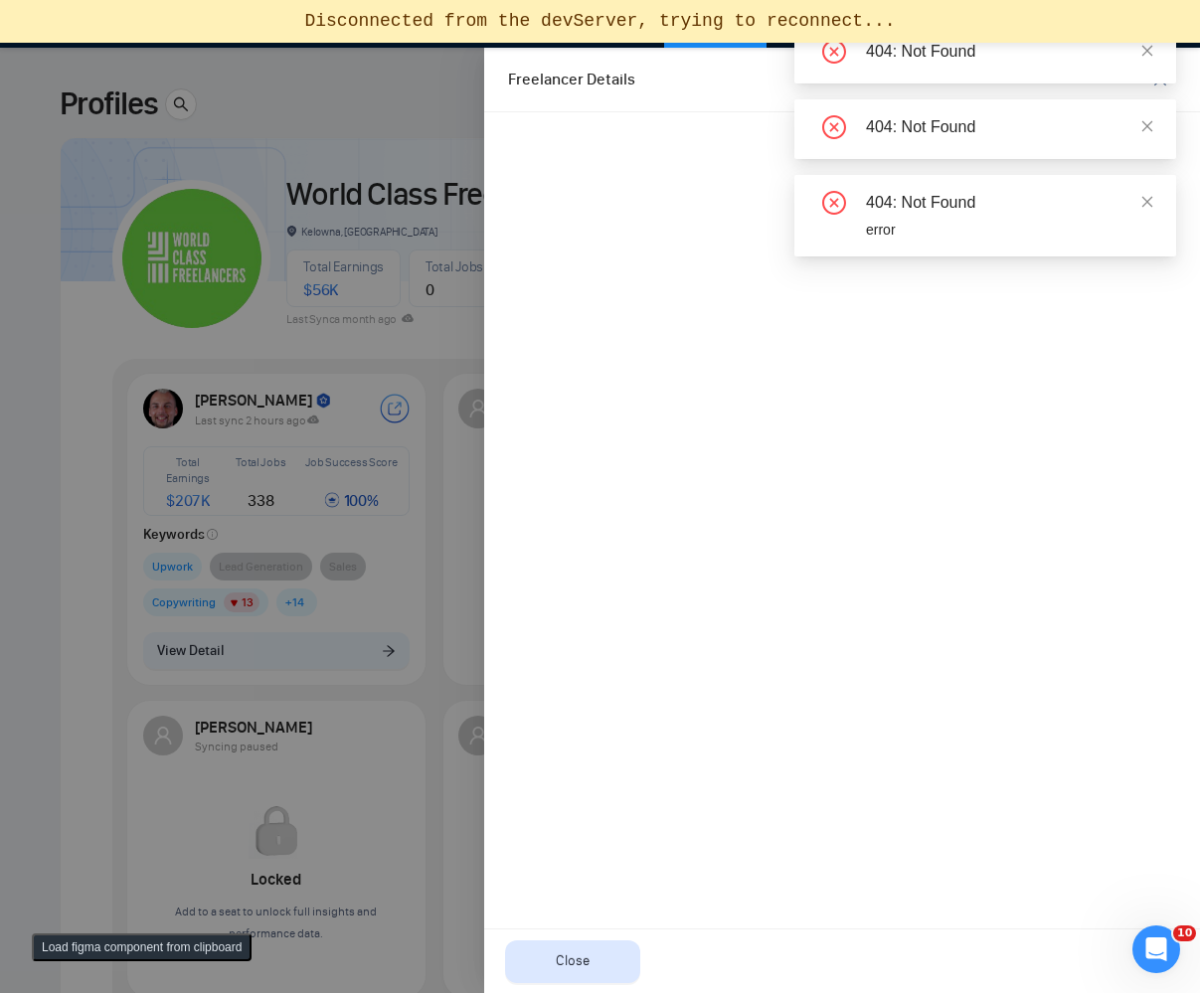
scroll to position [0, 0]
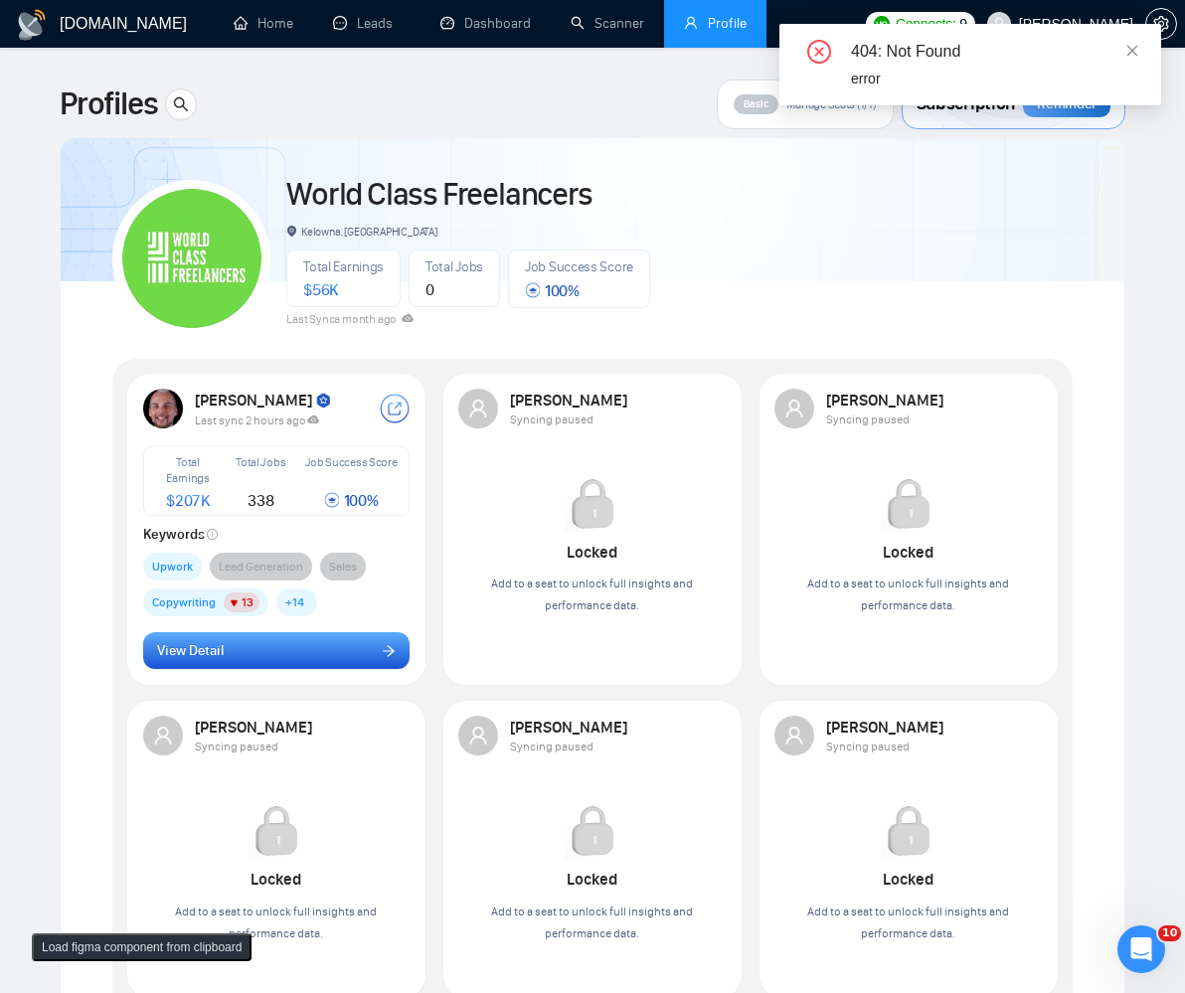
click at [253, 639] on button "View Detail" at bounding box center [277, 651] width 268 height 38
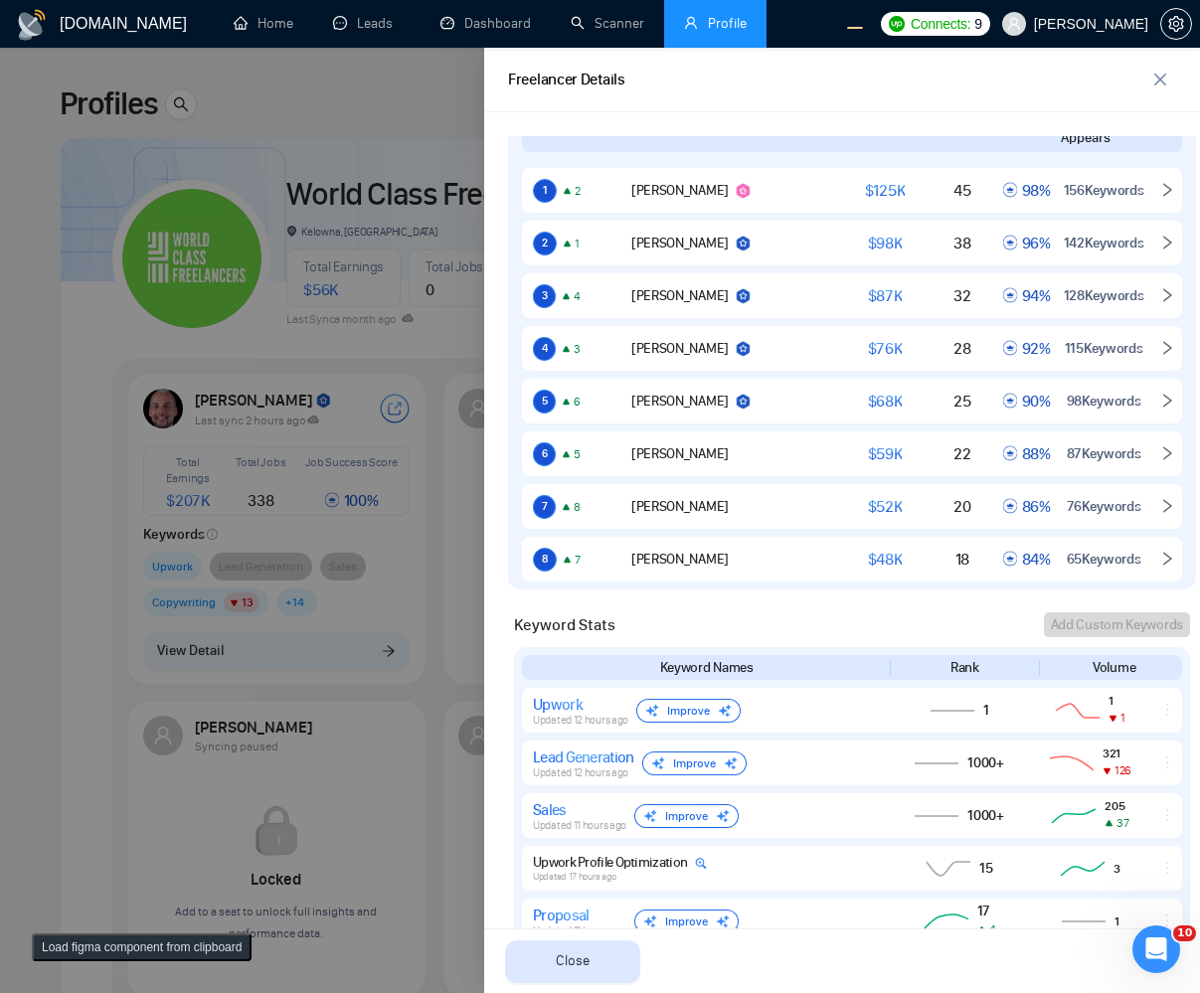
scroll to position [716, 0]
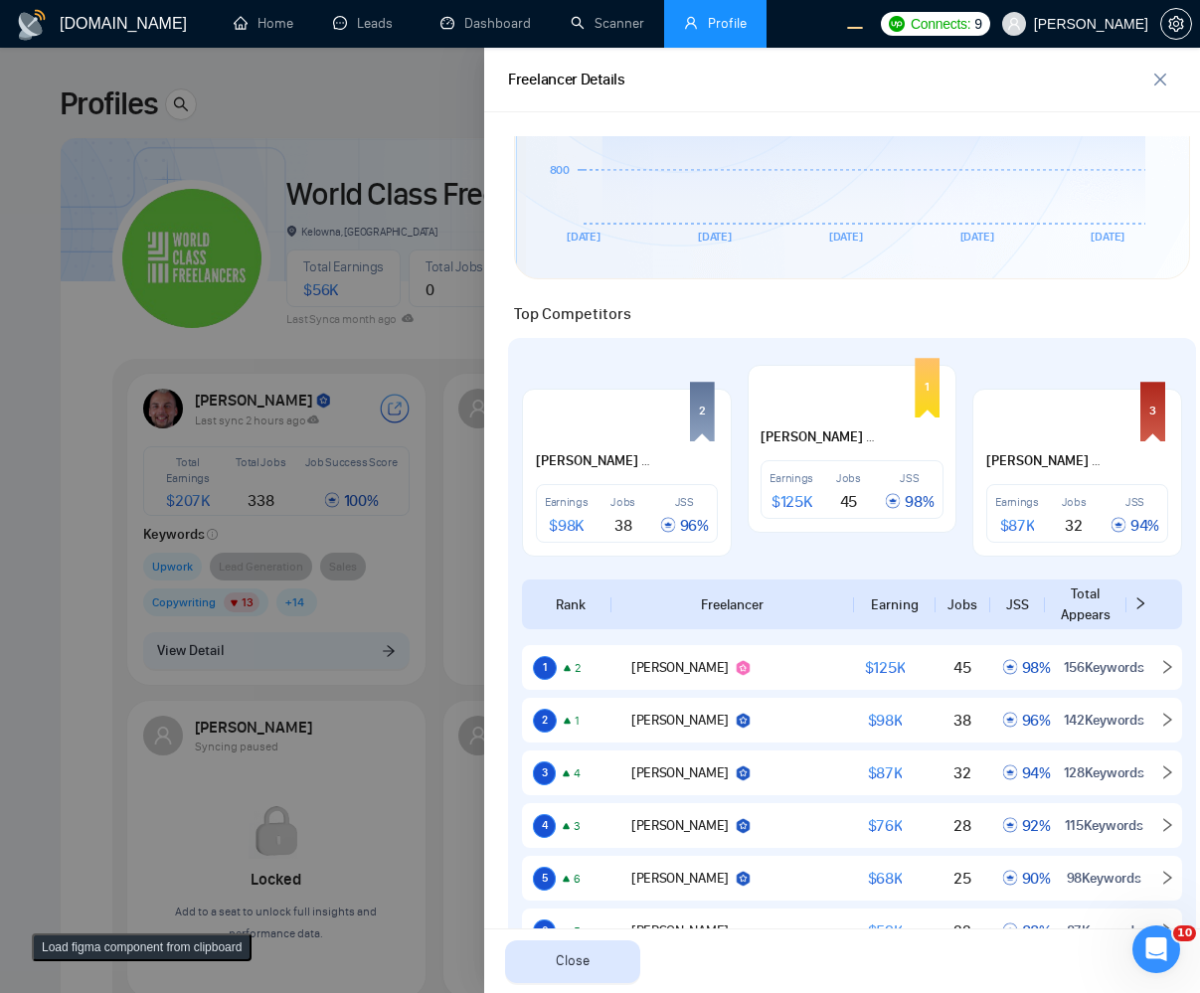
click at [202, 409] on div at bounding box center [600, 521] width 1200 height 946
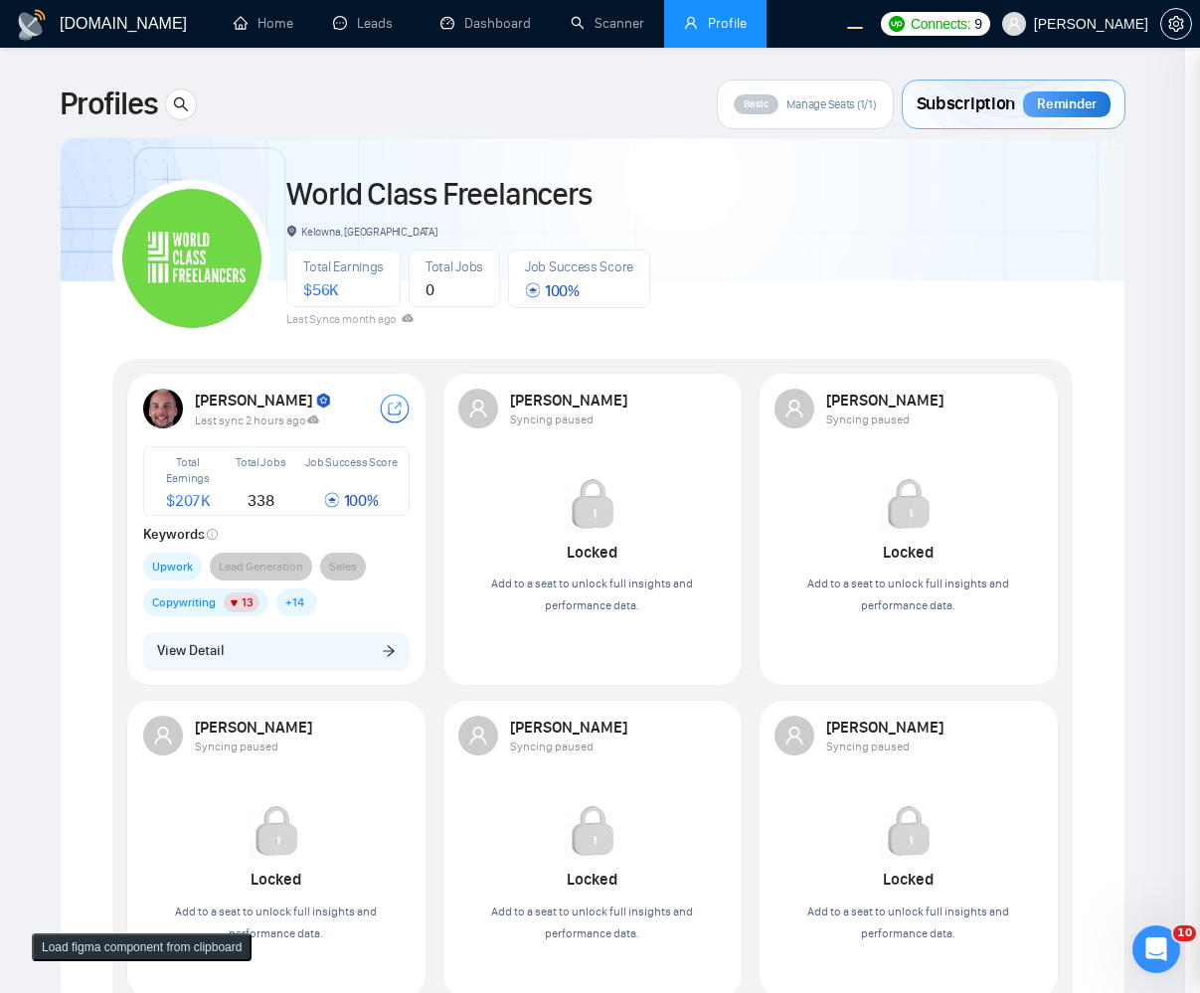
scroll to position [0, 0]
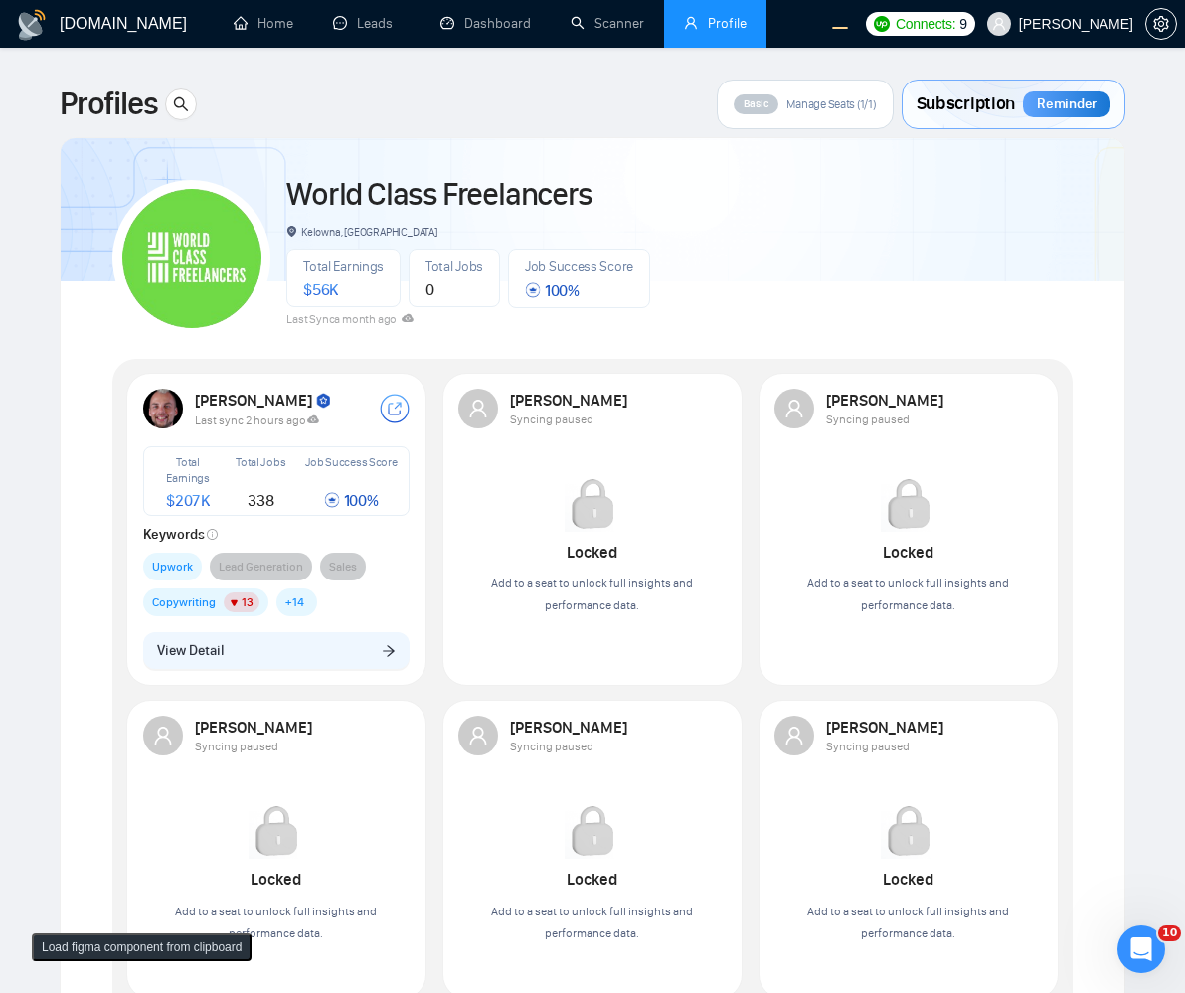
click at [304, 653] on button "View Detail" at bounding box center [277, 651] width 268 height 38
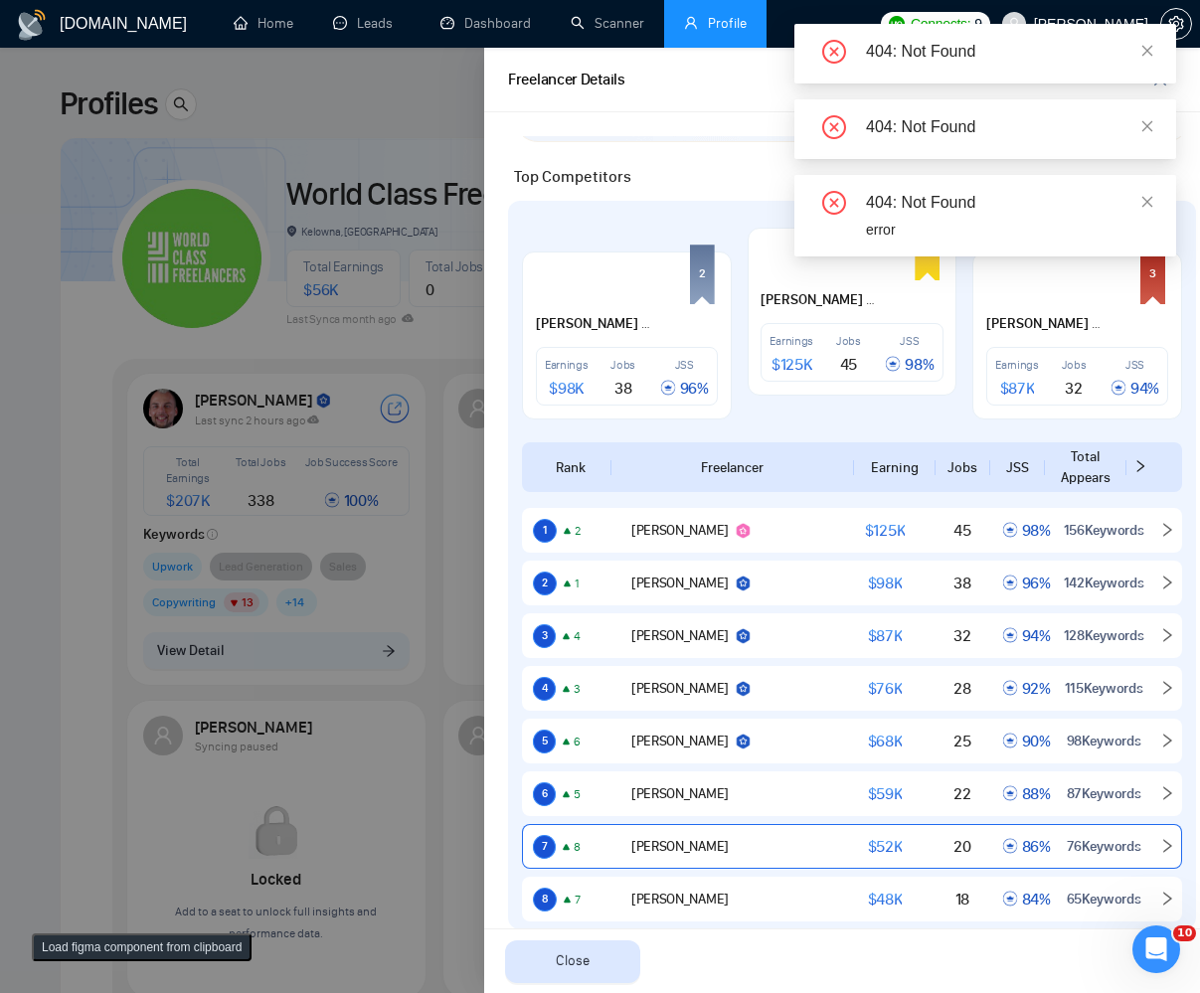
scroll to position [597, 0]
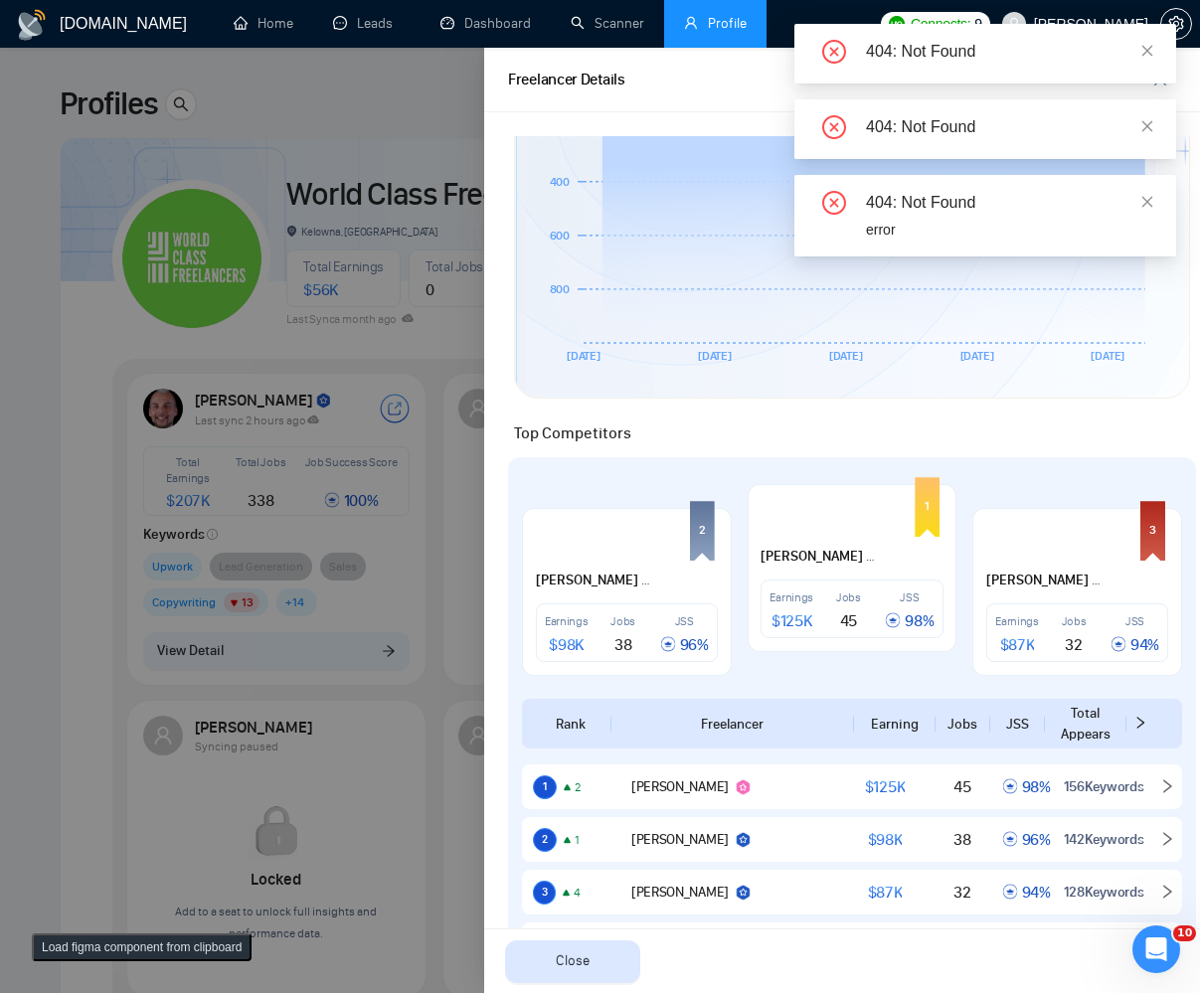
click at [191, 629] on div at bounding box center [600, 521] width 1200 height 946
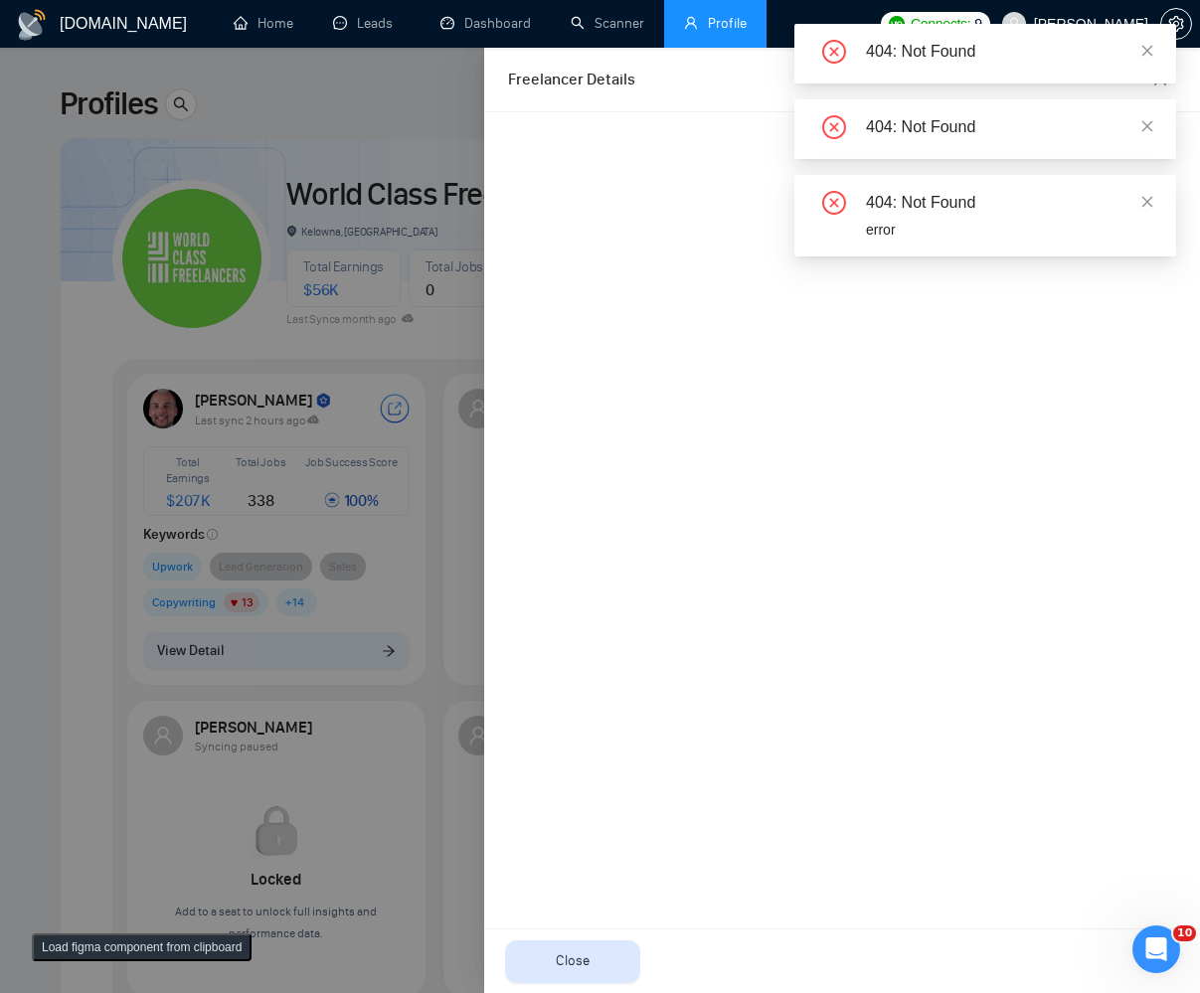
scroll to position [0, 0]
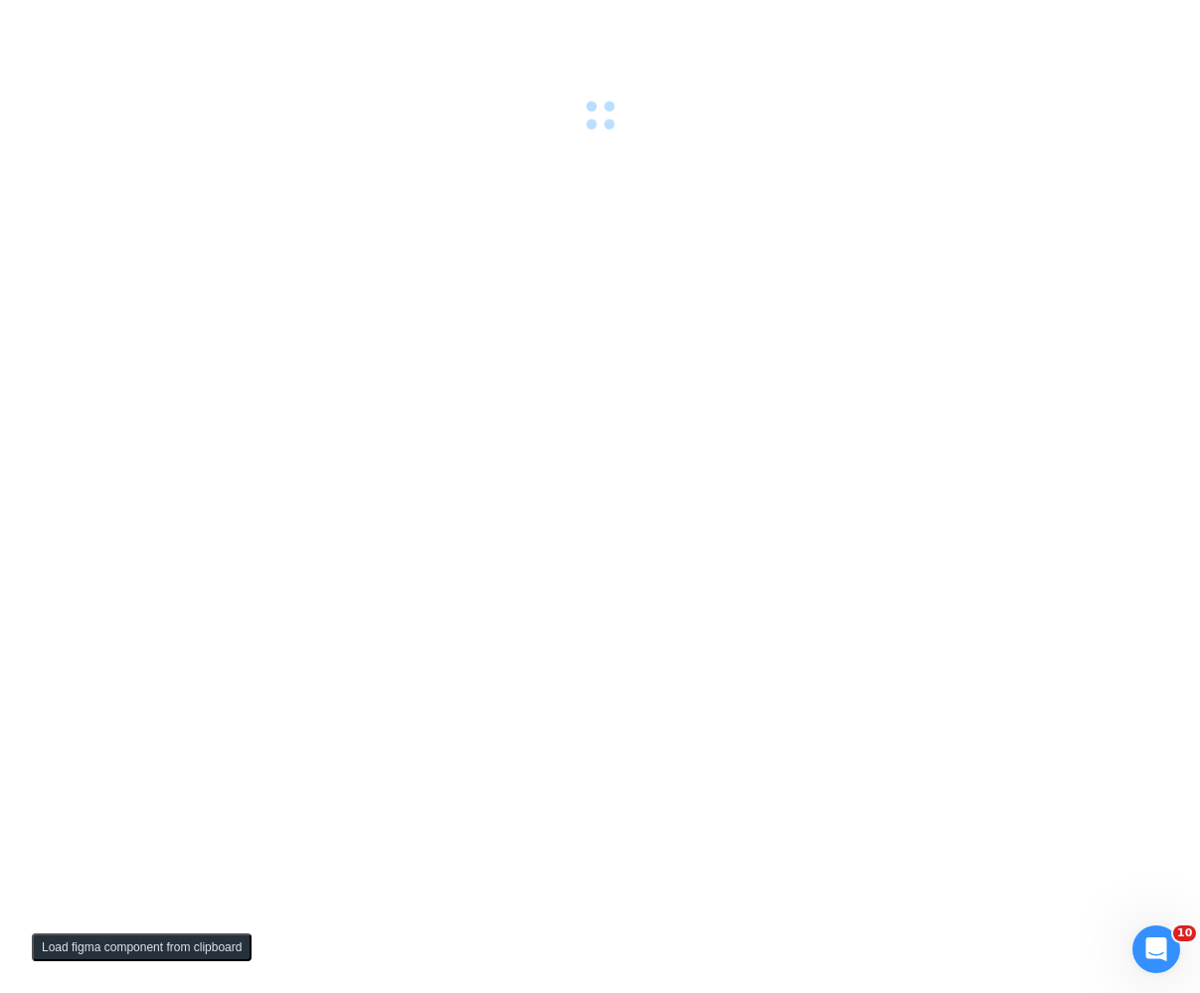
click at [312, 279] on div at bounding box center [600, 496] width 1200 height 993
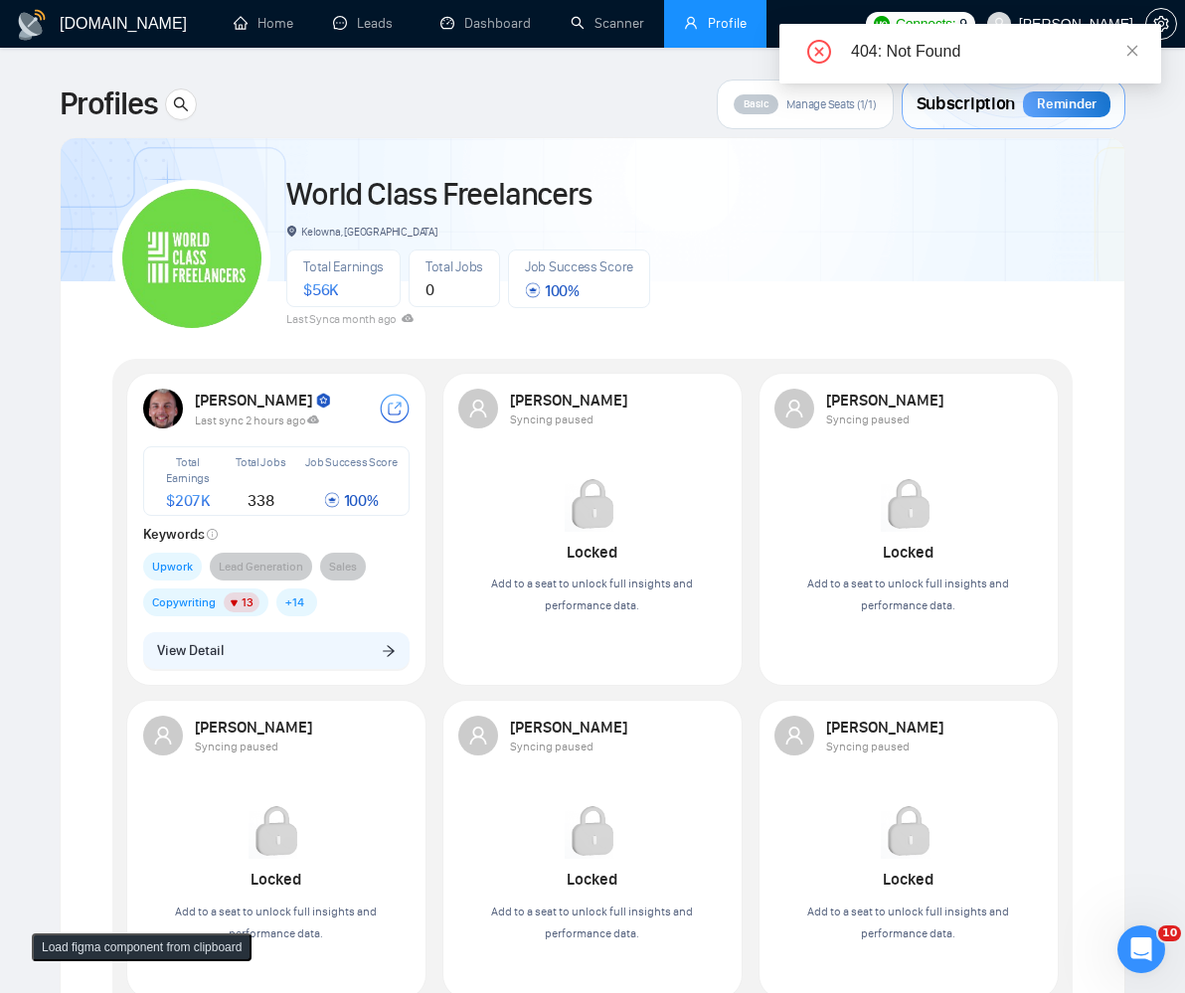
click at [420, 640] on div "Robert O'Kruk Last sync 2 hours ago Total Earnings $ 207K Total Jobs 338 Job Su…" at bounding box center [276, 529] width 291 height 304
click at [315, 652] on button "View Detail" at bounding box center [277, 651] width 268 height 38
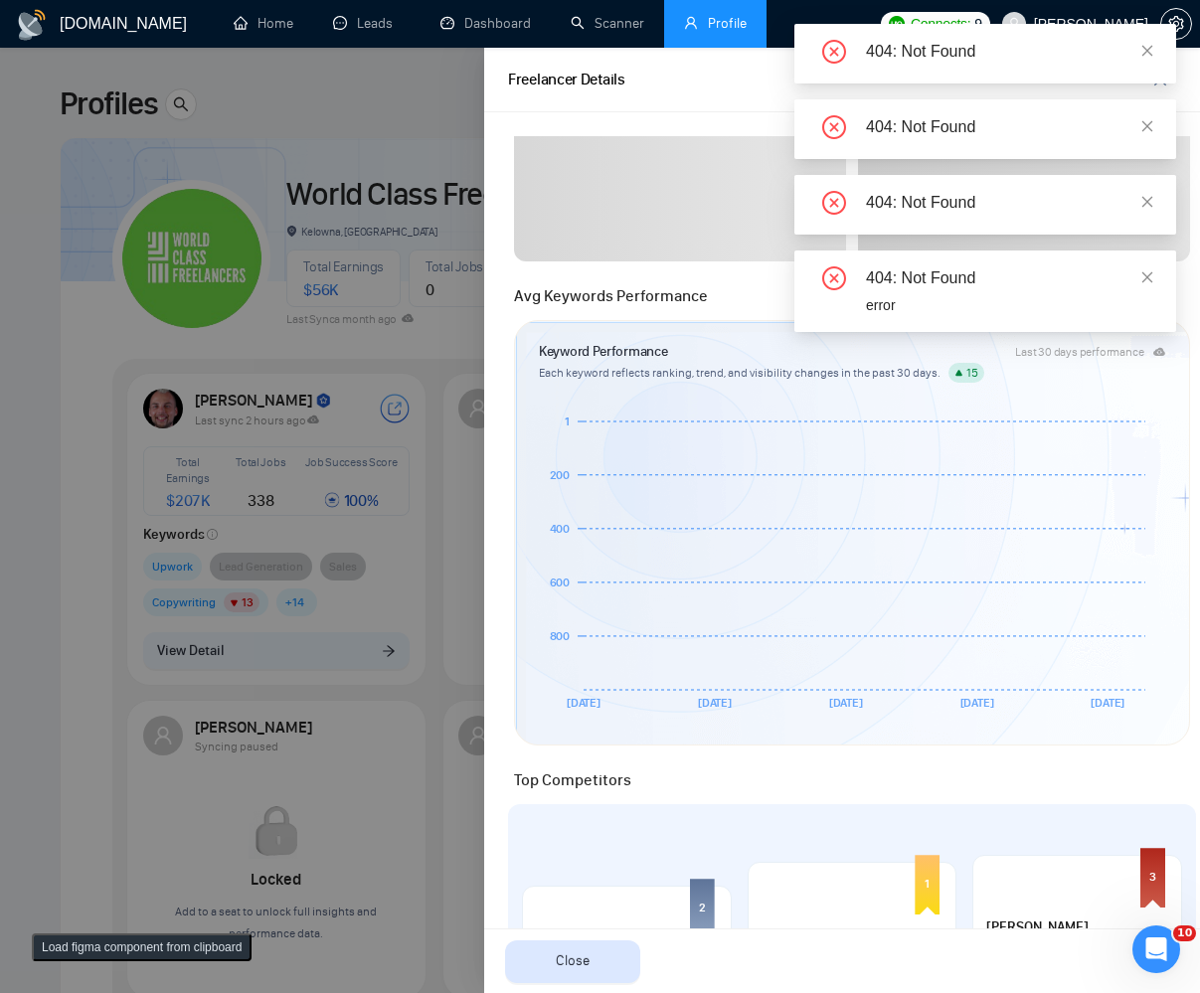
scroll to position [835, 0]
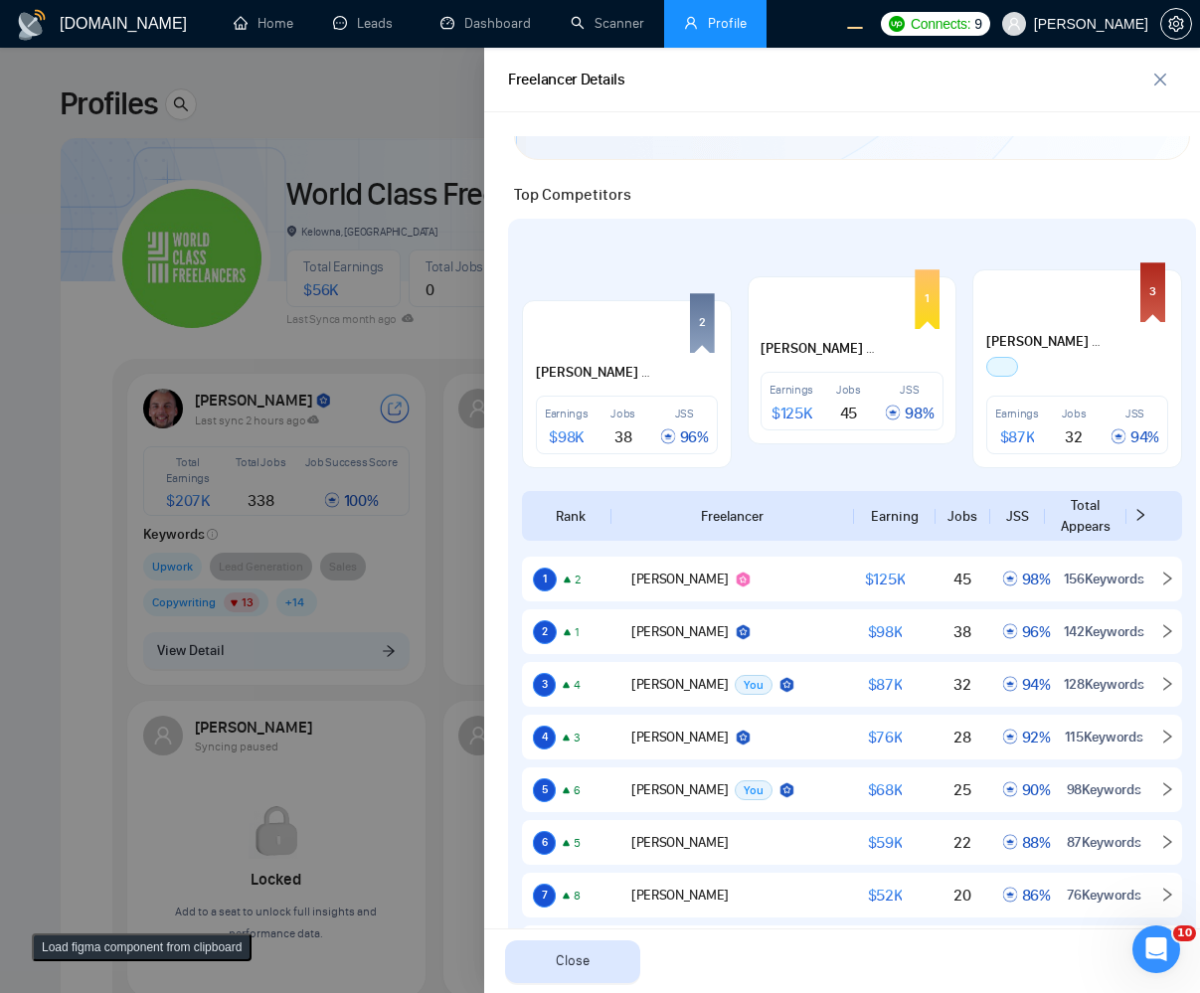
click at [91, 491] on div at bounding box center [600, 521] width 1200 height 946
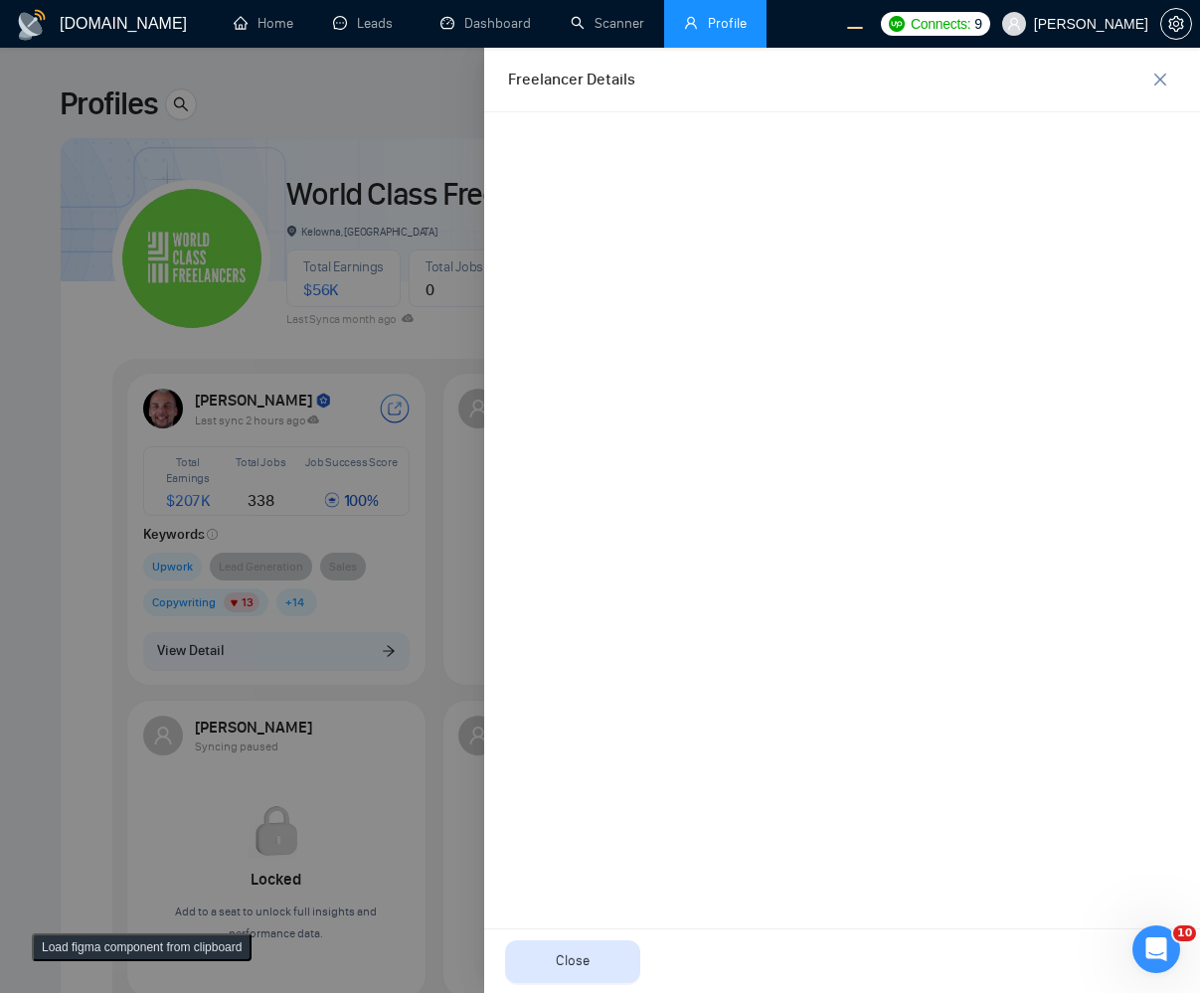
scroll to position [0, 0]
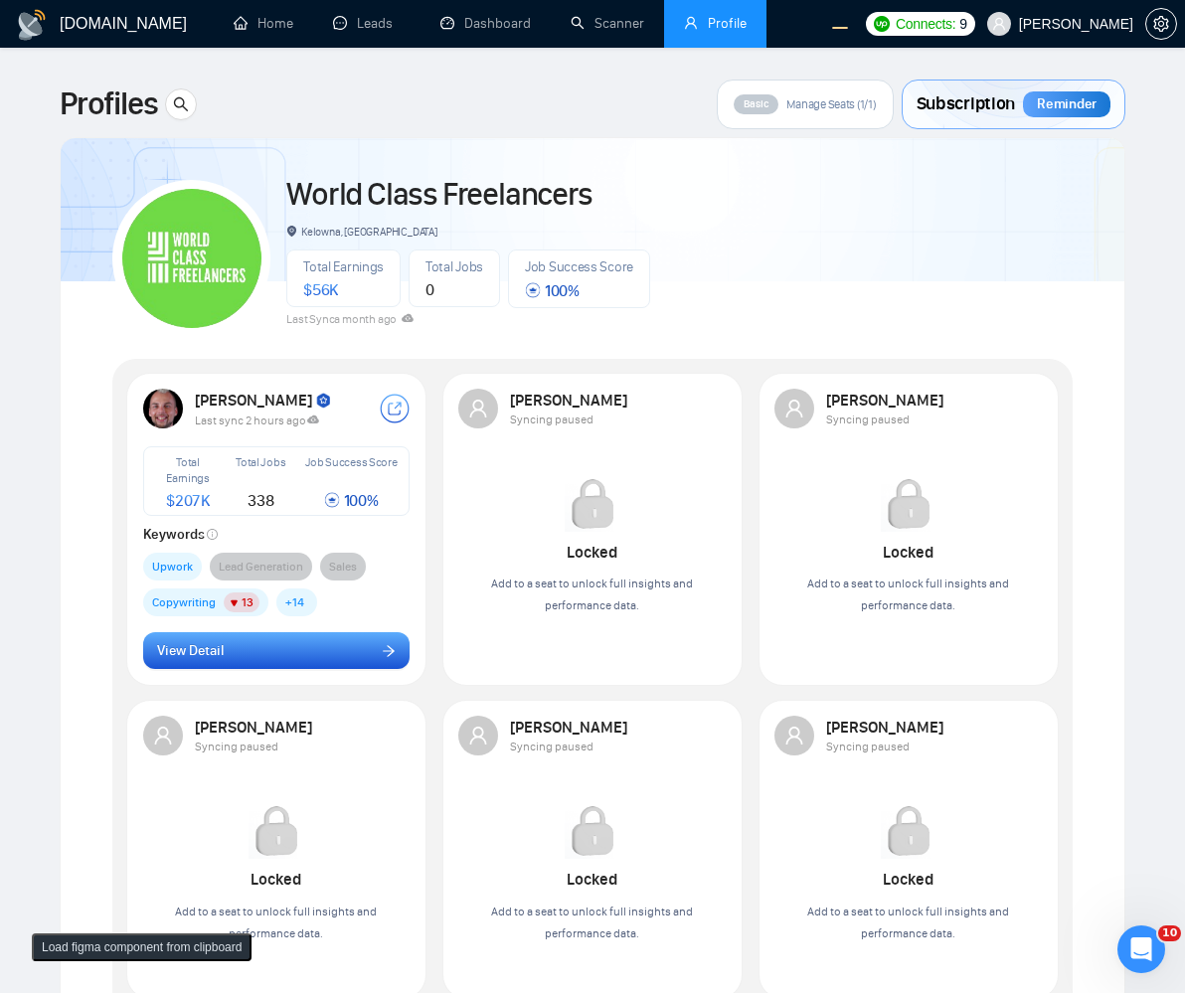
click at [346, 632] on button "View Detail" at bounding box center [277, 651] width 268 height 38
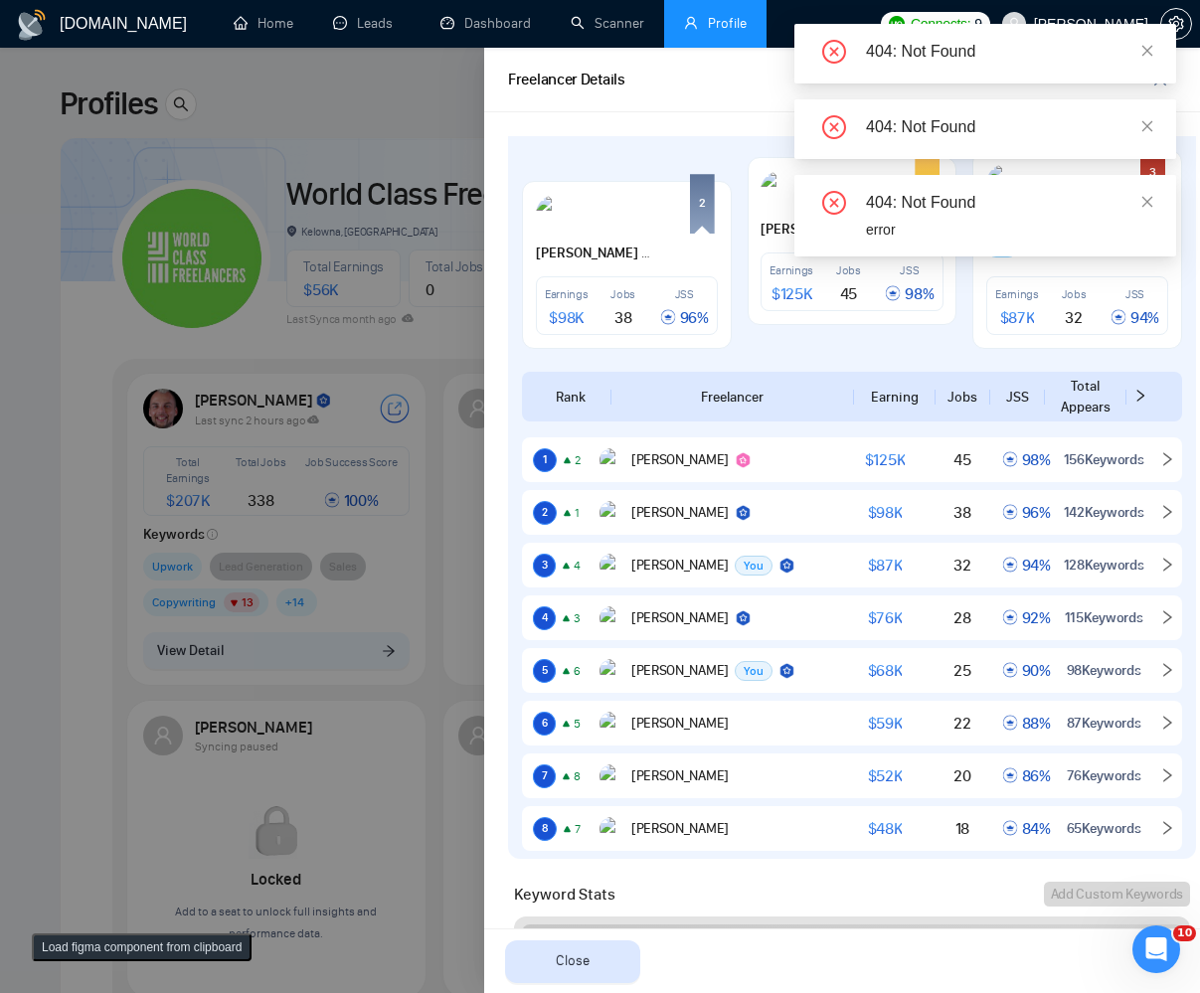
scroll to position [1007, 0]
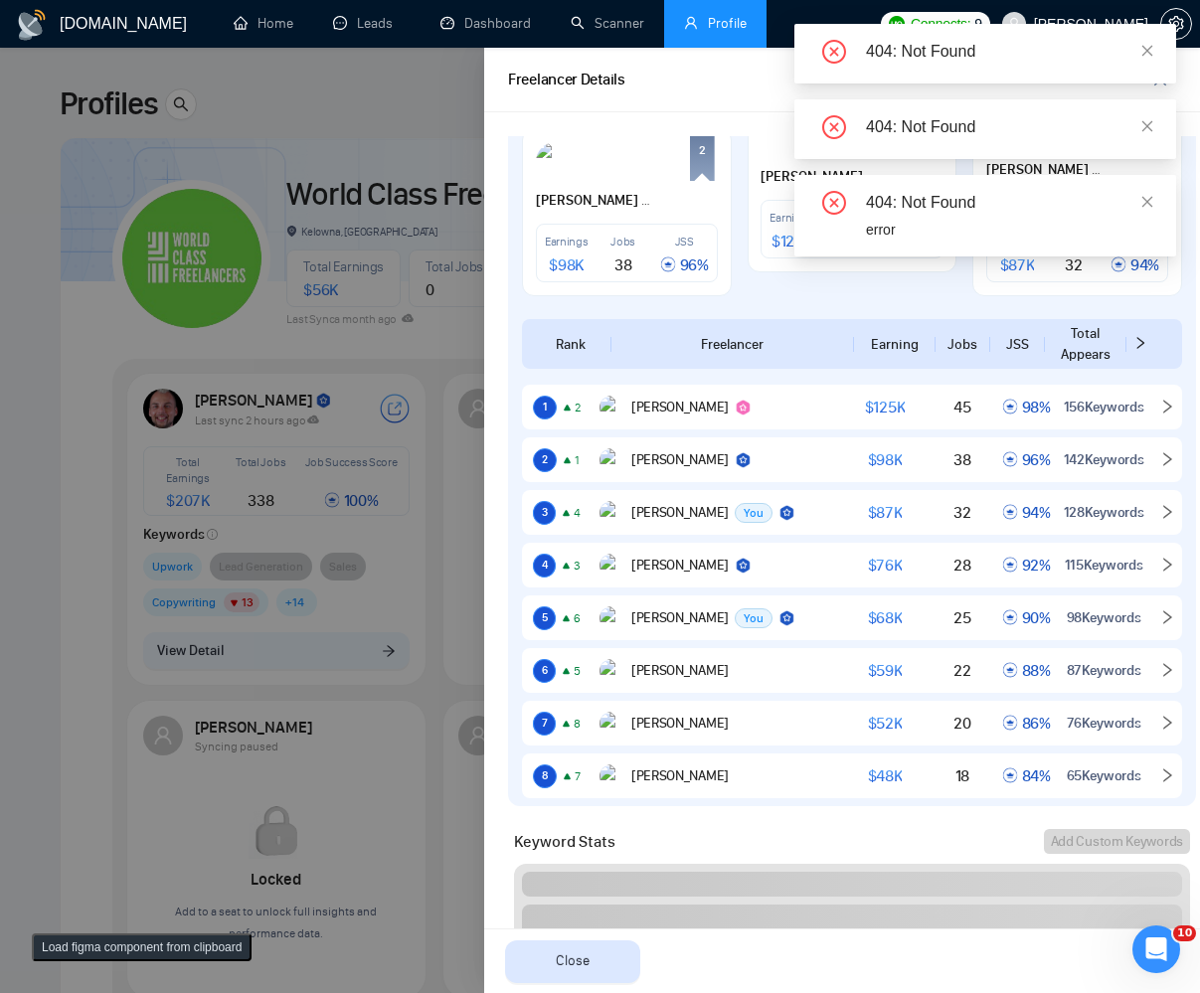
click at [230, 598] on div at bounding box center [600, 521] width 1200 height 946
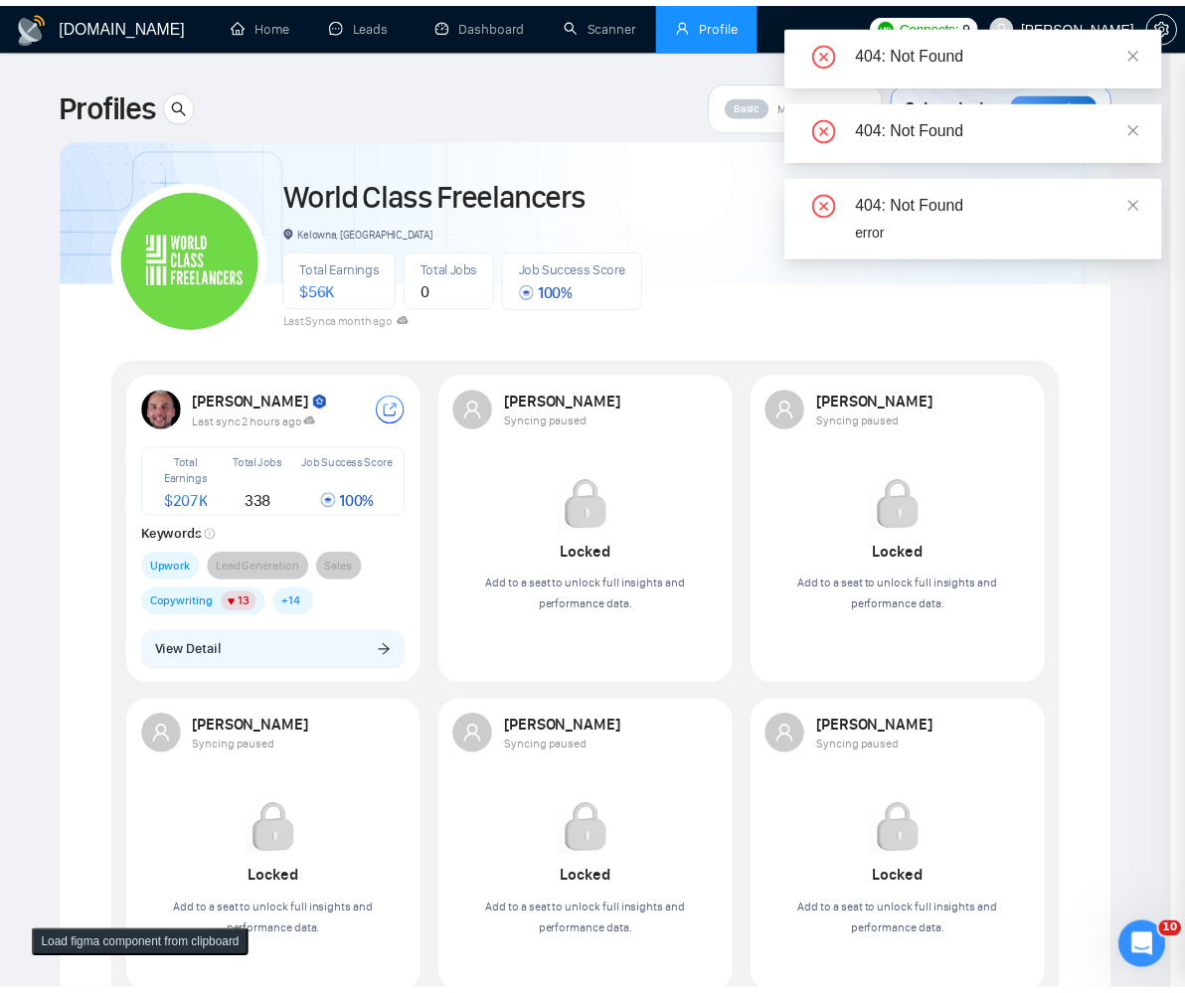
scroll to position [0, 0]
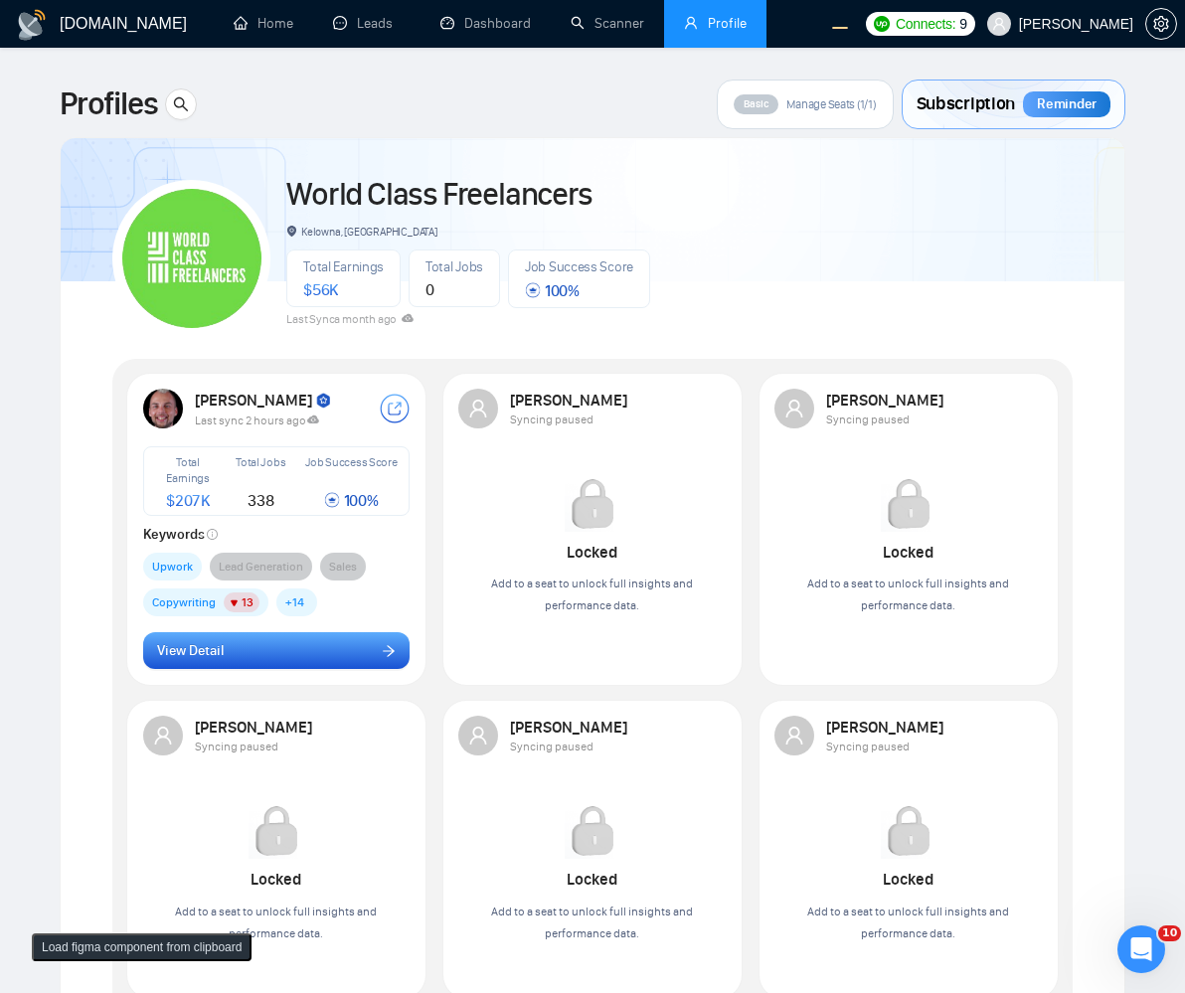
click at [340, 667] on button "View Detail" at bounding box center [277, 651] width 268 height 38
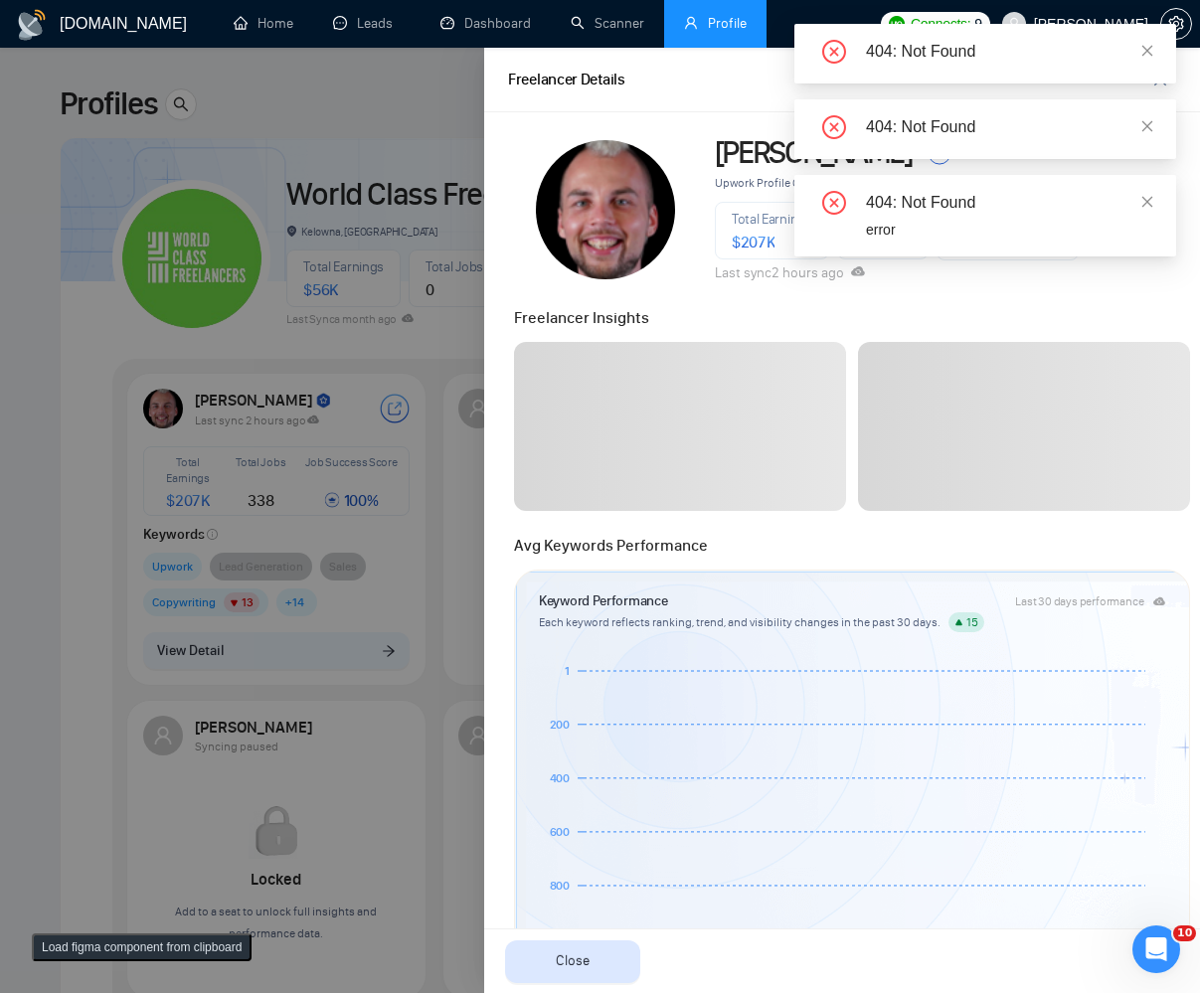
scroll to position [835, 0]
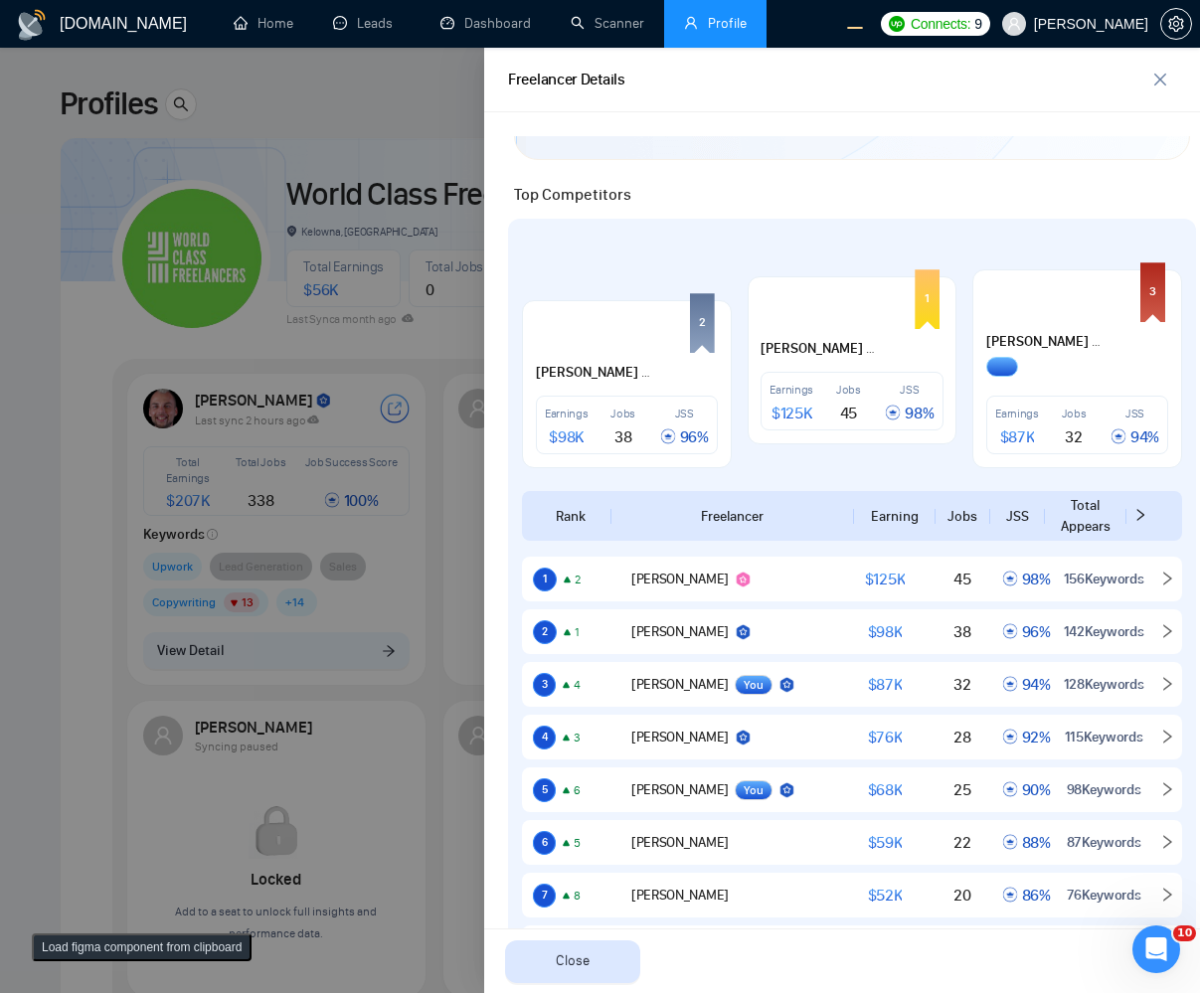
click at [193, 939] on button "Load figma component from clipboard" at bounding box center [142, 948] width 220 height 28
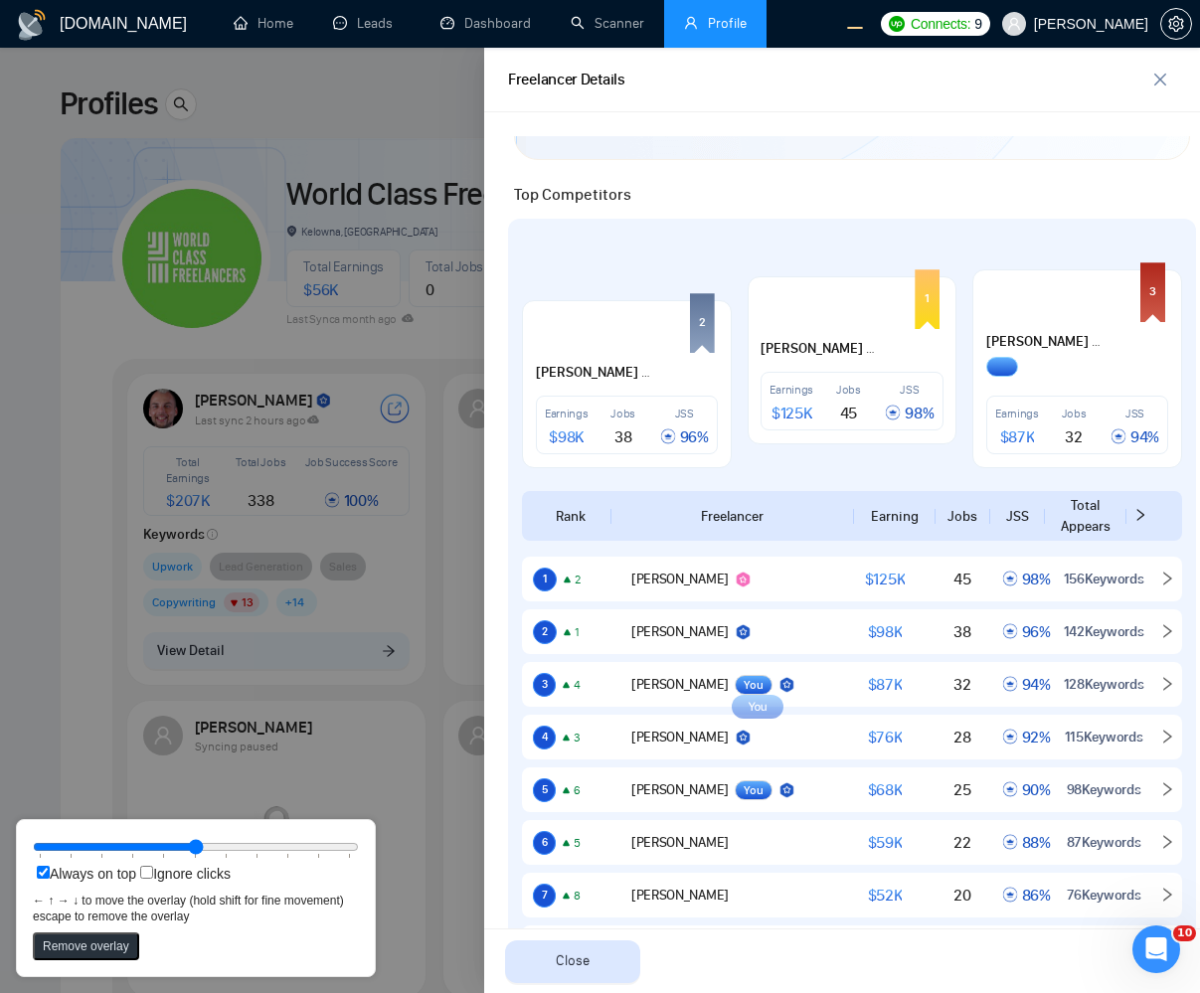
drag, startPoint x: 15, startPoint y: 20, endPoint x: 747, endPoint y: 715, distance: 1009.4
click at [747, 715] on rect at bounding box center [758, 707] width 52 height 24
click at [185, 664] on div at bounding box center [600, 521] width 1200 height 946
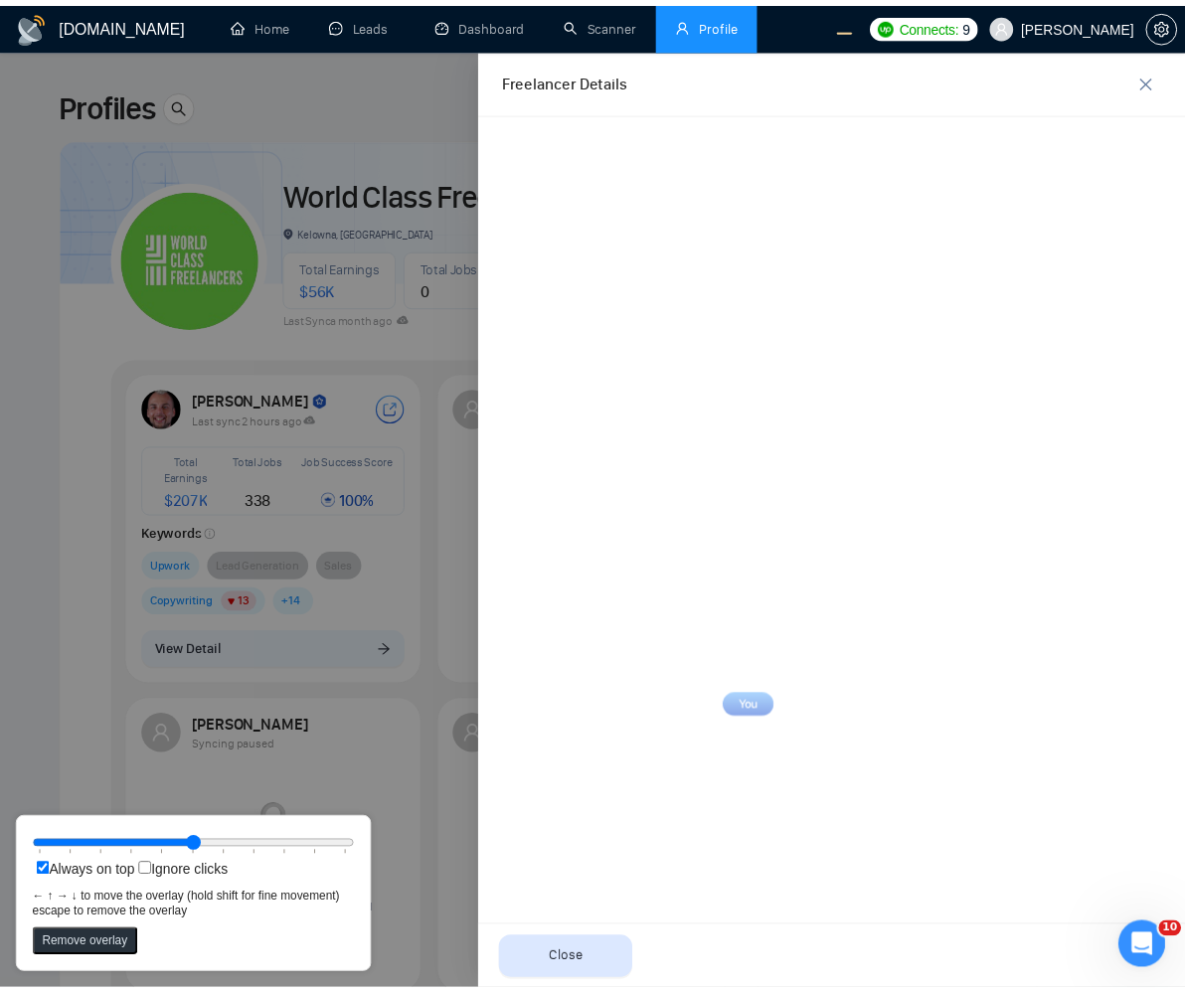
scroll to position [0, 0]
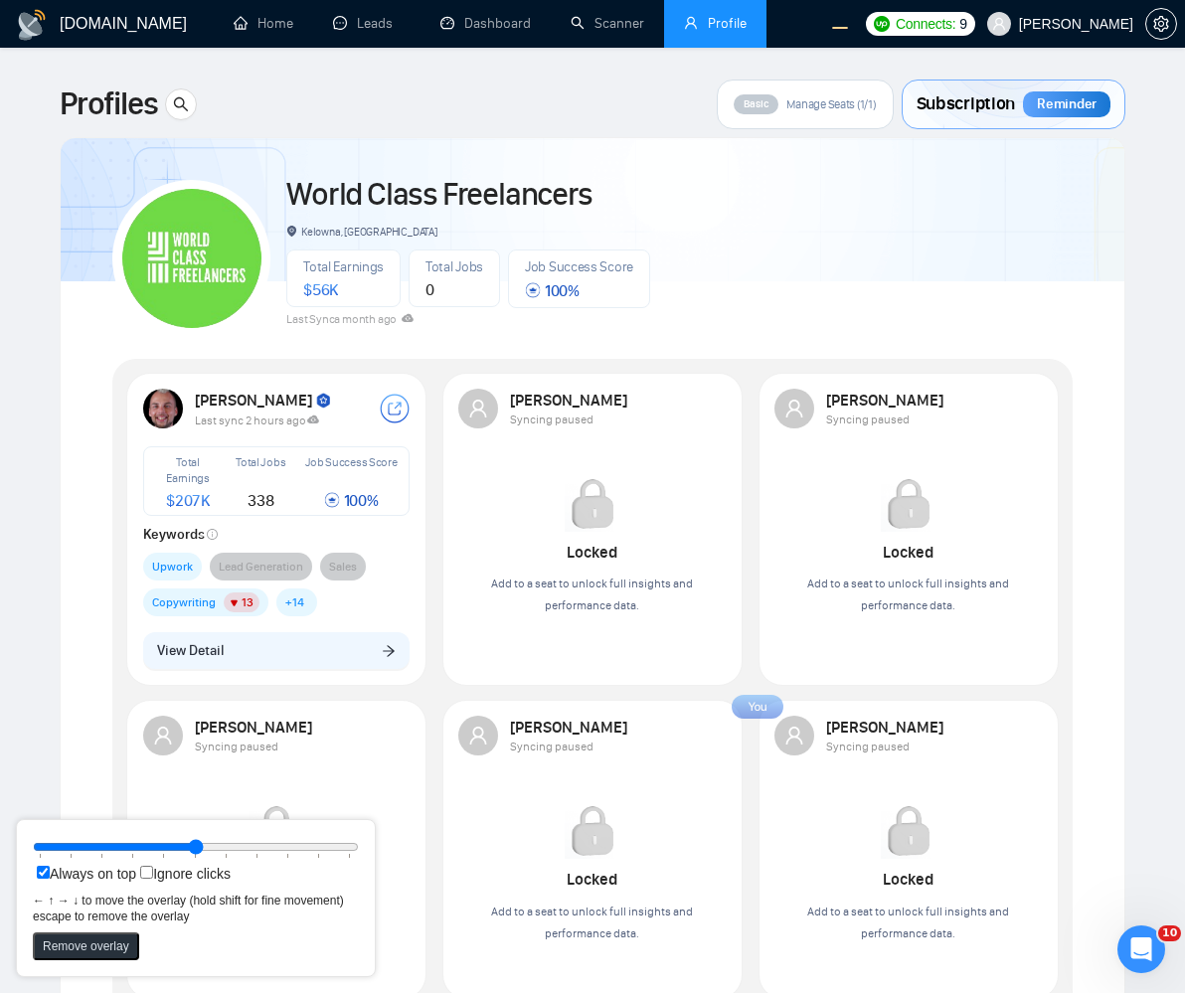
click at [392, 732] on div "Archil Lursmanashvili Syncing paused" at bounding box center [277, 736] width 268 height 40
click at [55, 692] on main "Profiles Basic Manage Seats (1/1) Subscription Reminder World Class Freelancers…" at bounding box center [593, 790] width 1122 height 1420
click at [485, 605] on div "Add to a seat to unlock full insights and performance data." at bounding box center [592, 595] width 268 height 44
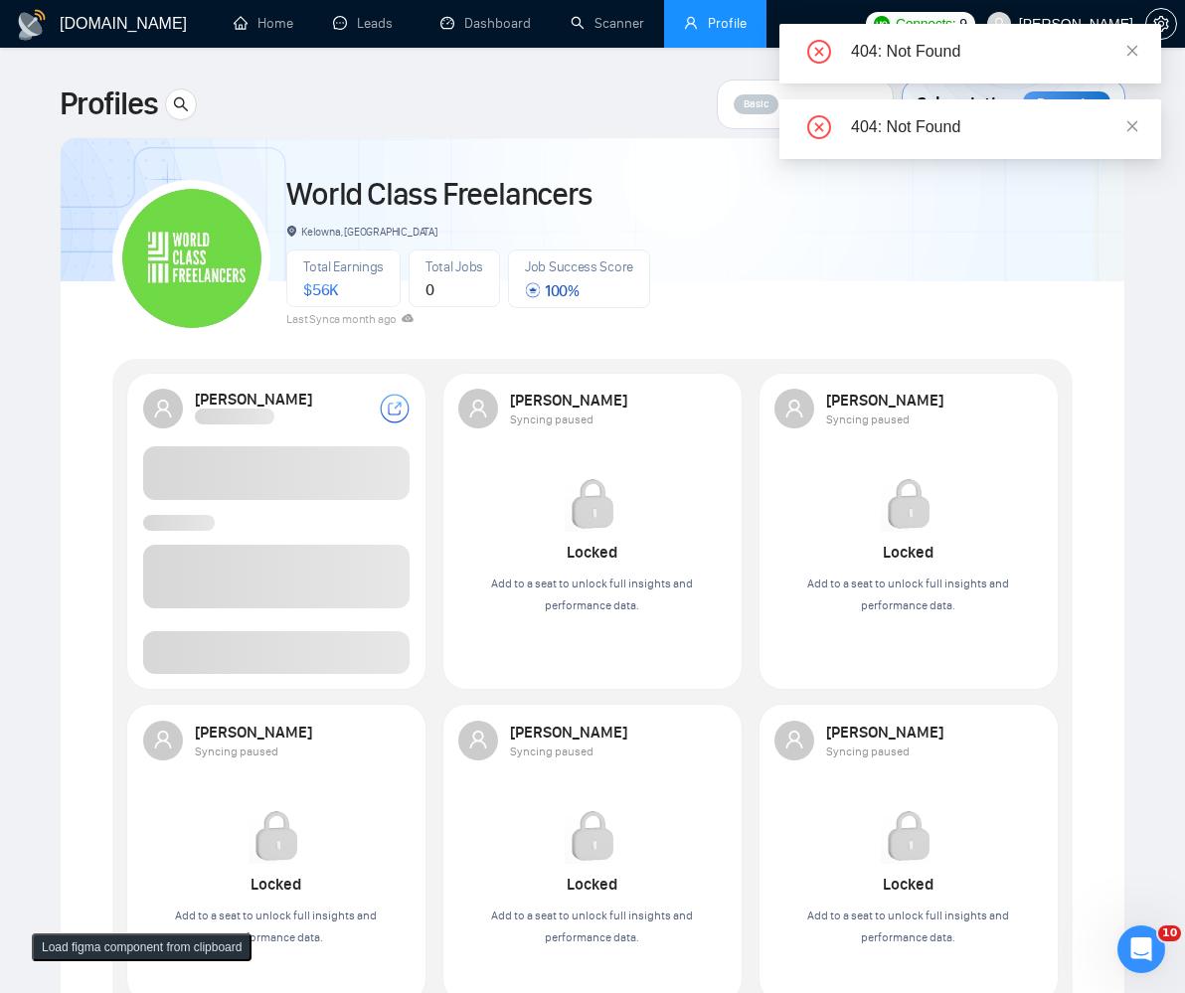
click at [1145, 130] on div "404: Not Found" at bounding box center [971, 129] width 382 height 60
click at [1144, 130] on div "404: Not Found" at bounding box center [971, 129] width 382 height 60
click at [1130, 126] on icon "close" at bounding box center [1133, 126] width 14 height 14
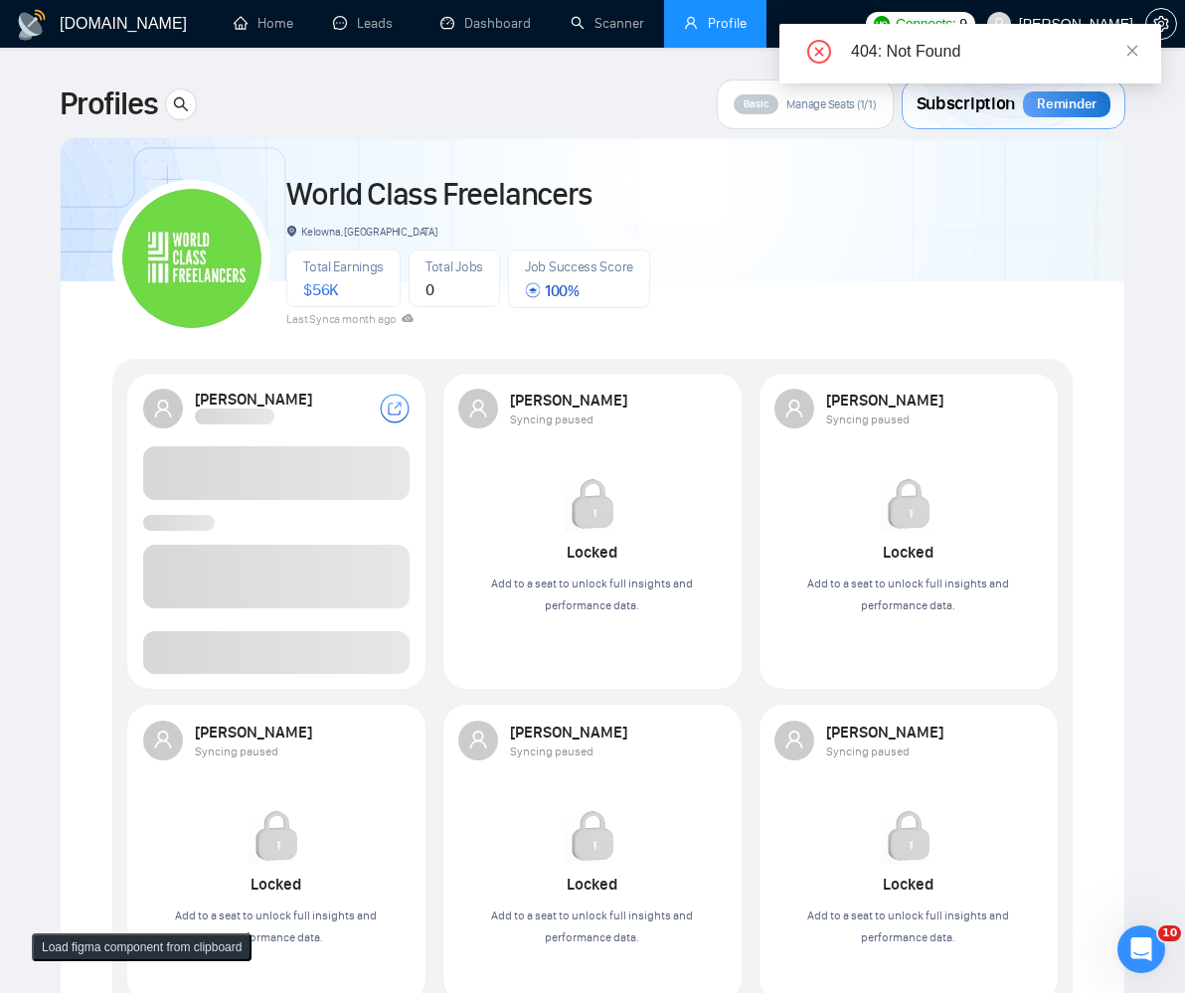
drag, startPoint x: 1125, startPoint y: 55, endPoint x: 1139, endPoint y: 49, distance: 15.1
click at [1125, 54] on div "404: Not Found" at bounding box center [994, 52] width 286 height 24
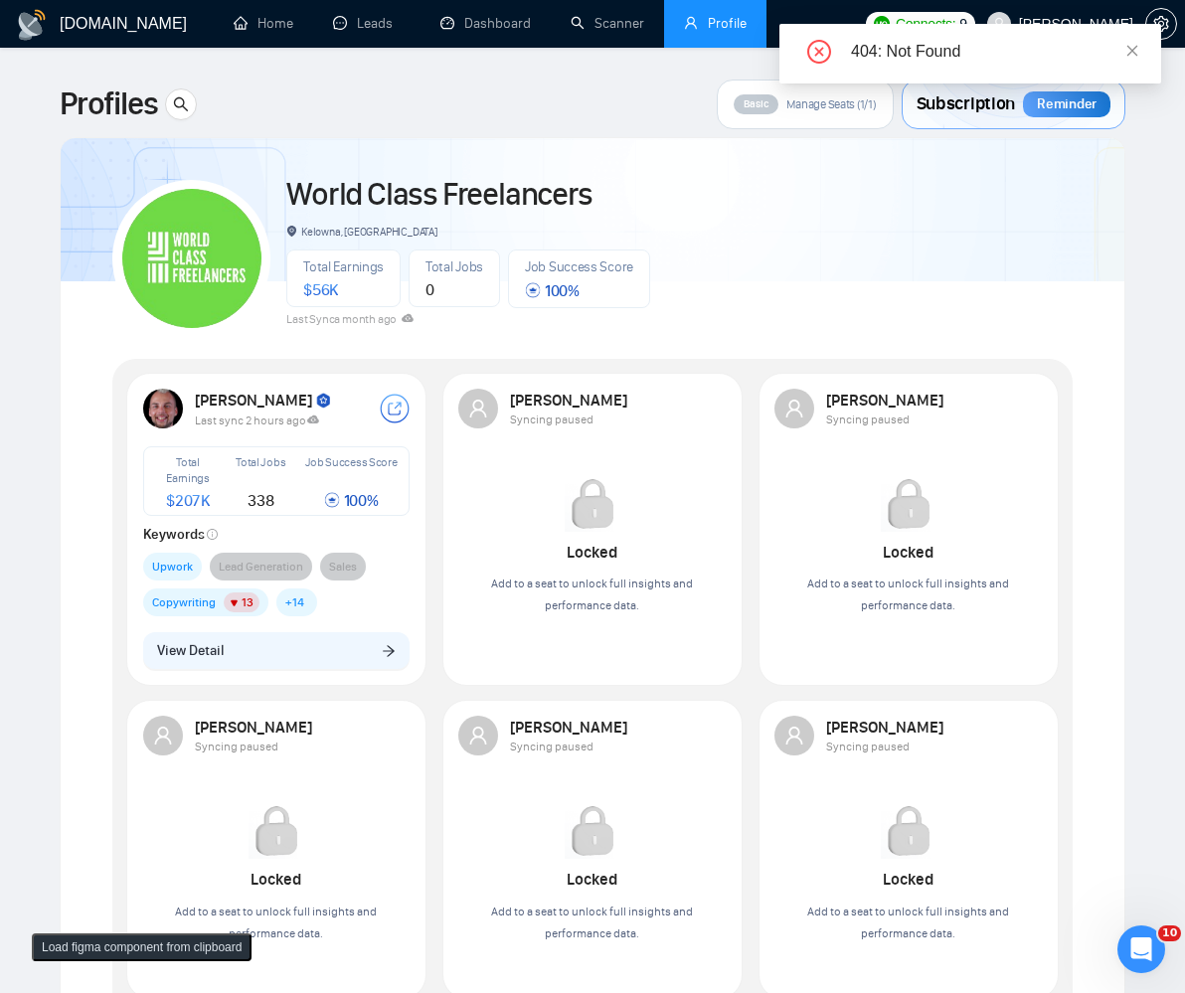
click at [1143, 47] on div "404: Not Found" at bounding box center [971, 54] width 382 height 60
click at [1130, 50] on icon "close" at bounding box center [1133, 51] width 14 height 14
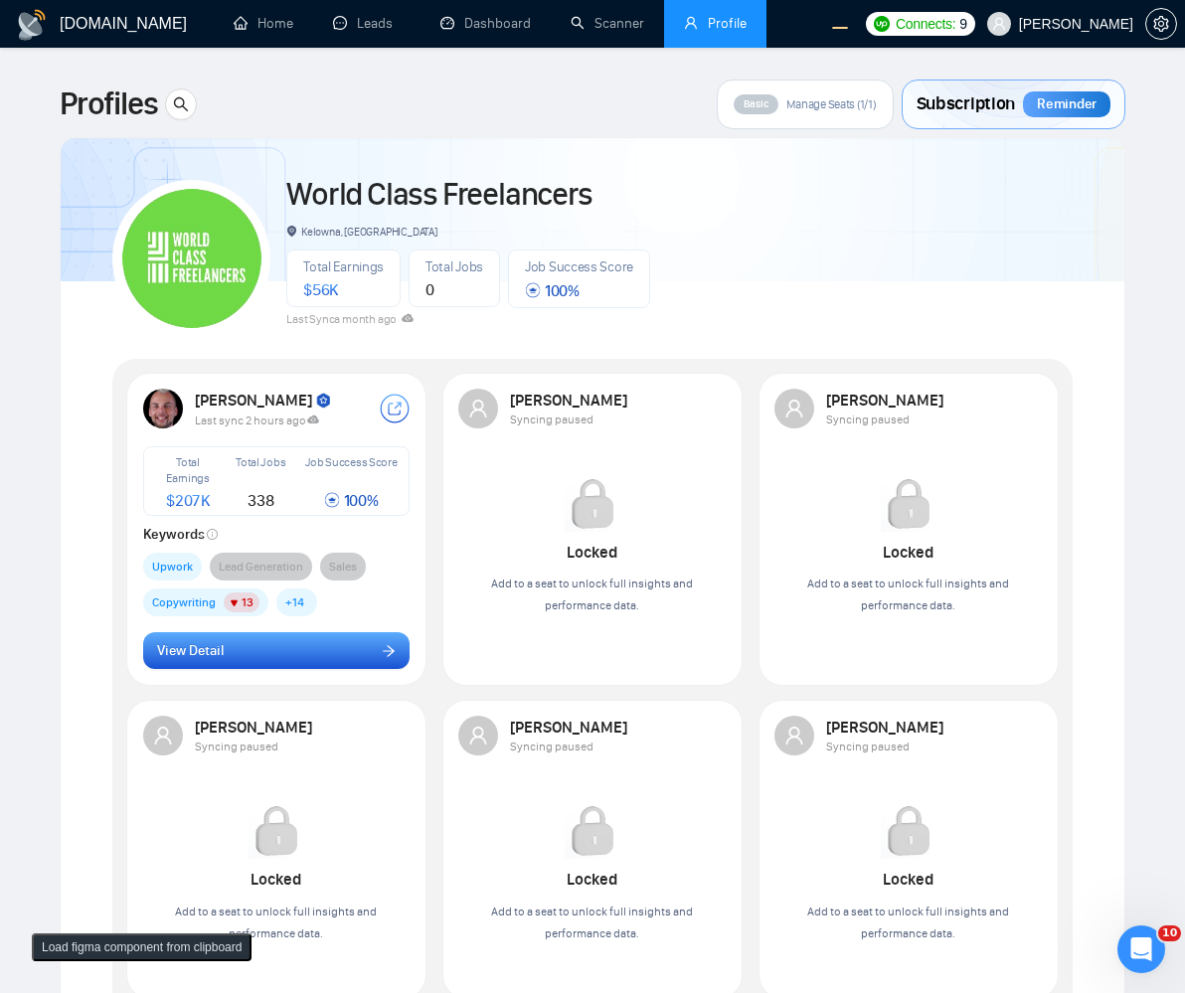
click at [290, 635] on button "View Detail" at bounding box center [277, 651] width 268 height 38
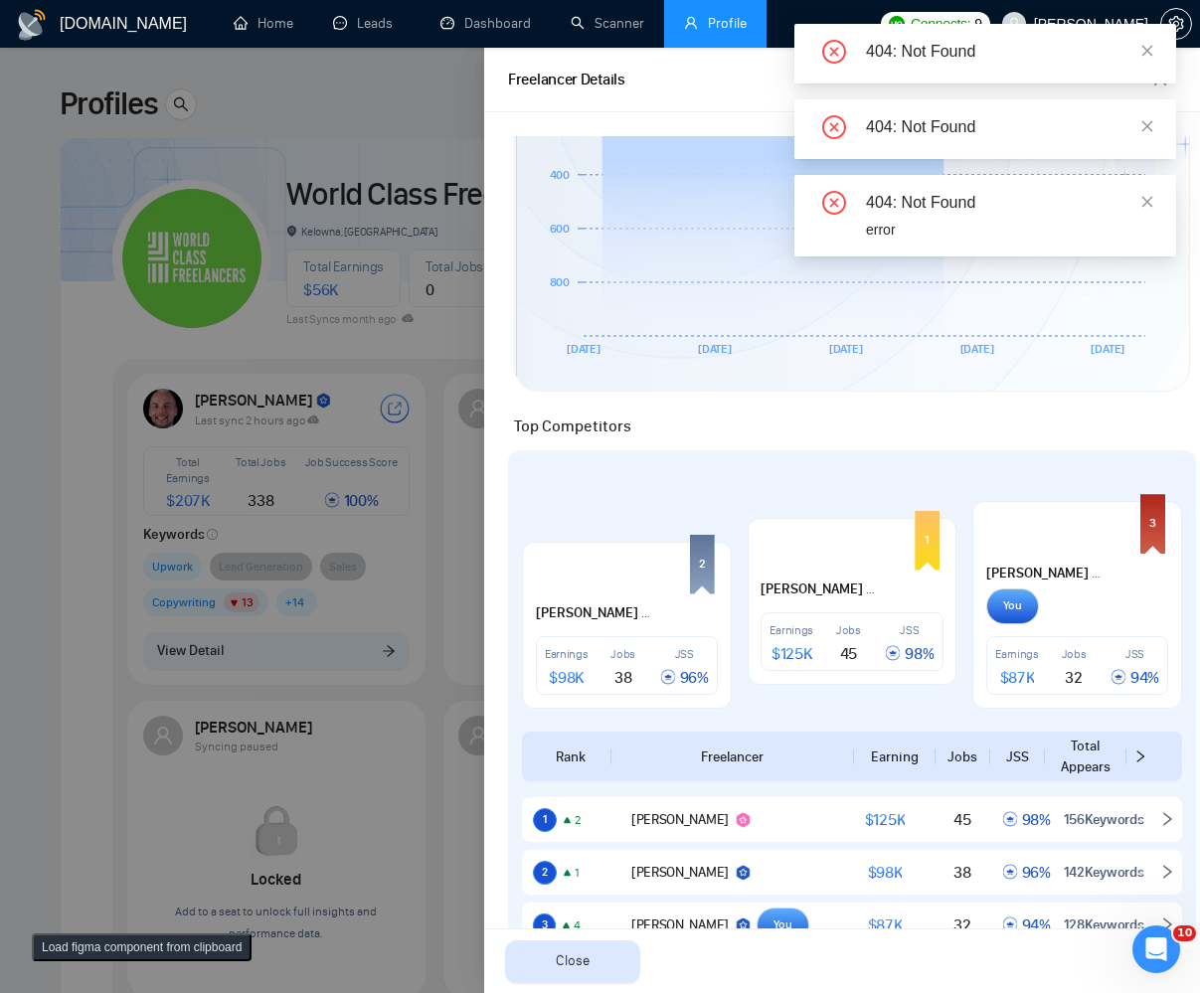
scroll to position [835, 0]
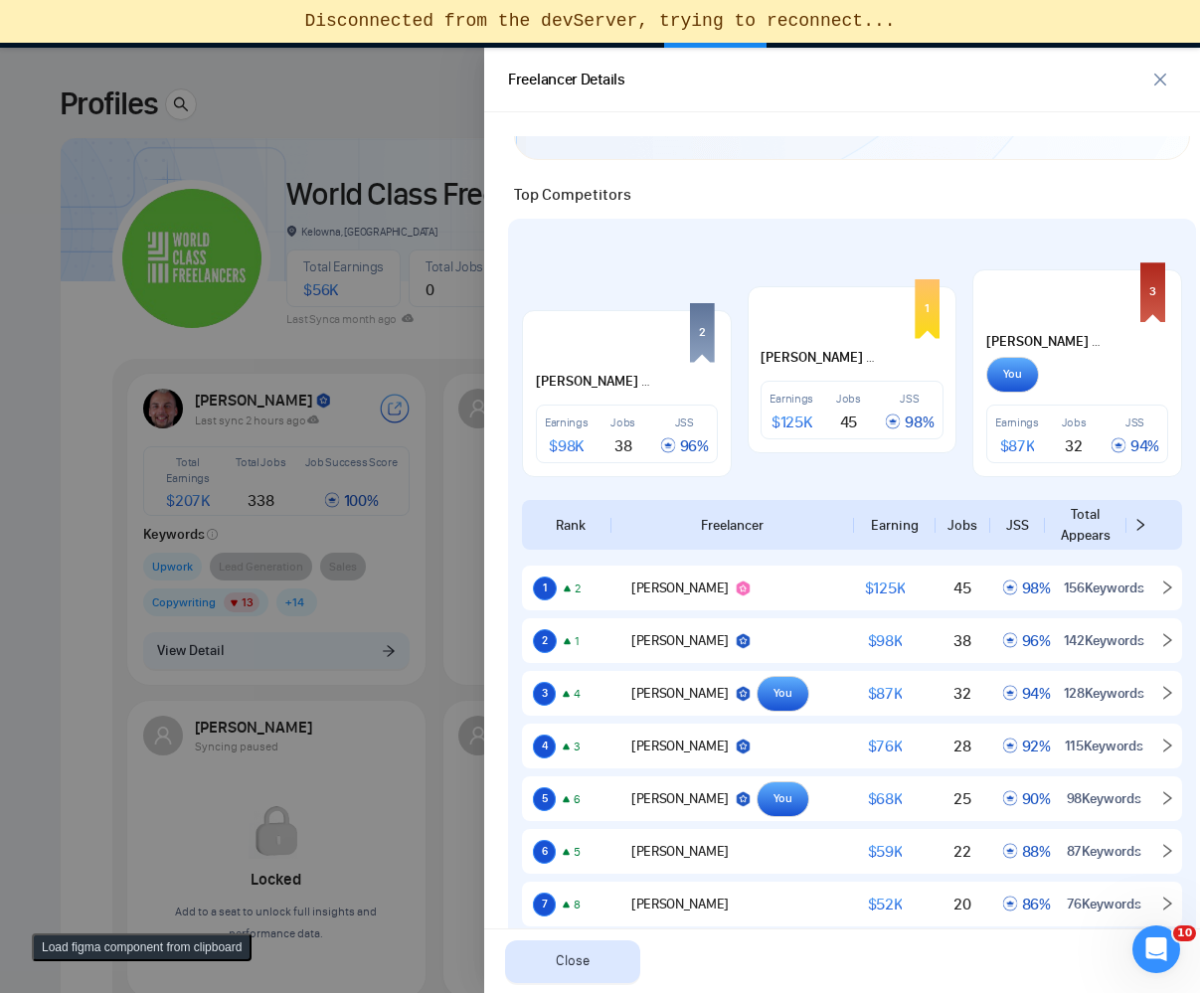
click at [85, 949] on button "Load figma component from clipboard" at bounding box center [142, 948] width 220 height 28
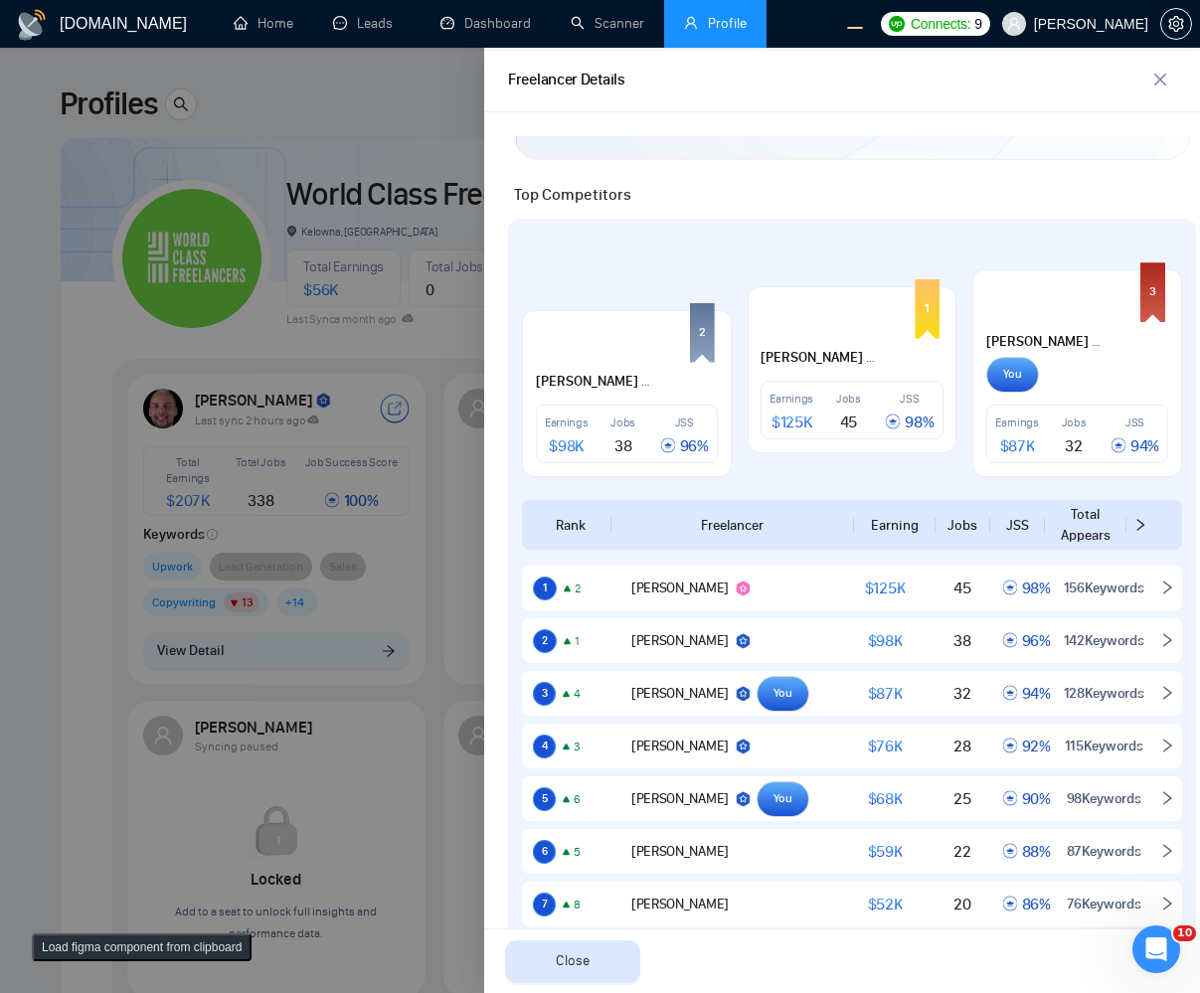
click at [164, 942] on button "Load figma component from clipboard" at bounding box center [142, 948] width 220 height 28
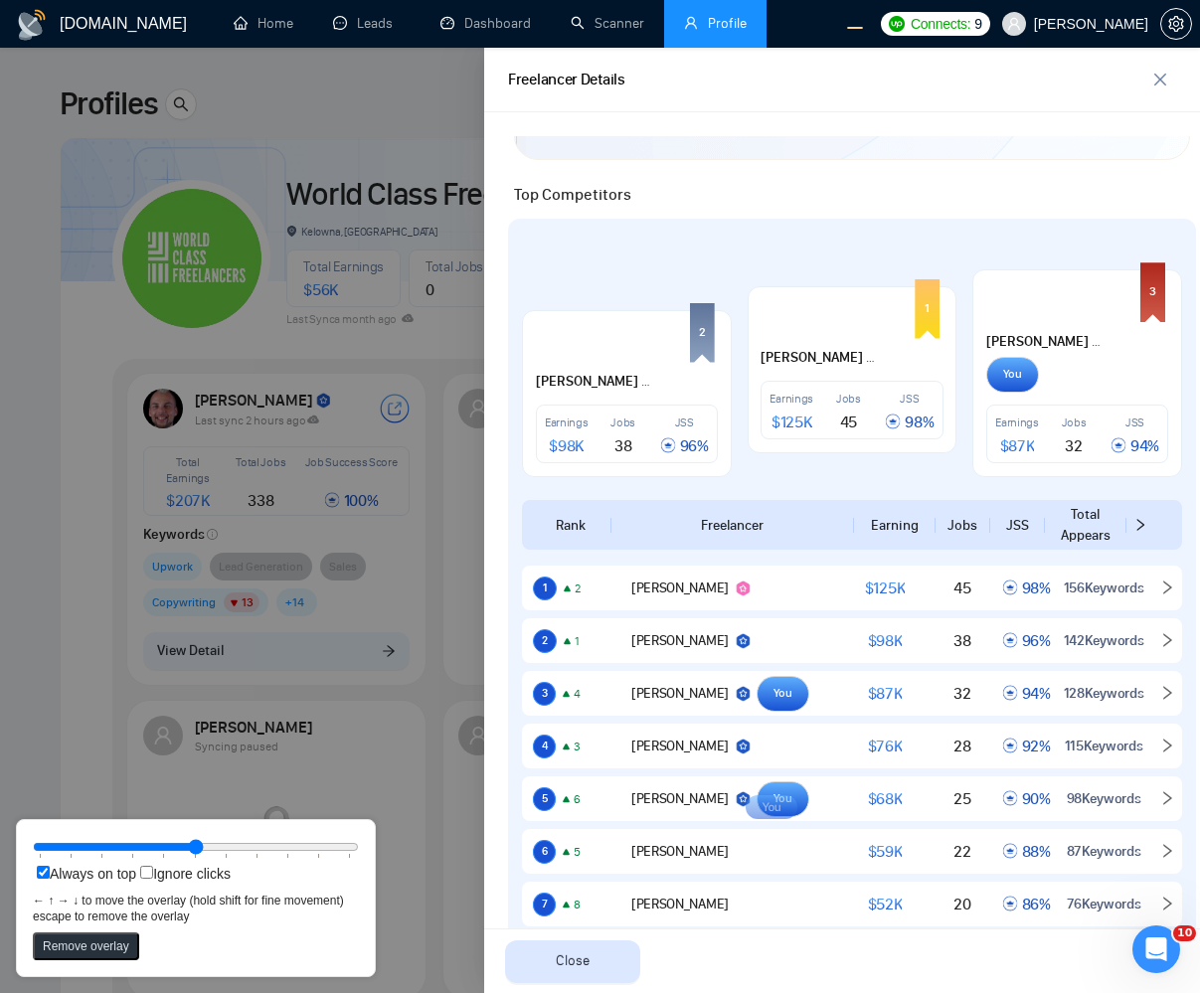
drag, startPoint x: 41, startPoint y: 6, endPoint x: 787, endPoint y: 802, distance: 1090.5
click at [787, 802] on rect at bounding box center [772, 808] width 52 height 24
drag, startPoint x: 783, startPoint y: 803, endPoint x: 1010, endPoint y: 760, distance: 231.7
click at [785, 834] on rect at bounding box center [778, 828] width 52 height 24
drag, startPoint x: 784, startPoint y: 839, endPoint x: 783, endPoint y: 791, distance: 48.7
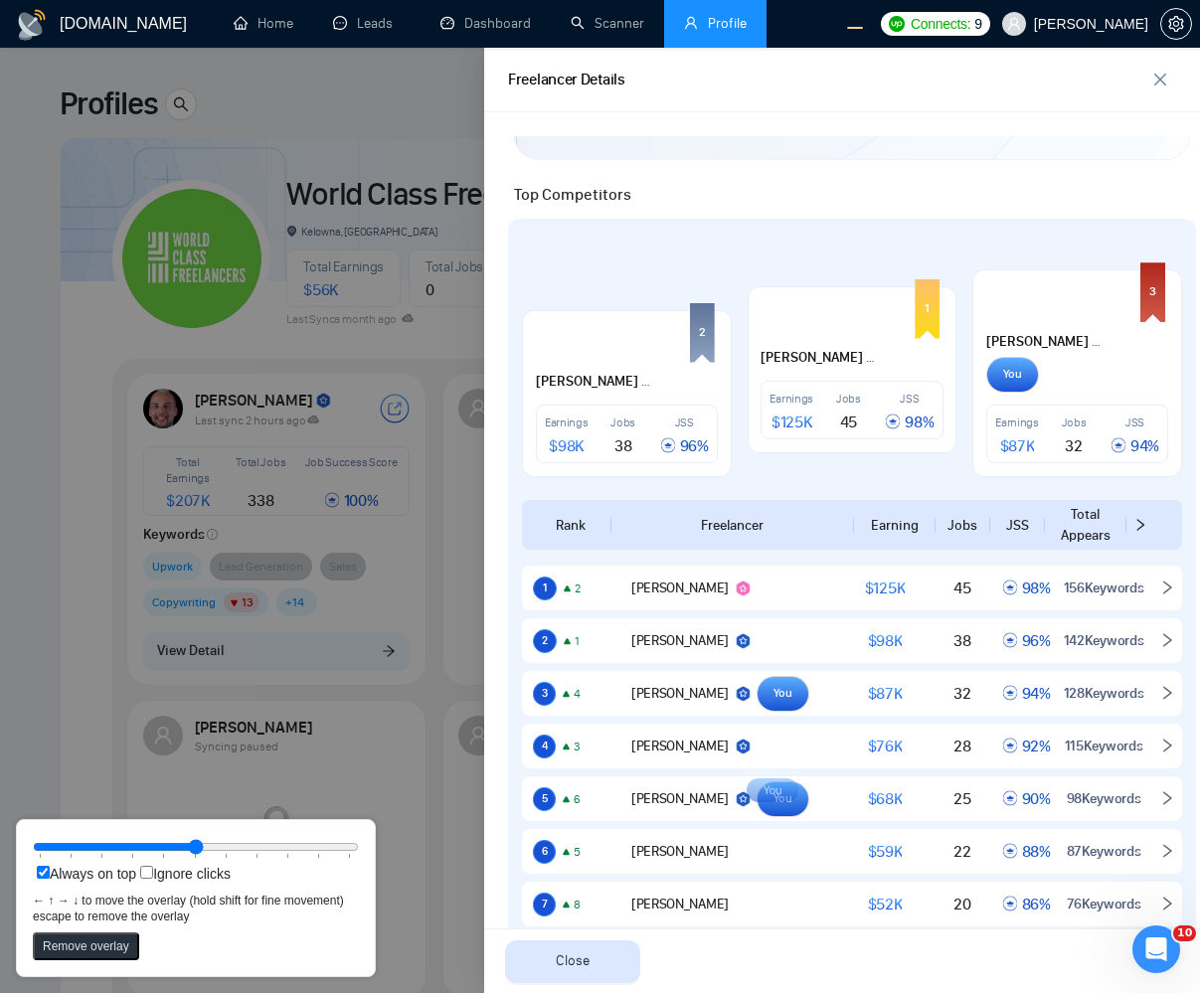
click at [783, 791] on rect at bounding box center [773, 791] width 52 height 24
drag, startPoint x: 785, startPoint y: 784, endPoint x: 815, endPoint y: 780, distance: 31.1
click at [815, 780] on rect at bounding box center [830, 788] width 52 height 24
click at [302, 627] on div at bounding box center [600, 521] width 1200 height 946
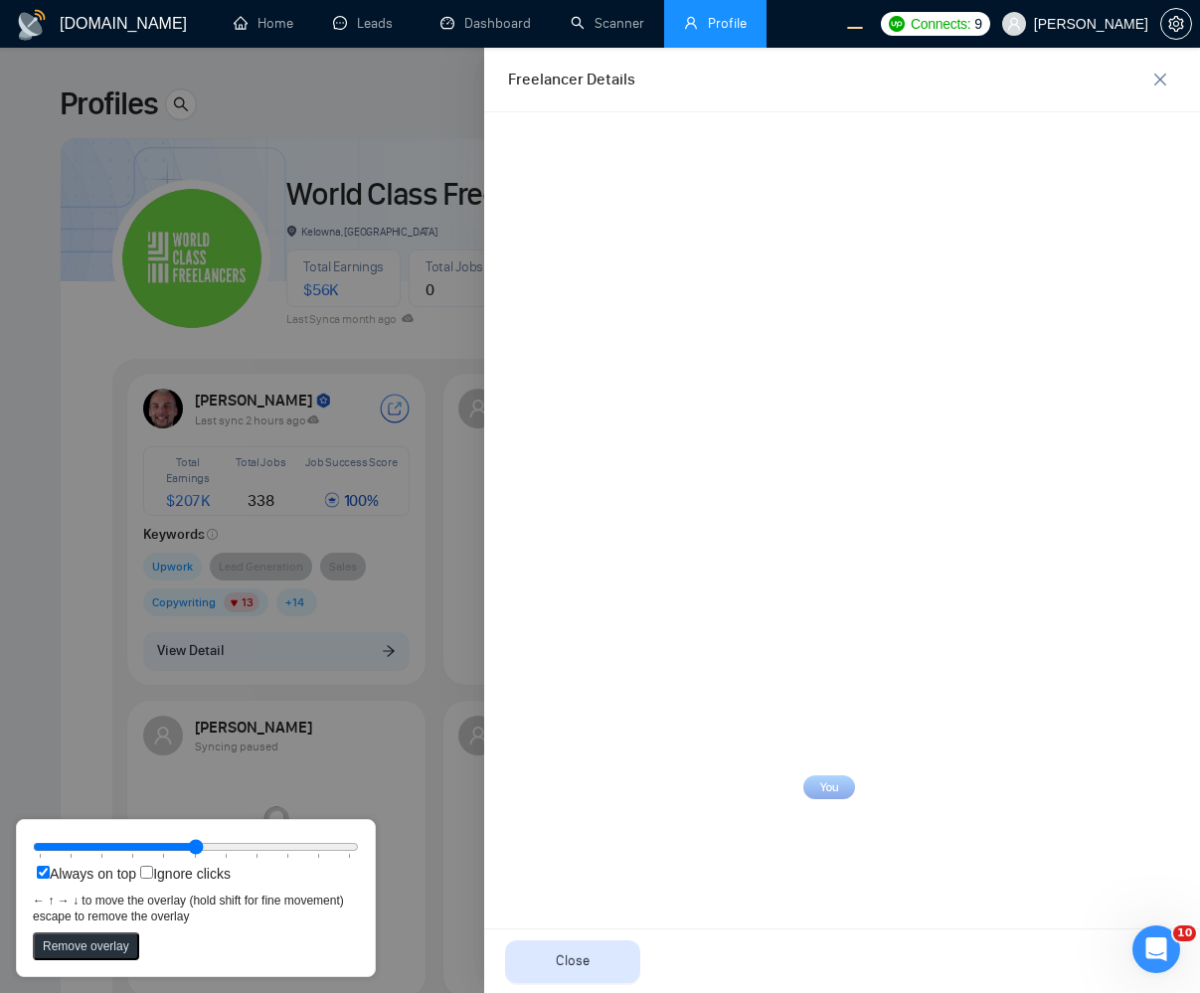
scroll to position [0, 0]
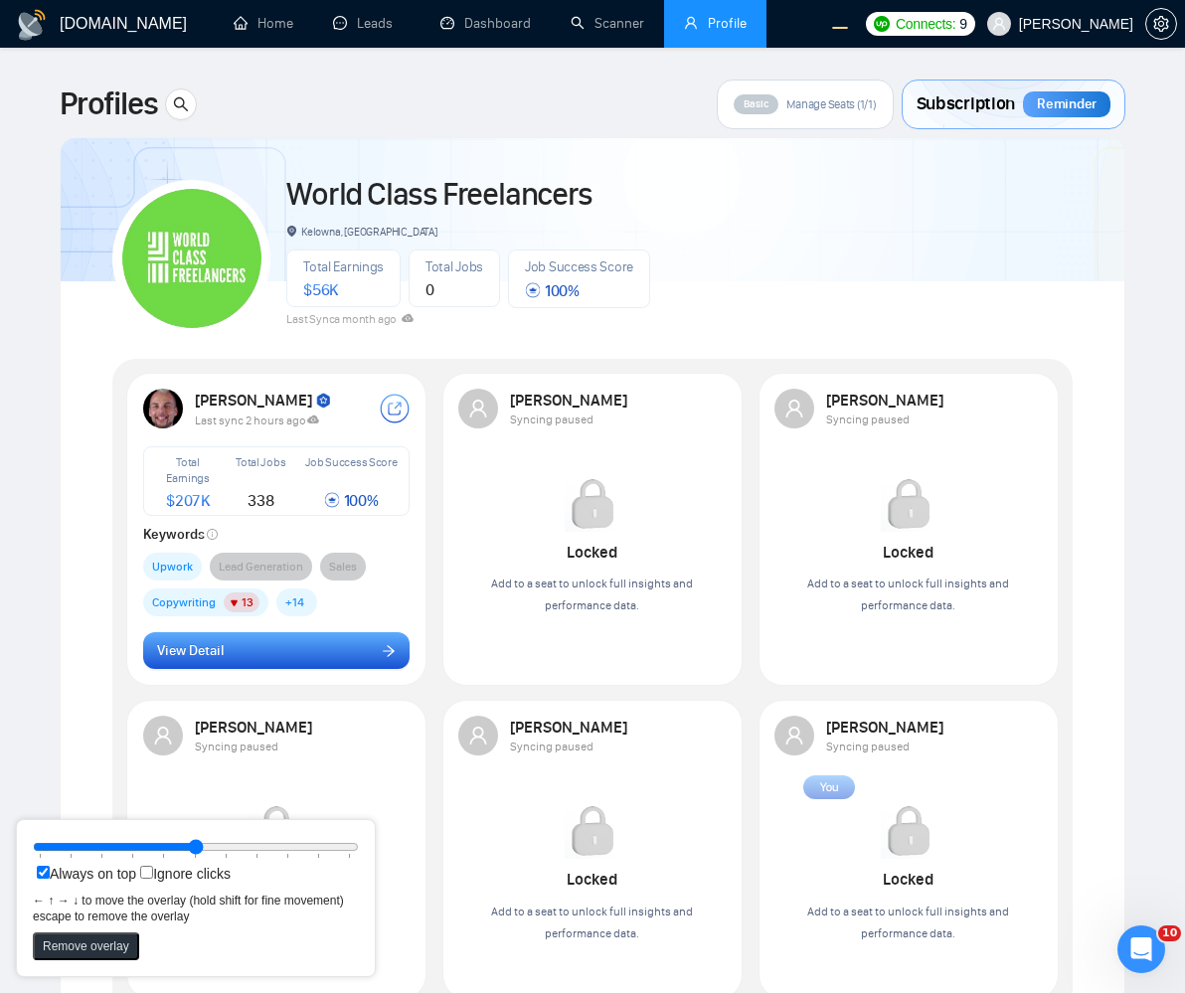
click at [297, 653] on button "View Detail" at bounding box center [277, 651] width 268 height 38
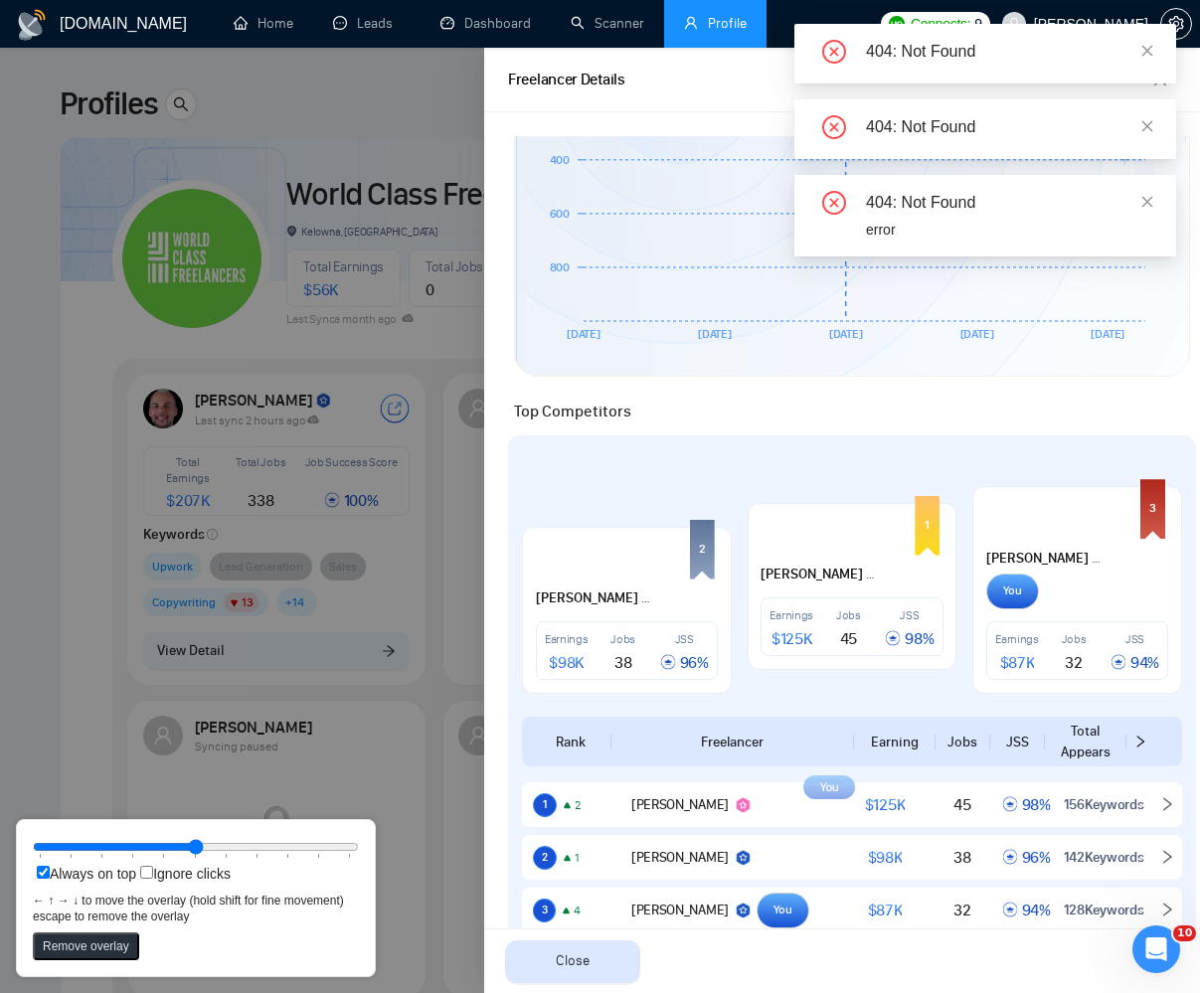
scroll to position [955, 0]
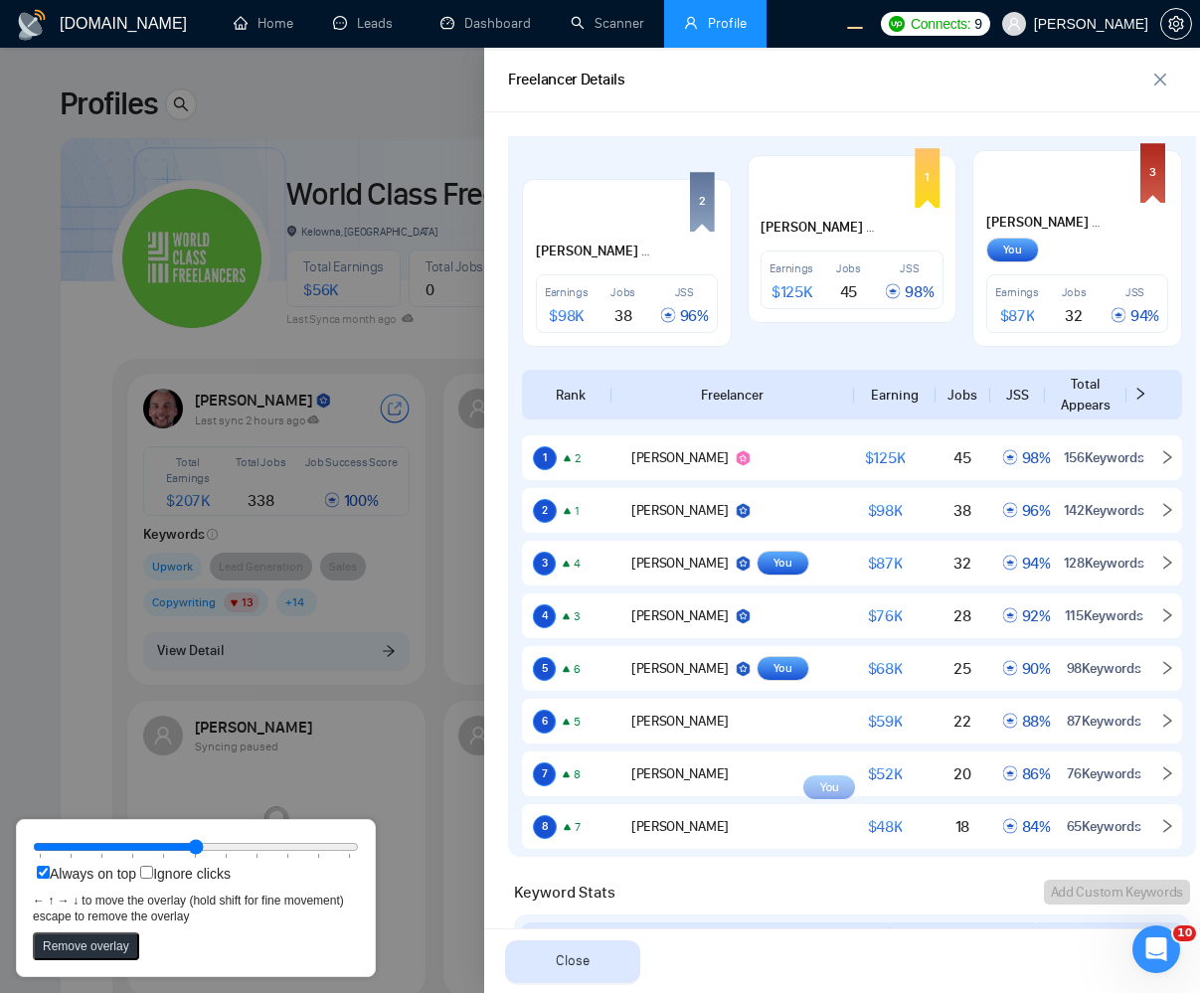
click at [160, 230] on div at bounding box center [600, 521] width 1200 height 946
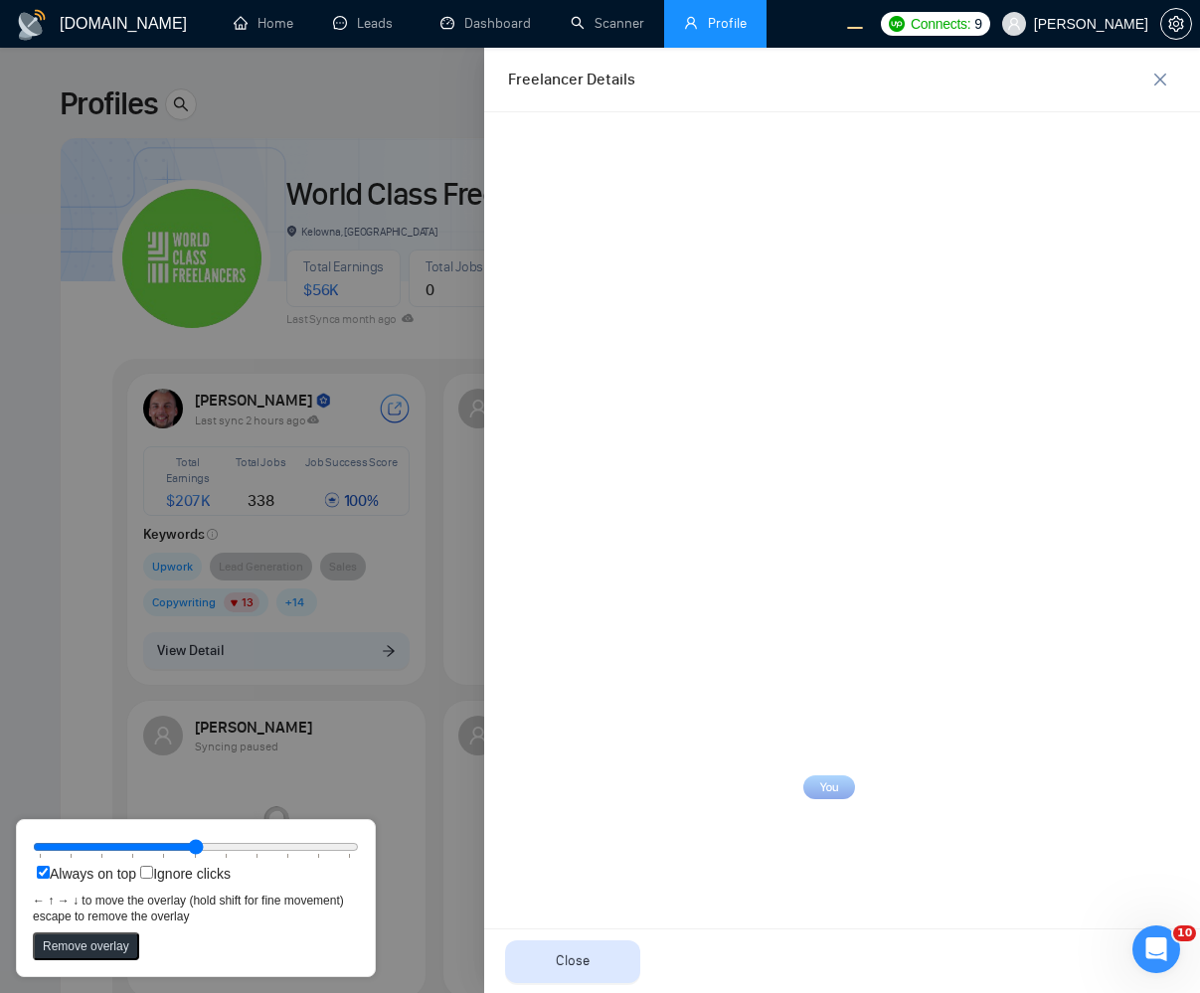
scroll to position [0, 0]
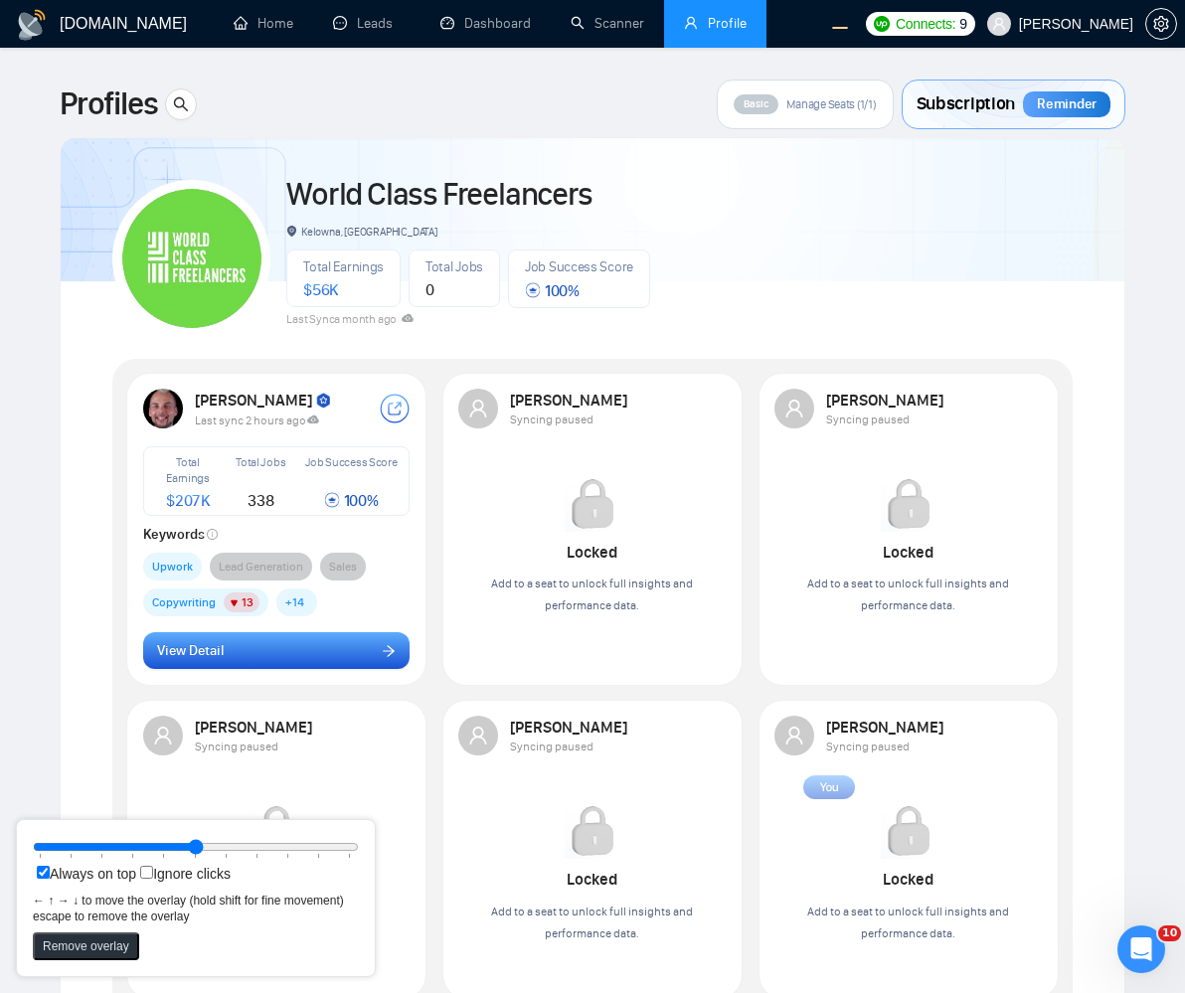
click at [197, 642] on span "View Detail" at bounding box center [190, 651] width 67 height 22
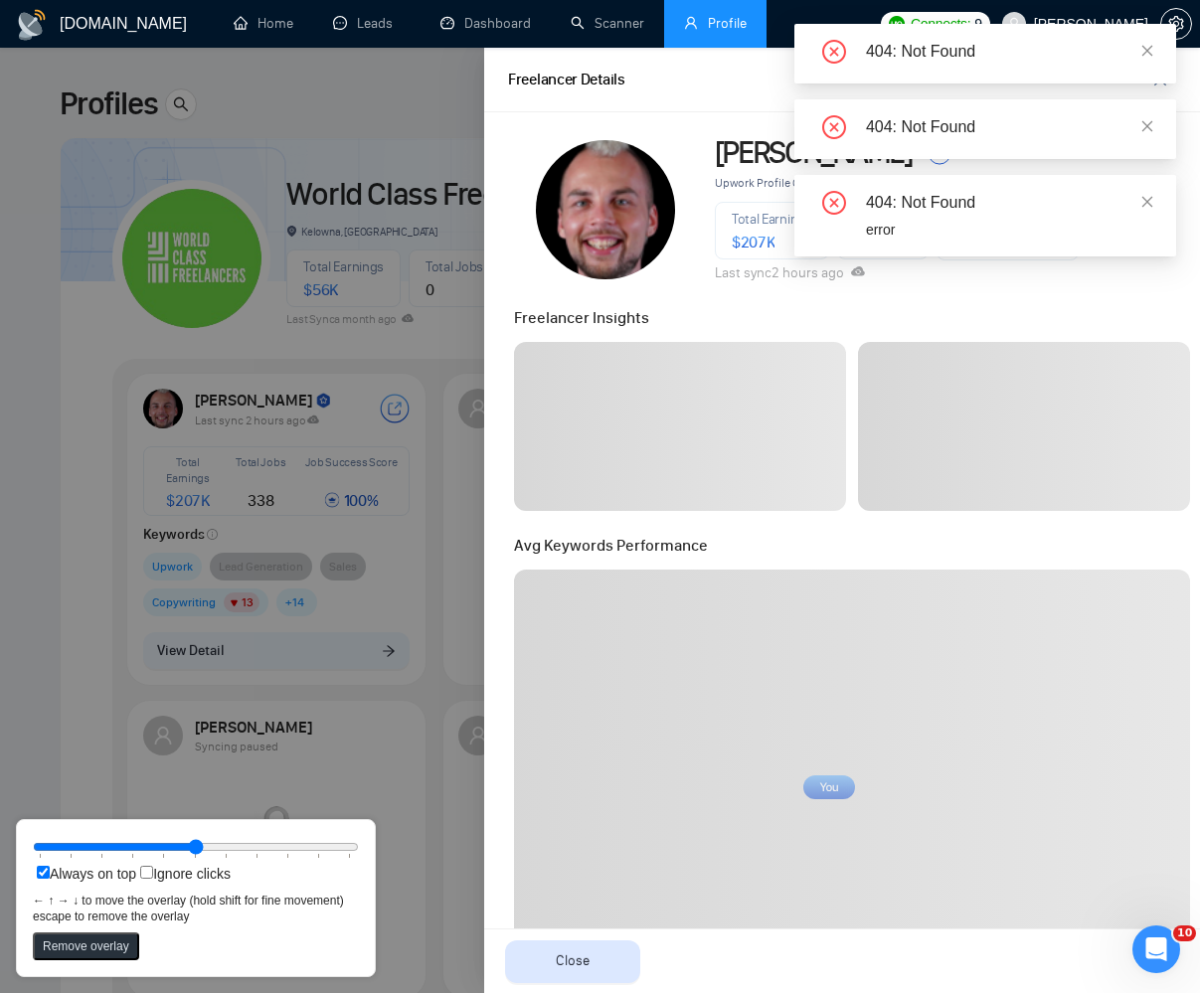
scroll to position [716, 0]
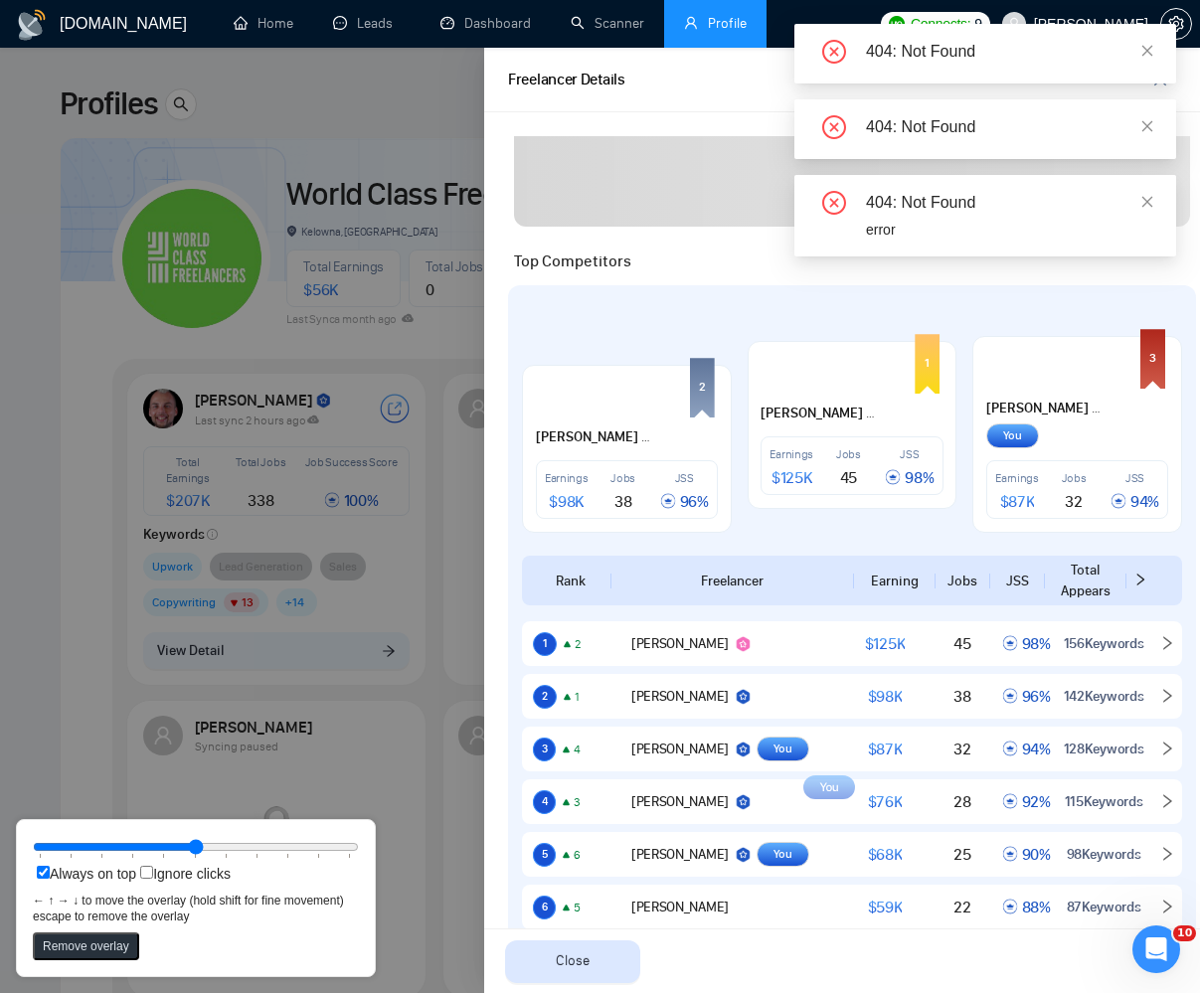
click at [219, 599] on div at bounding box center [600, 521] width 1200 height 946
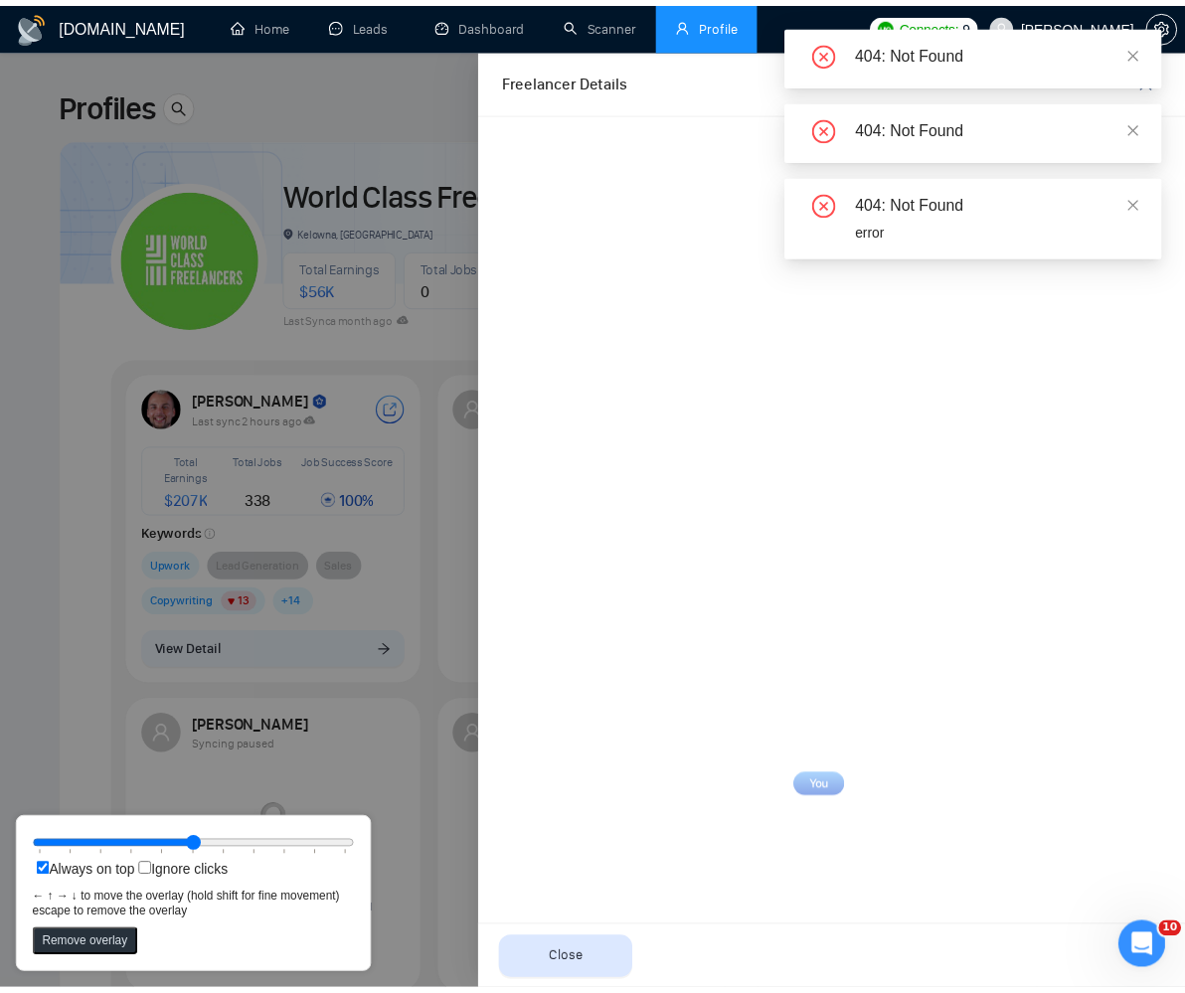
scroll to position [0, 0]
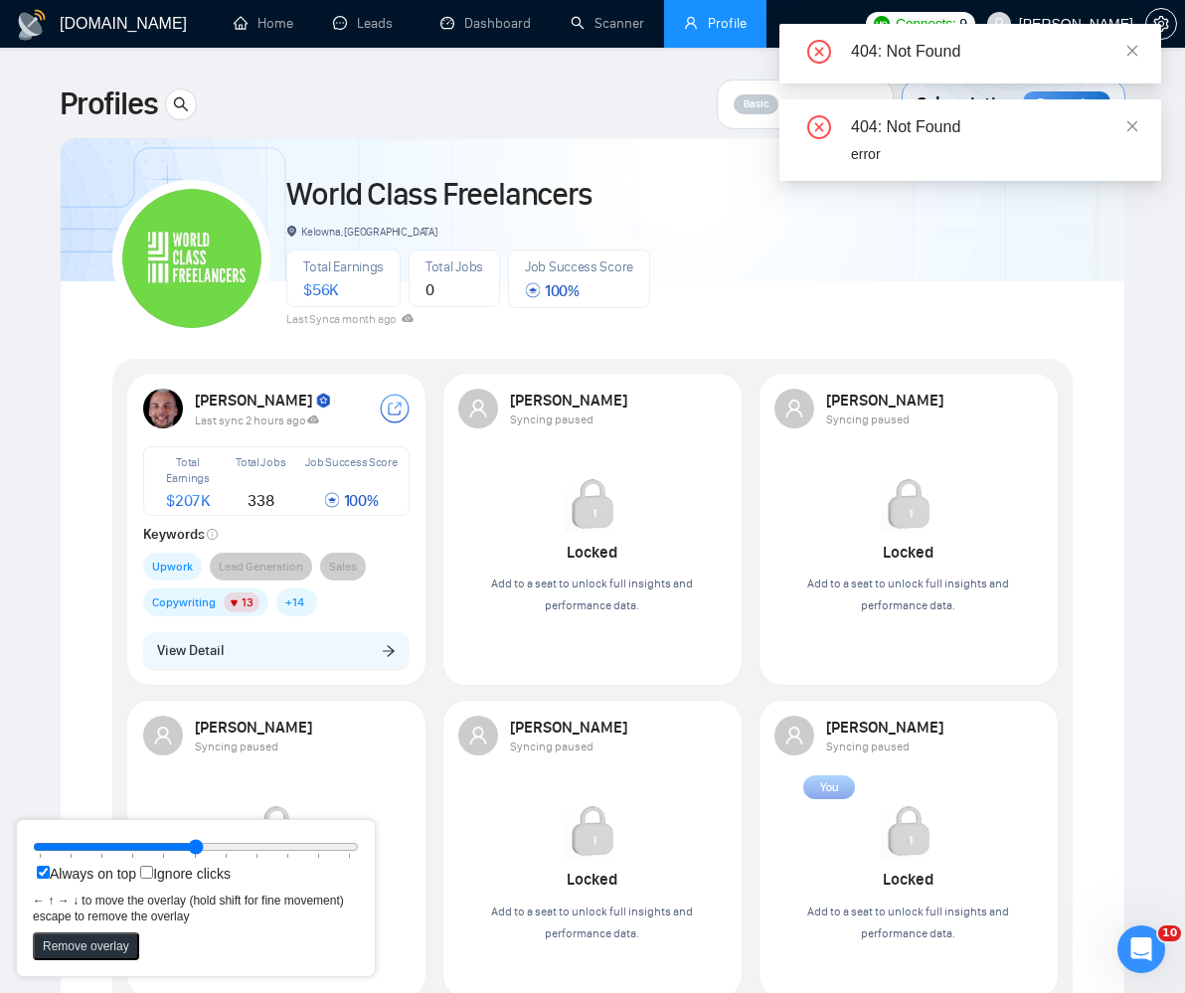
click at [472, 712] on div "Stephen Frick Syncing paused Locked Add to a seat to unlock full insights and p…" at bounding box center [592, 838] width 291 height 268
click at [1129, 121] on icon "close" at bounding box center [1133, 125] width 11 height 11
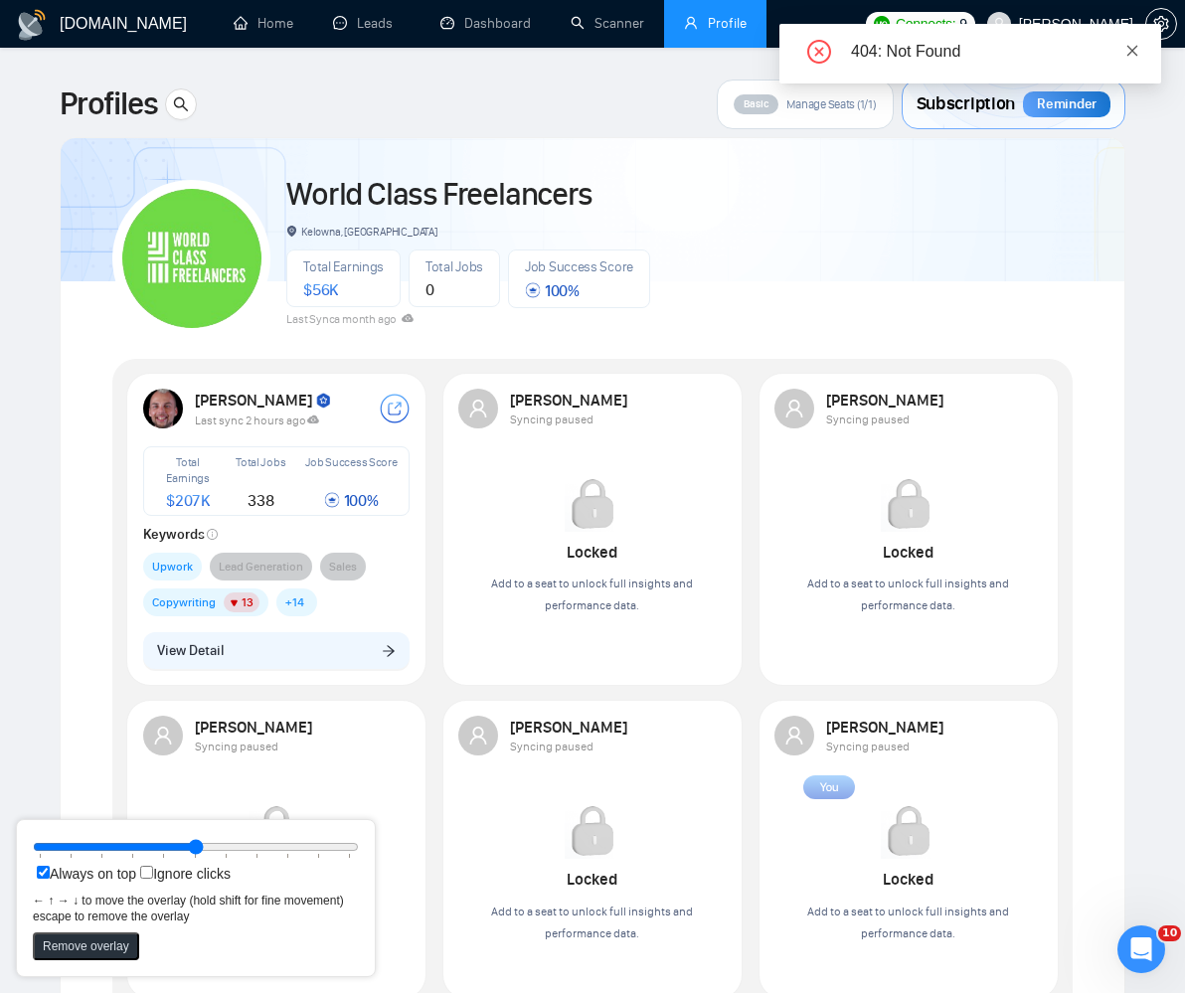
click at [1138, 47] on icon "close" at bounding box center [1133, 51] width 14 height 14
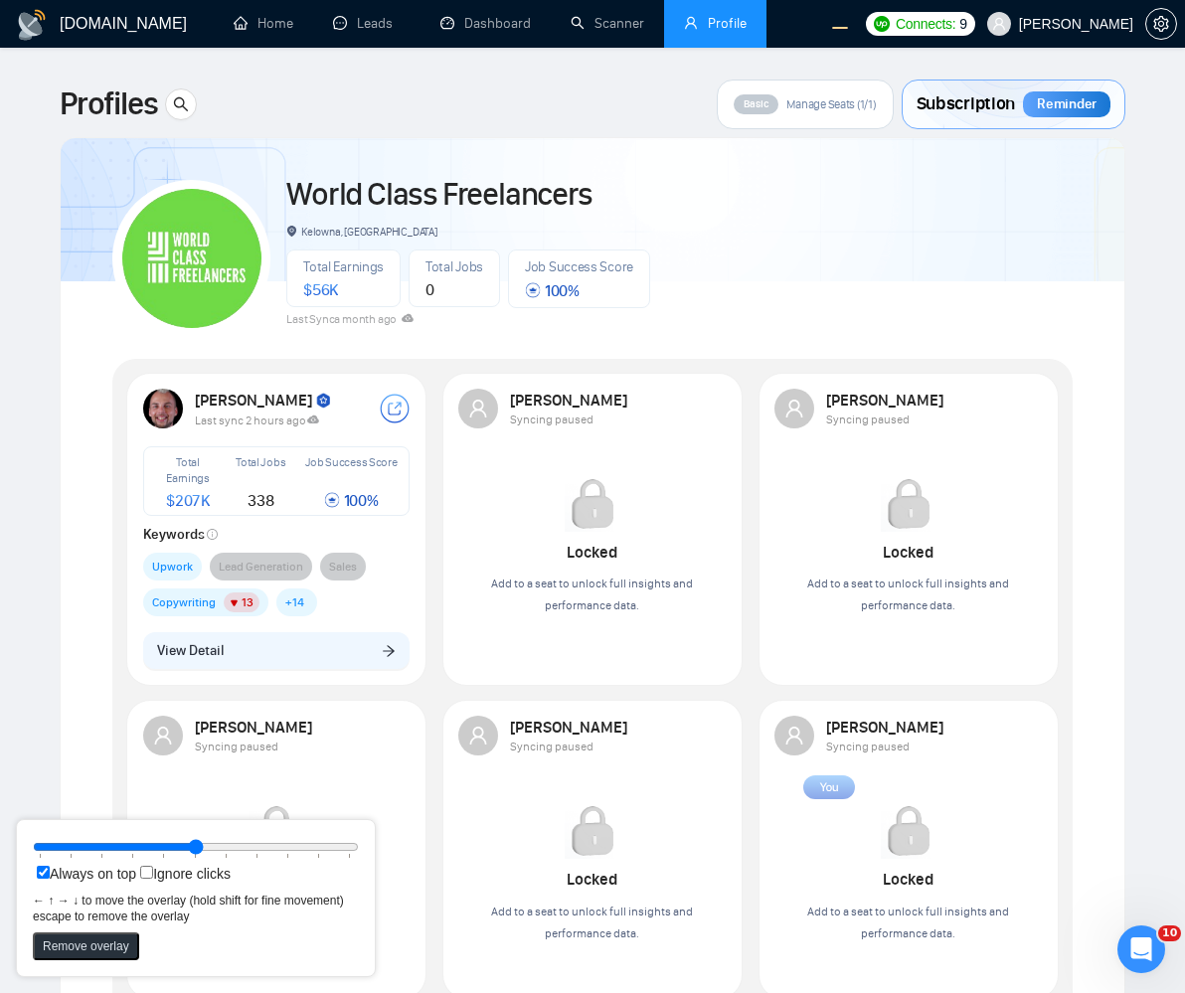
click at [1110, 475] on div "World Class Freelancers Kelowna, Canada Total Earnings $ 56K Total Jobs 0 Job S…" at bounding box center [593, 770] width 1066 height 1266
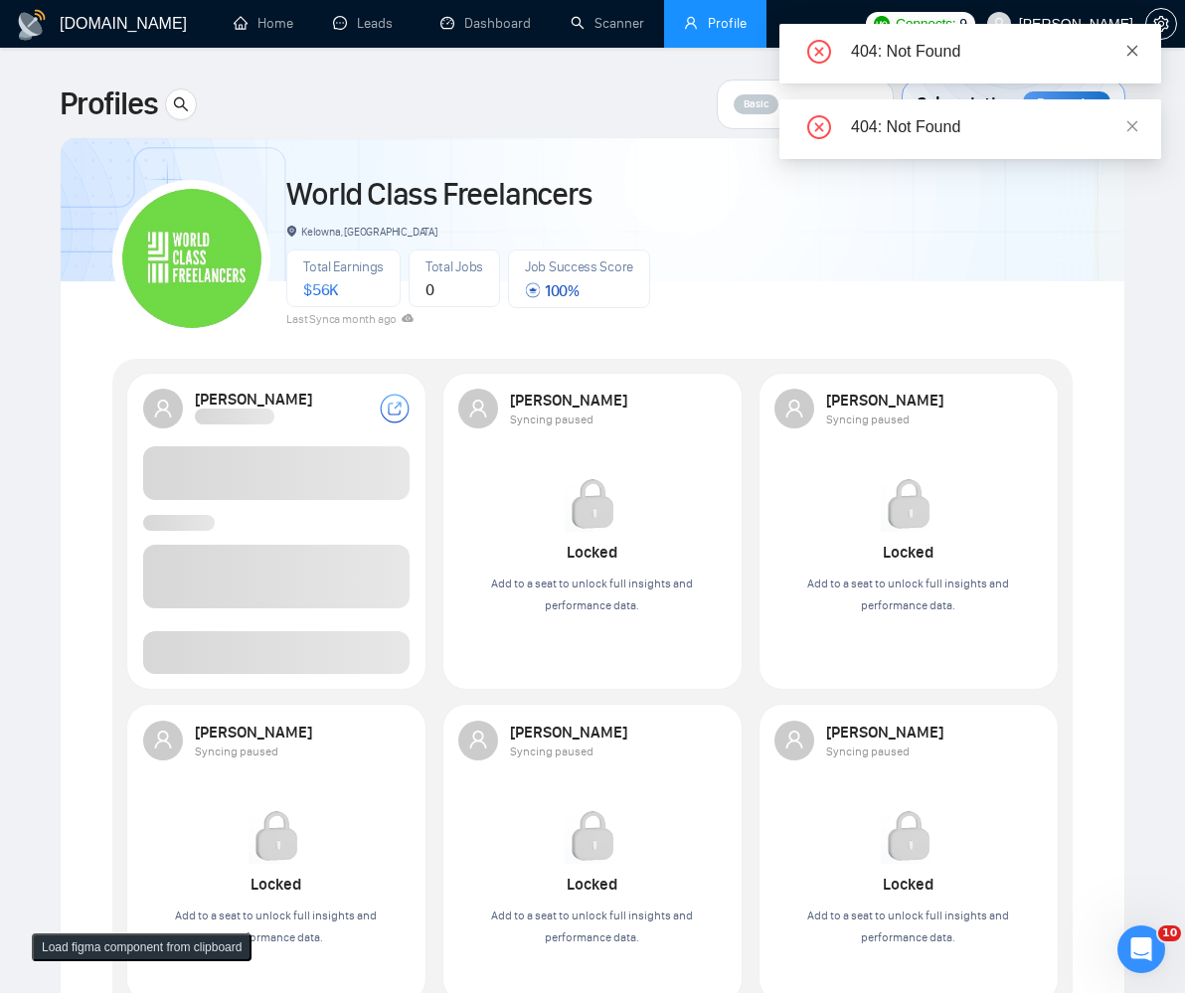
click at [1137, 52] on icon "close" at bounding box center [1133, 51] width 14 height 14
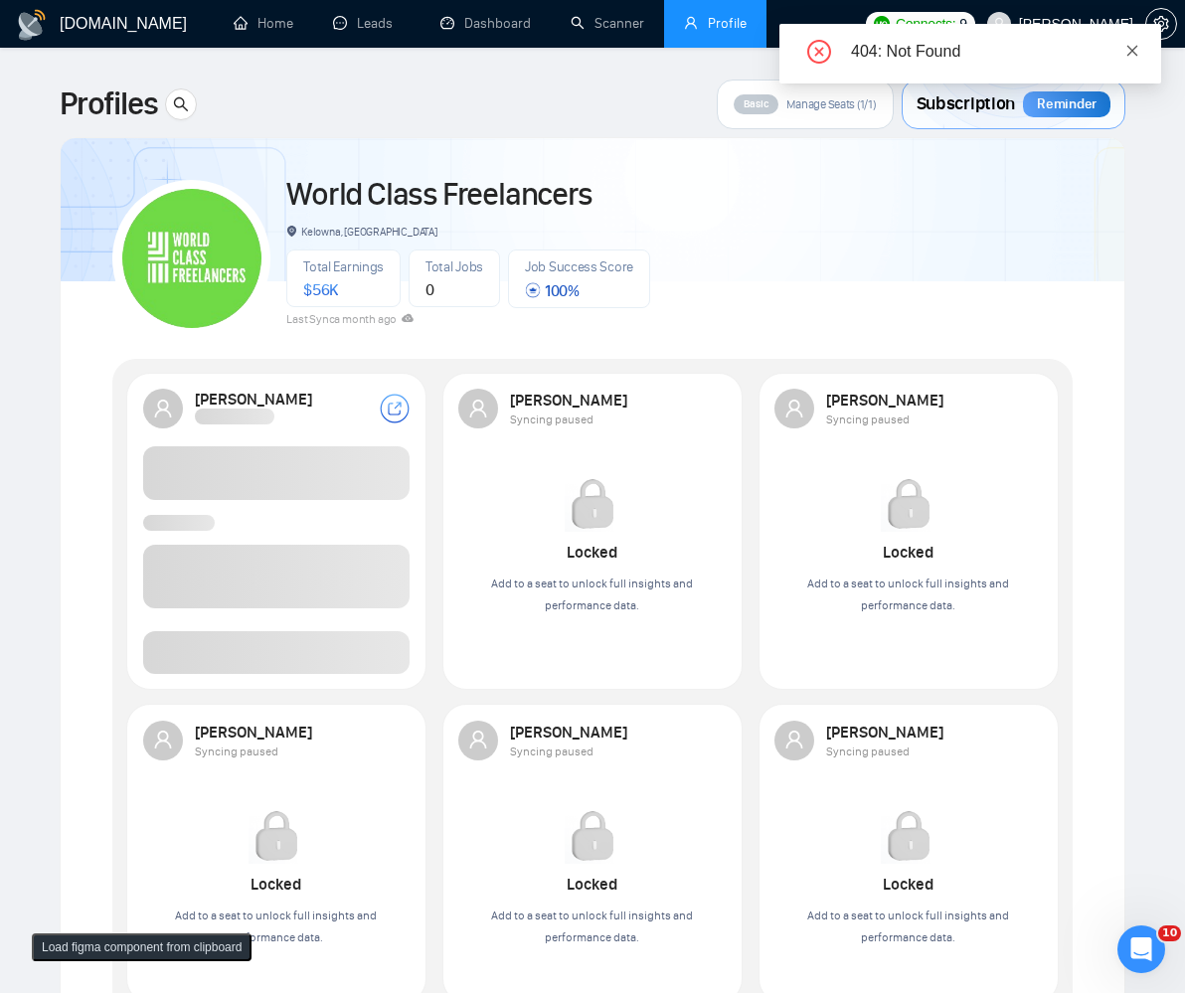
click at [1131, 48] on icon "close" at bounding box center [1133, 50] width 11 height 11
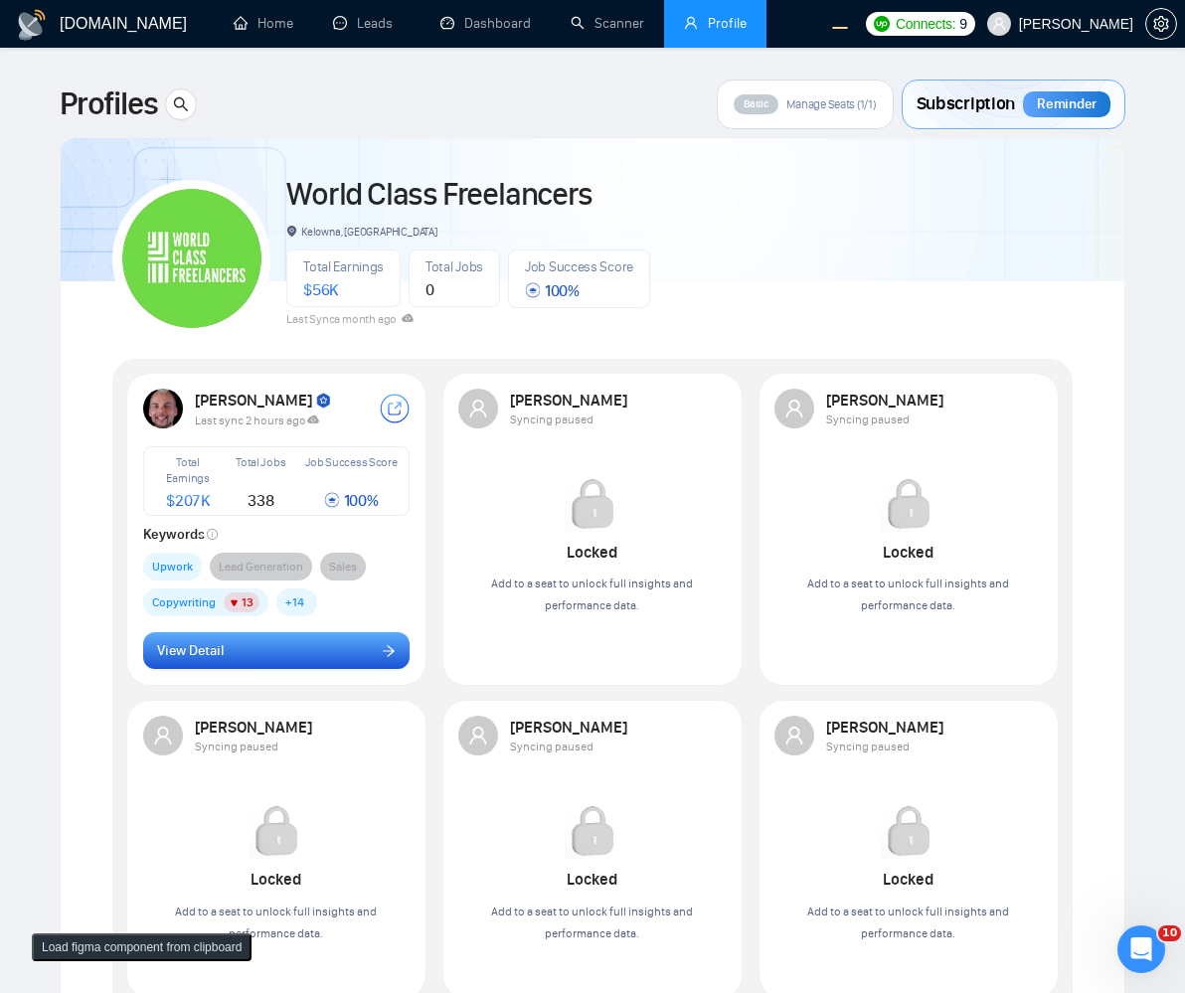
click at [342, 638] on button "View Detail" at bounding box center [277, 651] width 268 height 38
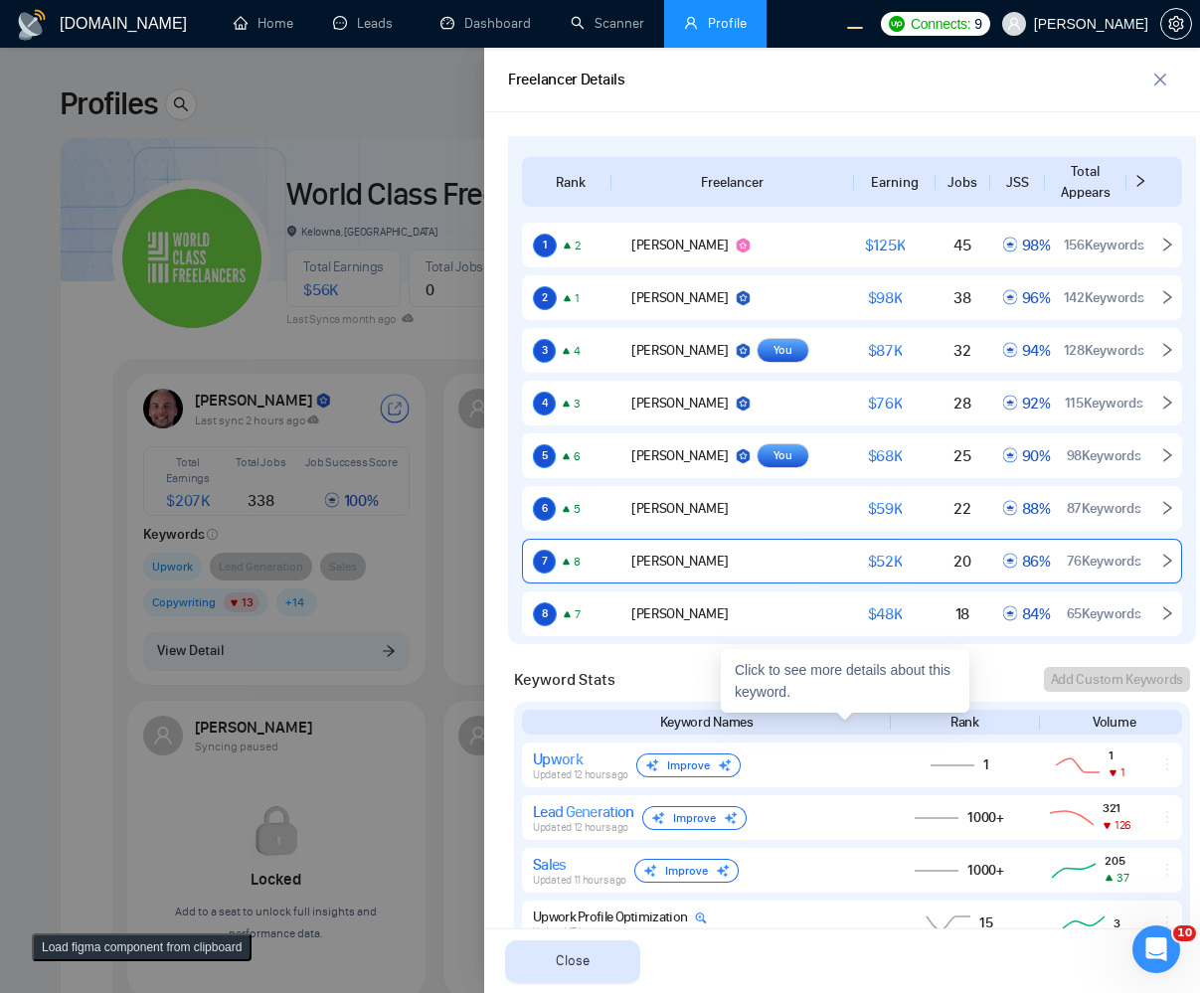
scroll to position [1127, 0]
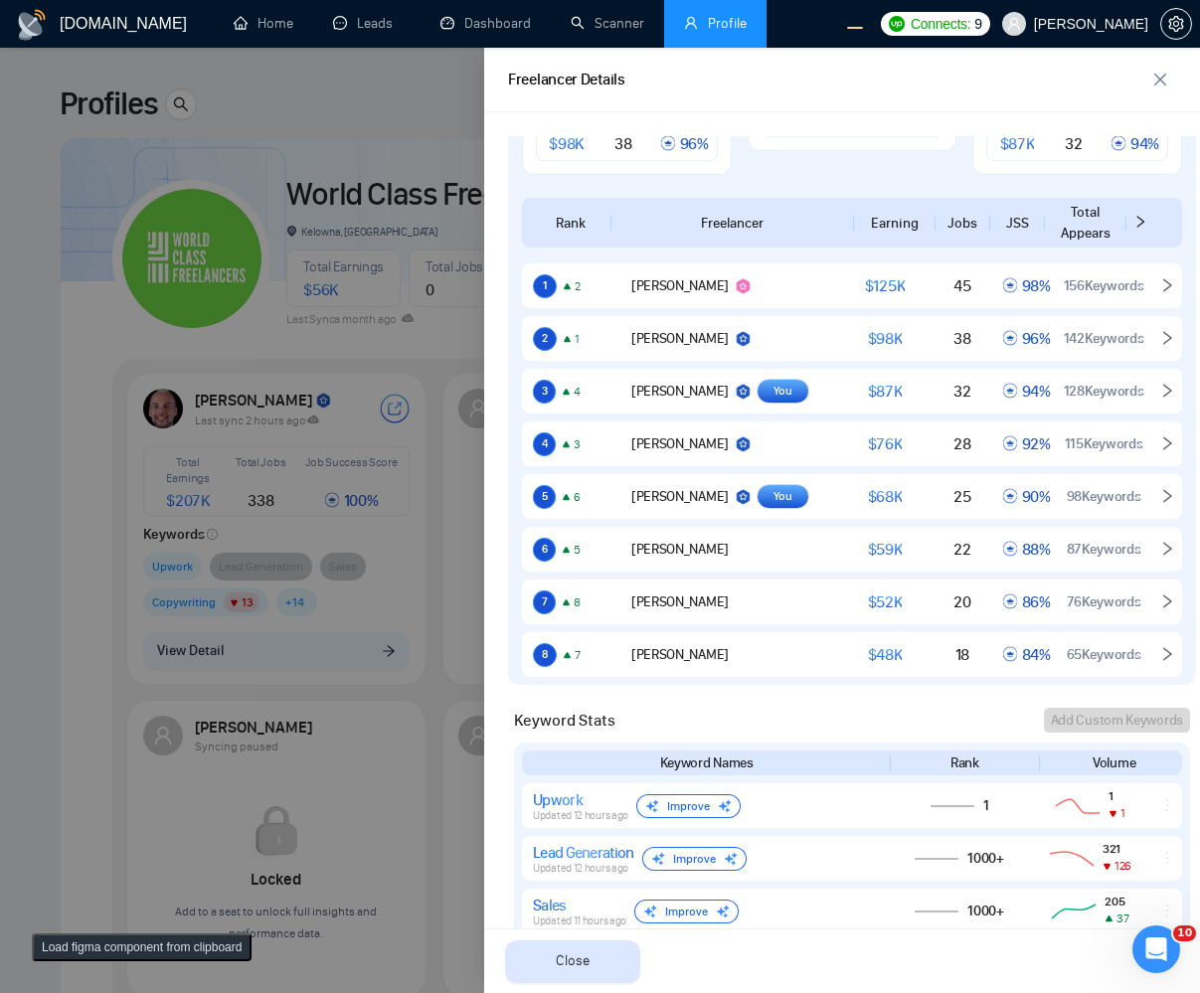
click at [152, 950] on button "Load figma component from clipboard" at bounding box center [142, 948] width 220 height 28
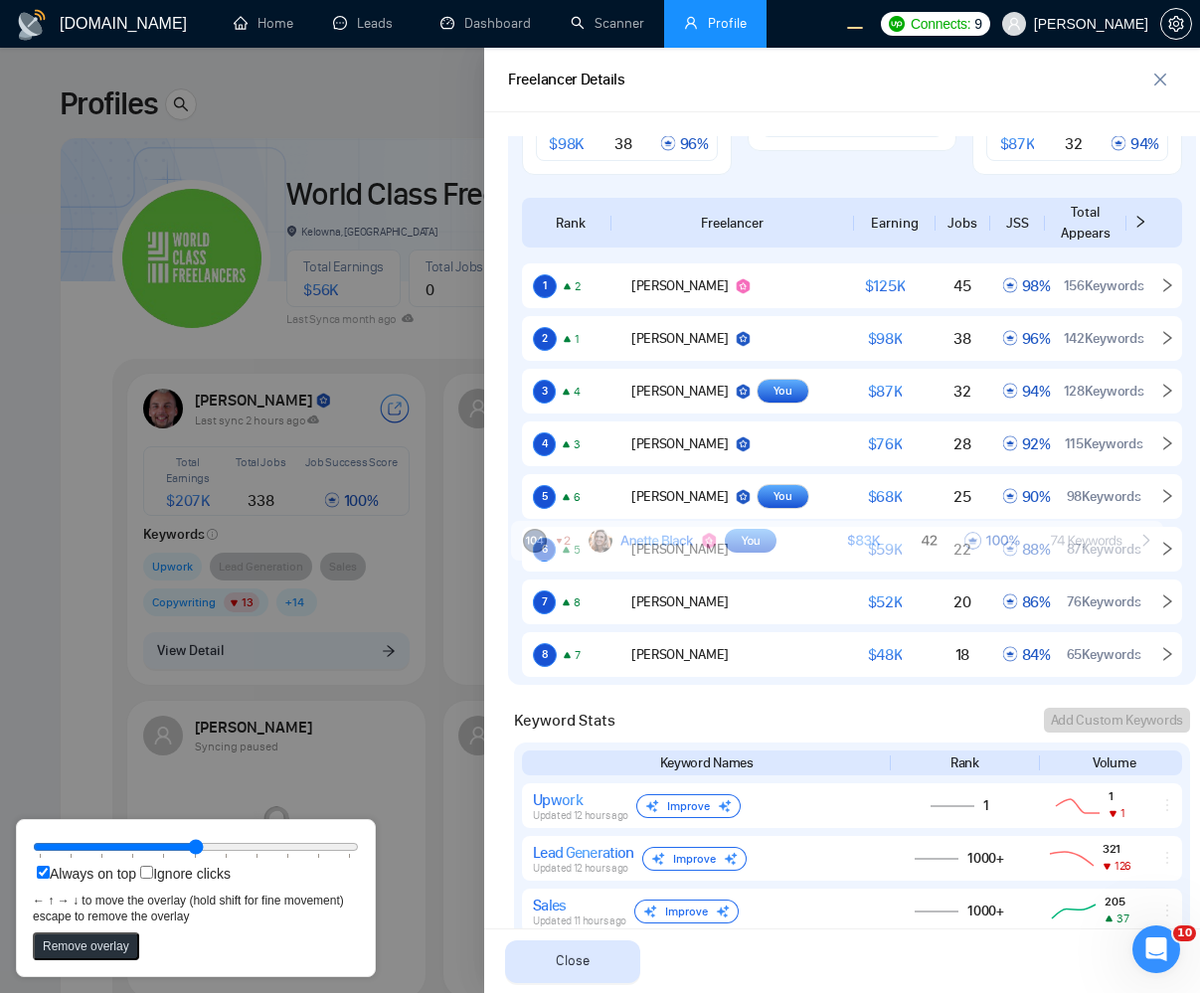
drag, startPoint x: 239, startPoint y: 20, endPoint x: 750, endPoint y: 541, distance: 729.9
click at [750, 541] on rect at bounding box center [751, 541] width 52 height 24
drag, startPoint x: 292, startPoint y: 846, endPoint x: 877, endPoint y: 708, distance: 600.9
type input "100"
click at [359, 857] on input "range" at bounding box center [196, 847] width 326 height 22
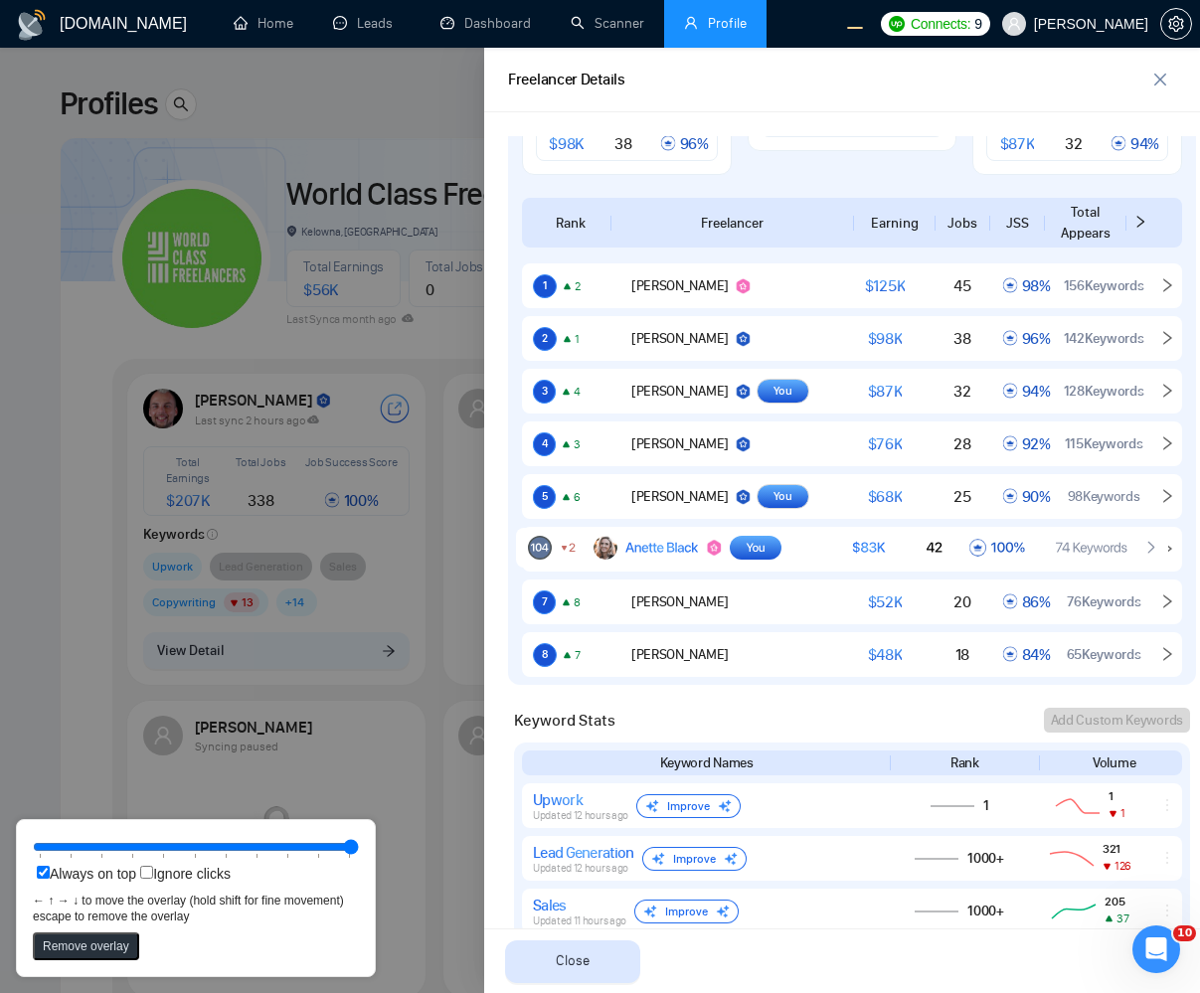
click at [855, 561] on rect at bounding box center [842, 548] width 652 height 40
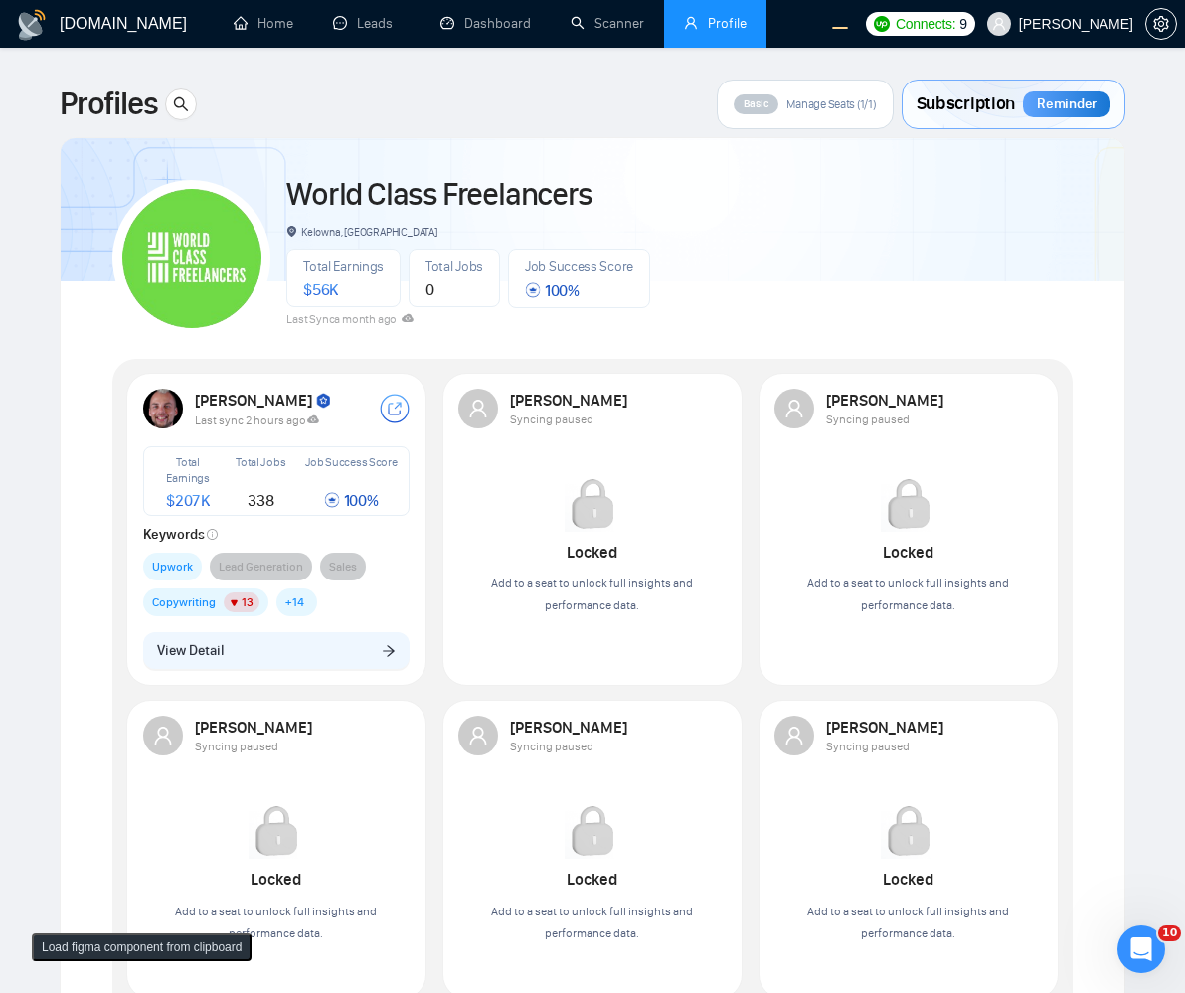
click at [211, 626] on div "[PERSON_NAME] Last sync 2 hours ago Total Earnings $ 207K Total Jobs 338 Job Su…" at bounding box center [276, 529] width 291 height 304
click at [212, 642] on span "View Detail" at bounding box center [190, 651] width 67 height 22
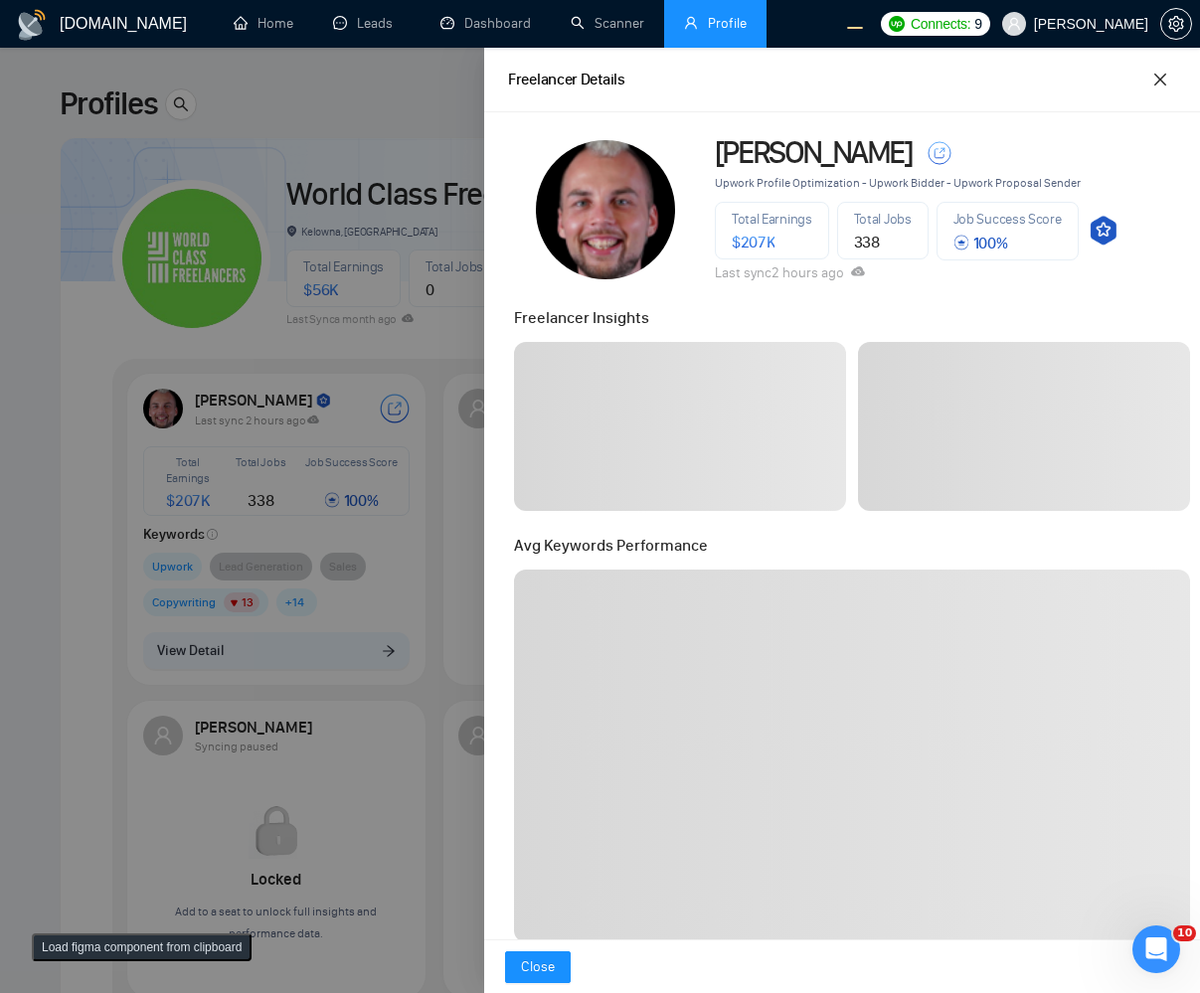
click at [378, 359] on div at bounding box center [600, 521] width 1200 height 946
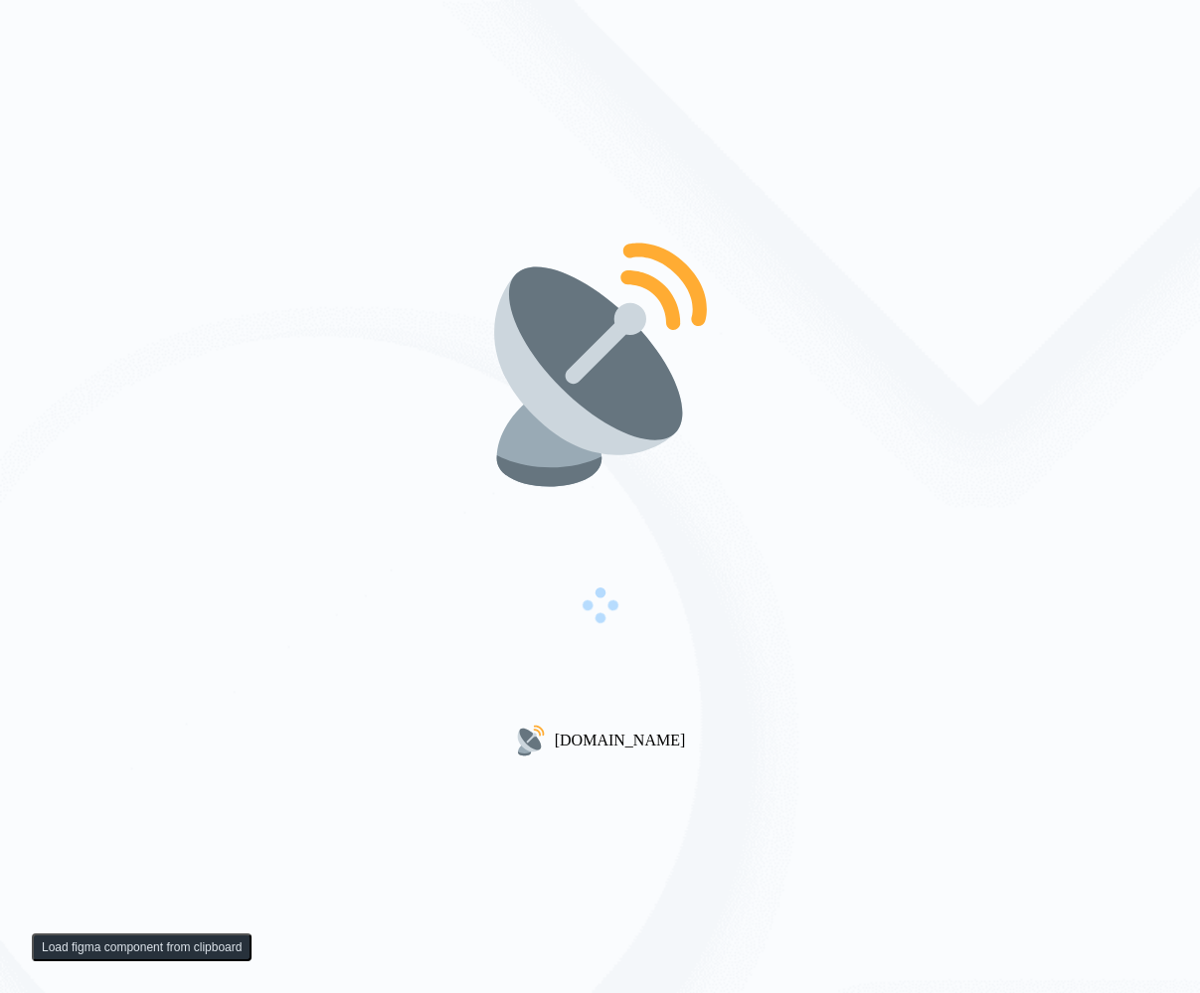
click at [405, 358] on div "[DOMAIN_NAME]" at bounding box center [600, 496] width 1200 height 993
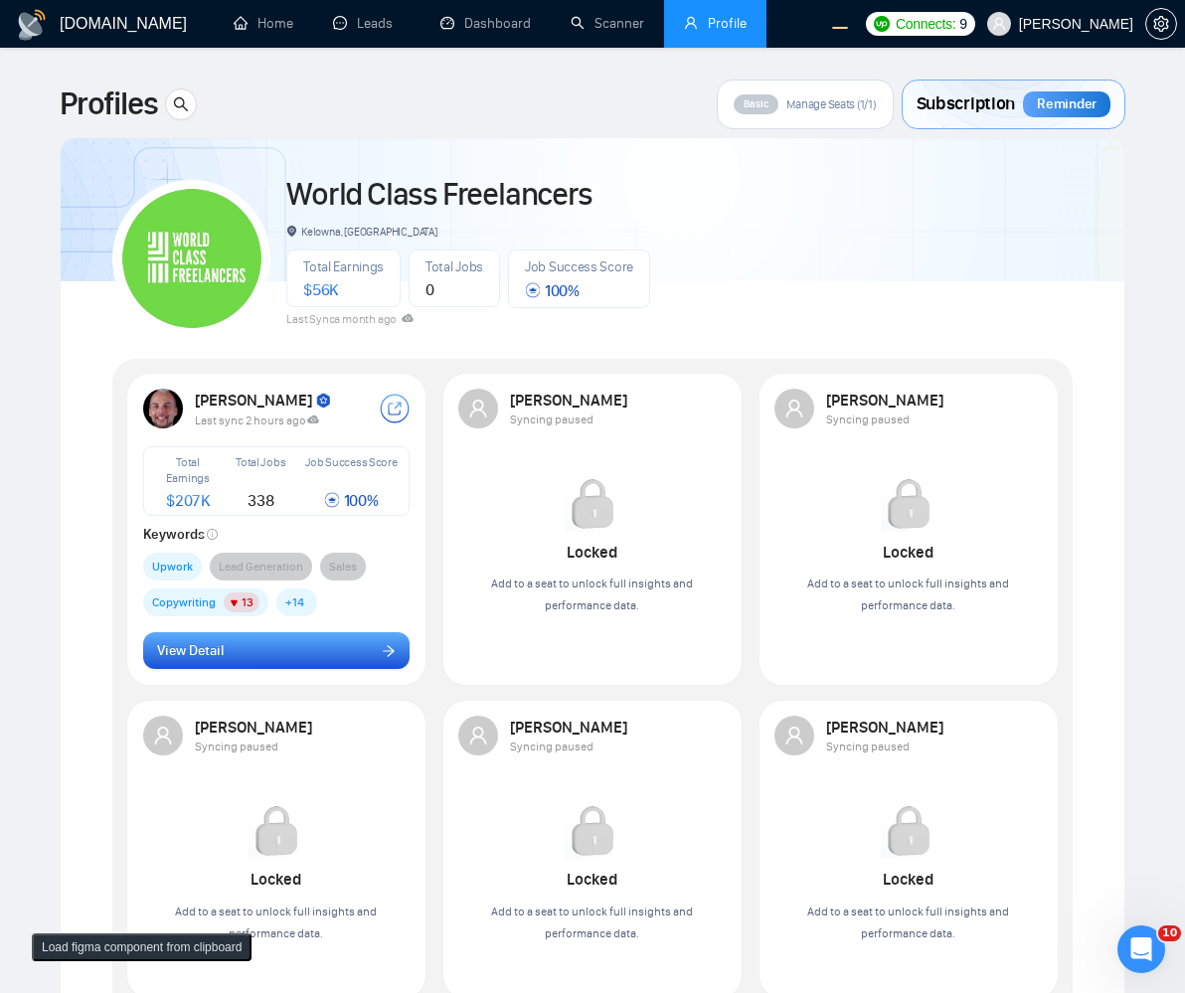
click at [270, 661] on button "View Detail" at bounding box center [277, 651] width 268 height 38
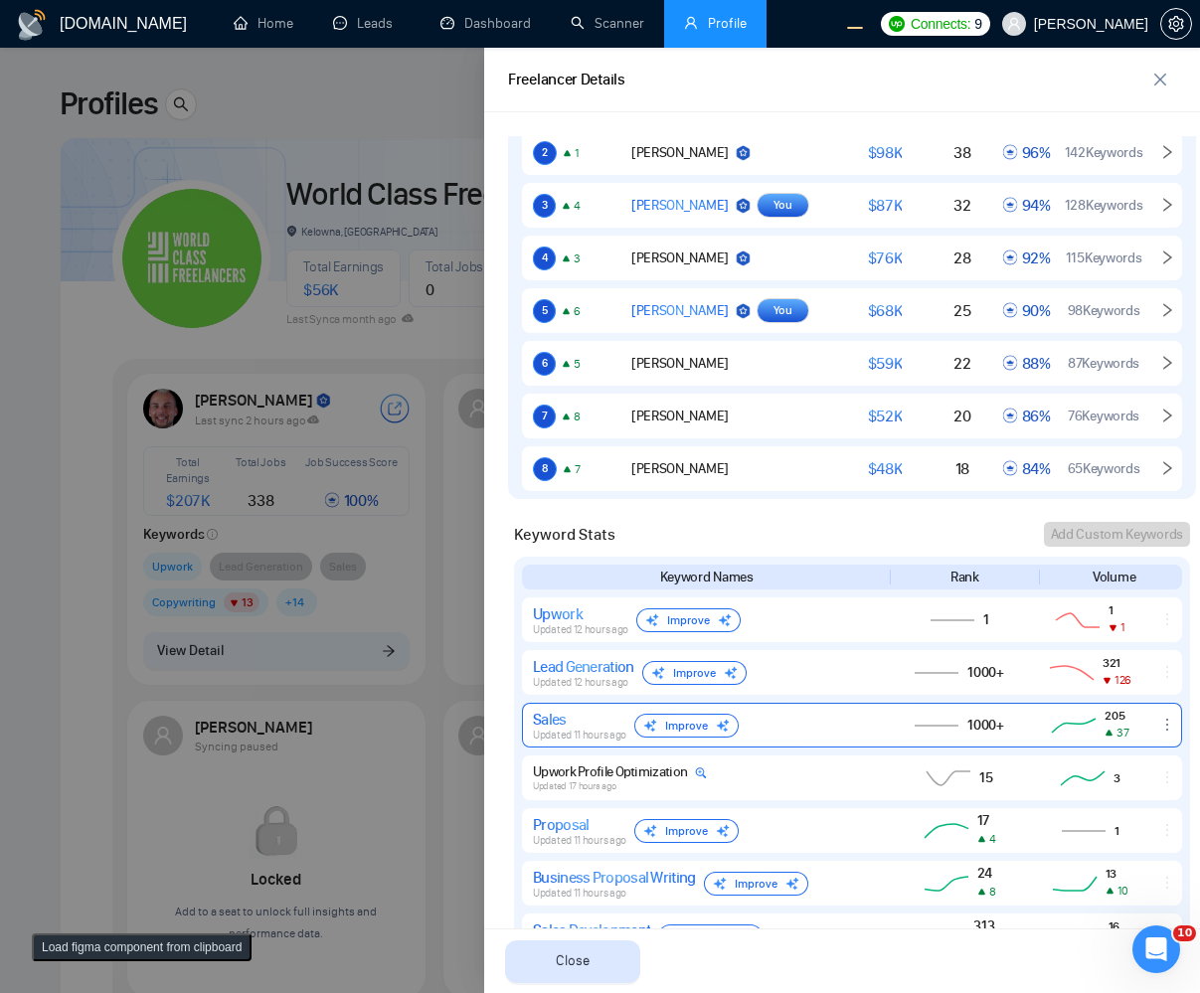
scroll to position [716, 0]
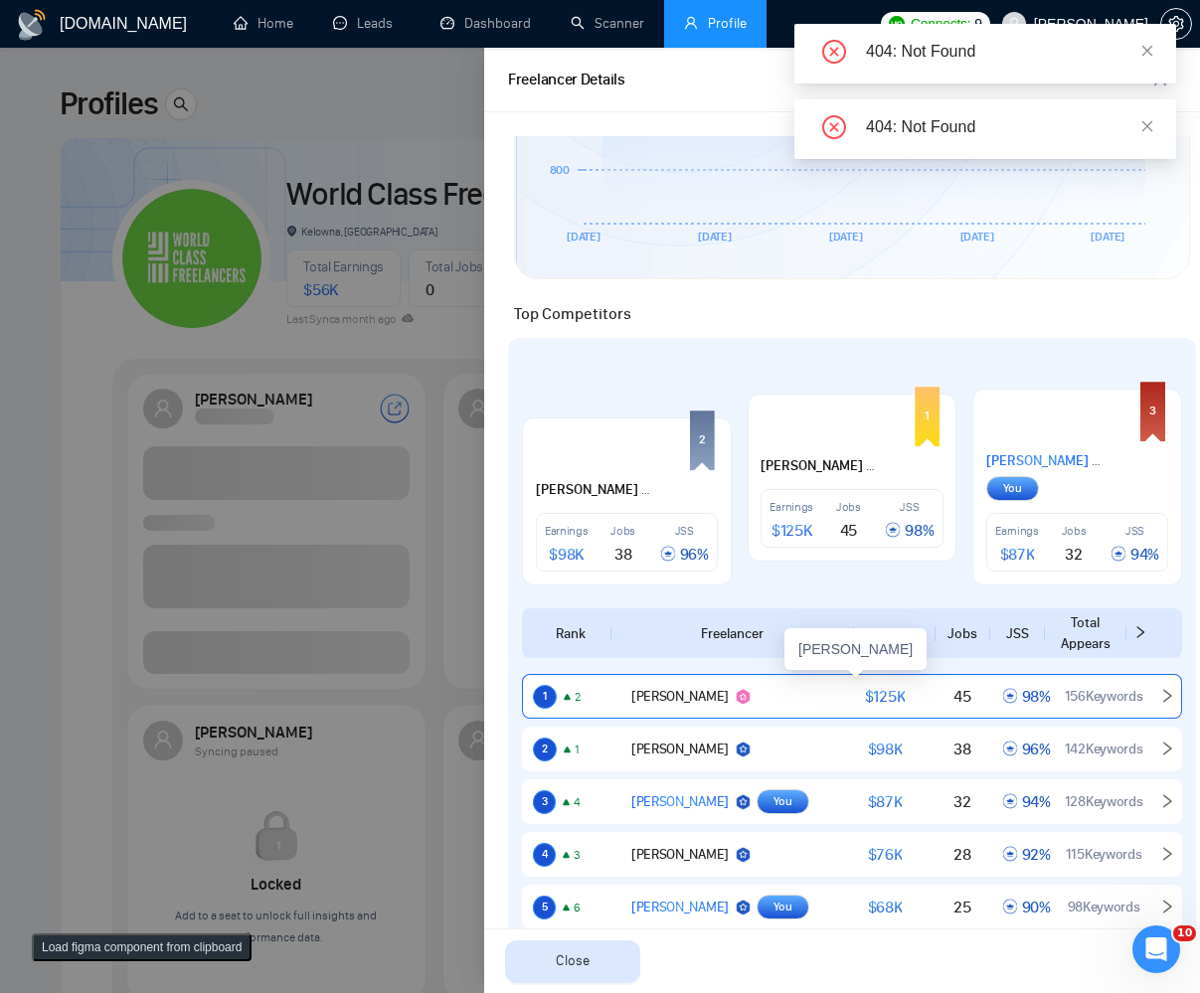
click at [1133, 680] on div "1 2 Sarah Johnson $ 125K 45 98 % 156 Keywords" at bounding box center [852, 696] width 660 height 45
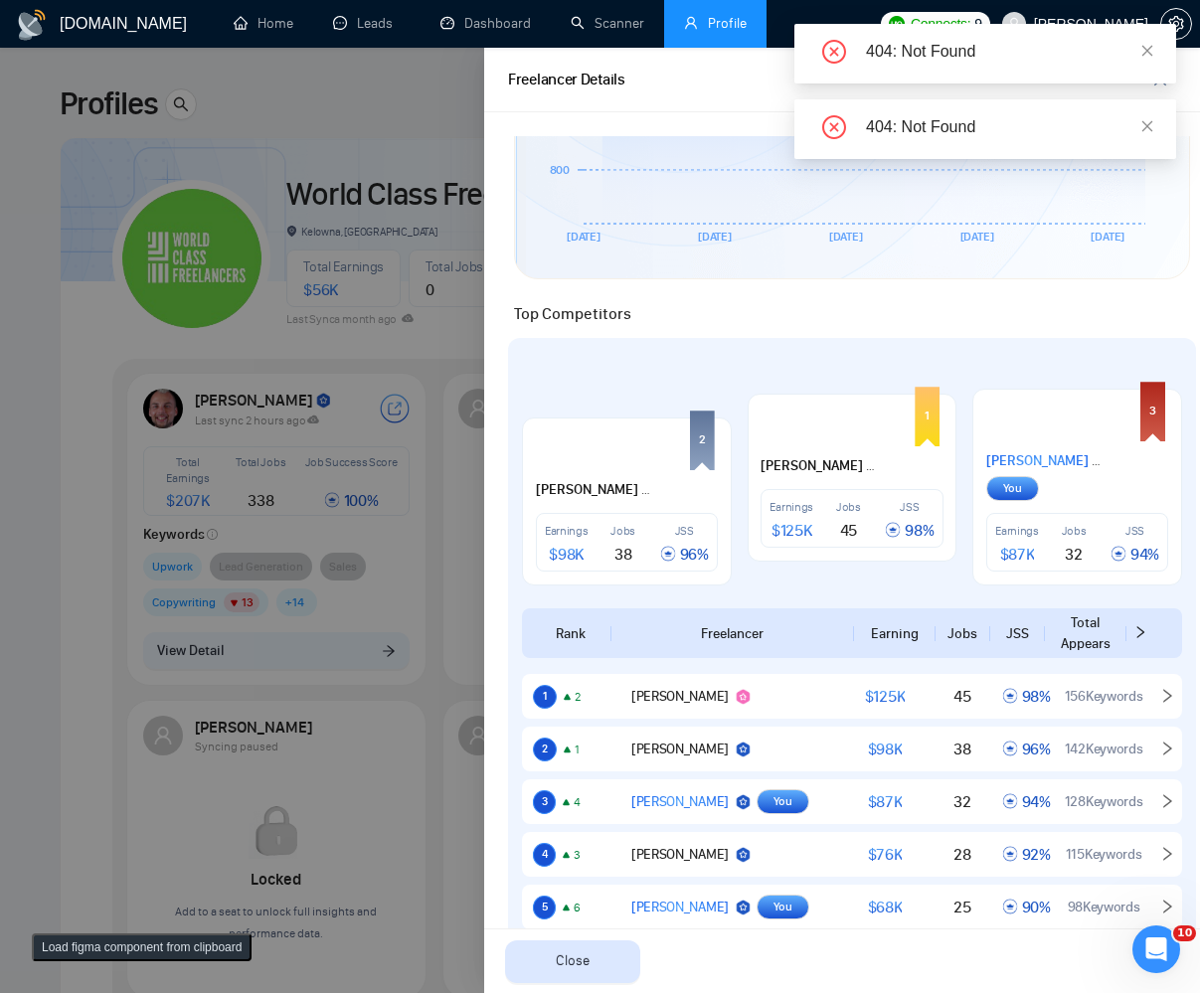
click at [338, 593] on div at bounding box center [600, 521] width 1200 height 946
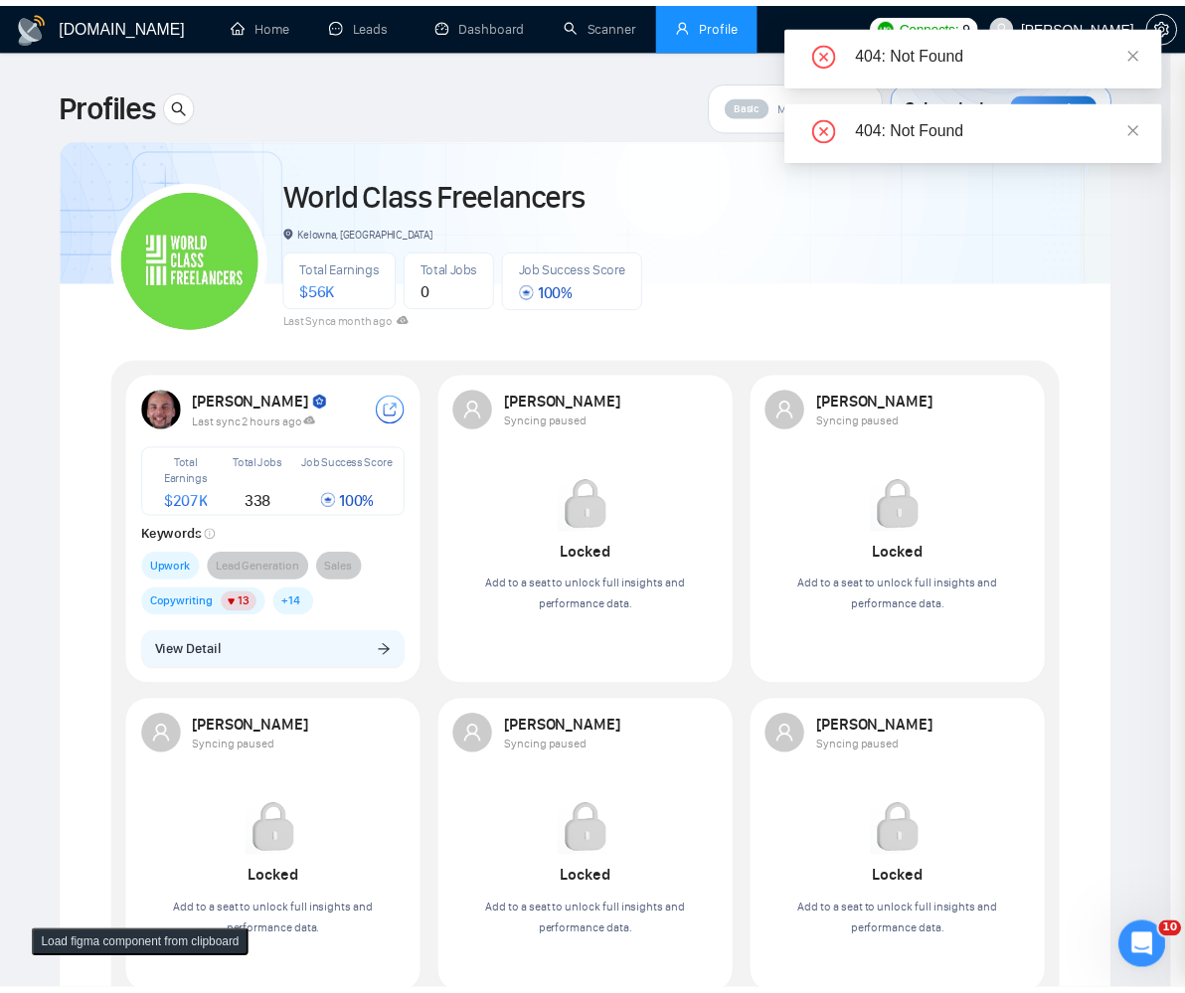
scroll to position [0, 0]
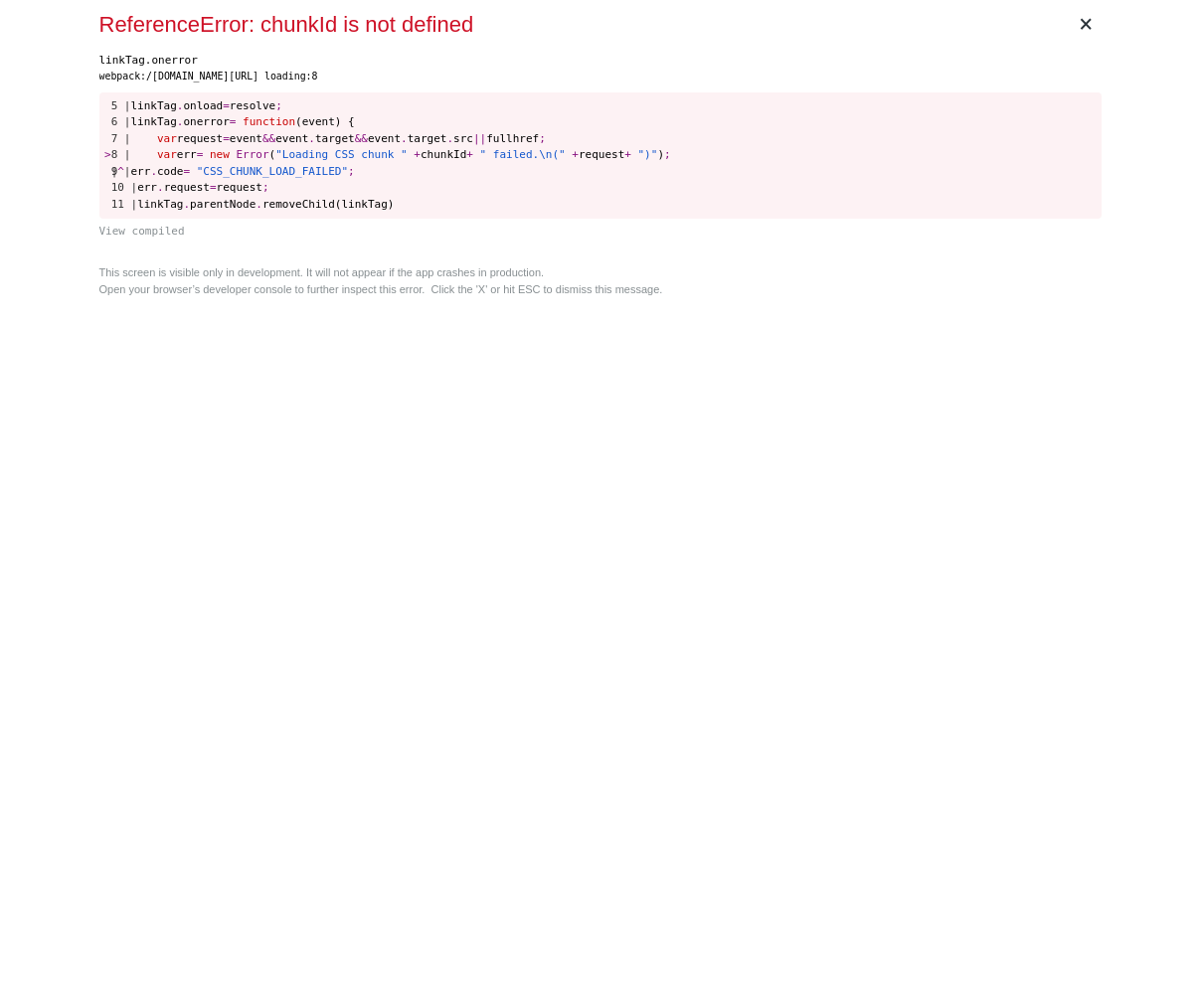
click at [817, 636] on div "× ReferenceError: chunkId is not defined linkTag.onerror webpack:/[DOMAIN_NAME]…" at bounding box center [600, 496] width 1018 height 993
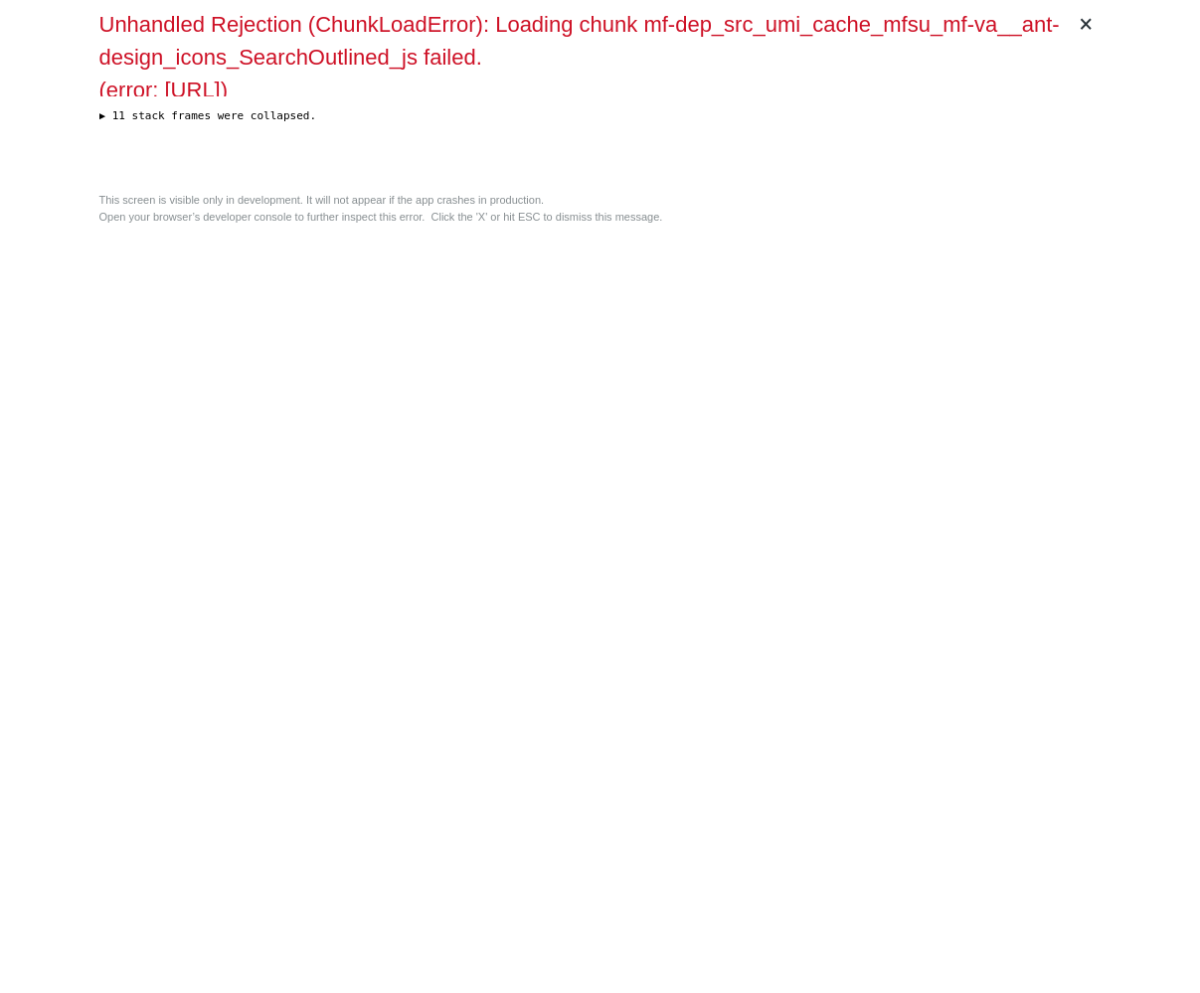
click at [705, 573] on div "× Unhandled Rejection (ChunkLoadError): Loading chunk mf-dep_src_umi_cache_mfsu…" at bounding box center [600, 496] width 1018 height 993
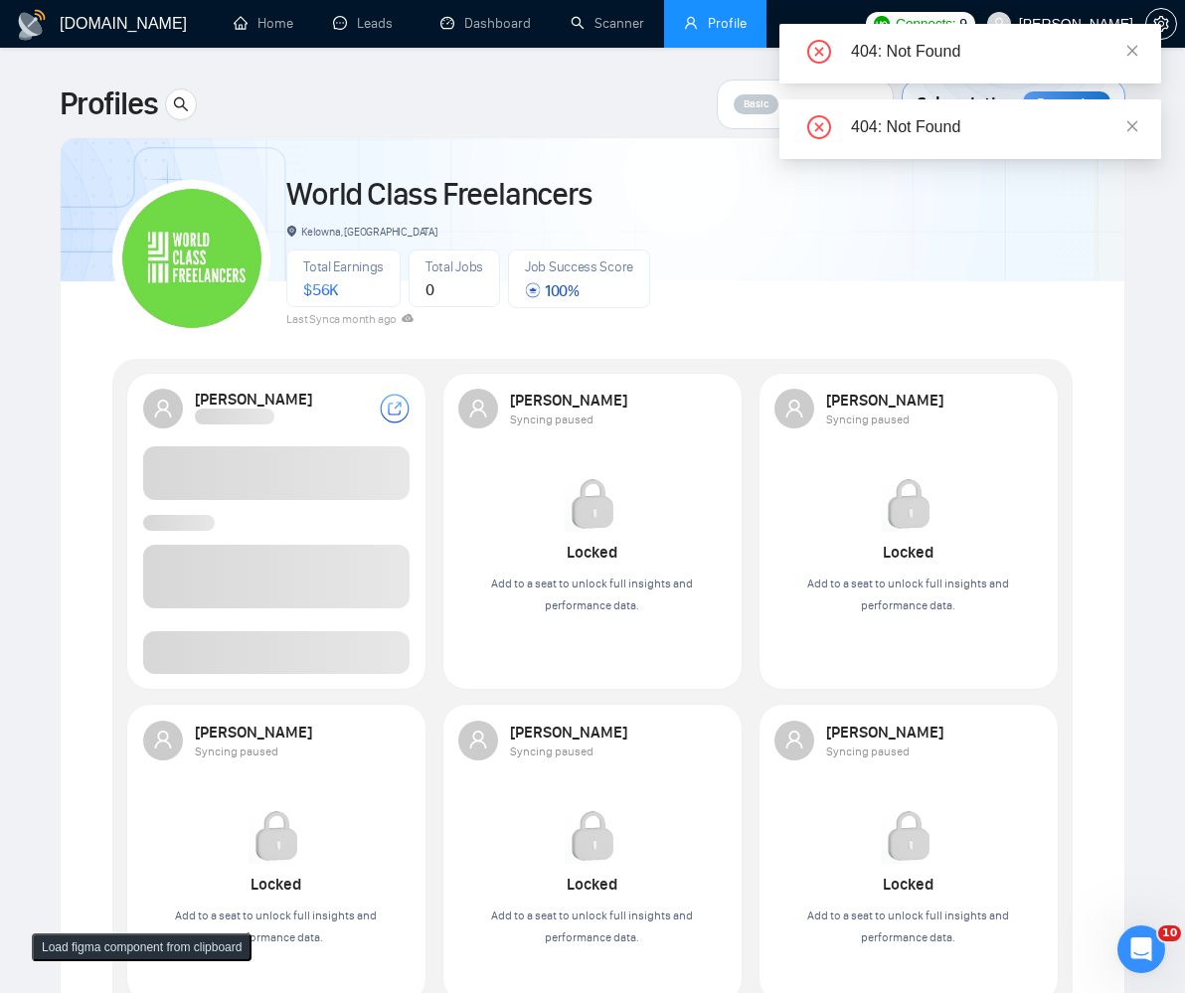
click at [1142, 125] on div "404: Not Found" at bounding box center [971, 129] width 382 height 60
click at [1137, 125] on icon "close" at bounding box center [1133, 126] width 14 height 14
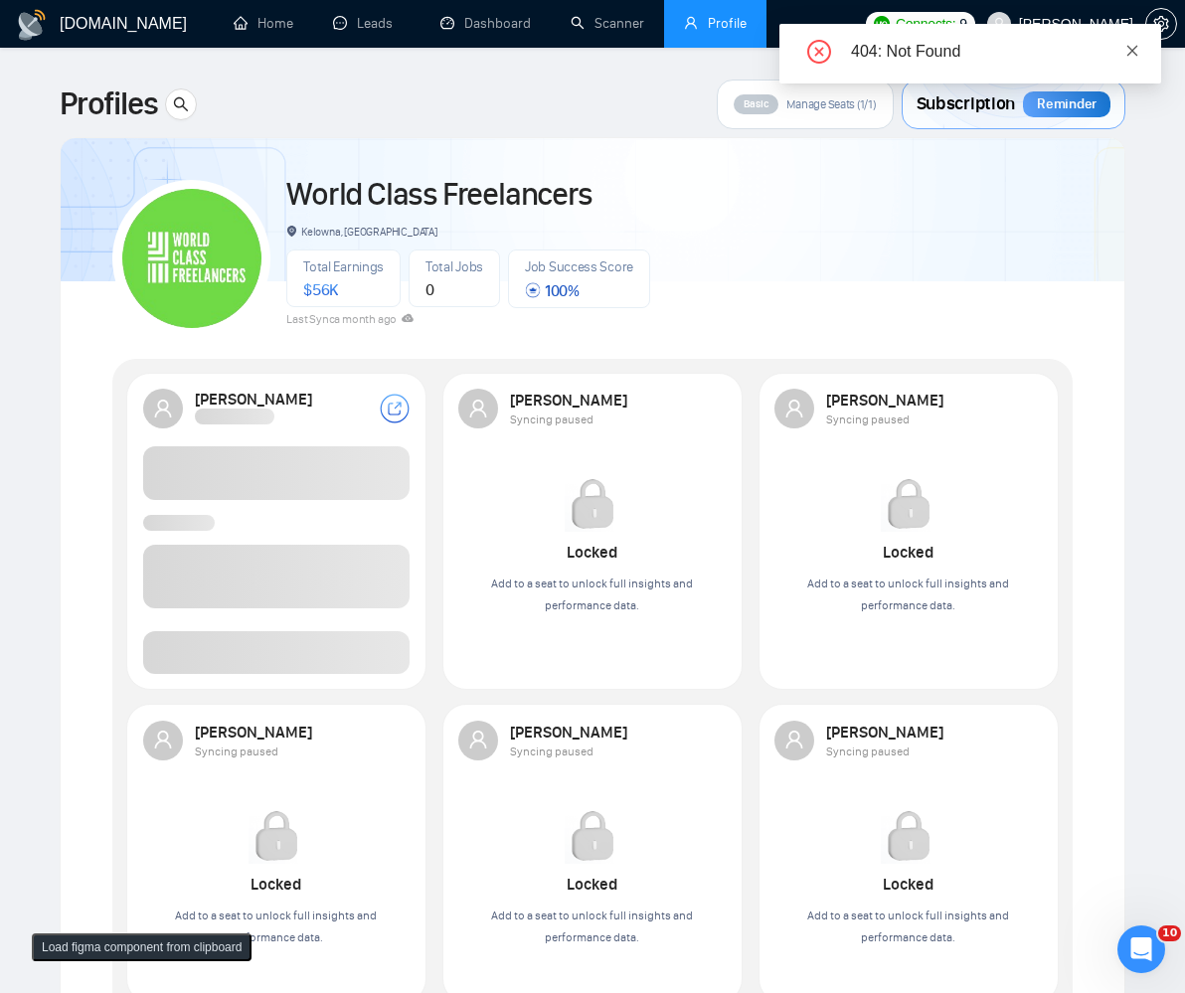
click at [1129, 52] on icon "close" at bounding box center [1133, 51] width 14 height 14
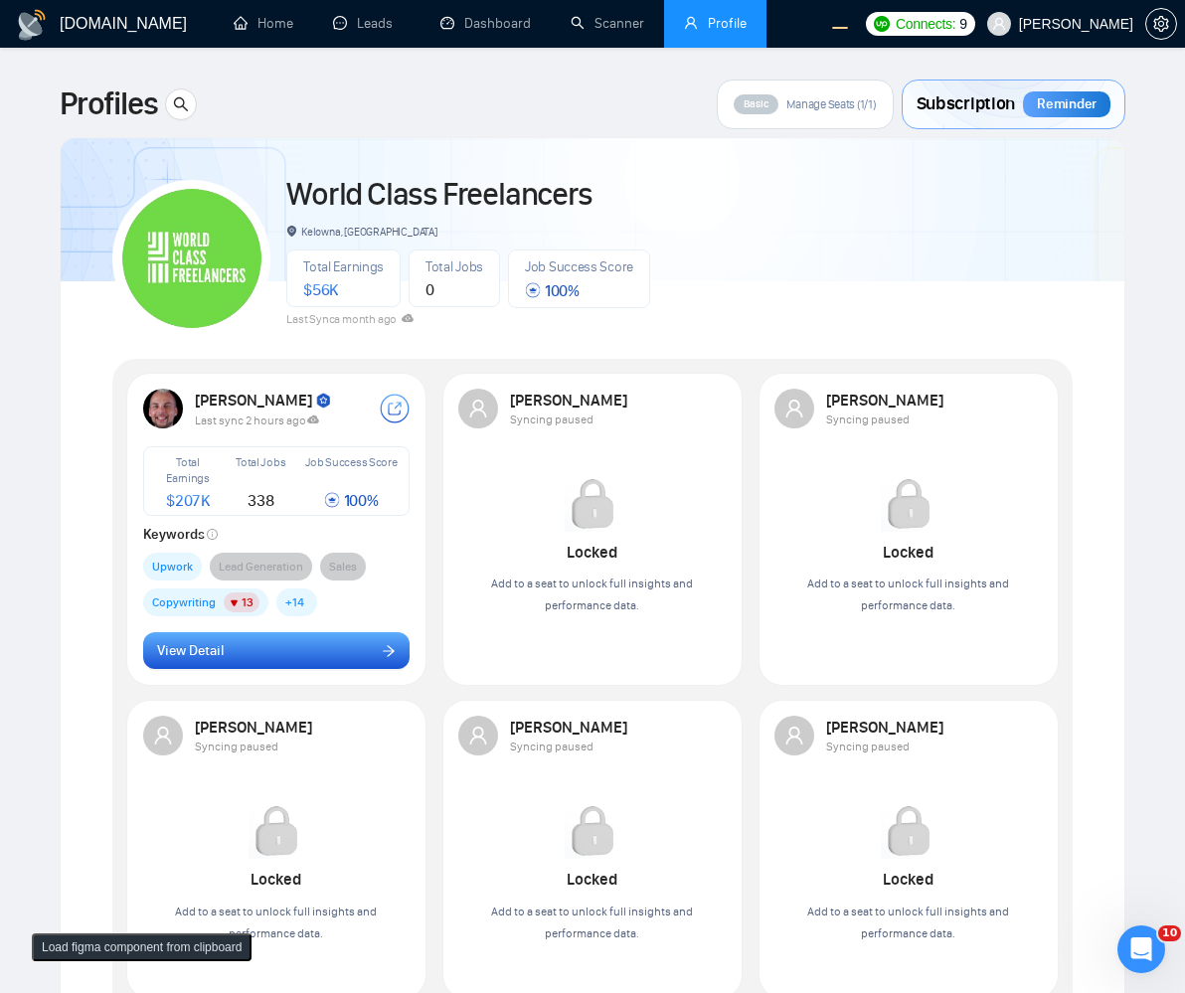
click at [351, 657] on button "View Detail" at bounding box center [277, 651] width 268 height 38
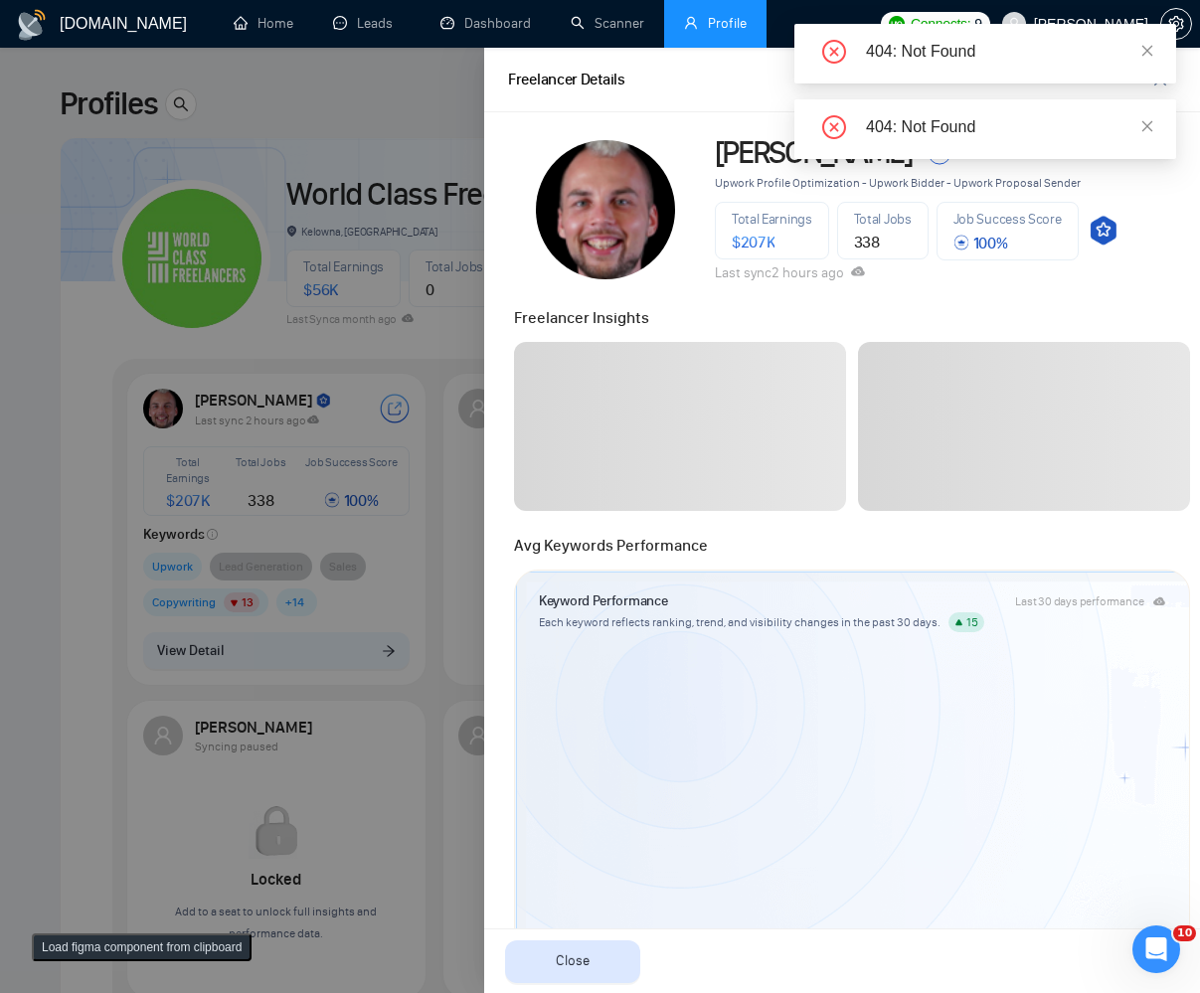
scroll to position [888, 0]
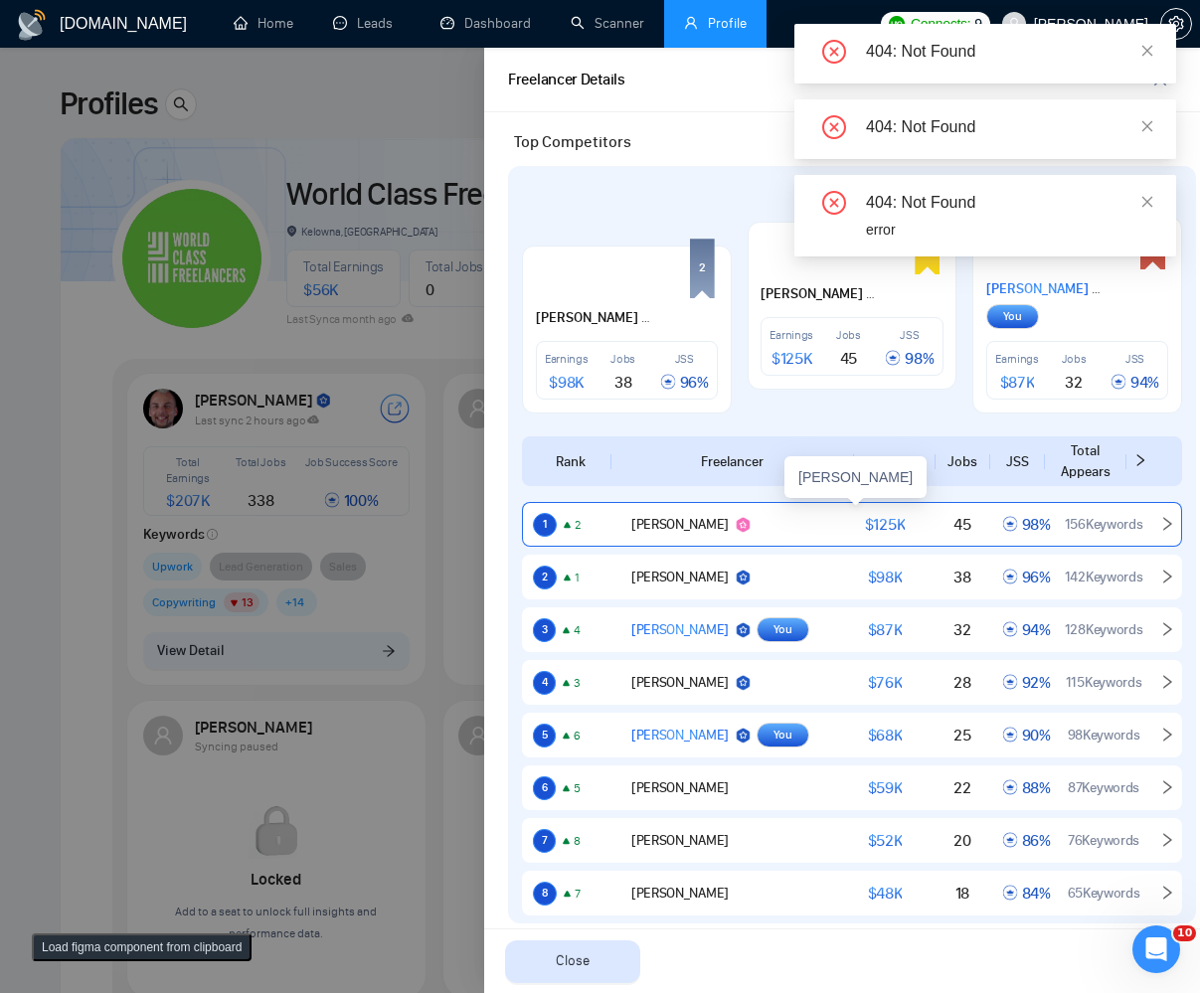
click at [754, 518] on div "[PERSON_NAME]" at bounding box center [714, 525] width 228 height 24
